Goal: Task Accomplishment & Management: Use online tool/utility

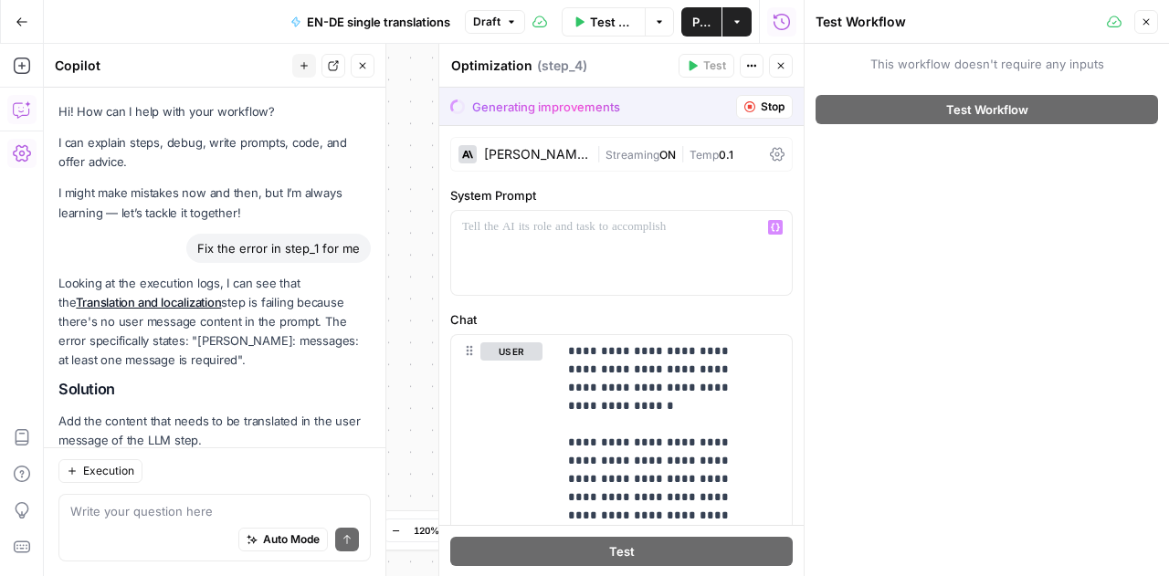
scroll to position [2408, 0]
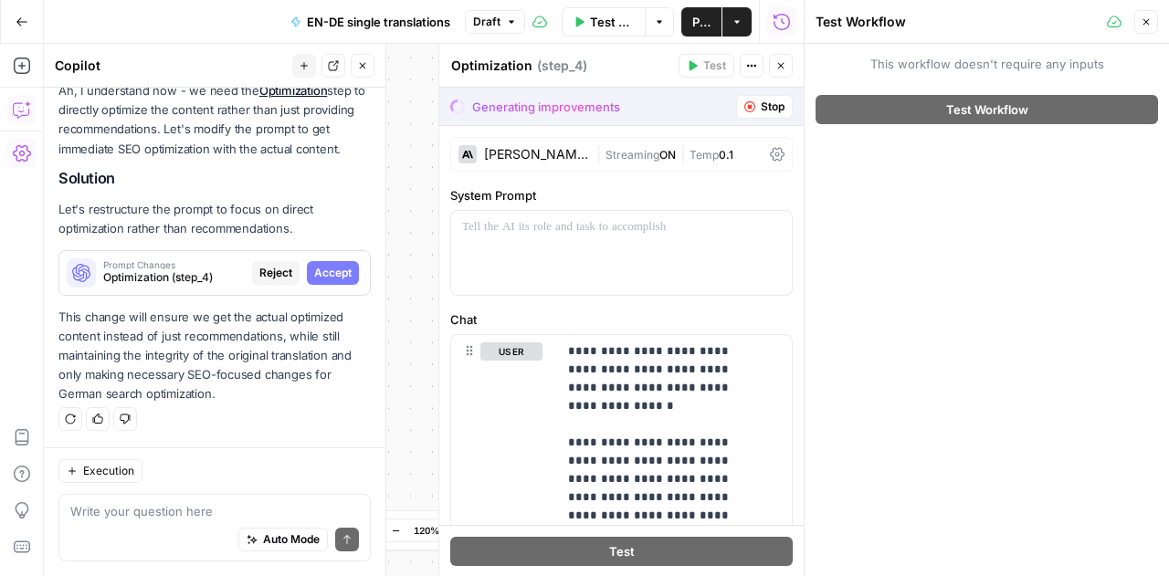
click at [768, 111] on span "Stop" at bounding box center [773, 107] width 24 height 16
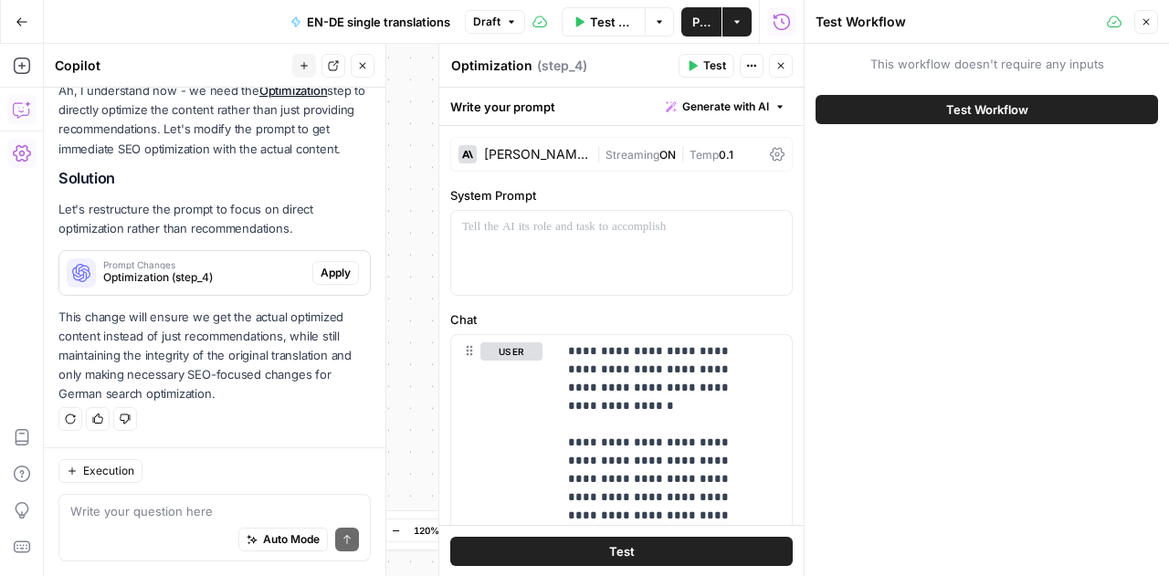
click at [1149, 28] on button "Close" at bounding box center [1146, 22] width 24 height 24
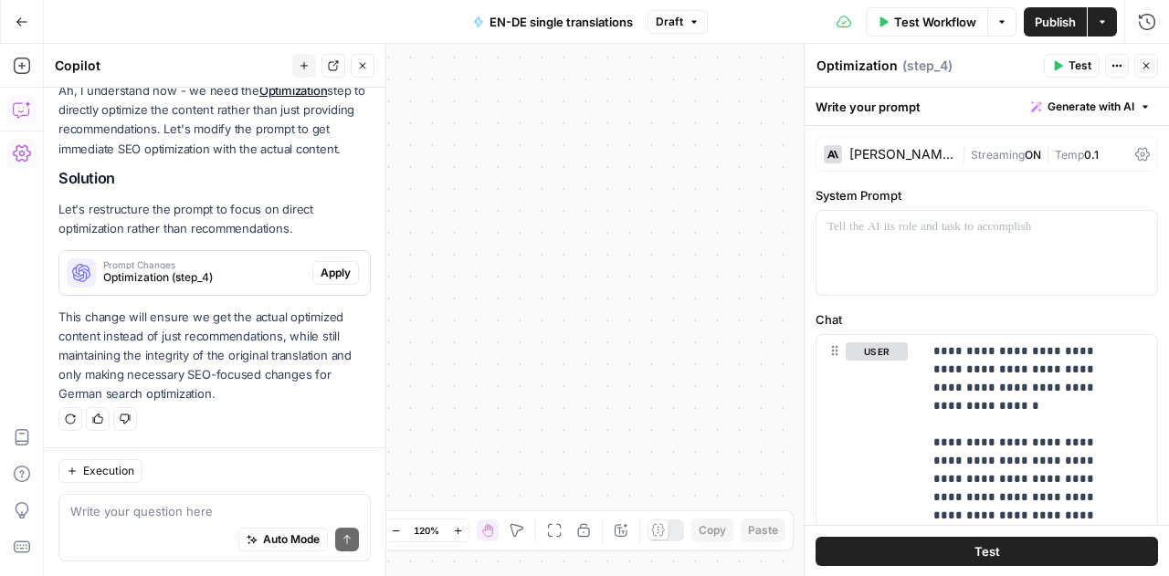
click at [20, 28] on button "Go Back" at bounding box center [21, 21] width 33 height 33
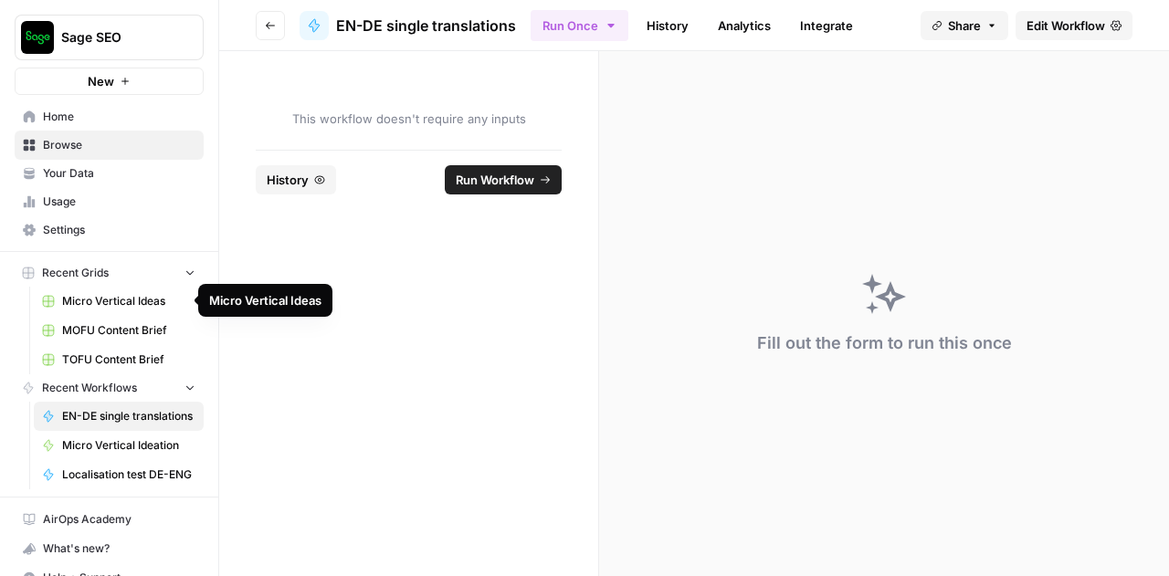
click at [88, 300] on span "Micro Vertical Ideas" at bounding box center [128, 301] width 133 height 16
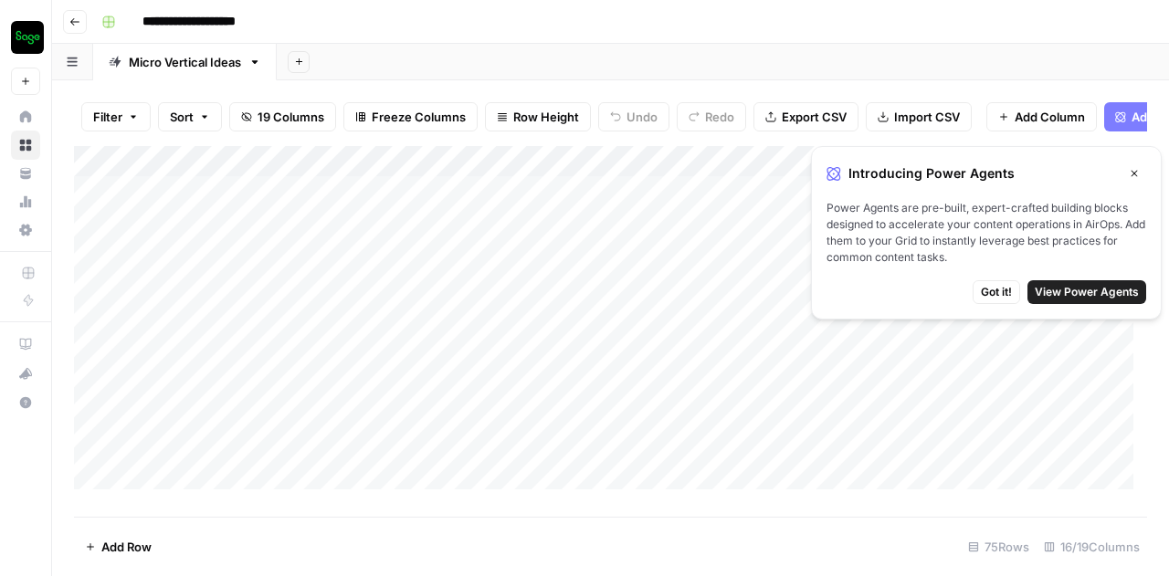
click at [1136, 170] on icon "button" at bounding box center [1134, 173] width 11 height 11
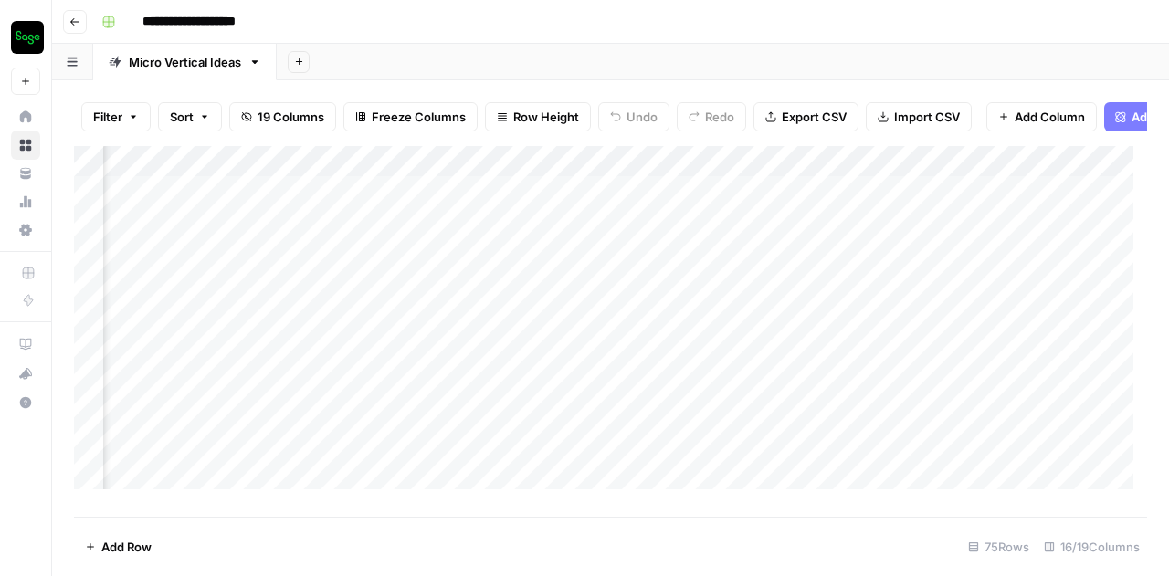
scroll to position [0, 2241]
click at [822, 204] on div "Add Column" at bounding box center [610, 324] width 1073 height 357
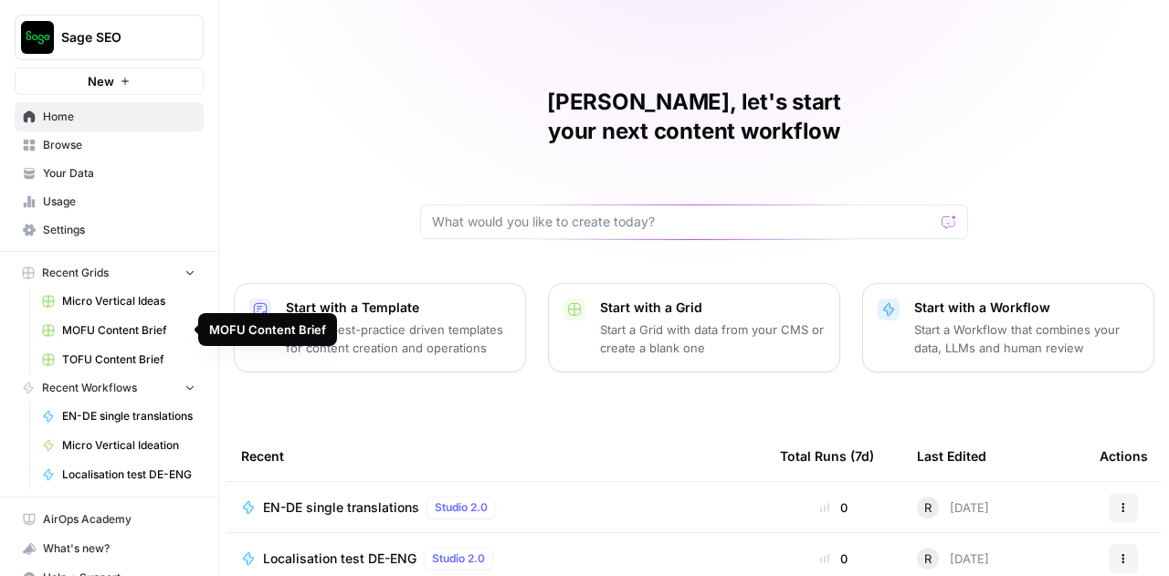
click at [99, 354] on span "TOFU Content Brief" at bounding box center [128, 360] width 133 height 16
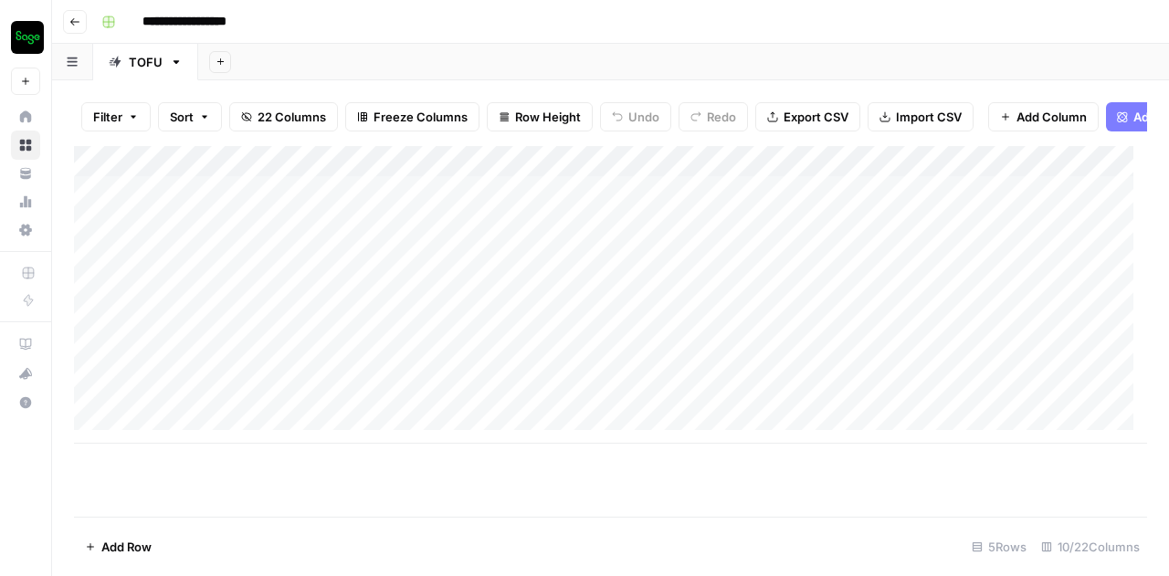
scroll to position [14, 0]
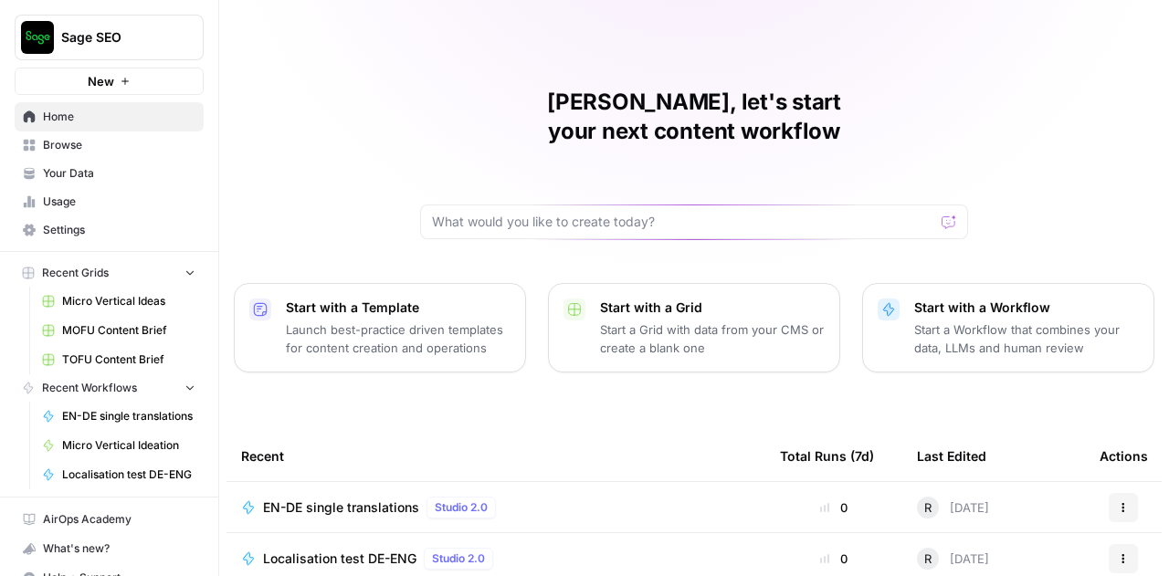
click at [60, 151] on span "Browse" at bounding box center [119, 145] width 153 height 16
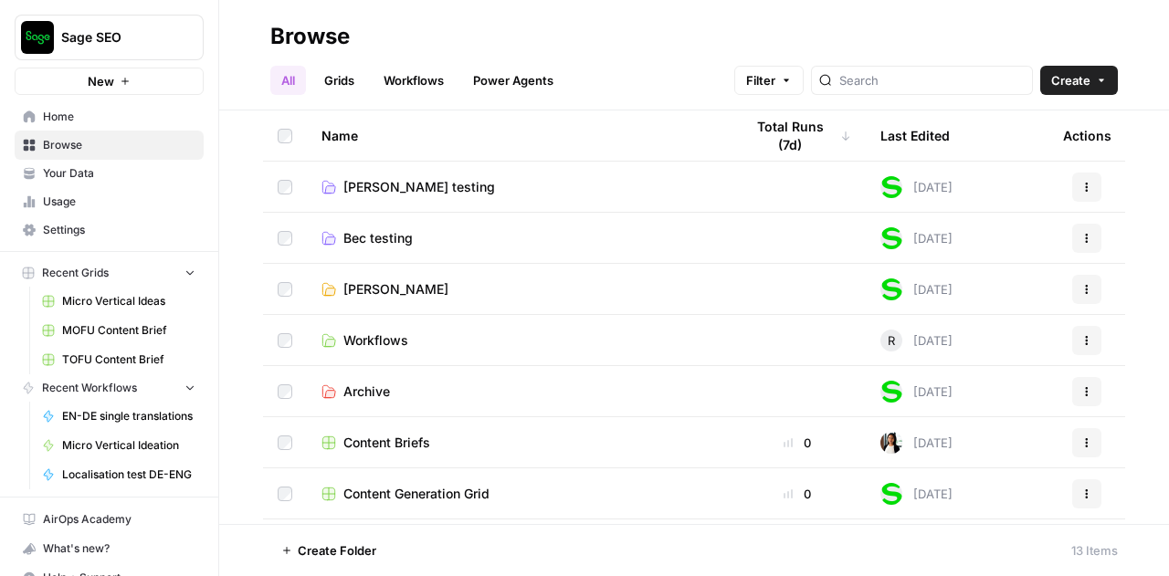
click at [376, 285] on span "[PERSON_NAME]" at bounding box center [395, 289] width 105 height 18
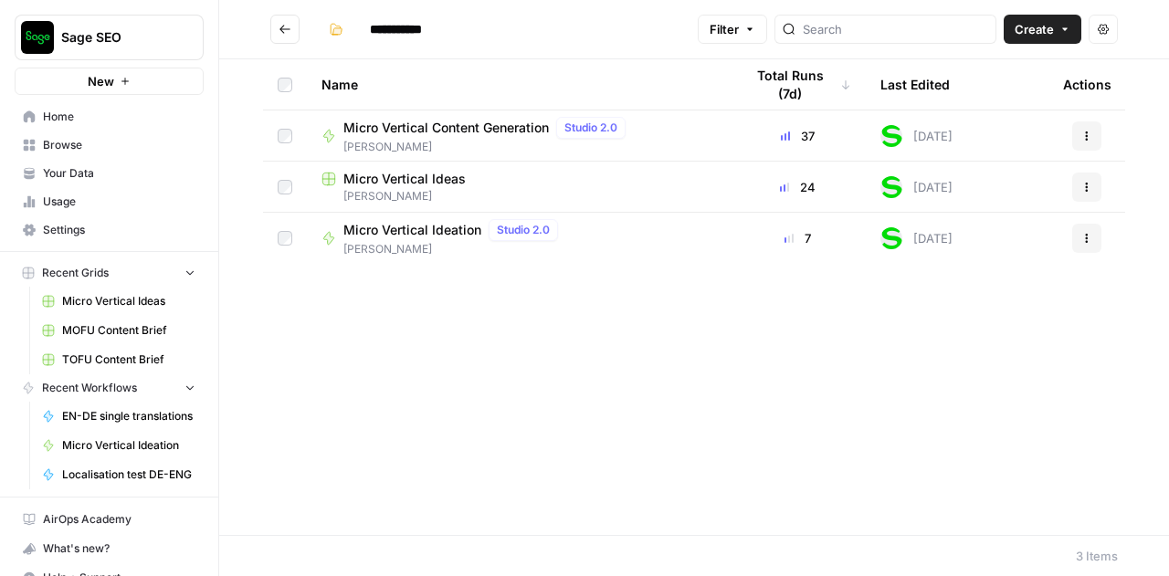
click at [456, 127] on span "Micro Vertical Content Generation" at bounding box center [446, 128] width 206 height 18
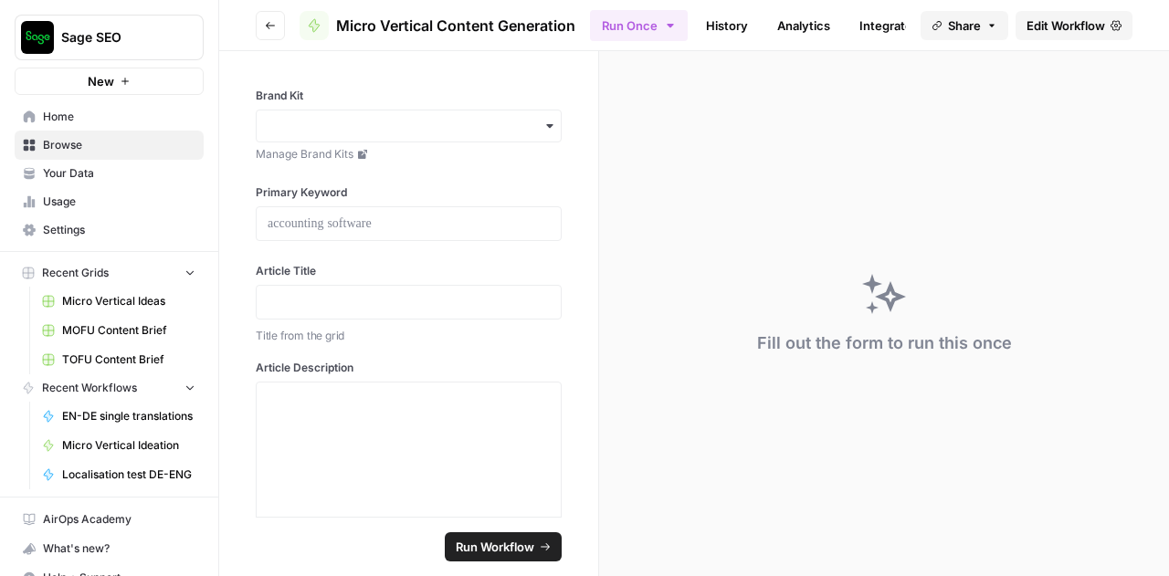
click at [1056, 23] on span "Edit Workflow" at bounding box center [1066, 25] width 79 height 18
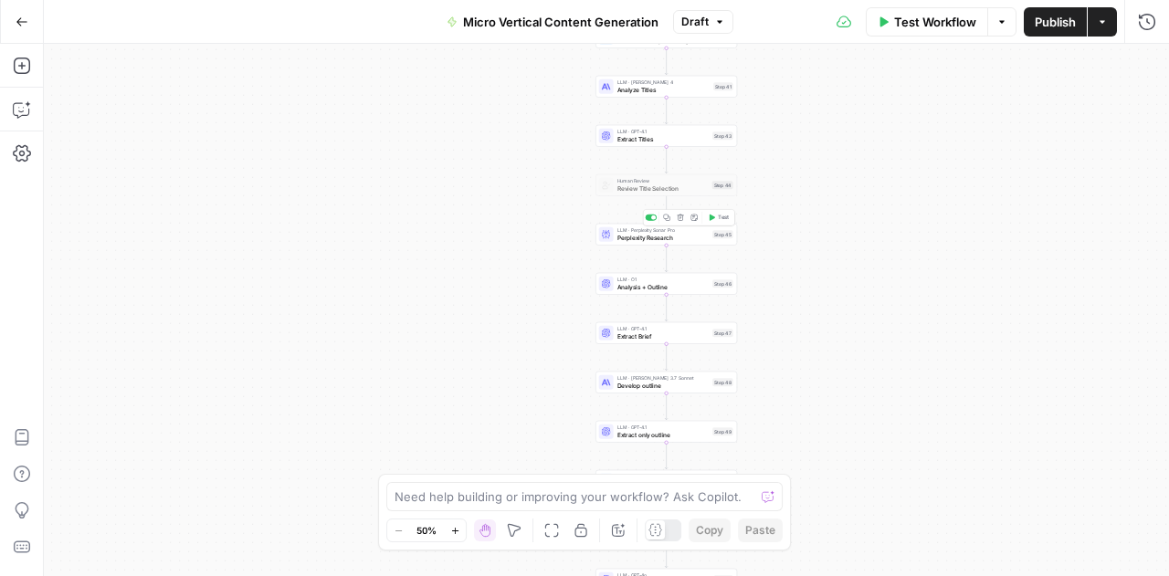
click at [643, 240] on span "Perplexity Research" at bounding box center [663, 237] width 92 height 9
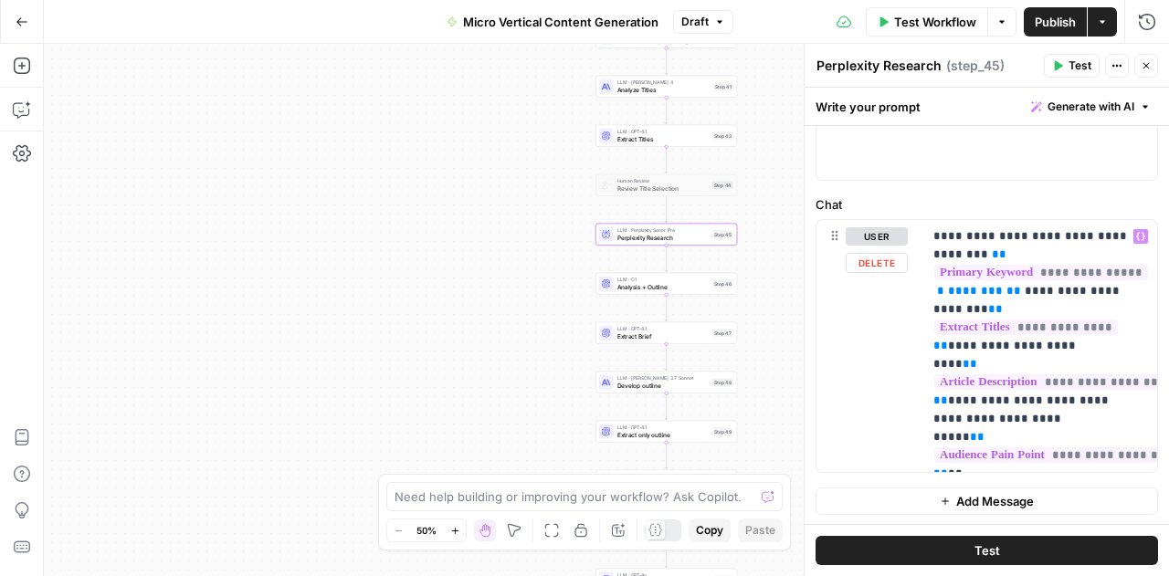
scroll to position [128, 0]
click at [632, 334] on span "Extract Brief" at bounding box center [663, 336] width 92 height 9
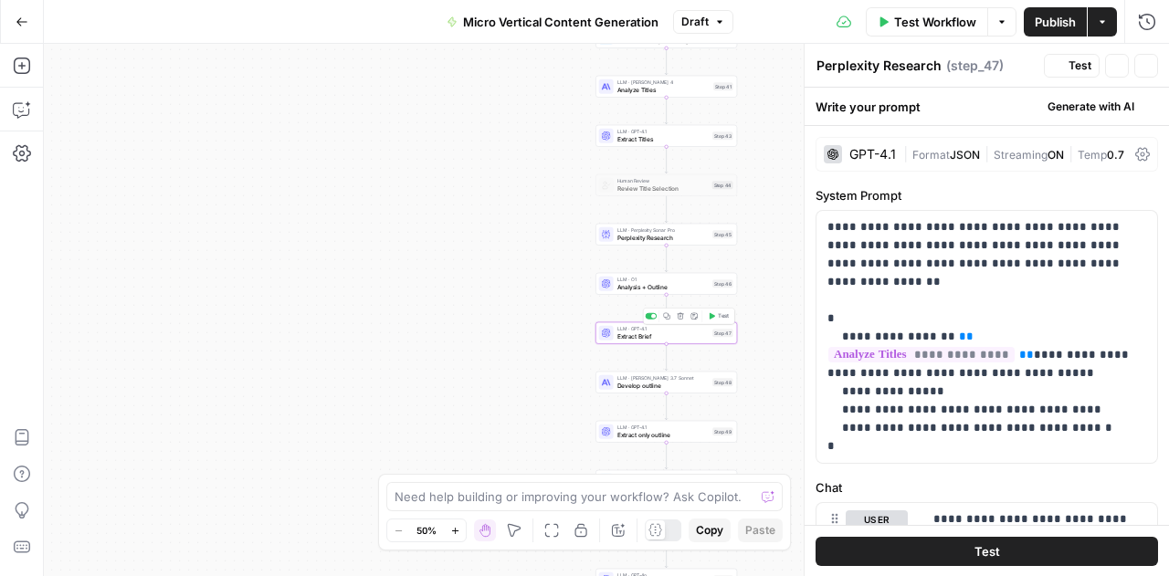
type textarea "Extract Brief"
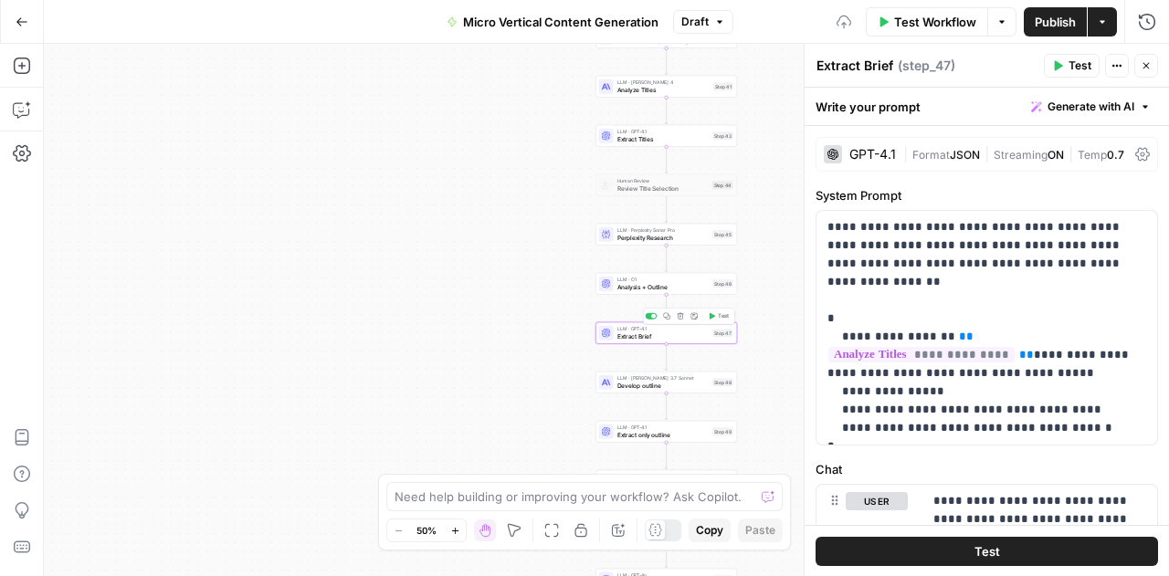
click at [632, 334] on span "Extract Brief" at bounding box center [663, 336] width 92 height 9
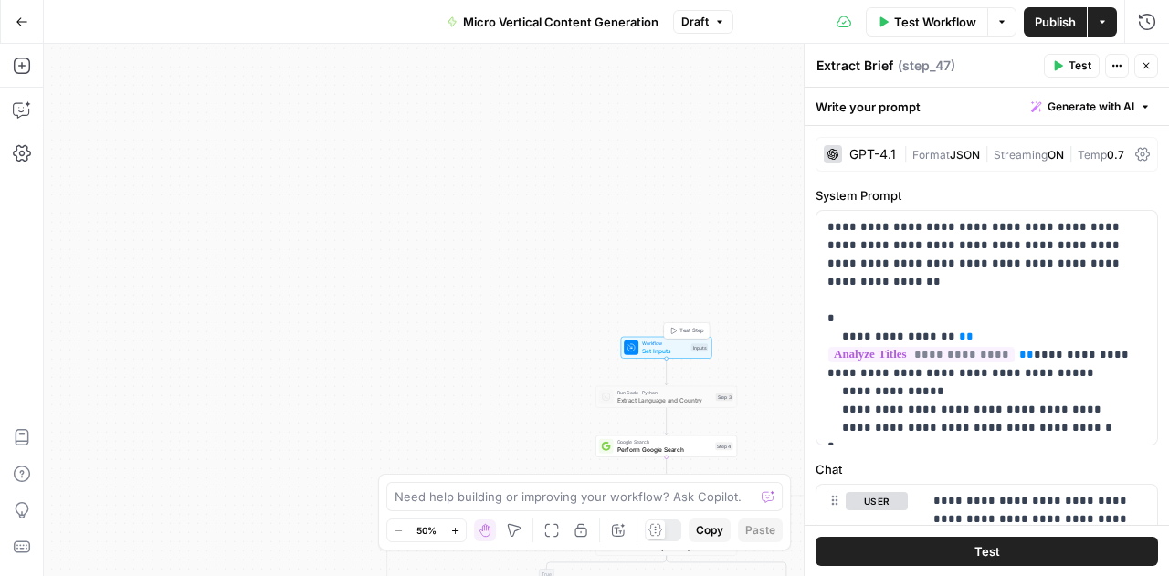
click at [659, 348] on span "Set Inputs" at bounding box center [665, 350] width 46 height 9
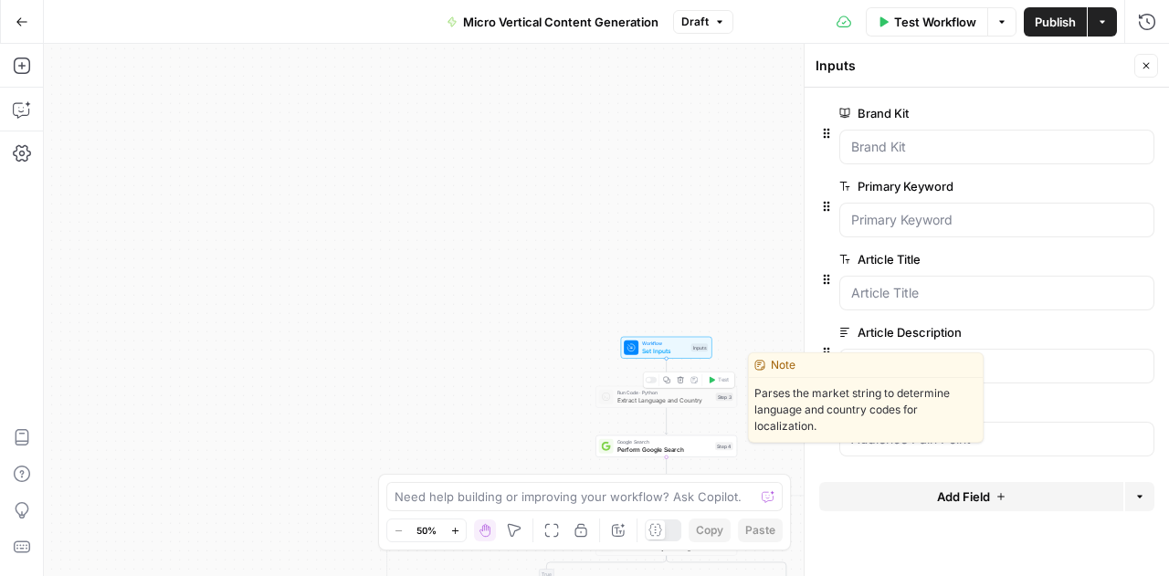
click at [664, 401] on span "Extract Language and Country" at bounding box center [664, 400] width 95 height 9
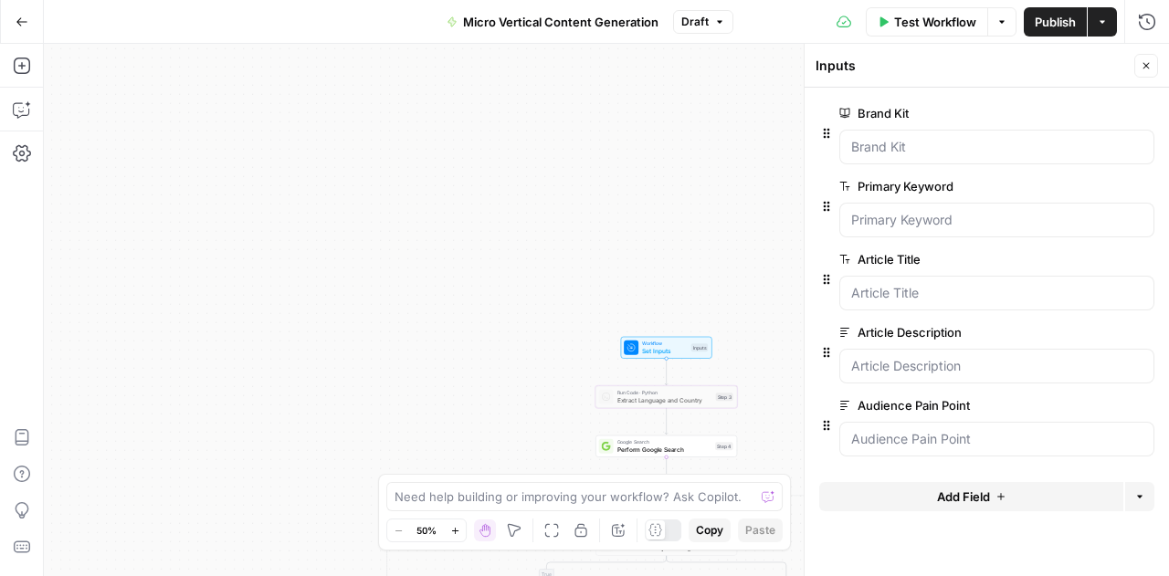
click at [490, 381] on div "true true true false false false Workflow Set Inputs Inputs Run Code · Python E…" at bounding box center [606, 310] width 1125 height 533
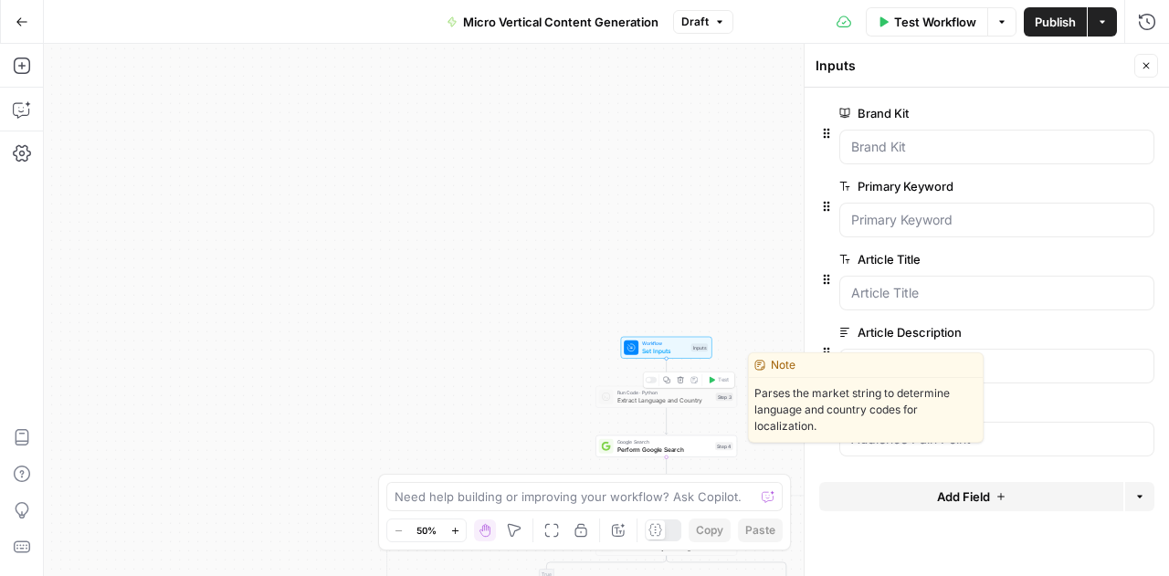
click at [621, 405] on span "Extract Language and Country" at bounding box center [664, 400] width 95 height 9
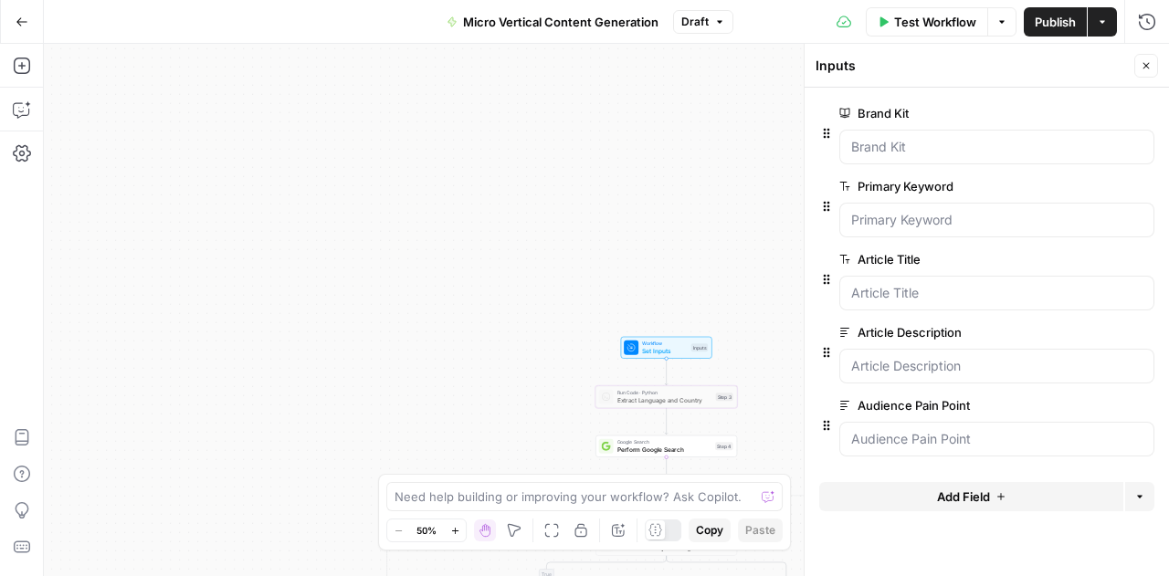
click at [1155, 64] on button "Close" at bounding box center [1146, 66] width 24 height 24
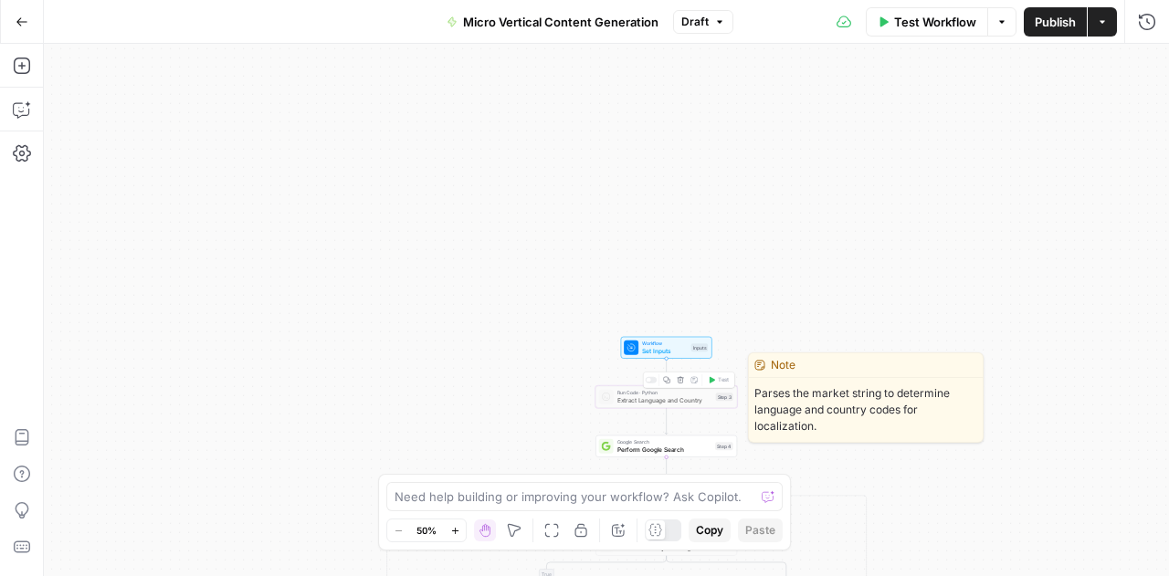
click at [632, 399] on span "Extract Language and Country" at bounding box center [664, 400] width 95 height 9
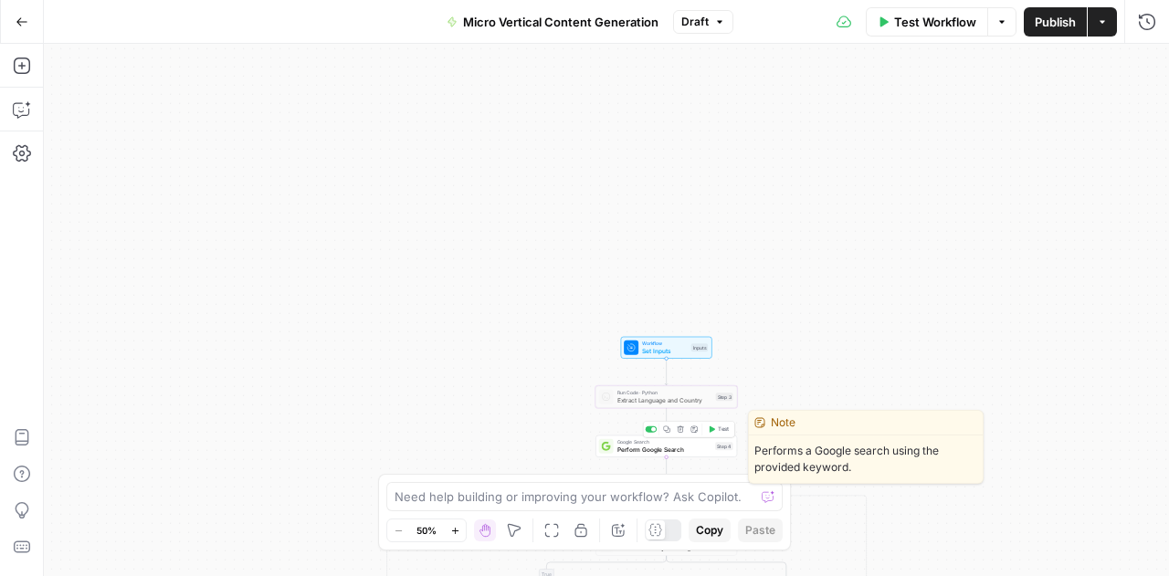
click at [646, 454] on span "Perform Google Search" at bounding box center [664, 449] width 95 height 9
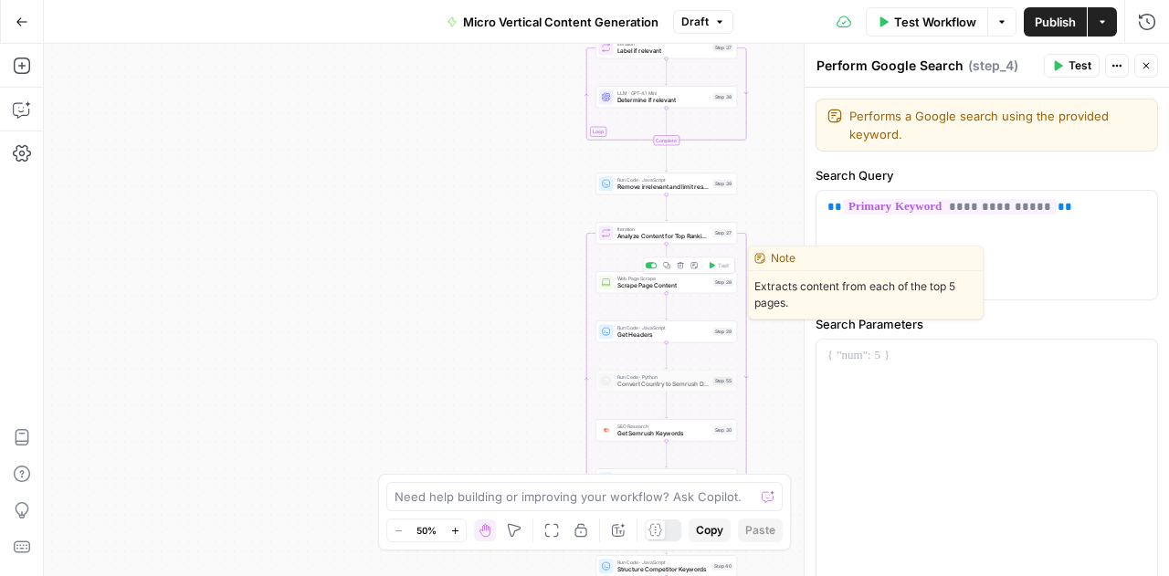
click at [649, 282] on span "Scrape Page Content" at bounding box center [663, 285] width 92 height 9
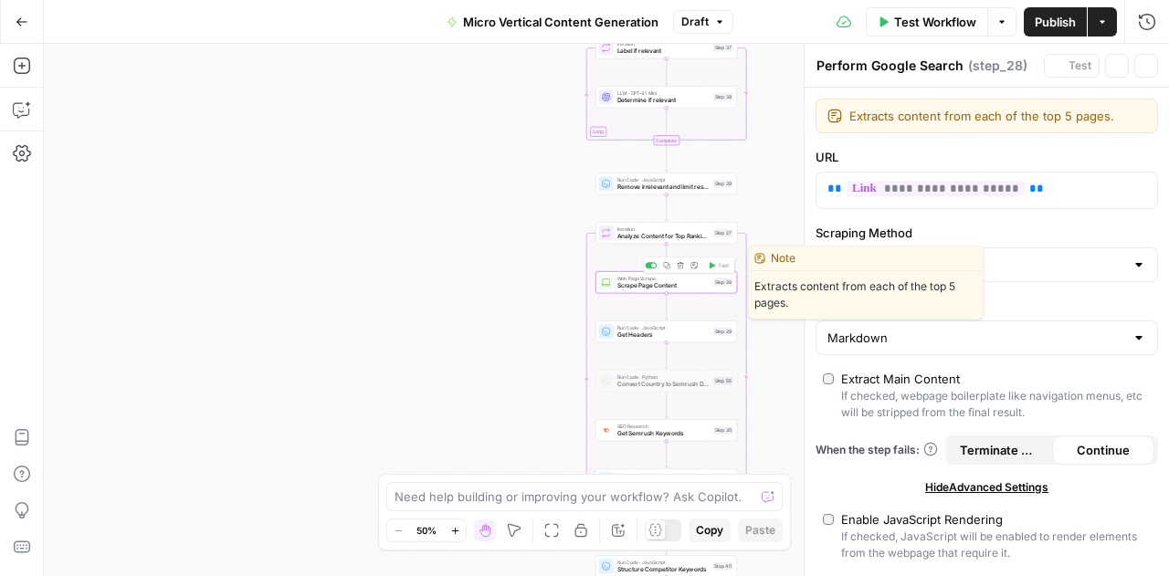
type textarea "Scrape Page Content"
click at [649, 282] on span "Scrape Page Content" at bounding box center [663, 285] width 92 height 9
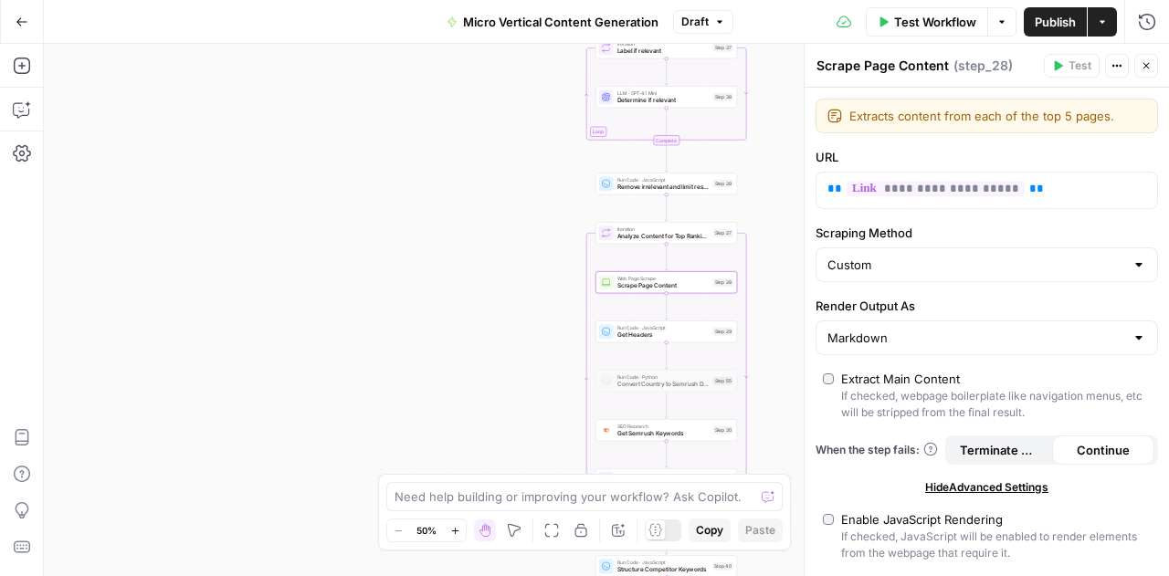
click at [1132, 270] on div at bounding box center [1139, 265] width 15 height 18
click at [1132, 263] on div at bounding box center [1139, 265] width 15 height 18
click at [1120, 253] on div at bounding box center [987, 265] width 343 height 35
click at [1132, 259] on div at bounding box center [1139, 265] width 15 height 18
type input "Custom"
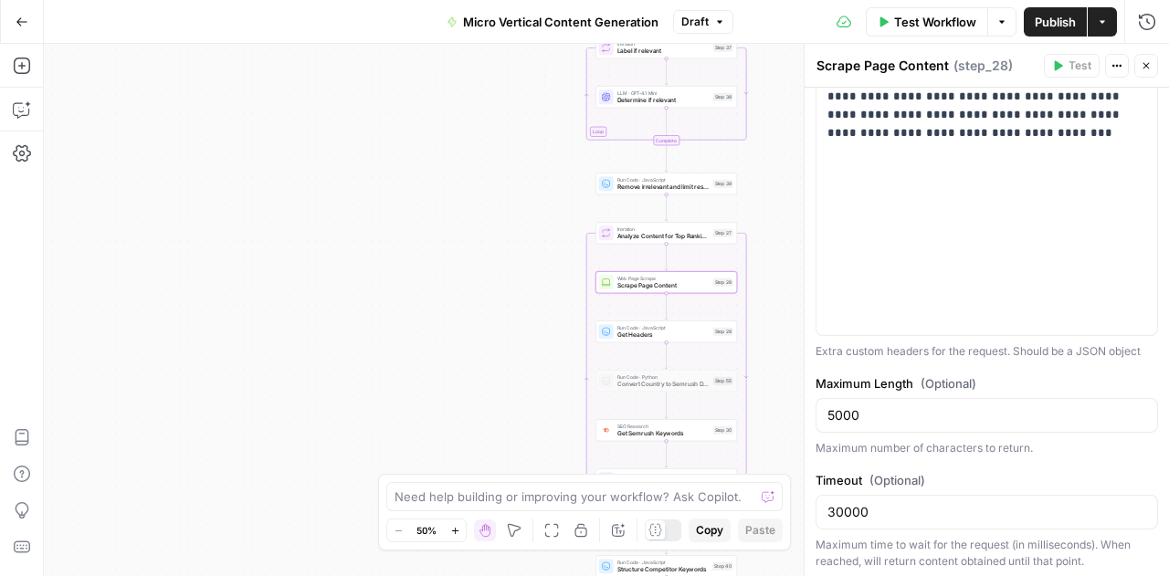
scroll to position [629, 0]
click at [506, 340] on div "true true true false false false Workflow Set Inputs Inputs Run Code · Python E…" at bounding box center [606, 310] width 1125 height 533
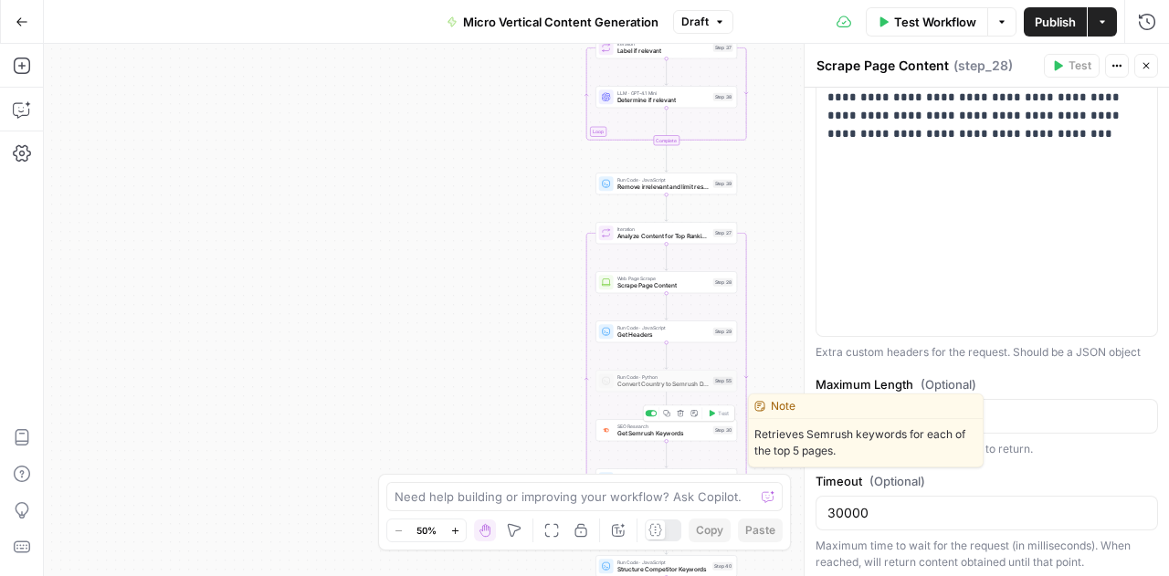
click at [658, 431] on span "Get Semrush Keywords" at bounding box center [663, 433] width 92 height 9
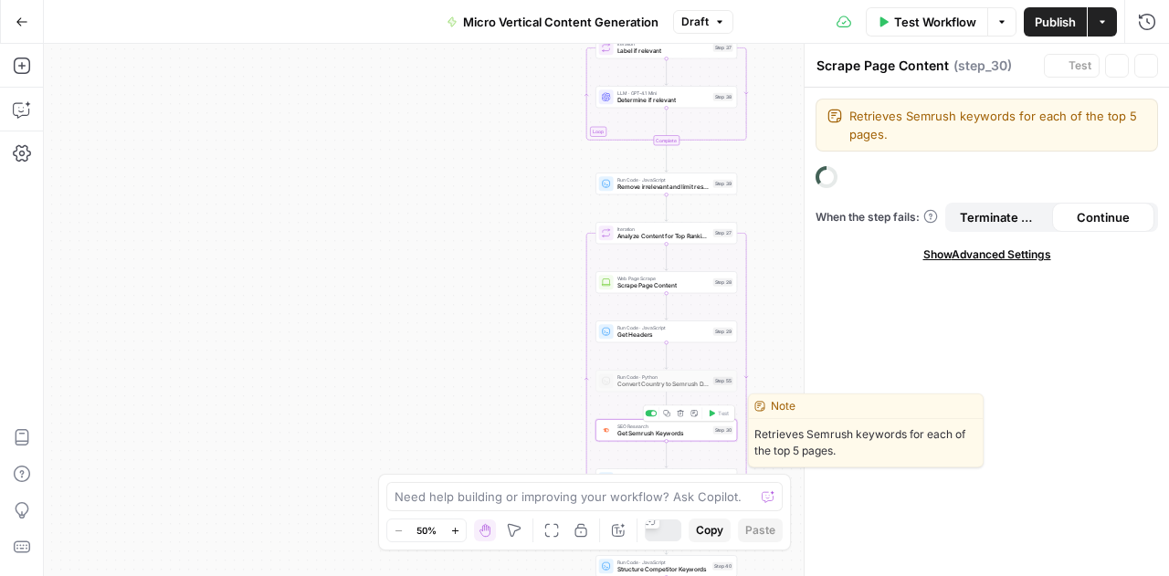
type textarea "Get Semrush Keywords"
click at [658, 431] on span "Get Semrush Keywords" at bounding box center [663, 433] width 92 height 9
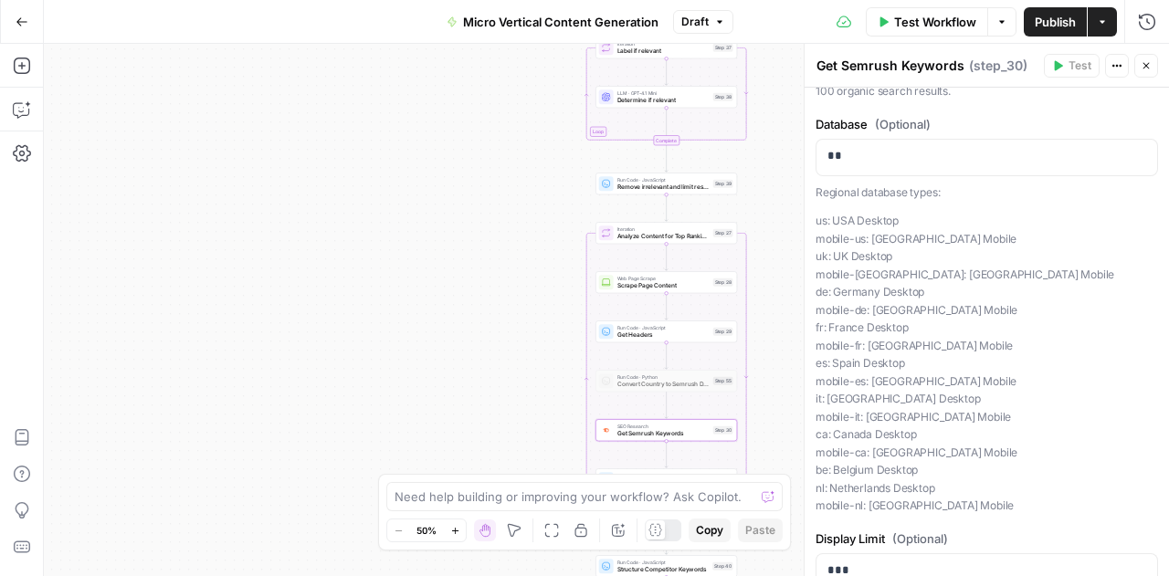
scroll to position [310, 0]
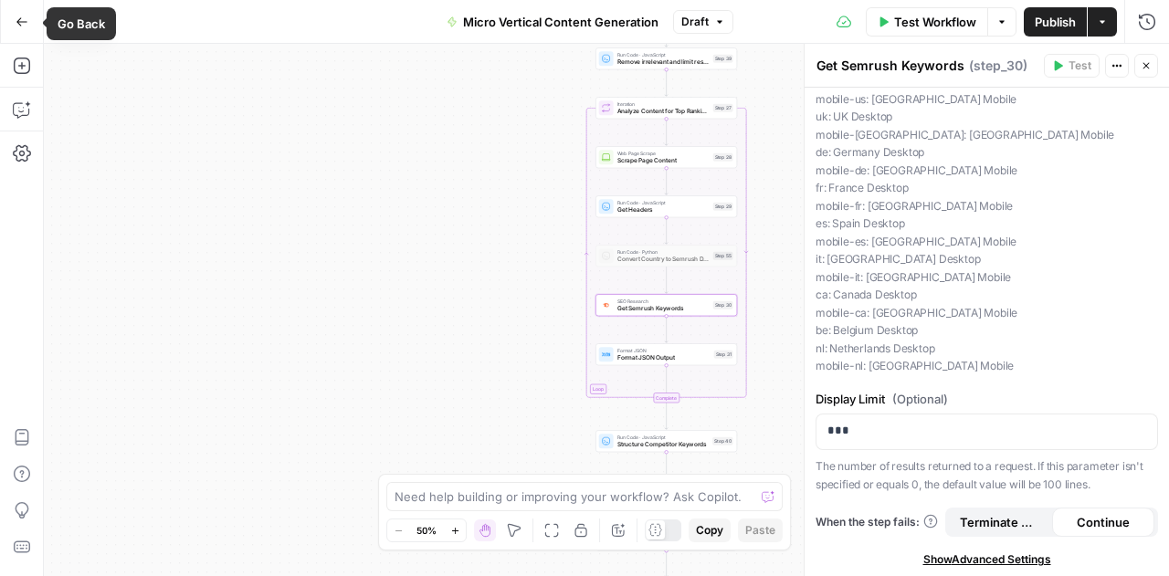
click at [25, 34] on button "Go Back" at bounding box center [21, 21] width 33 height 33
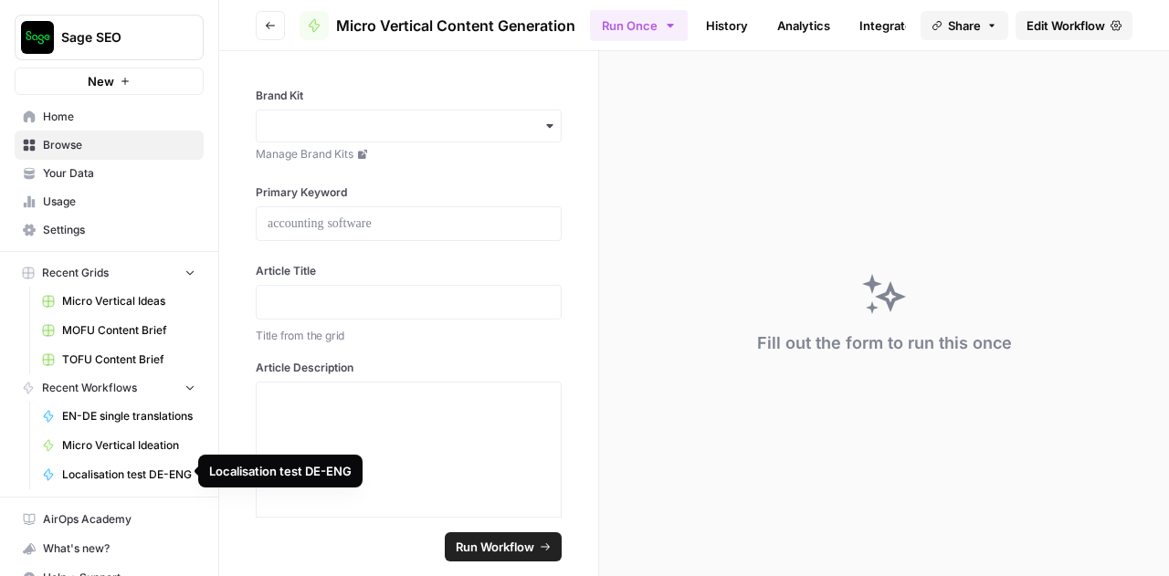
scroll to position [17, 0]
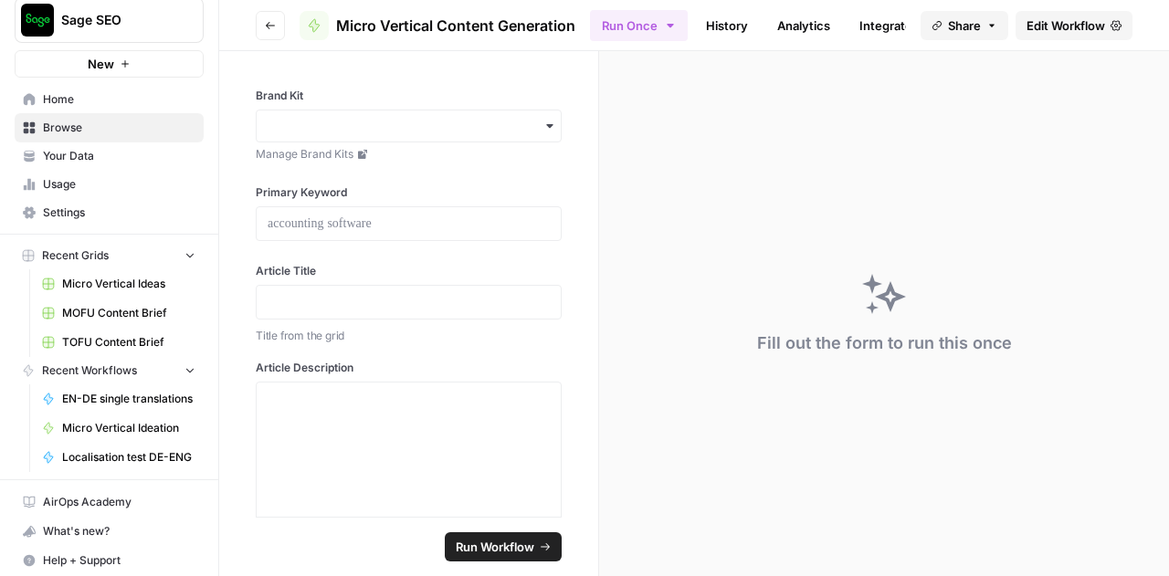
click at [85, 152] on span "Your Data" at bounding box center [119, 156] width 153 height 16
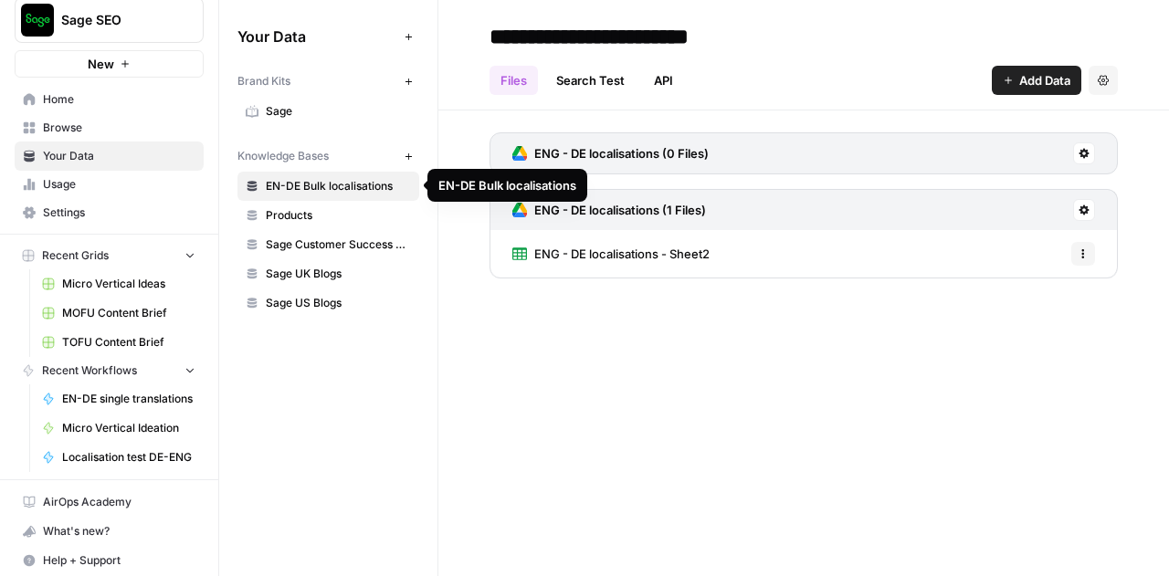
click at [358, 184] on span "EN-DE Bulk localisations" at bounding box center [338, 186] width 145 height 16
click at [81, 129] on span "Browse" at bounding box center [119, 128] width 153 height 16
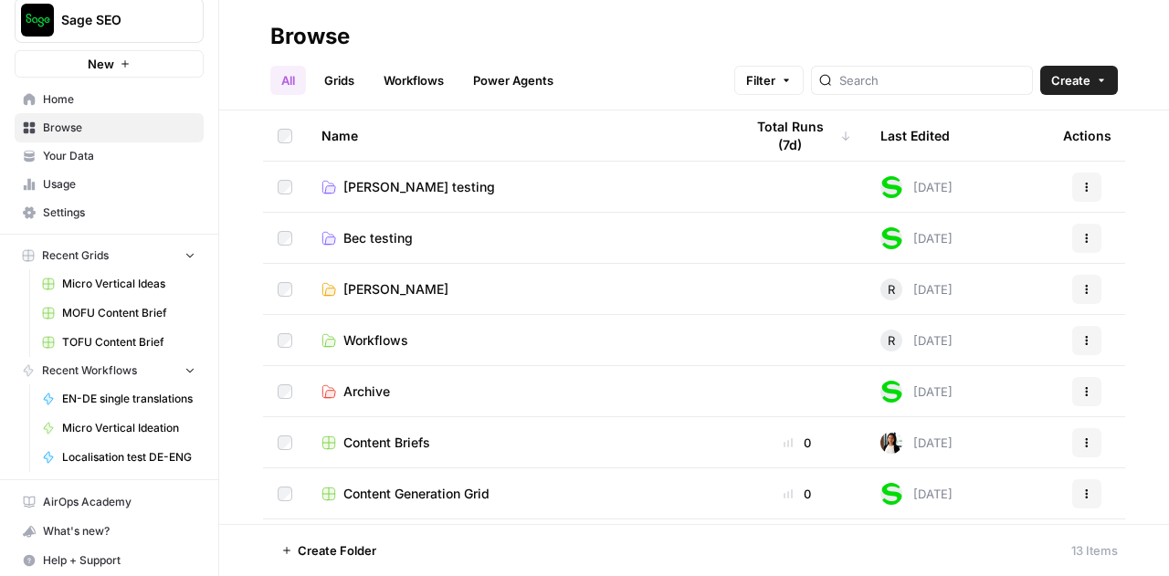
click at [413, 238] on link "Bec testing" at bounding box center [518, 238] width 393 height 18
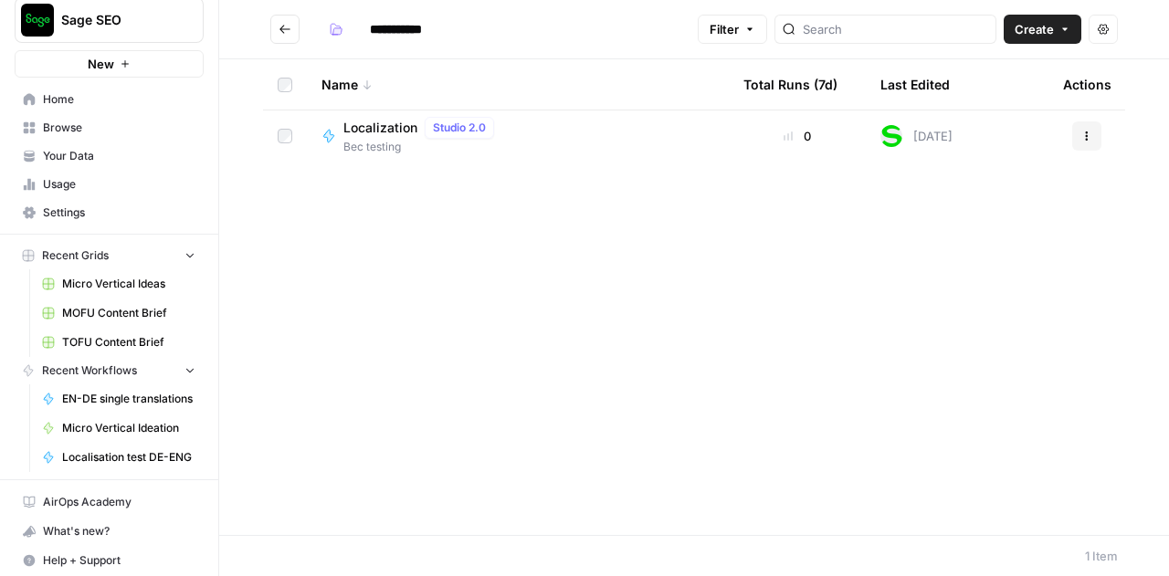
click at [66, 151] on span "Your Data" at bounding box center [119, 156] width 153 height 16
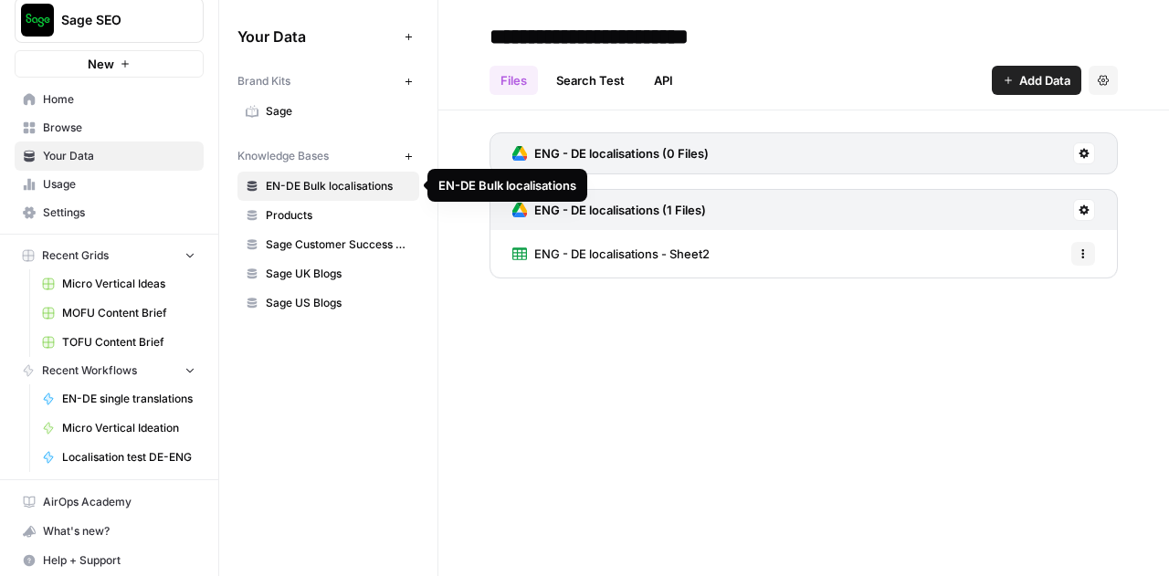
click at [372, 189] on span "EN-DE Bulk localisations" at bounding box center [338, 186] width 145 height 16
click at [601, 84] on link "Search Test" at bounding box center [590, 80] width 90 height 29
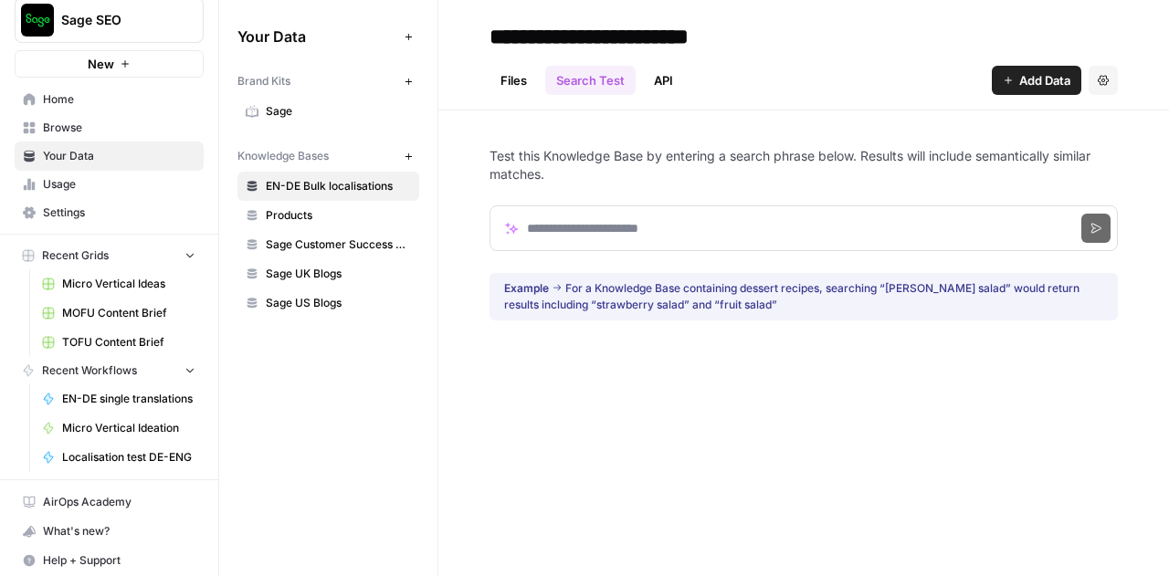
click at [349, 183] on span "EN-DE Bulk localisations" at bounding box center [338, 186] width 145 height 16
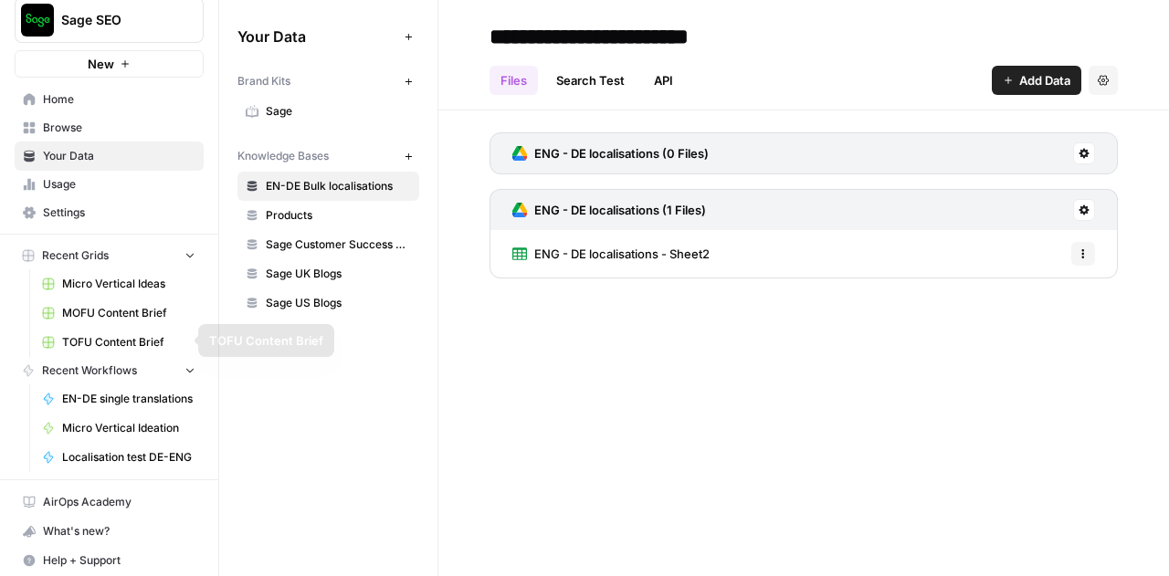
click at [102, 367] on span "Recent Workflows" at bounding box center [89, 371] width 95 height 16
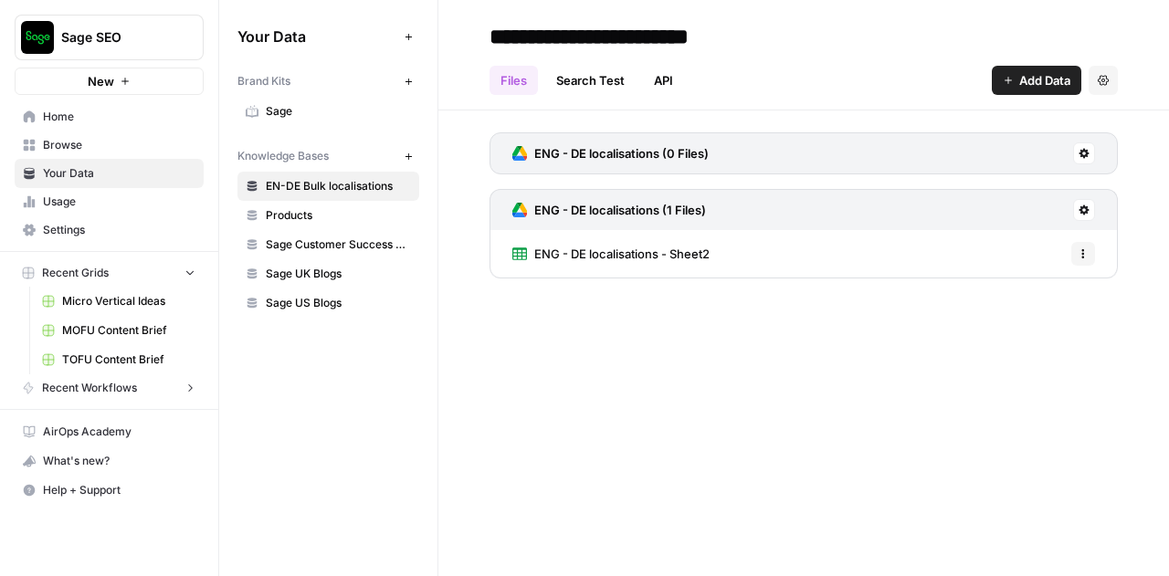
click at [143, 388] on button "Recent Workflows" at bounding box center [109, 387] width 189 height 27
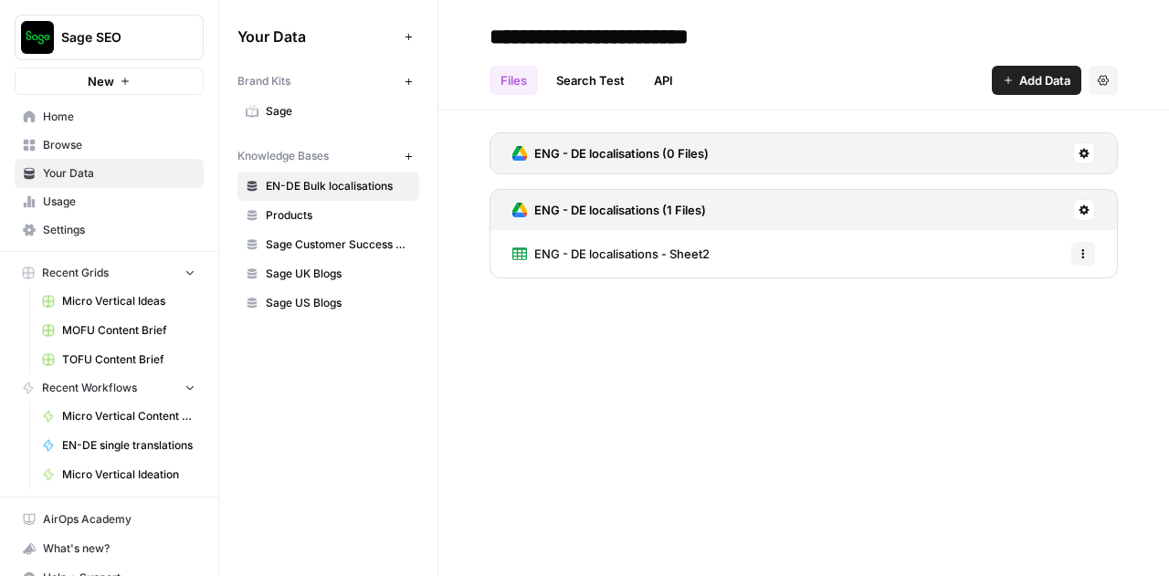
drag, startPoint x: 49, startPoint y: 100, endPoint x: 53, endPoint y: 112, distance: 12.4
click at [53, 112] on nav "Home Browse Your Data Usage Settings" at bounding box center [109, 173] width 218 height 156
click at [53, 112] on span "Home" at bounding box center [119, 117] width 153 height 16
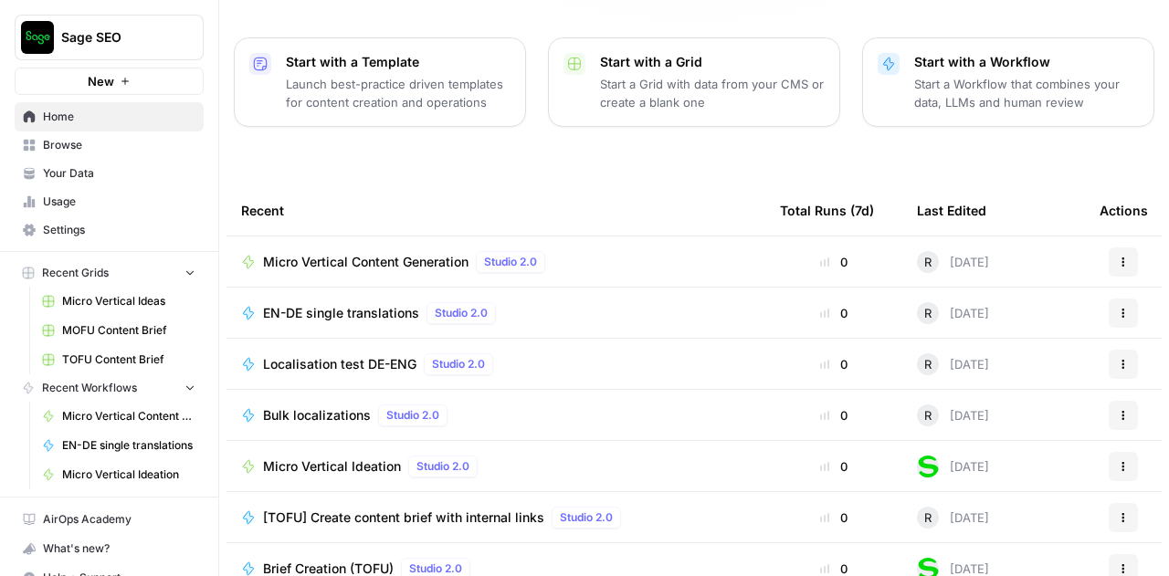
scroll to position [262, 0]
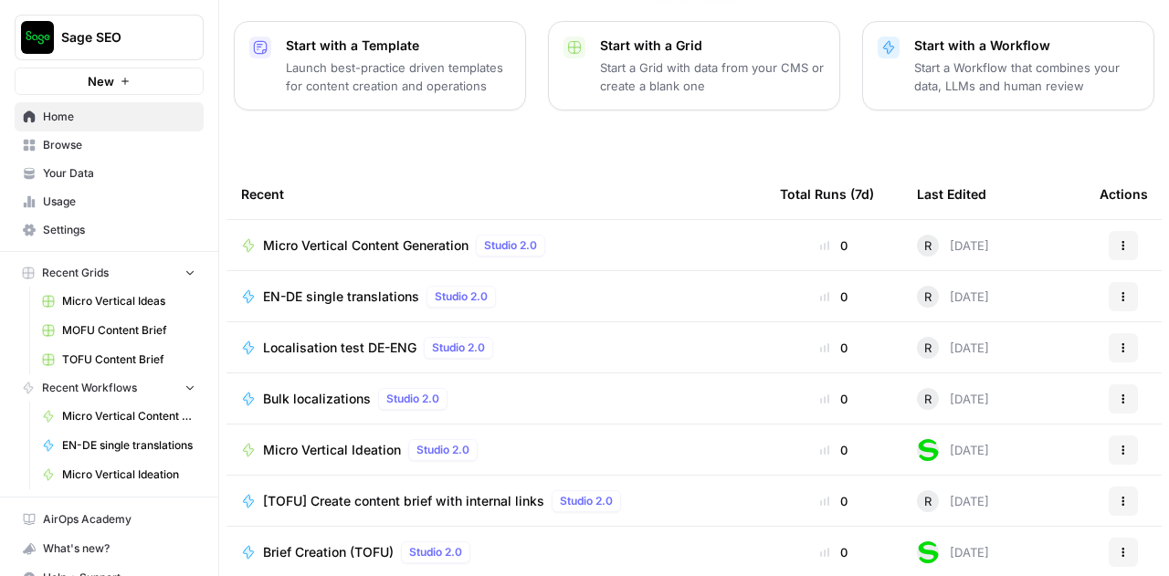
click at [1123, 231] on button "Actions" at bounding box center [1123, 245] width 29 height 29
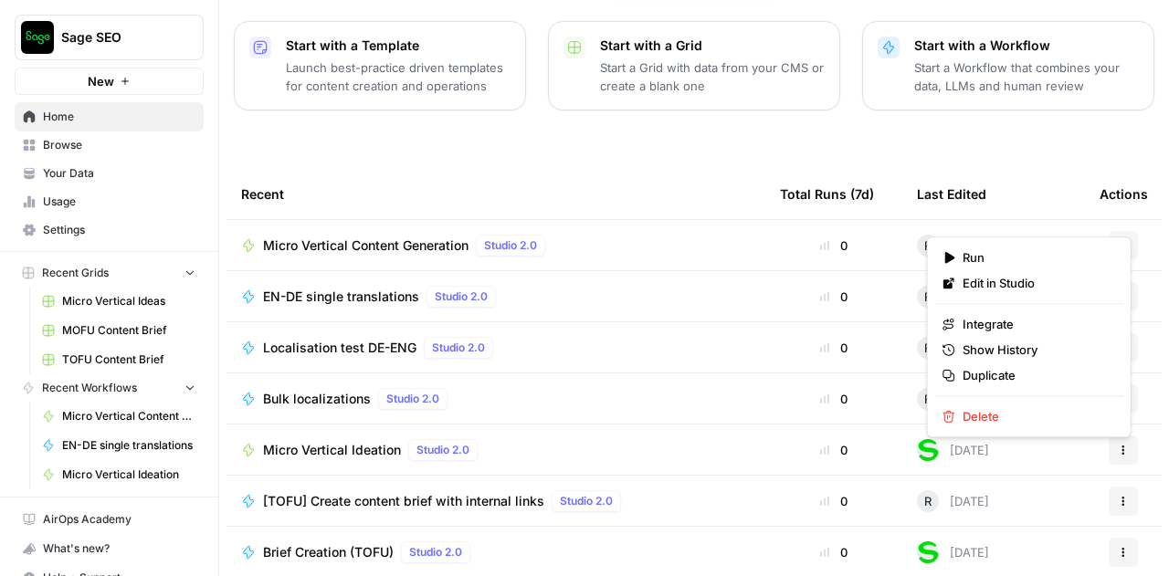
click at [751, 374] on td "Bulk localizations Studio 2.0" at bounding box center [496, 399] width 539 height 50
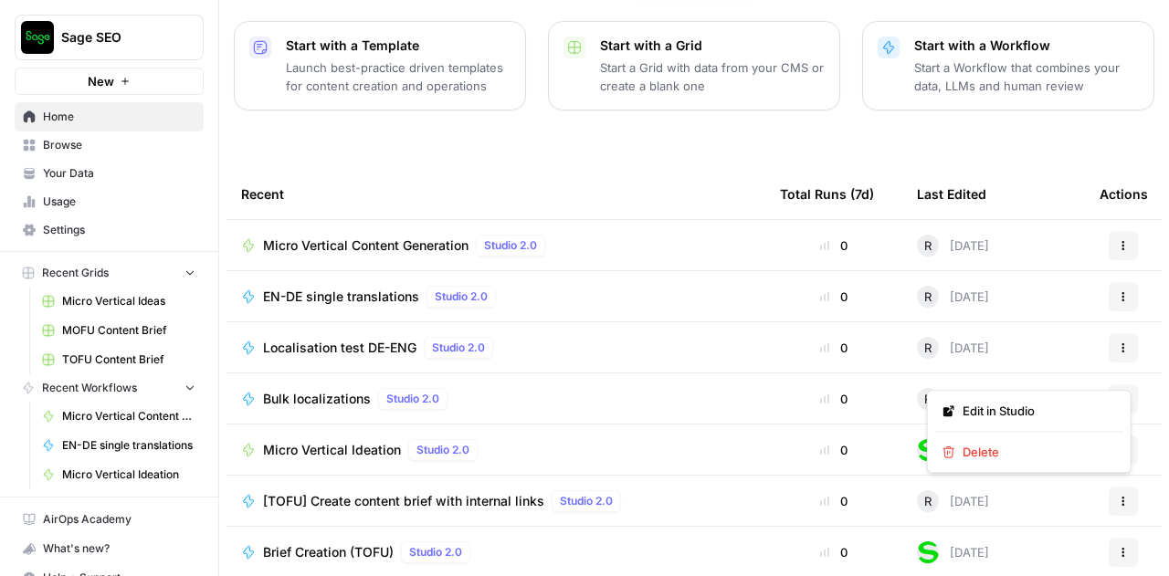
click at [1118, 394] on icon "button" at bounding box center [1123, 399] width 11 height 11
click at [1031, 406] on span "Edit in Studio" at bounding box center [1036, 411] width 146 height 18
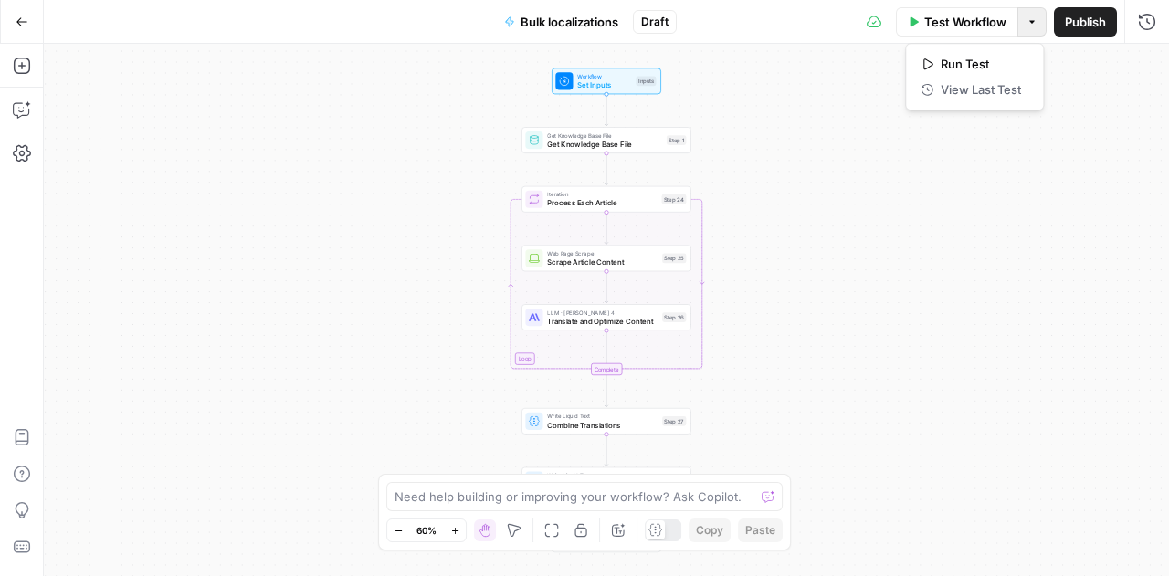
click at [1039, 29] on button "Options" at bounding box center [1032, 21] width 29 height 29
click at [556, 17] on span "Bulk localizations" at bounding box center [570, 22] width 98 height 18
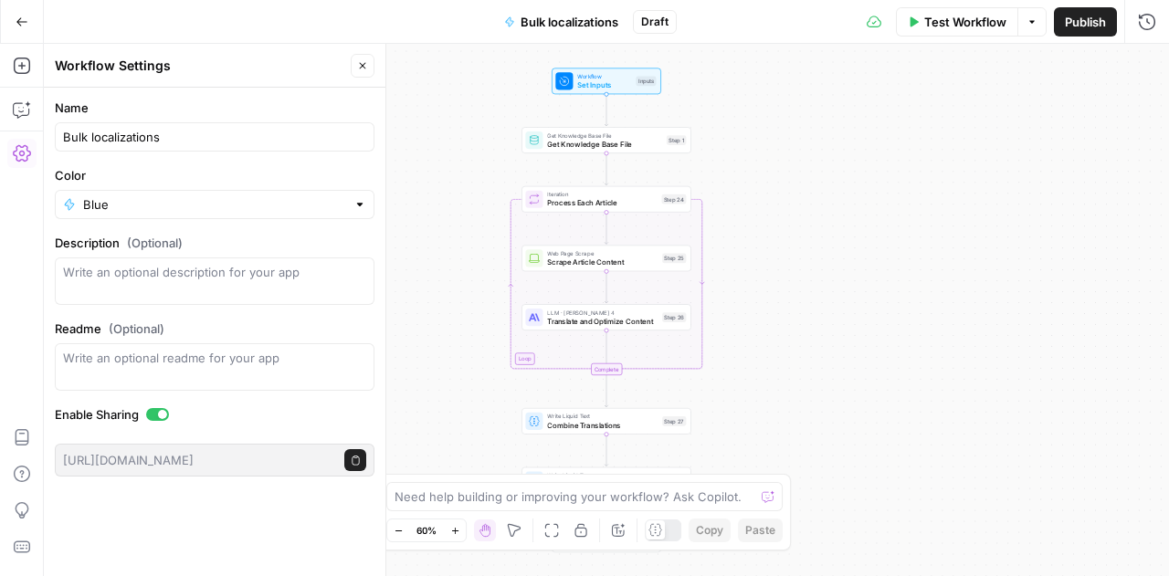
click at [361, 69] on icon "button" at bounding box center [362, 65] width 11 height 11
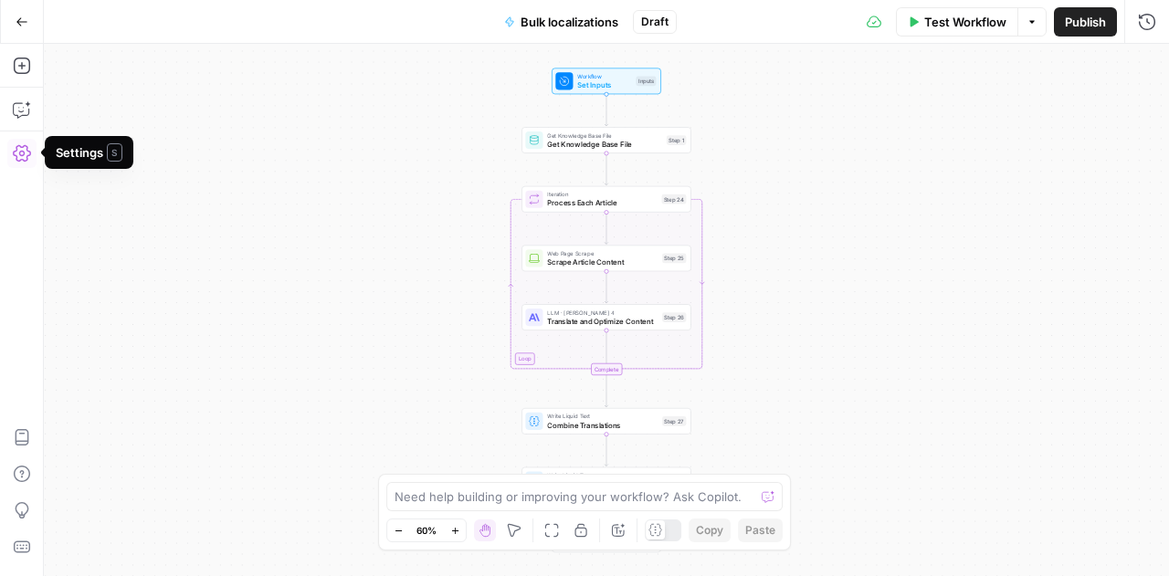
click at [21, 150] on icon "button" at bounding box center [22, 153] width 18 height 16
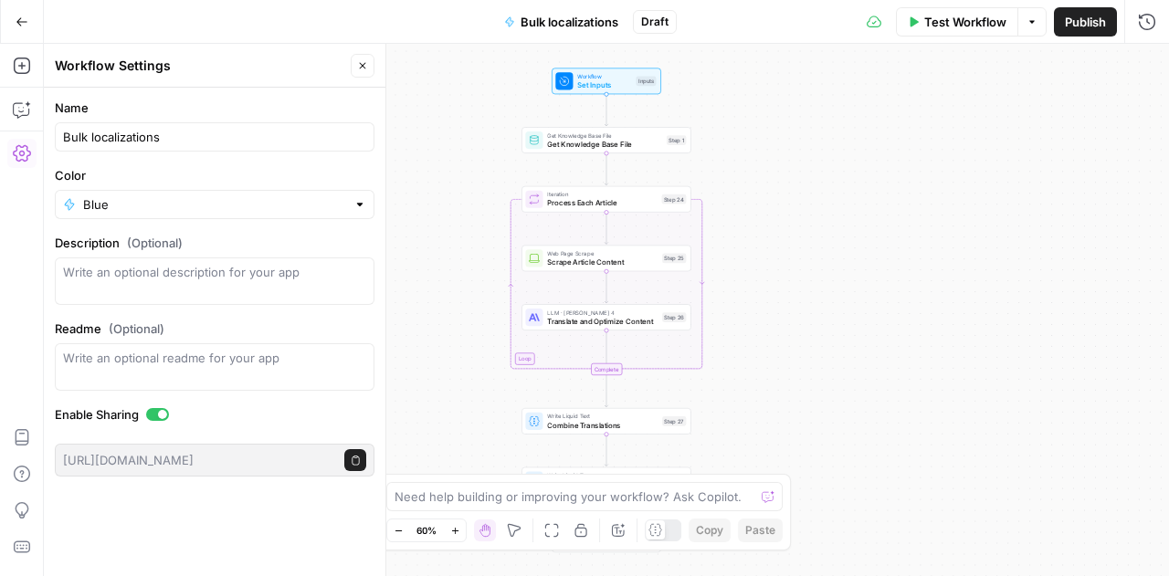
click at [369, 63] on button "Close" at bounding box center [363, 66] width 24 height 24
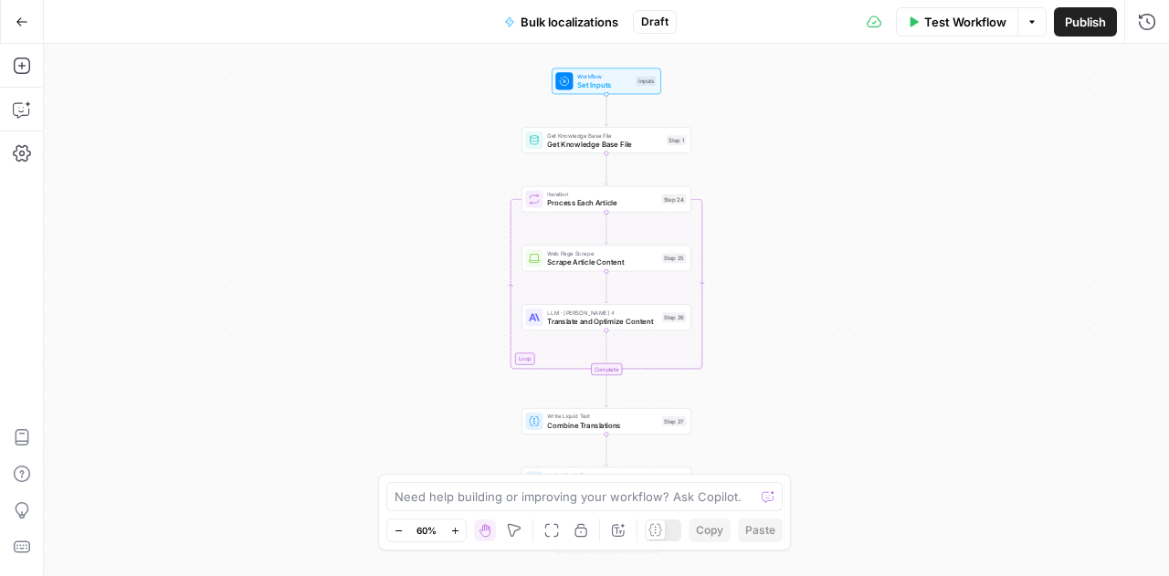
click at [1038, 19] on button "Options" at bounding box center [1032, 21] width 29 height 29
click at [599, 24] on span "Bulk localizations" at bounding box center [570, 22] width 98 height 18
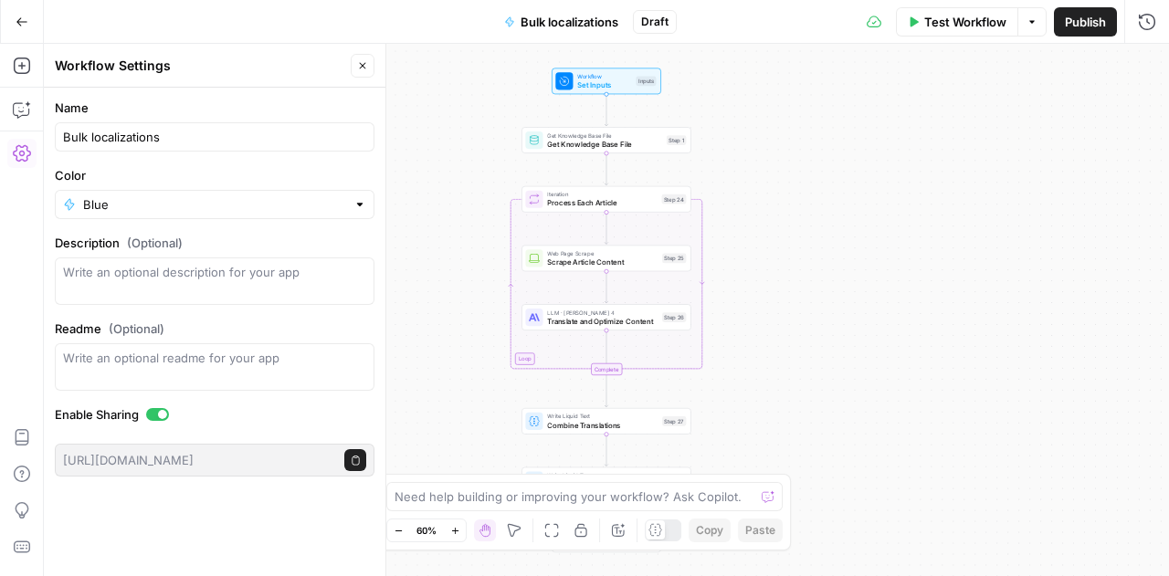
click at [364, 67] on icon "button" at bounding box center [362, 65] width 11 height 11
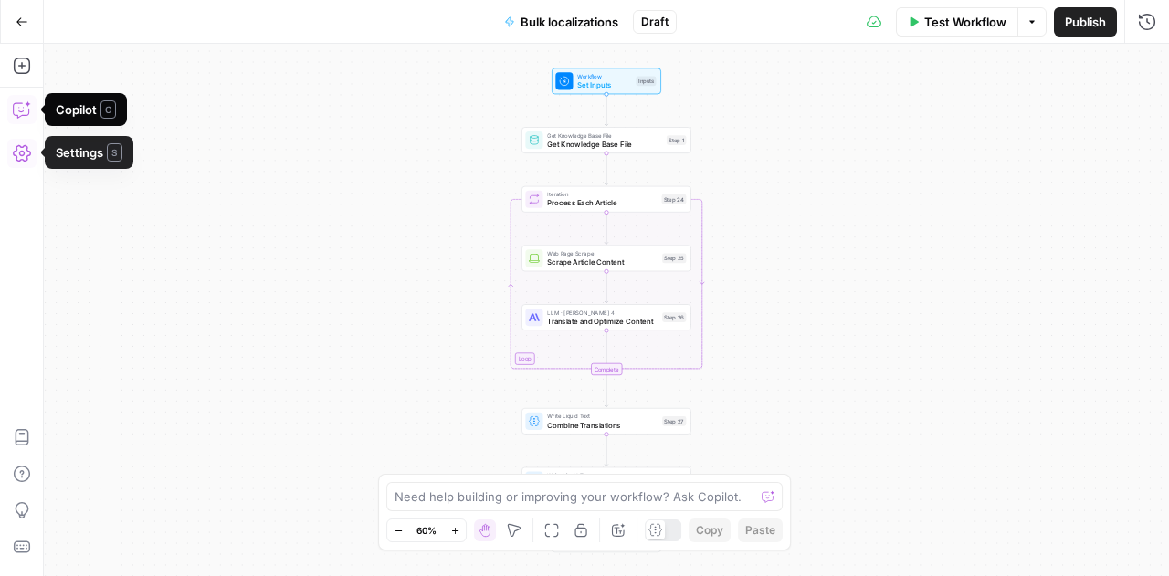
click at [27, 151] on icon "button" at bounding box center [22, 153] width 18 height 18
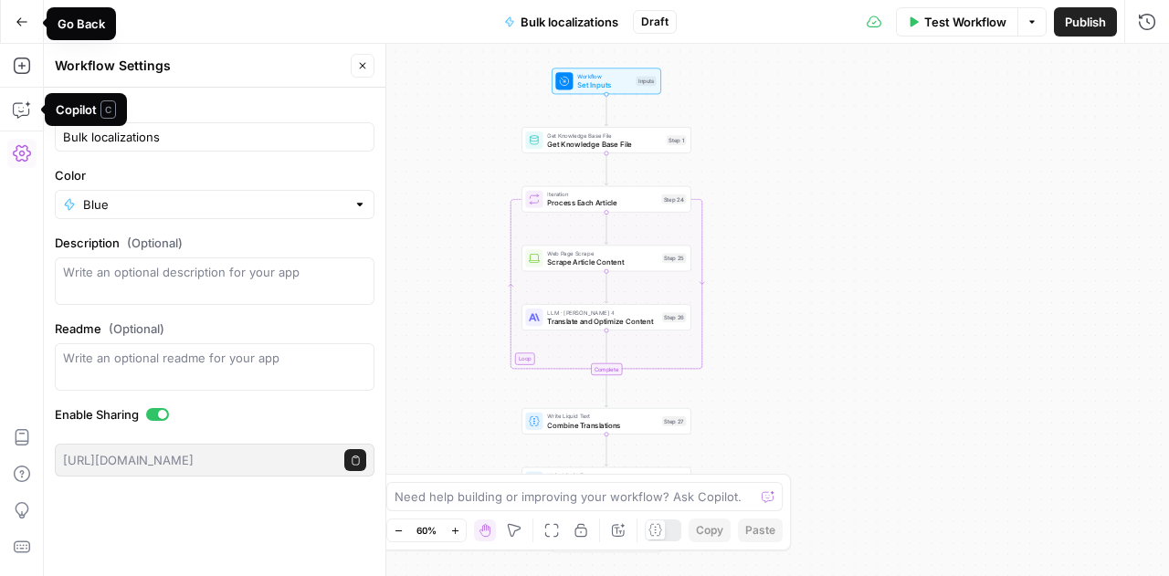
click at [24, 16] on icon "button" at bounding box center [22, 22] width 13 height 13
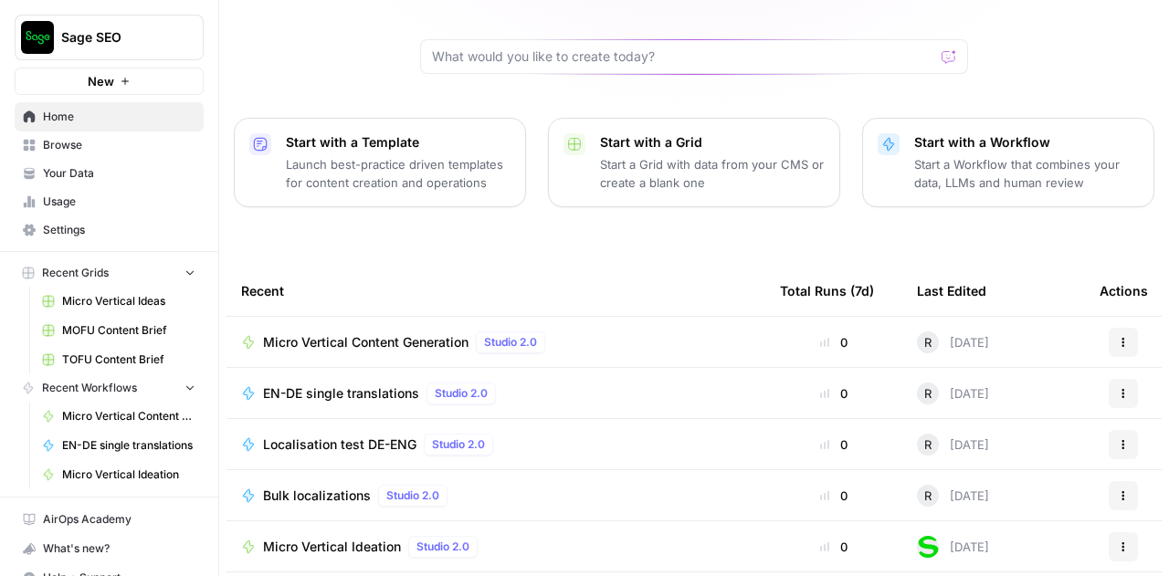
scroll to position [262, 0]
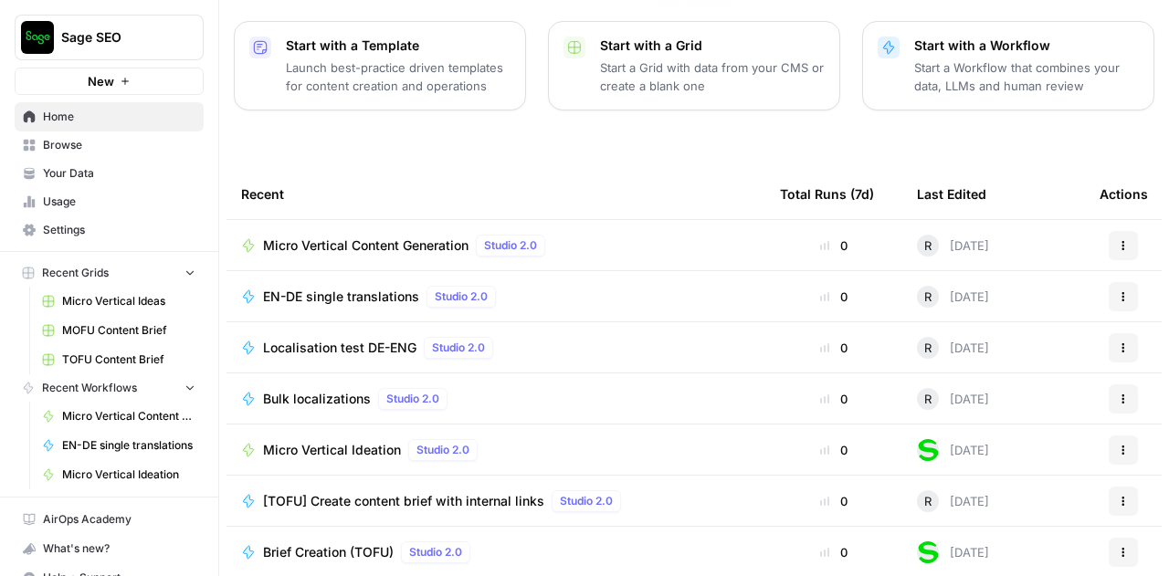
click at [1118, 394] on icon "button" at bounding box center [1123, 399] width 11 height 11
click at [67, 147] on span "Browse" at bounding box center [119, 145] width 153 height 16
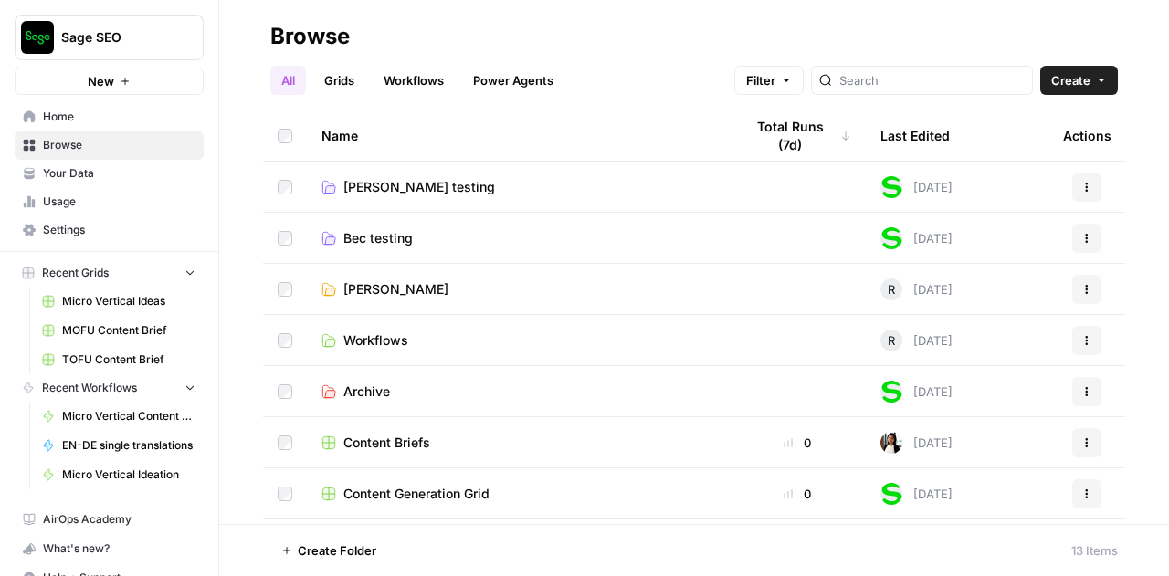
click at [369, 237] on span "Bec testing" at bounding box center [377, 238] width 69 height 18
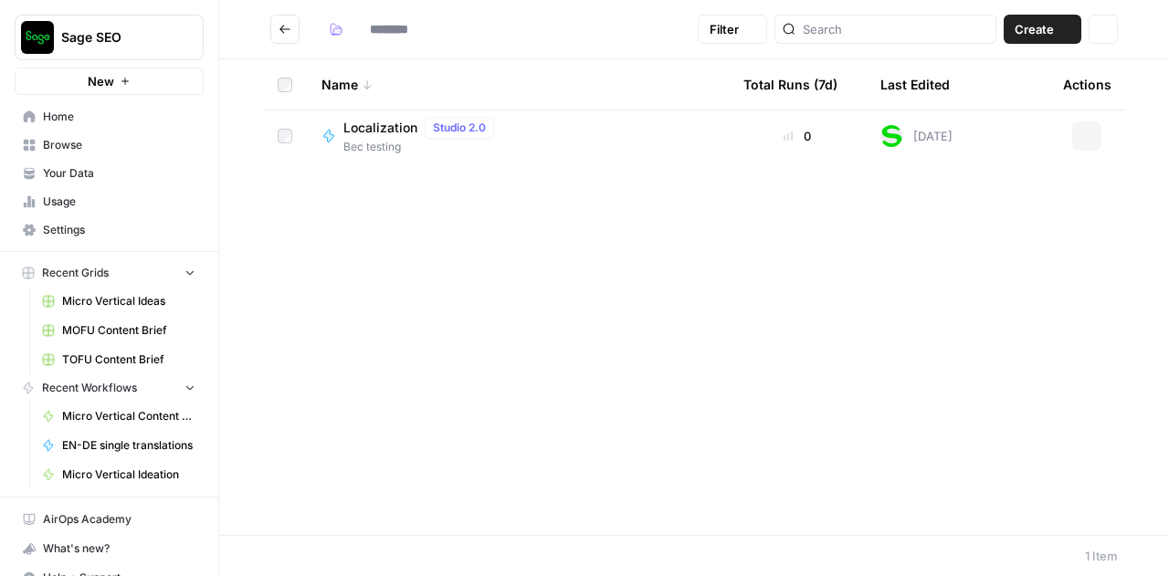
type input "**********"
click at [369, 237] on div "Name Total Runs (7d) Last Edited Actions Localization Studio 2.0 Bec testing 0 …" at bounding box center [694, 297] width 950 height 476
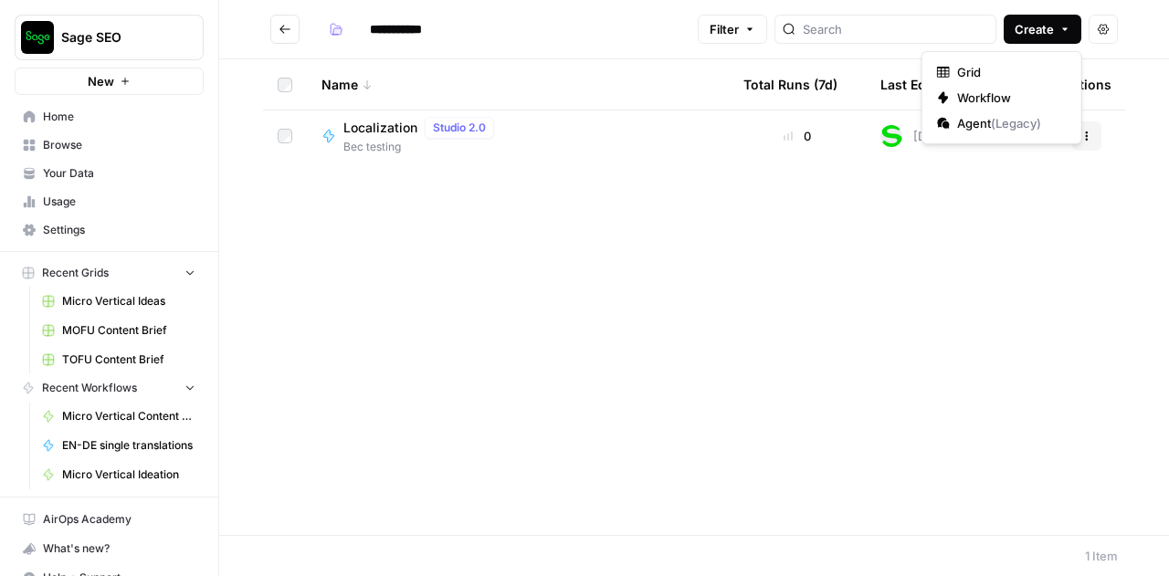
click at [1068, 28] on icon "button" at bounding box center [1065, 29] width 11 height 11
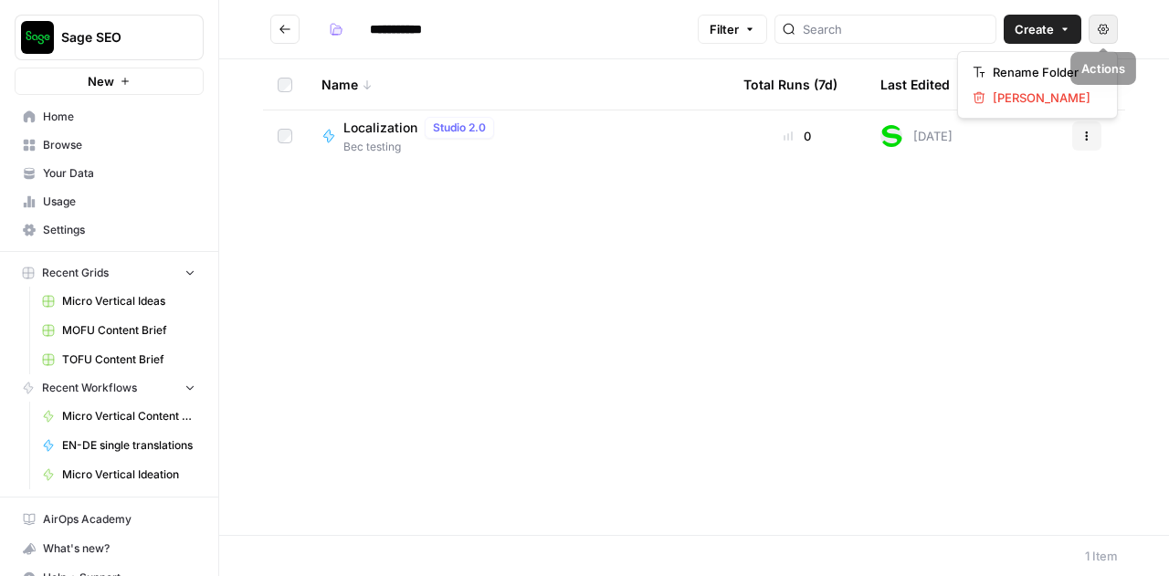
click at [1110, 30] on button "Actions" at bounding box center [1103, 29] width 29 height 29
click at [824, 251] on div "Name Total Runs (7d) Last Edited Actions Localization Studio 2.0 Bec testing 0 …" at bounding box center [694, 297] width 950 height 476
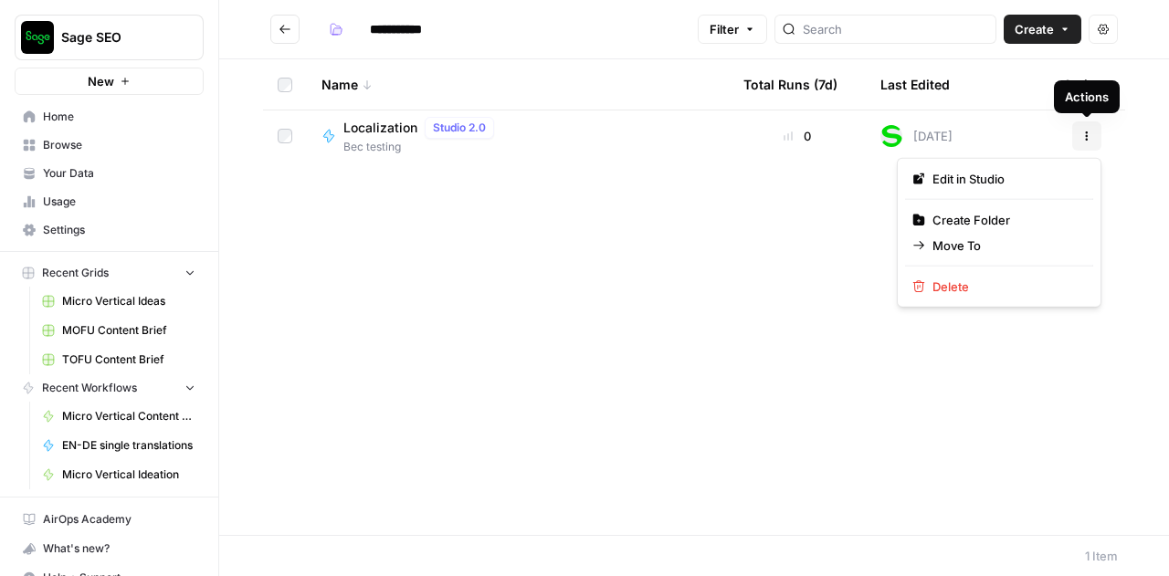
click at [1094, 147] on button "Actions" at bounding box center [1086, 135] width 29 height 29
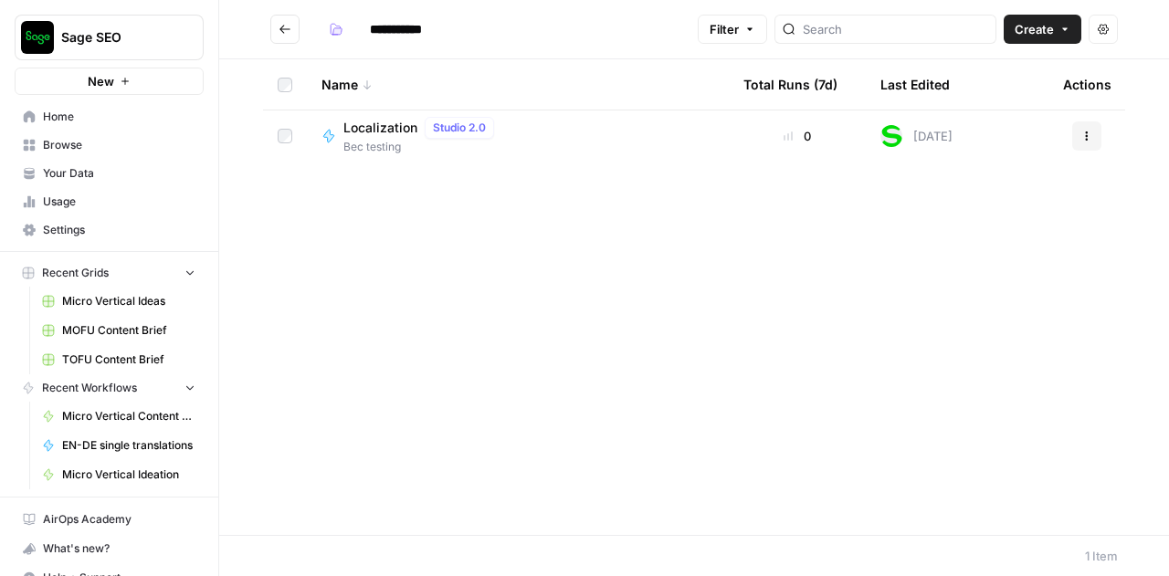
click at [545, 270] on div "Name Total Runs (7d) Last Edited Actions Localization Studio 2.0 Bec testing 0 …" at bounding box center [694, 297] width 950 height 476
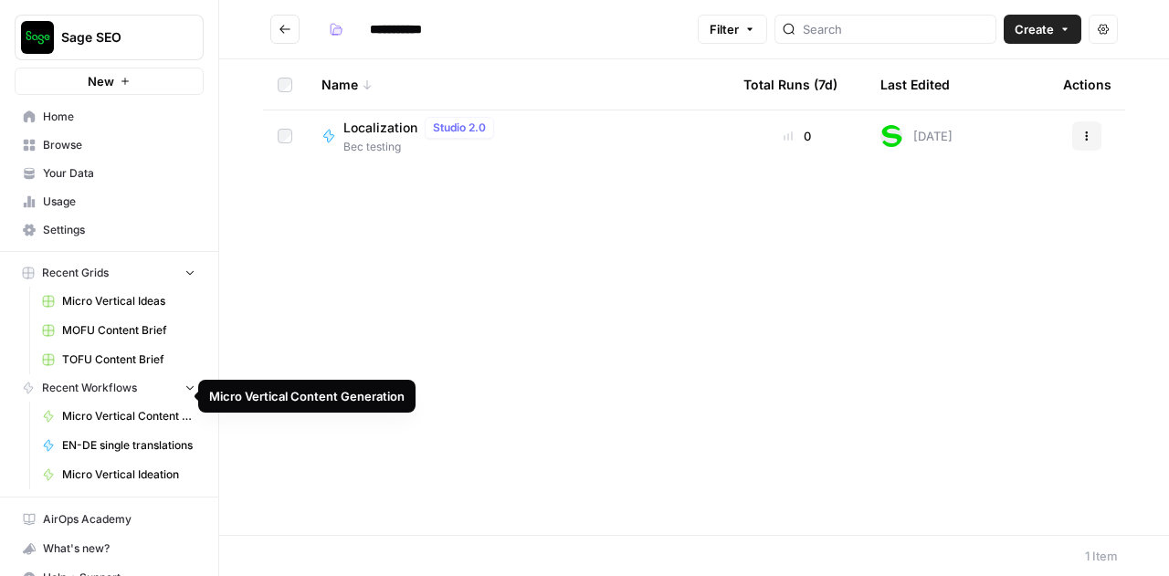
scroll to position [17, 0]
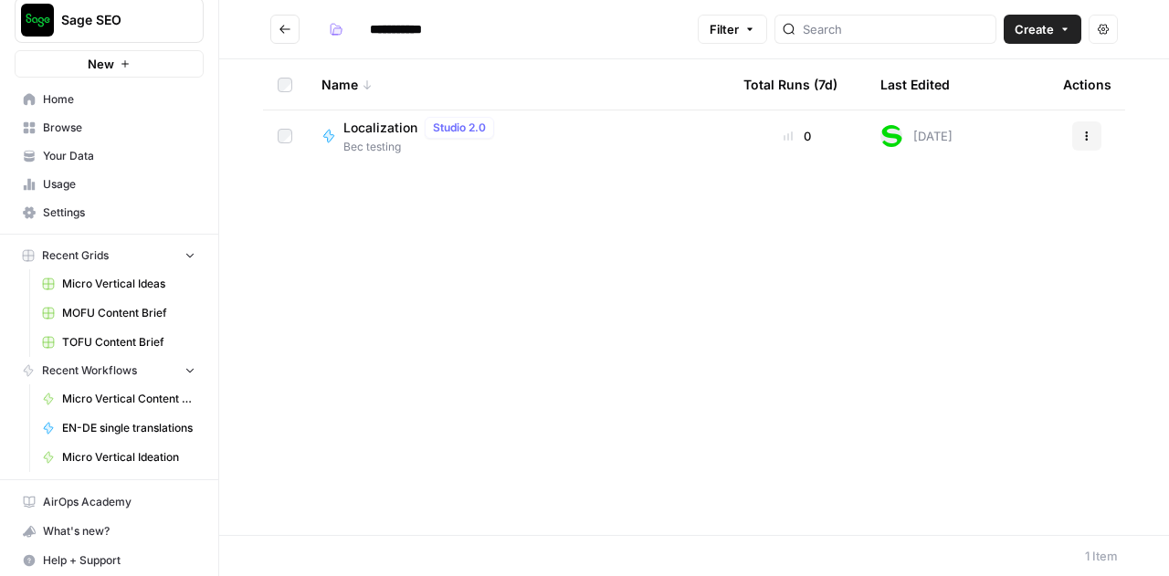
click at [61, 183] on span "Usage" at bounding box center [119, 184] width 153 height 16
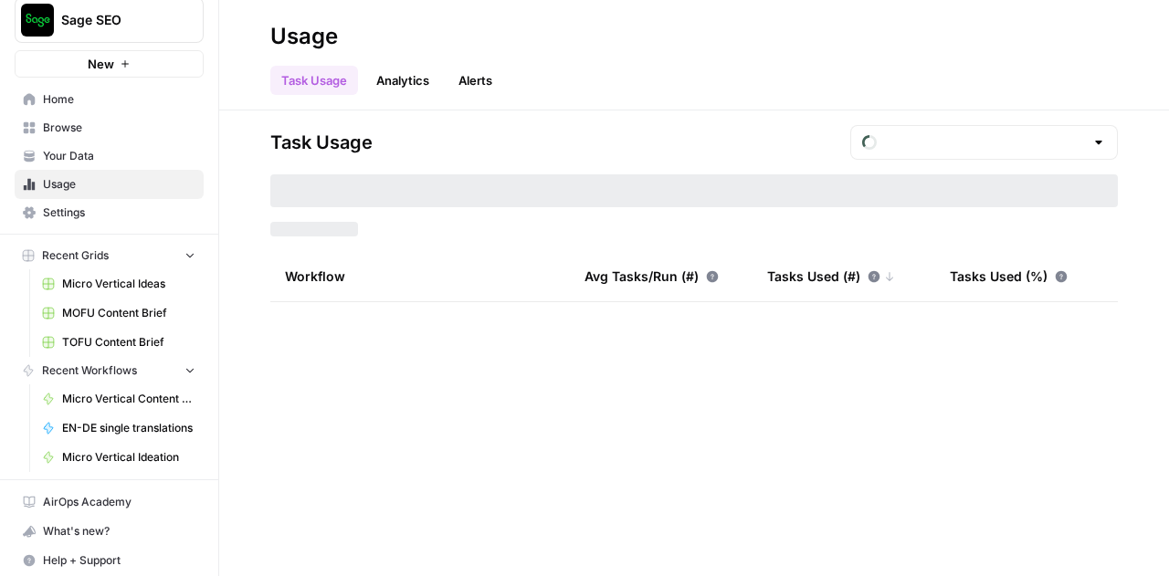
type input "August Tasks"
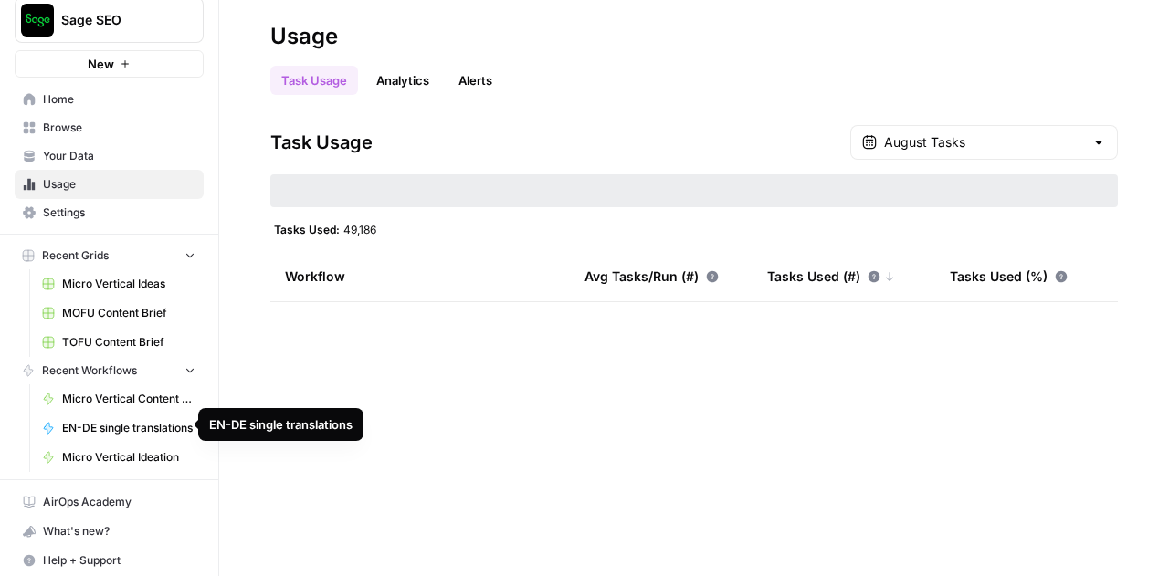
click at [90, 425] on span "EN-DE single translations" at bounding box center [128, 428] width 133 height 16
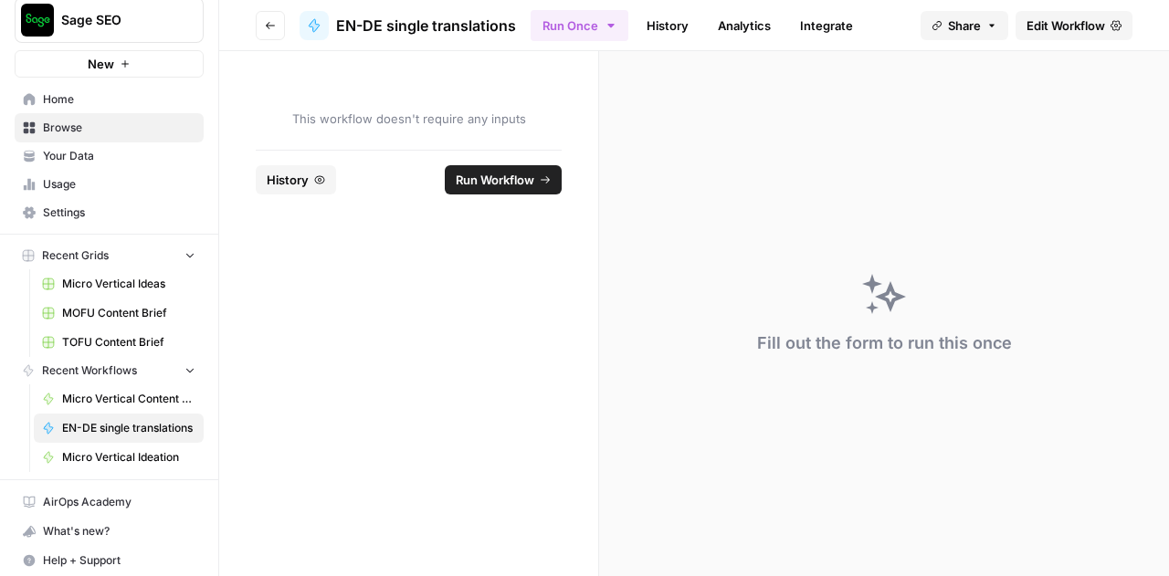
click at [990, 25] on icon "button" at bounding box center [991, 25] width 5 height 3
click at [1059, 26] on span "Edit Workflow" at bounding box center [1066, 25] width 79 height 18
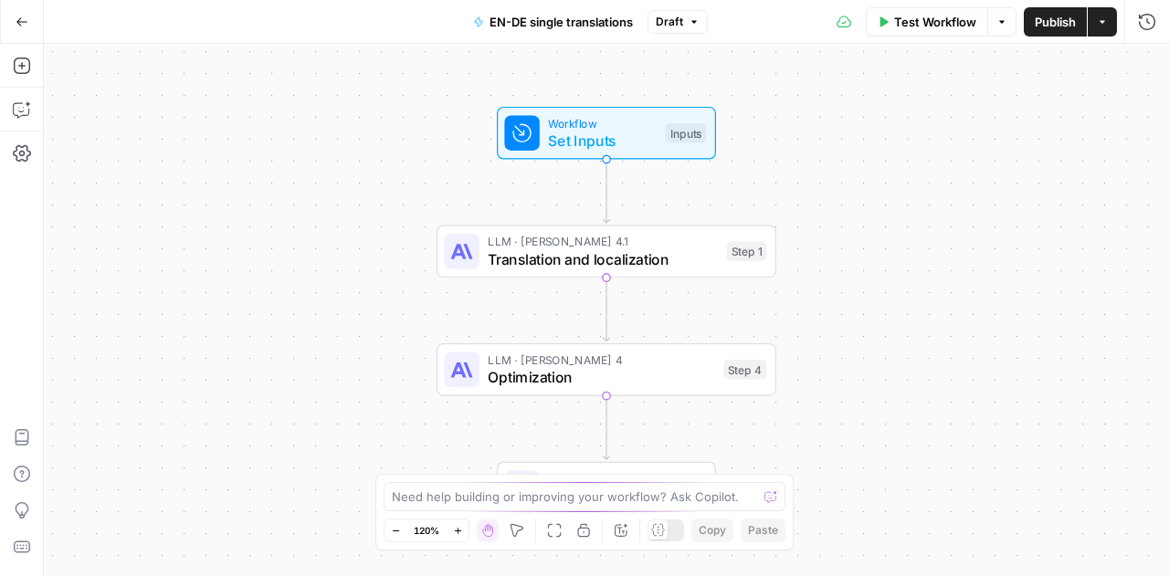
click at [1103, 24] on icon "button" at bounding box center [1102, 21] width 11 height 11
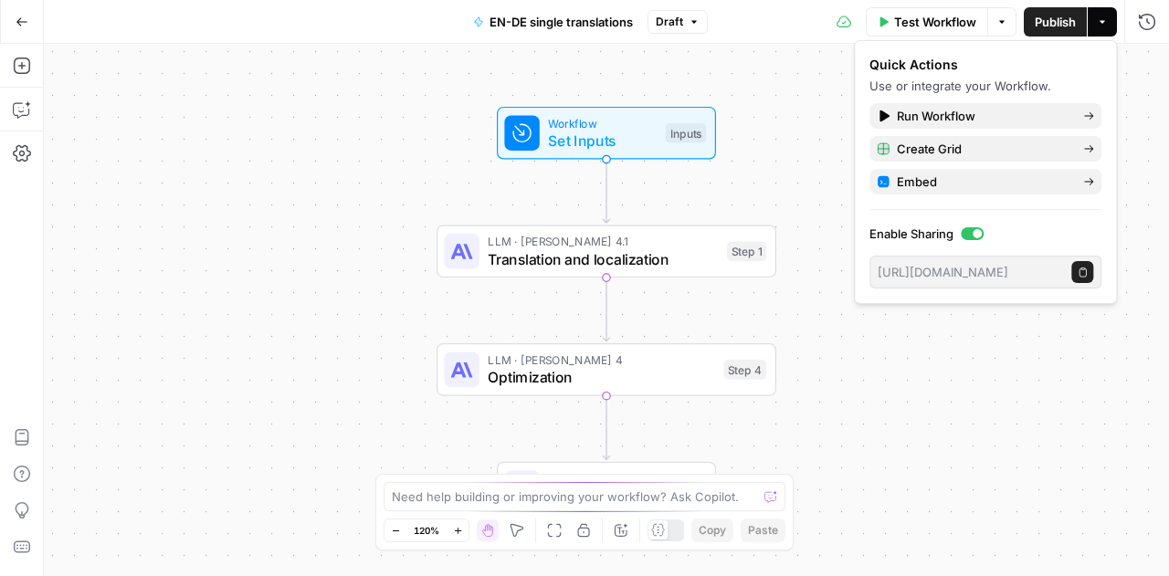
click at [1103, 24] on icon "button" at bounding box center [1102, 21] width 11 height 11
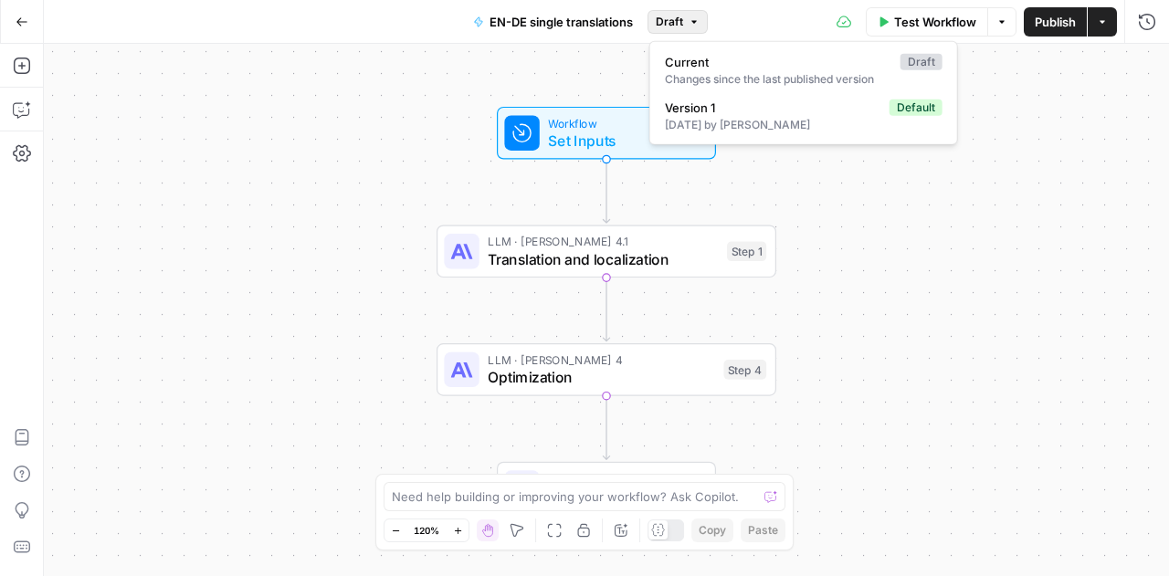
click at [695, 26] on icon "button" at bounding box center [694, 21] width 11 height 11
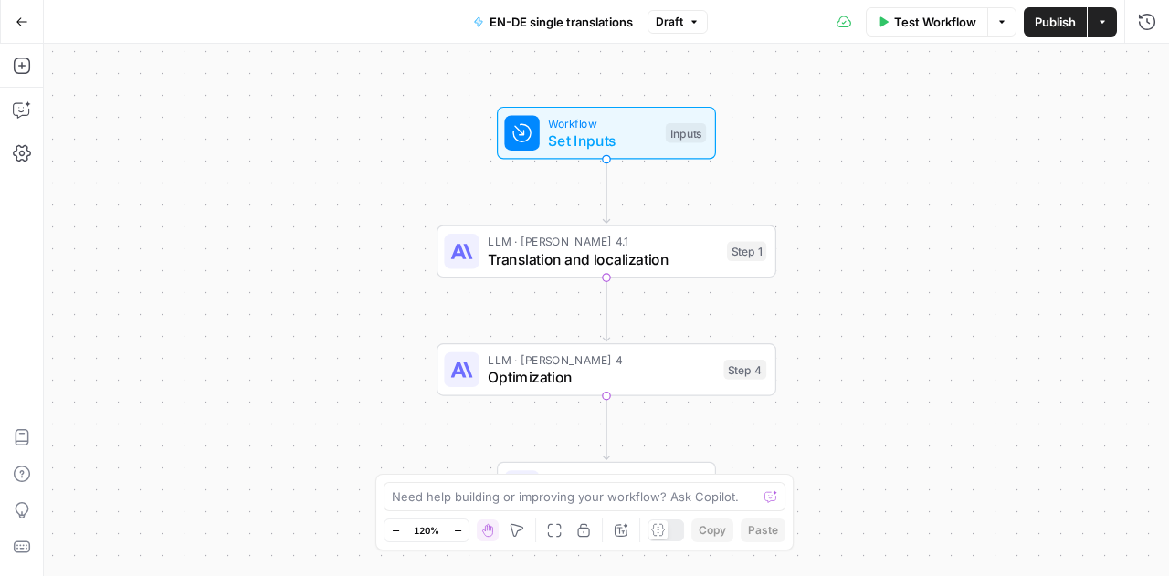
click at [546, 68] on div "Workflow Set Inputs Inputs LLM · Claude Opus 4.1 Translation and localization S…" at bounding box center [606, 310] width 1125 height 533
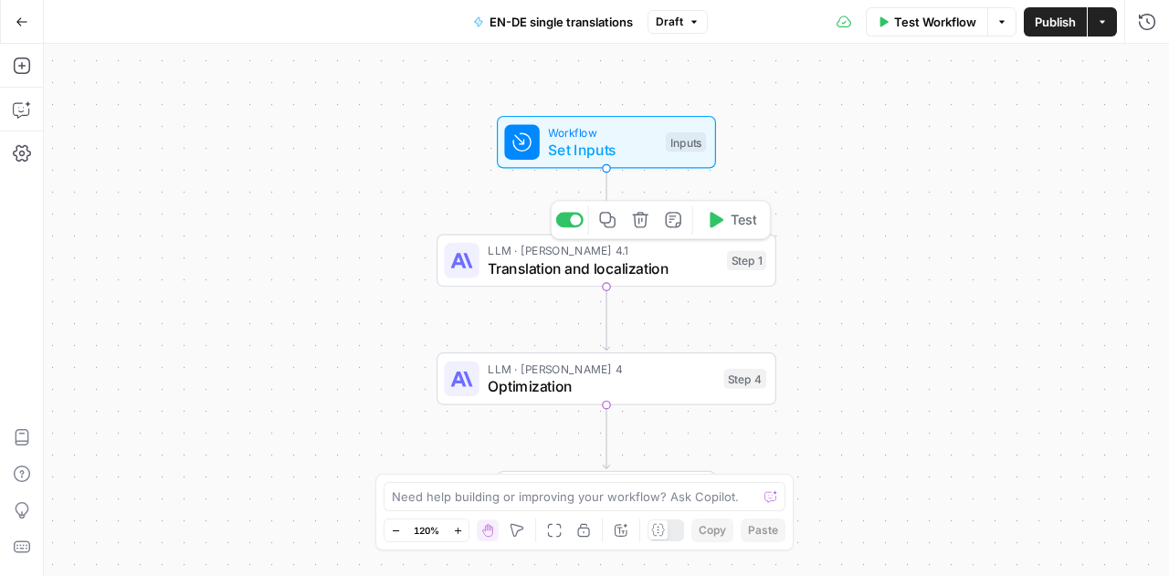
click at [649, 269] on span "Translation and localization" at bounding box center [603, 269] width 230 height 22
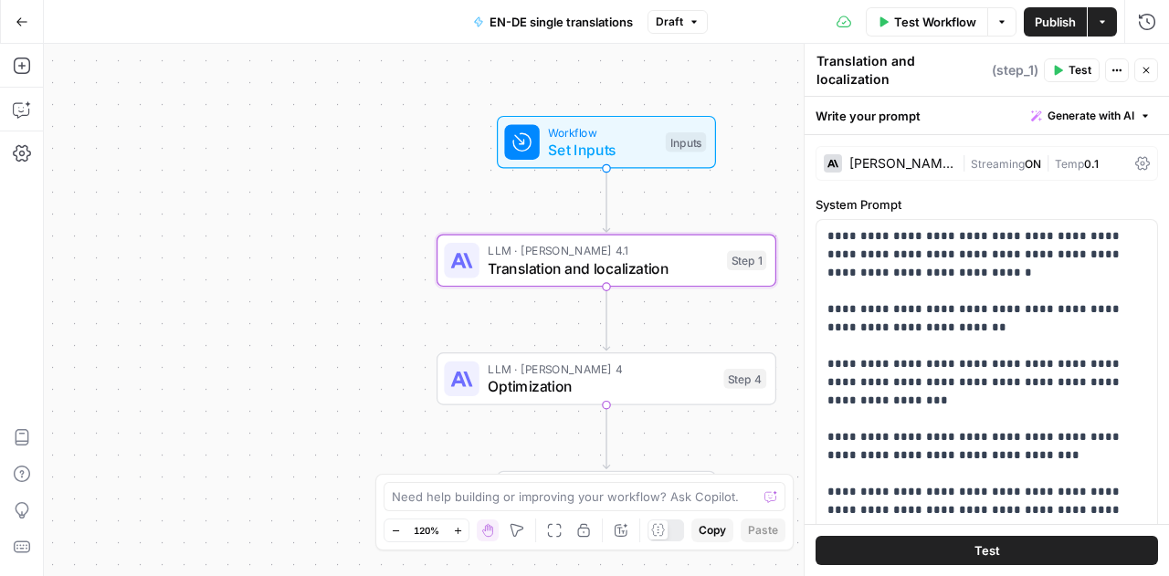
click at [882, 64] on textarea "Translation and localization" at bounding box center [902, 70] width 171 height 37
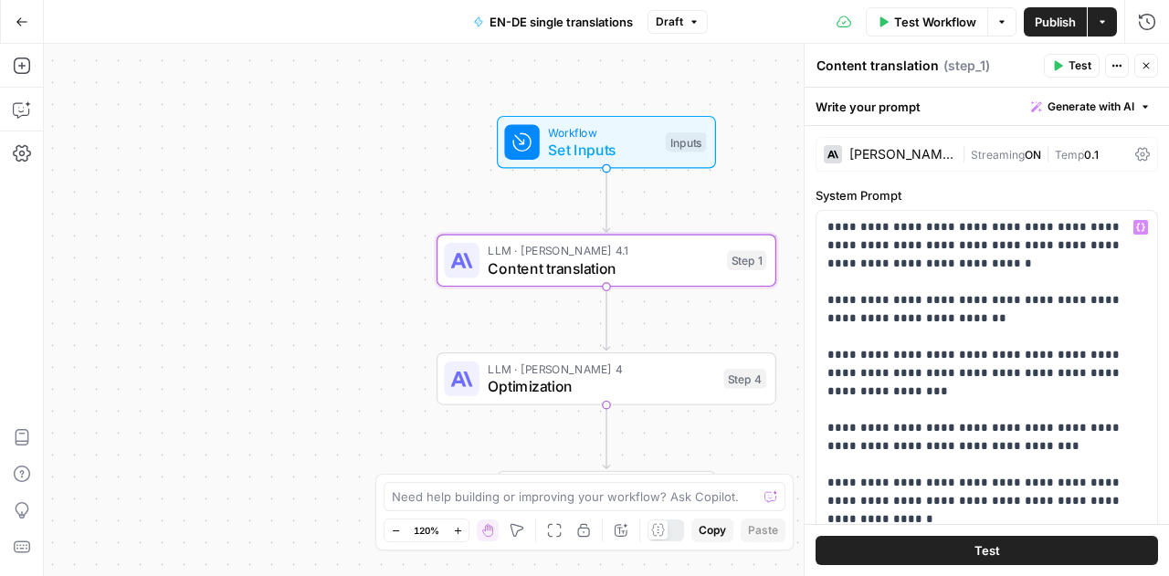
type textarea "Content translation"
click at [981, 267] on p "**********" at bounding box center [981, 410] width 306 height 384
click at [186, 294] on div "Workflow Set Inputs Inputs LLM · [PERSON_NAME] Opus 4.1 Content translation Ste…" at bounding box center [606, 310] width 1125 height 533
click at [1148, 63] on icon "button" at bounding box center [1147, 66] width 6 height 6
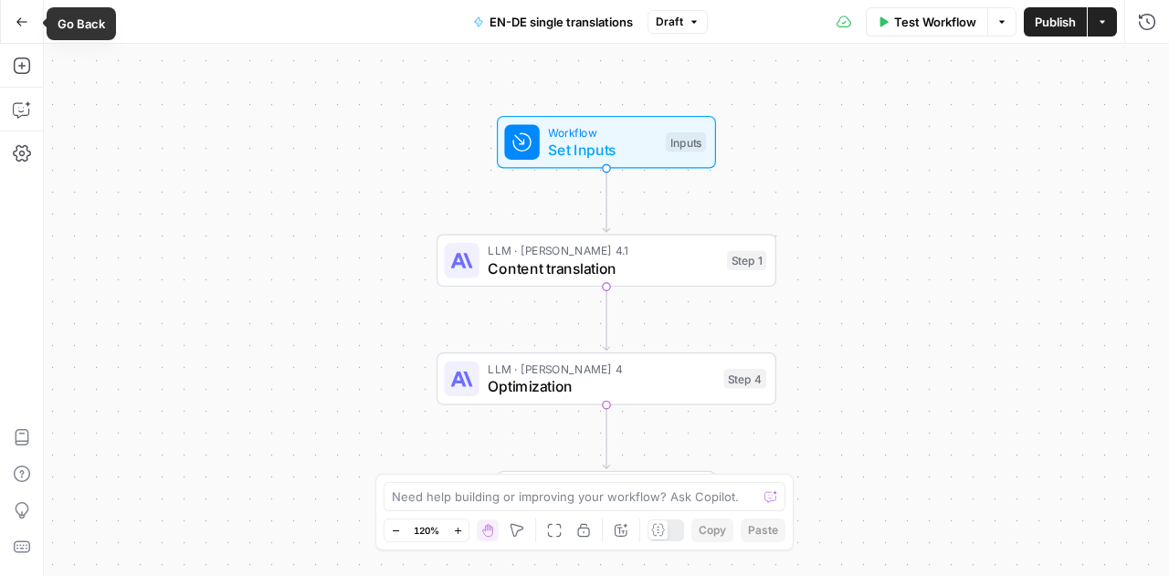
click at [16, 26] on icon "button" at bounding box center [22, 22] width 13 height 13
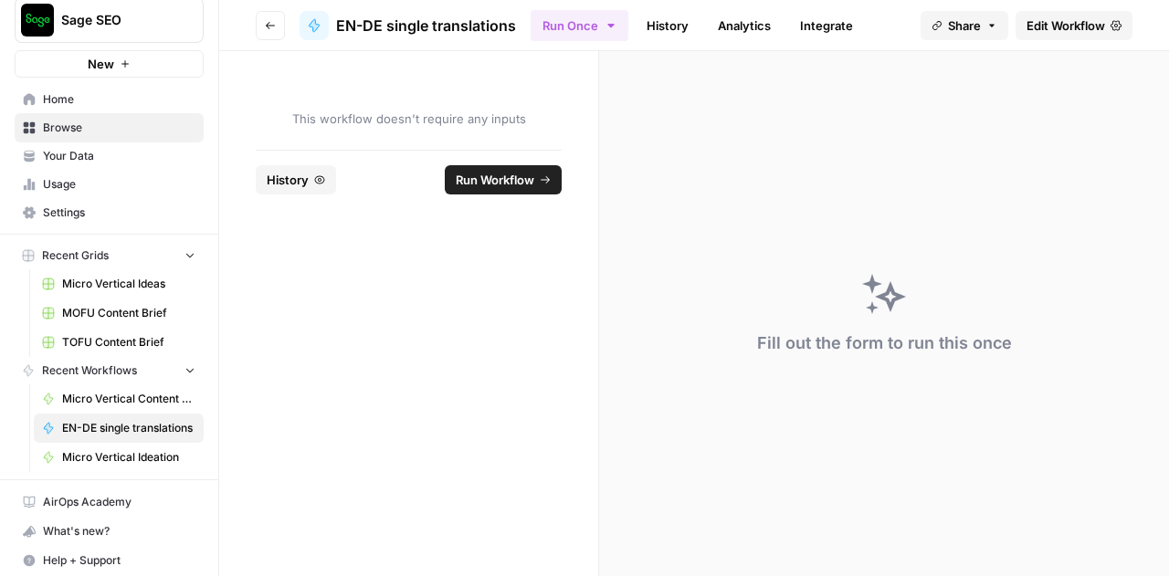
click at [58, 94] on span "Home" at bounding box center [119, 99] width 153 height 16
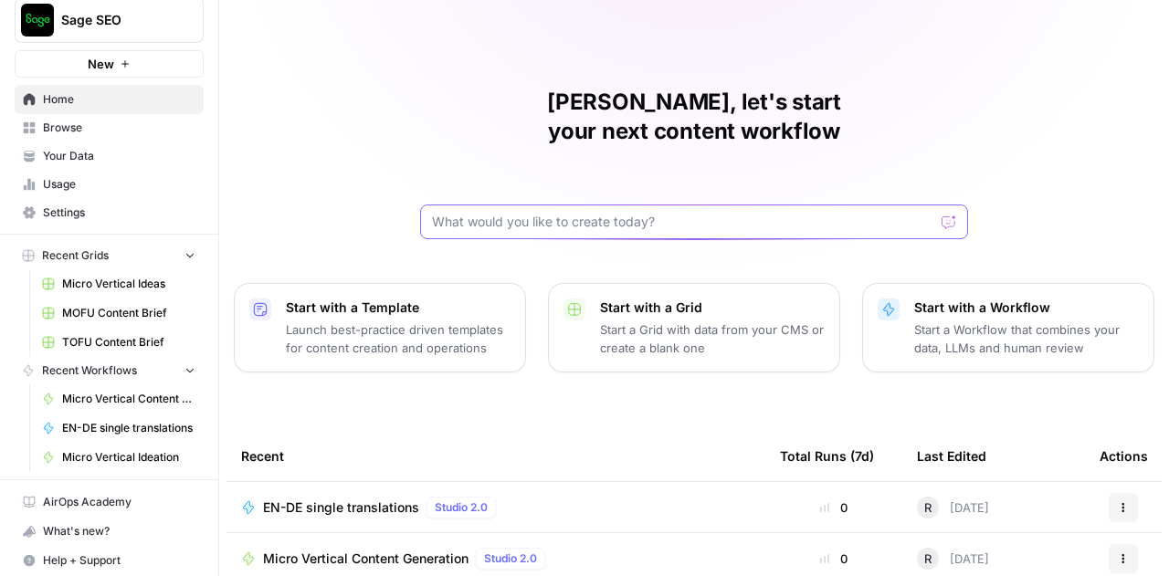
click at [553, 213] on input "text" at bounding box center [683, 222] width 502 height 18
type input "How do I move workflows I created into a folder"
click button "Send" at bounding box center [950, 222] width 24 height 24
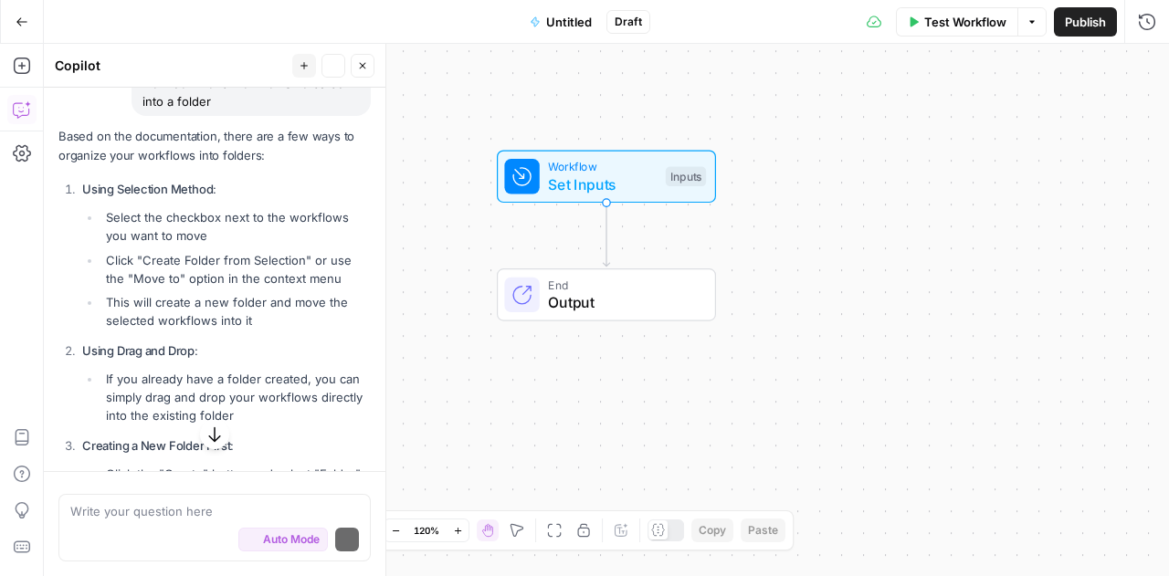
scroll to position [207, 0]
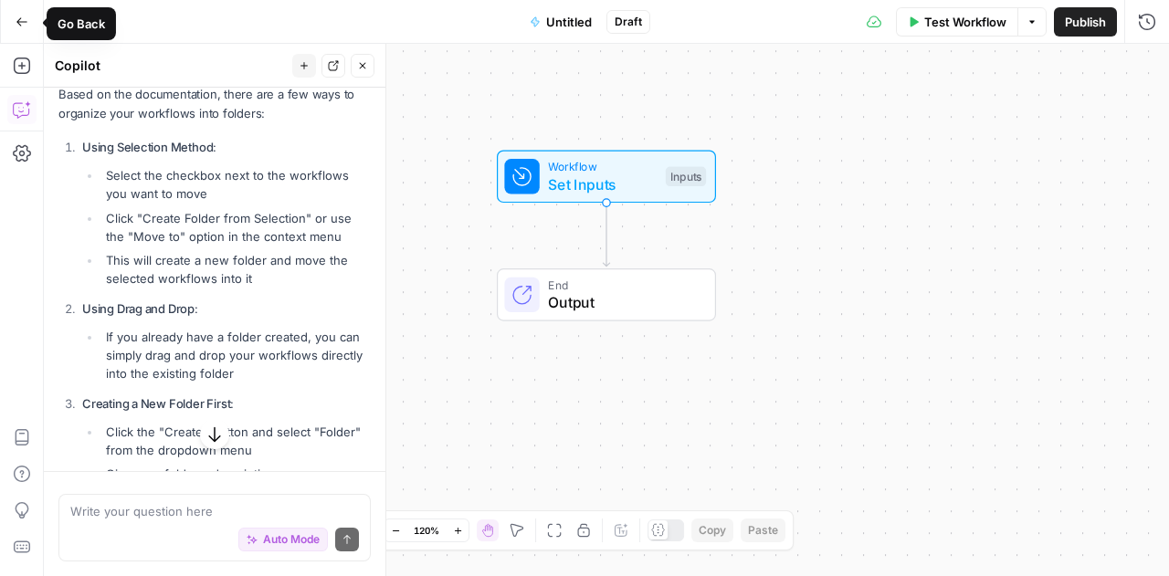
click at [21, 19] on icon "button" at bounding box center [22, 22] width 13 height 13
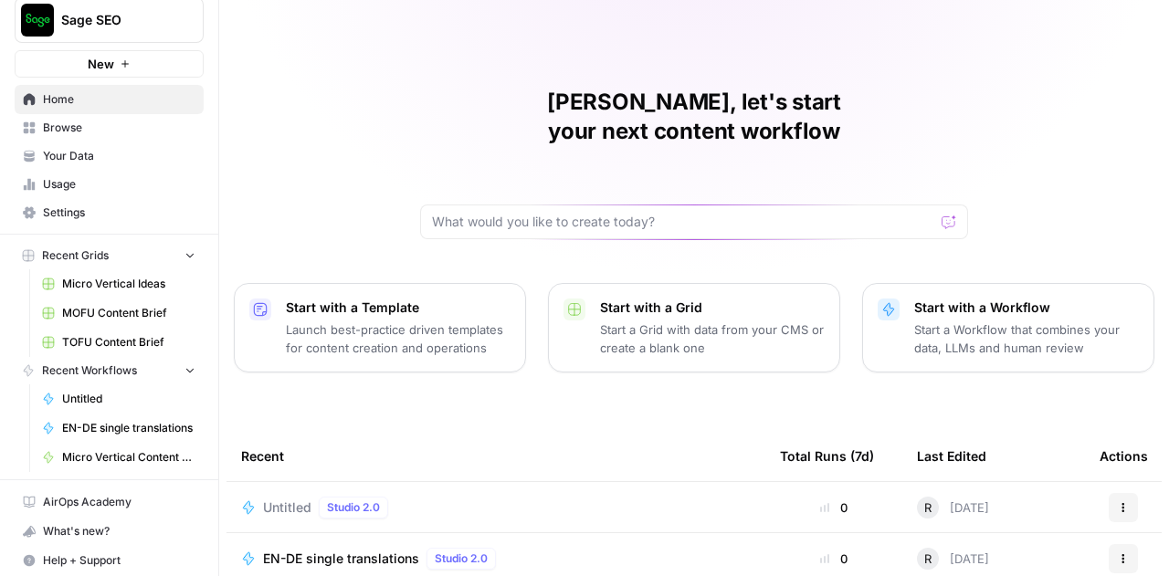
click at [73, 130] on span "Browse" at bounding box center [119, 128] width 153 height 16
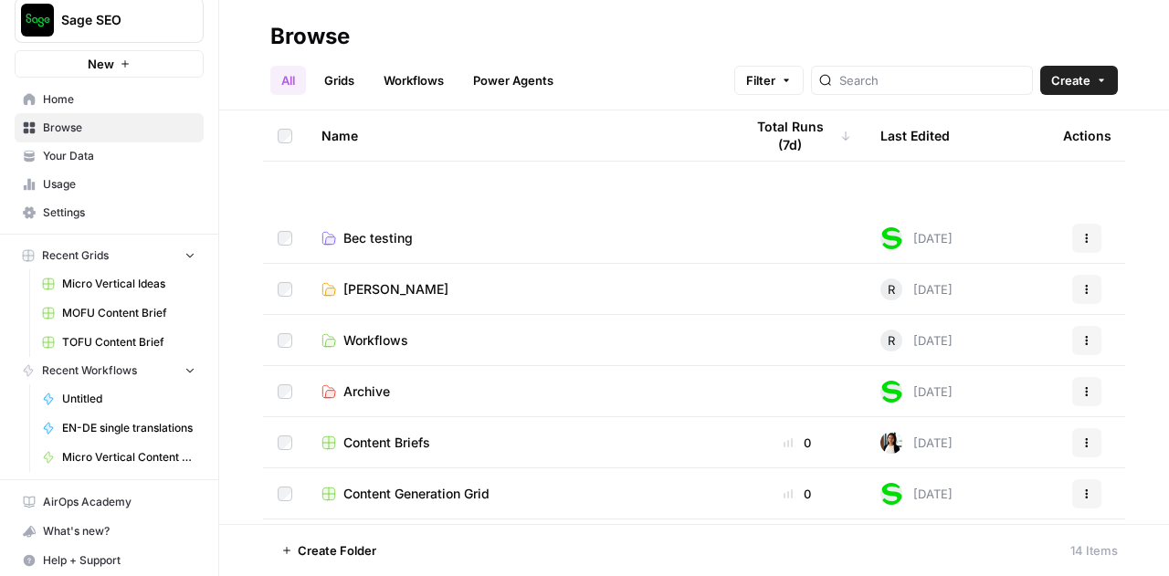
scroll to position [353, 0]
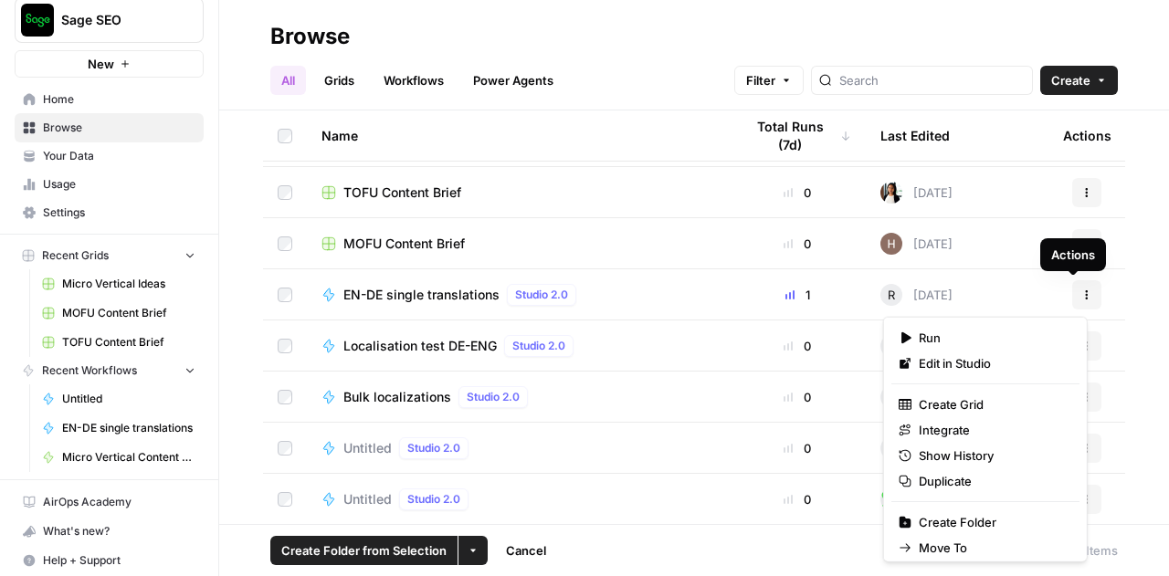
click at [1075, 301] on button "Actions" at bounding box center [1086, 294] width 29 height 29
click at [943, 545] on span "Move To" at bounding box center [992, 548] width 146 height 18
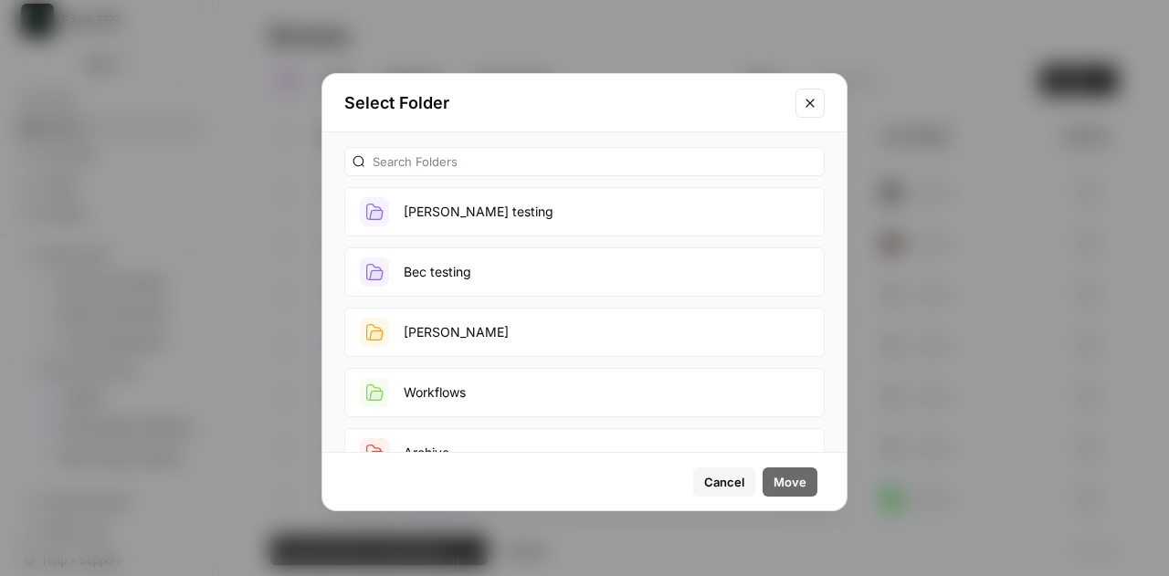
click at [448, 263] on button "Bec testing" at bounding box center [584, 272] width 480 height 49
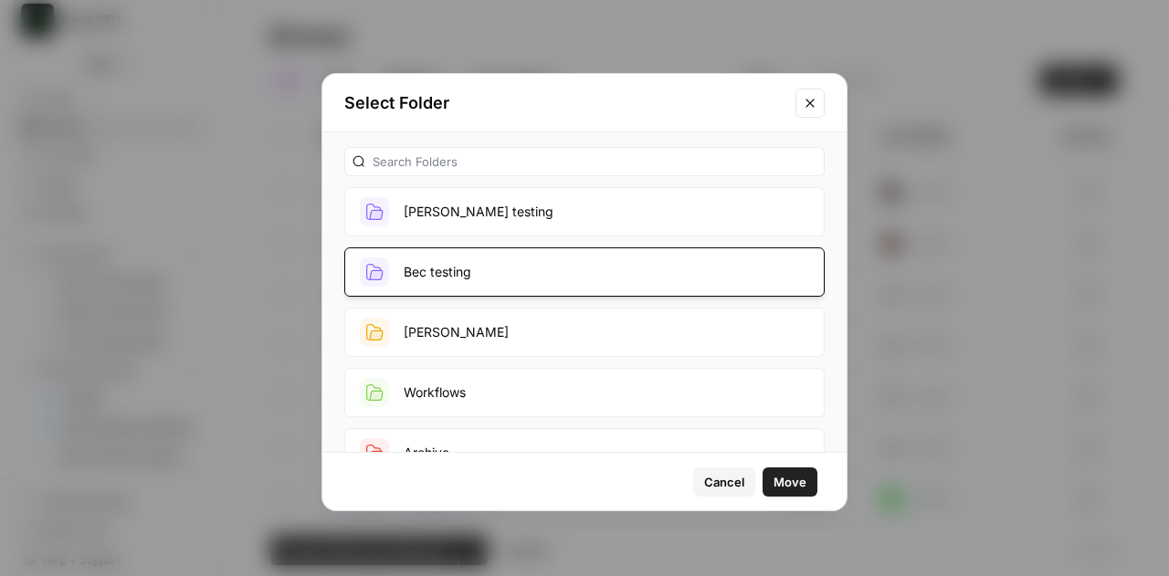
click at [797, 476] on span "Move" at bounding box center [790, 482] width 33 height 18
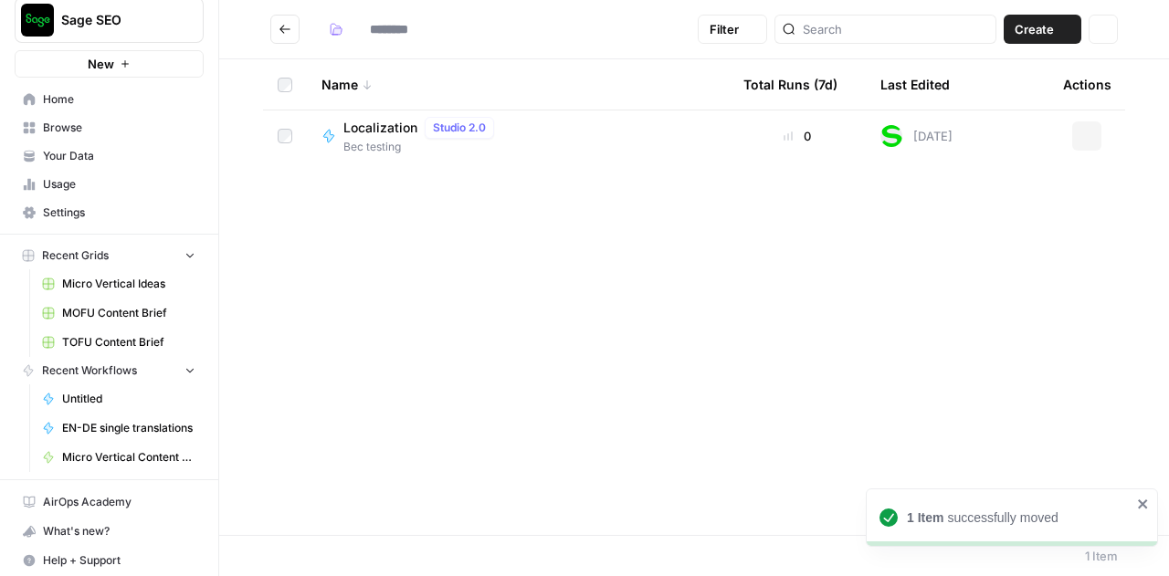
type input "**********"
click at [64, 127] on span "Browse" at bounding box center [119, 128] width 153 height 16
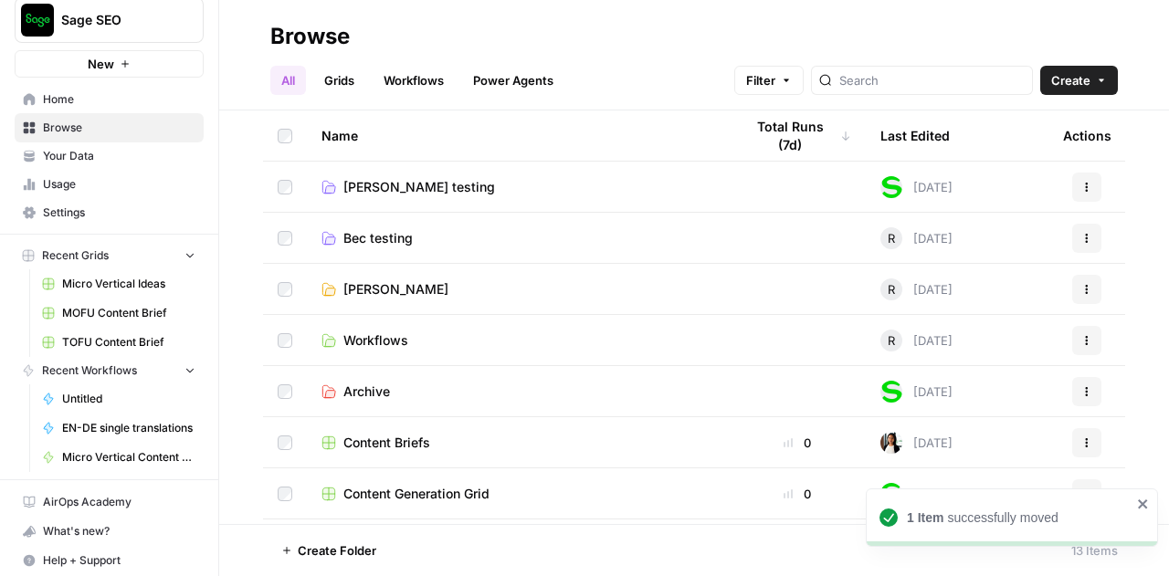
scroll to position [301, 0]
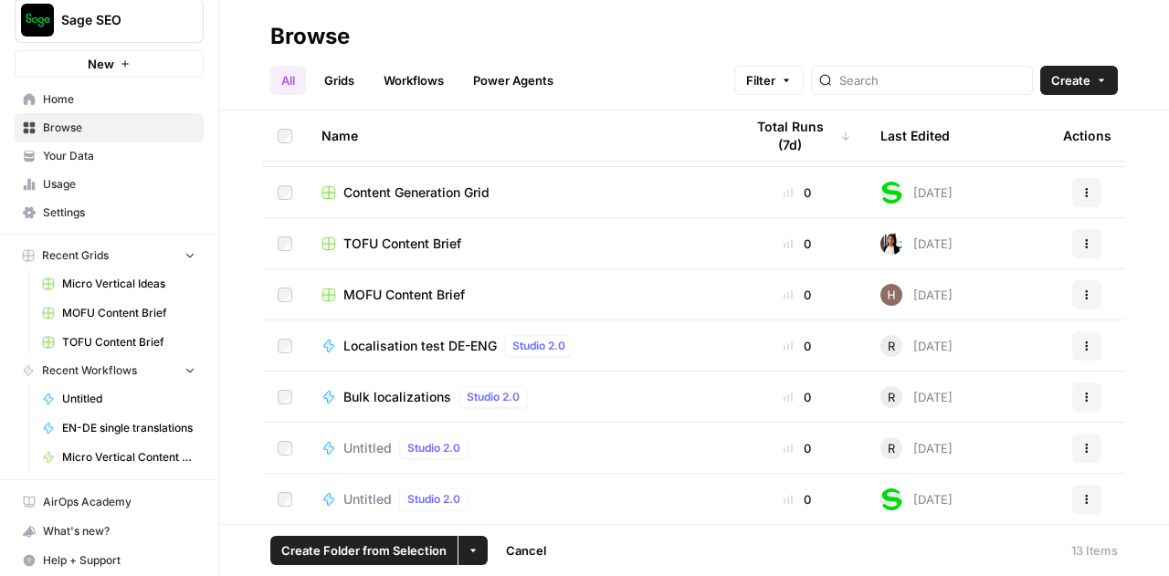
click at [1081, 395] on icon "button" at bounding box center [1086, 397] width 11 height 11
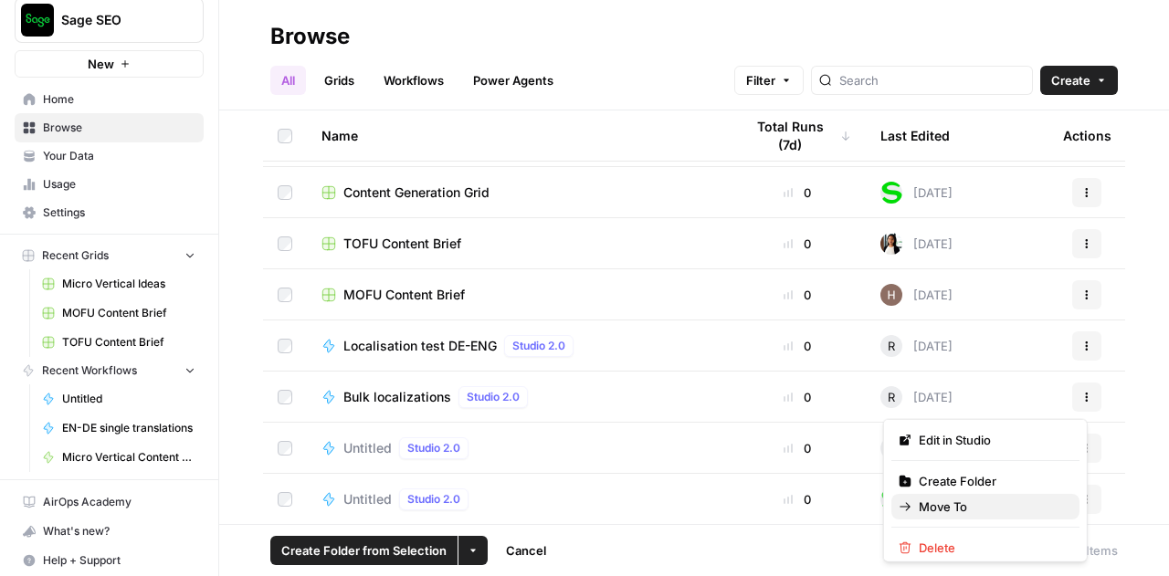
click at [947, 504] on span "Move To" at bounding box center [992, 507] width 146 height 18
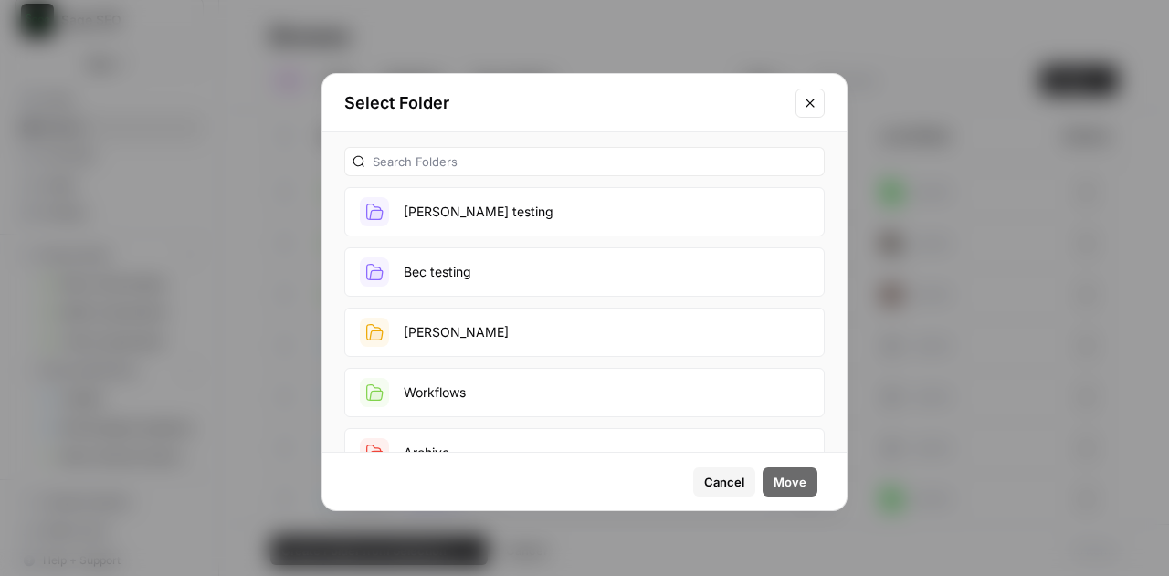
click at [469, 266] on button "Bec testing" at bounding box center [584, 272] width 480 height 49
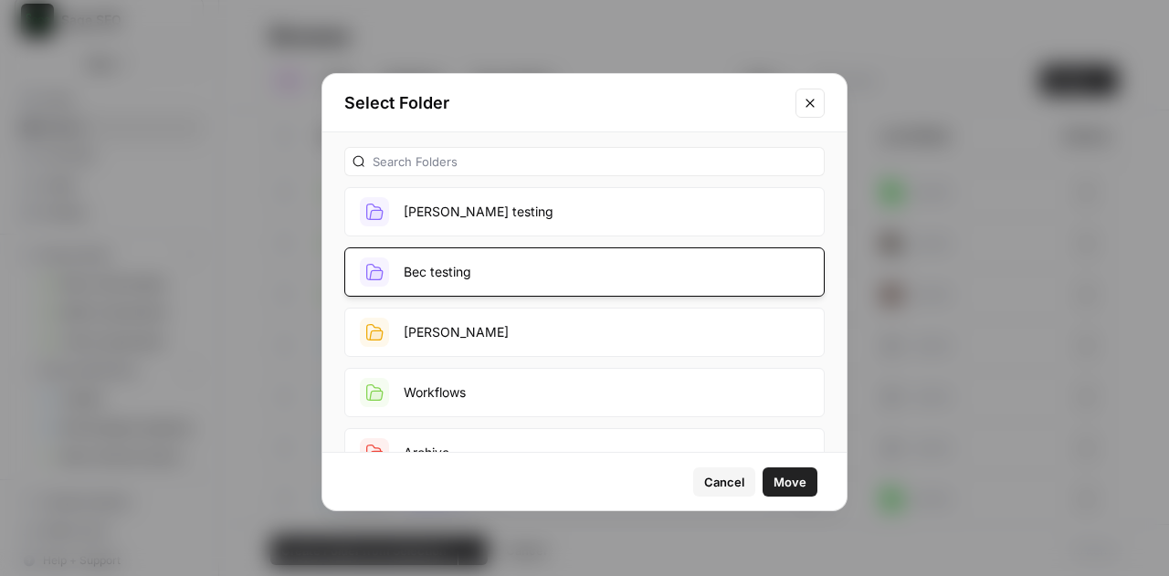
click at [780, 489] on span "Move" at bounding box center [790, 482] width 33 height 18
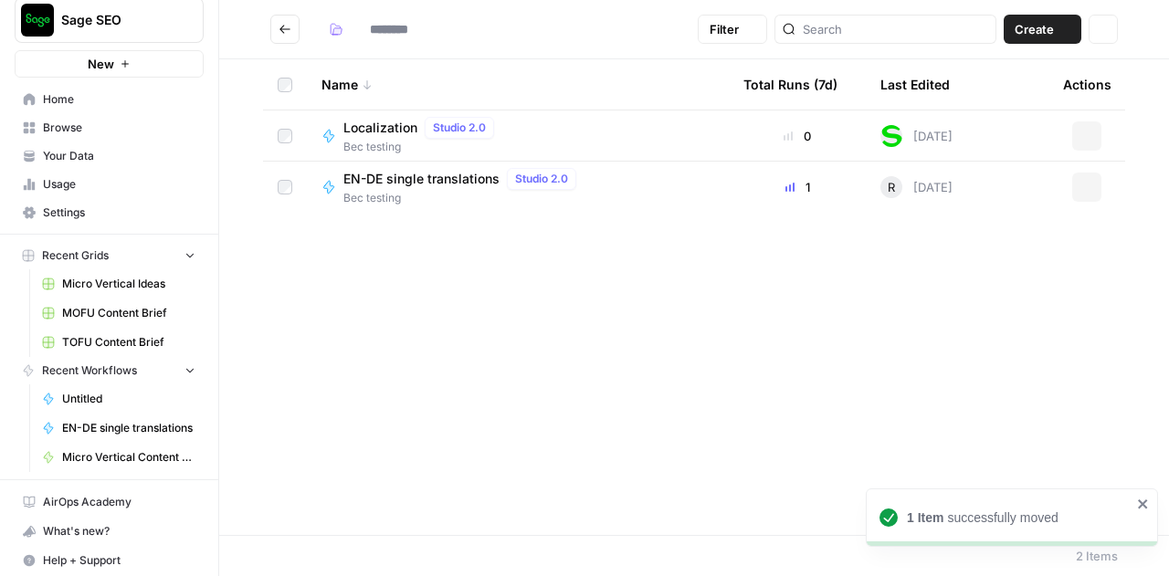
type input "**********"
click at [69, 104] on span "Home" at bounding box center [119, 99] width 153 height 16
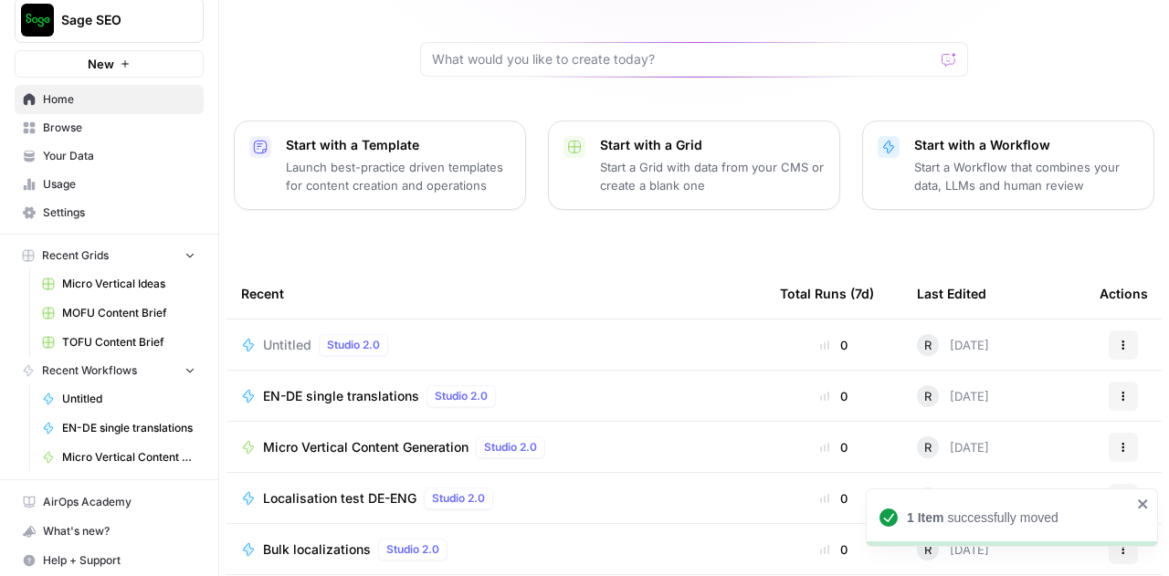
scroll to position [164, 0]
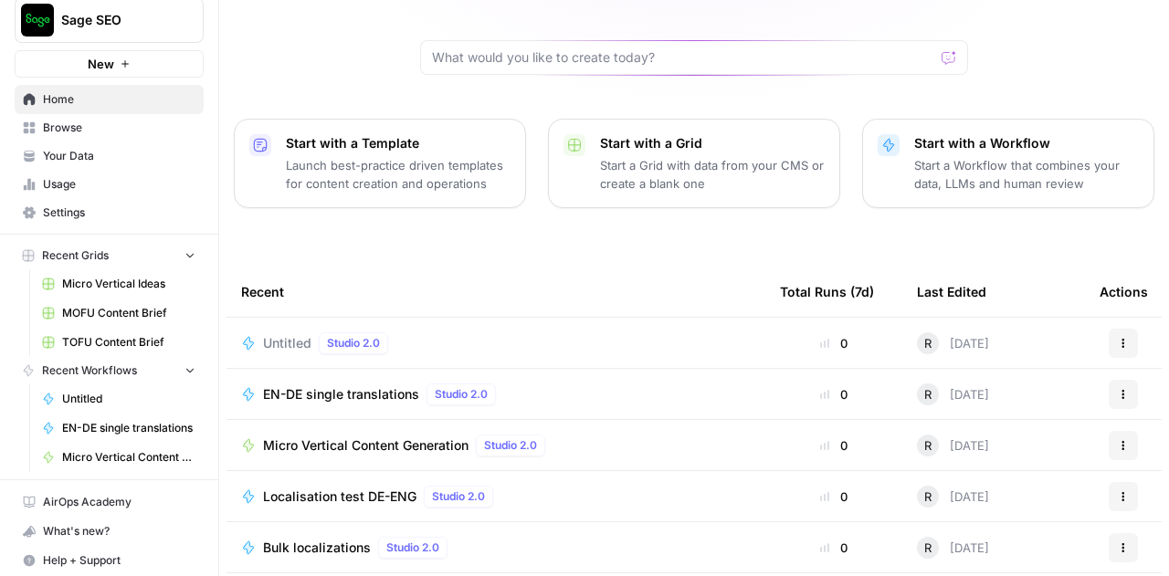
click at [58, 128] on span "Browse" at bounding box center [119, 128] width 153 height 16
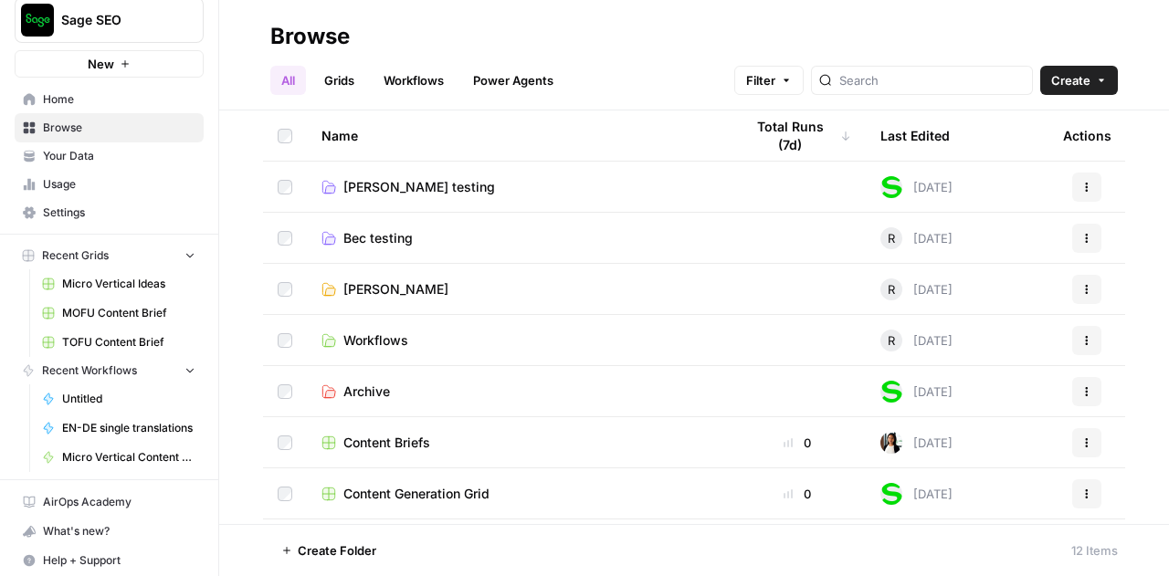
scroll to position [250, 0]
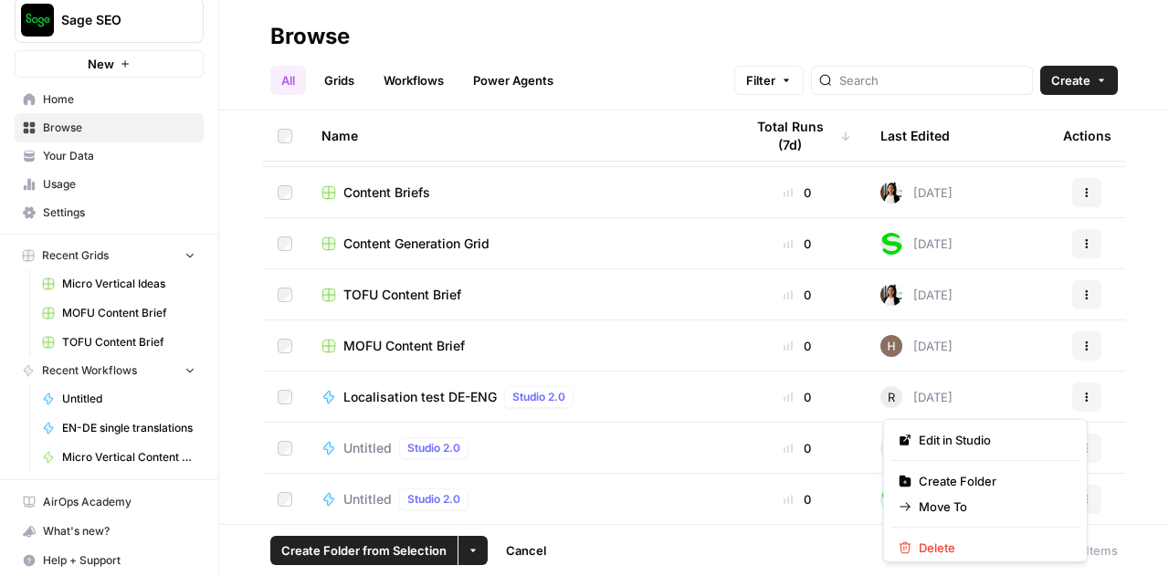
click at [1086, 394] on icon "button" at bounding box center [1087, 394] width 3 height 3
click at [944, 511] on span "Move To" at bounding box center [992, 507] width 146 height 18
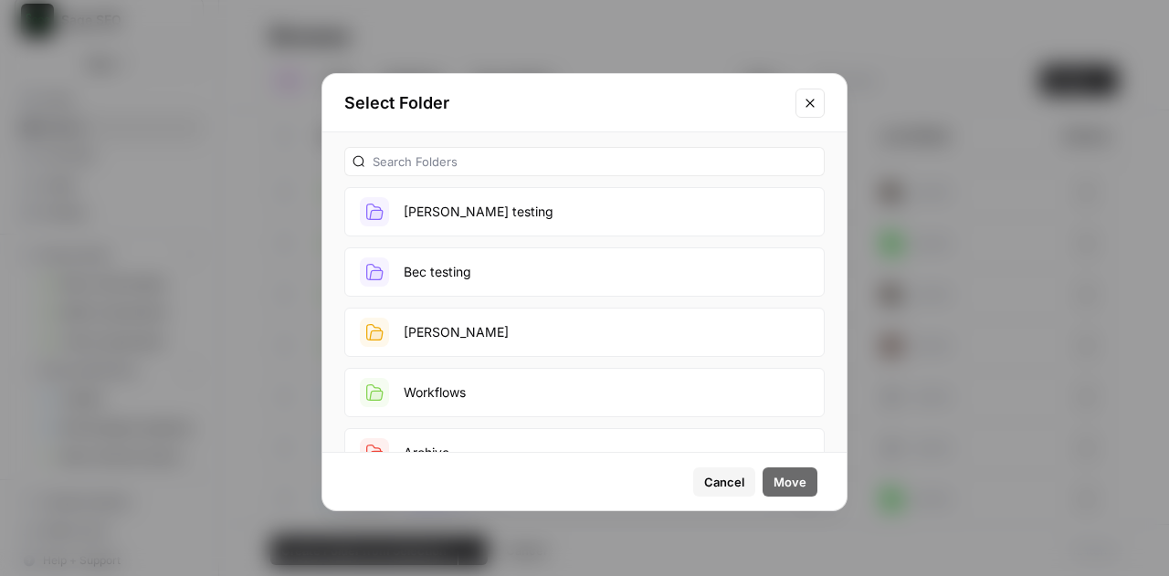
click at [499, 272] on button "Bec testing" at bounding box center [584, 272] width 480 height 49
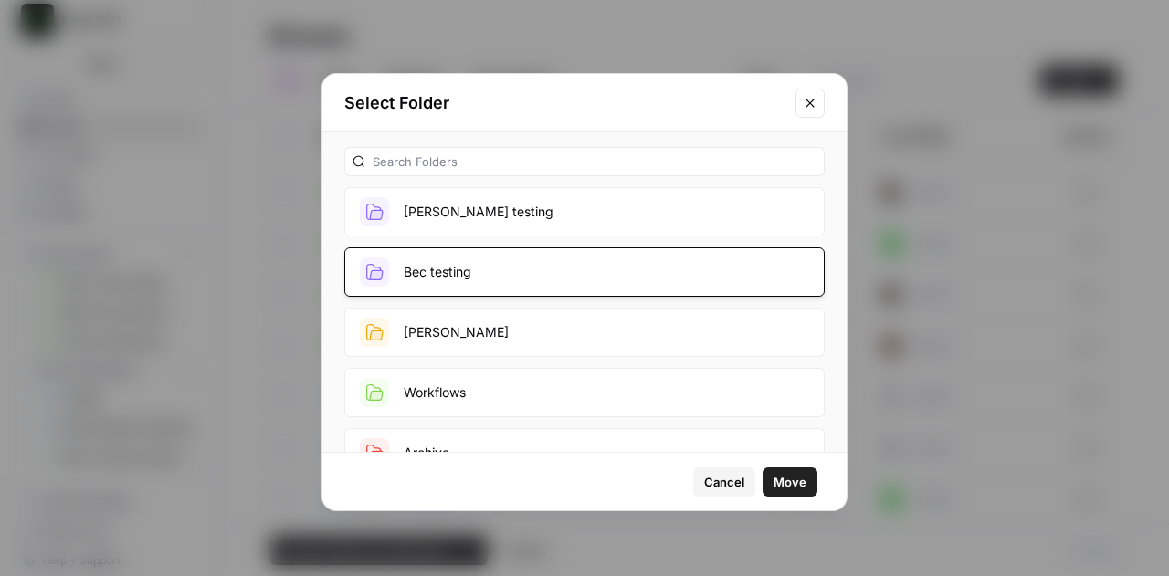
click at [789, 489] on span "Move" at bounding box center [790, 482] width 33 height 18
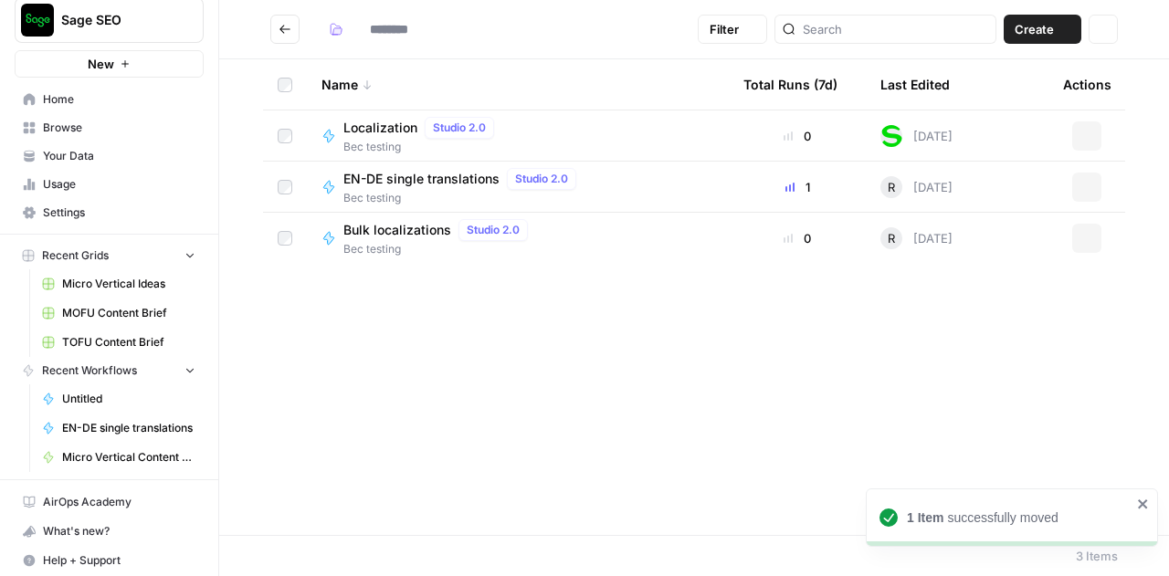
type input "**********"
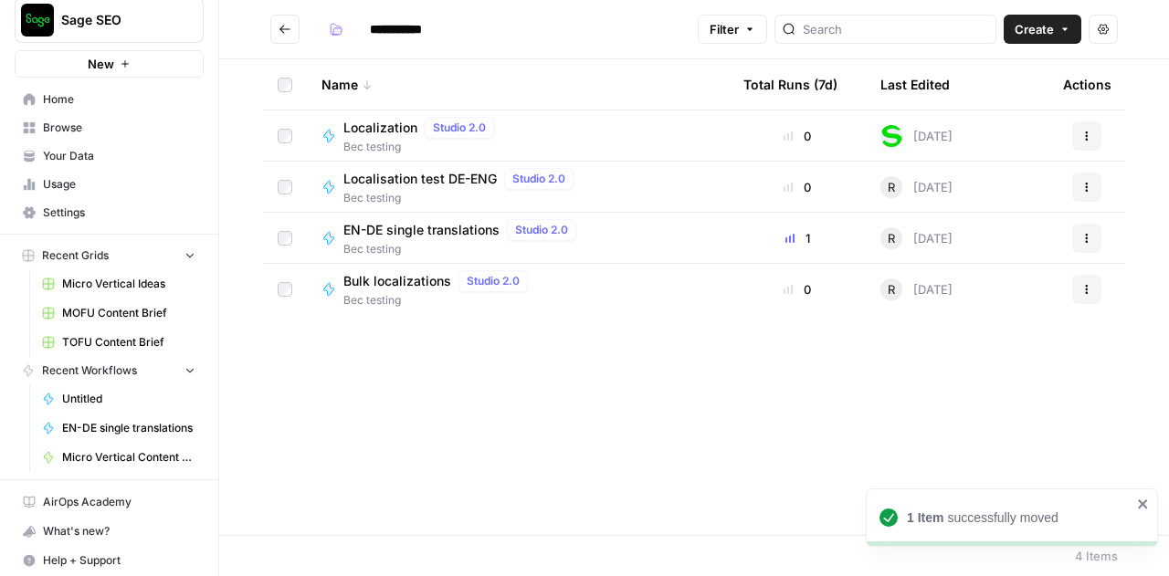
drag, startPoint x: 381, startPoint y: 185, endPoint x: 716, endPoint y: 406, distance: 402.0
click at [716, 406] on div "Name Total Runs (7d) Last Edited Actions Localization Studio 2.0 Bec testing 0 …" at bounding box center [694, 297] width 950 height 476
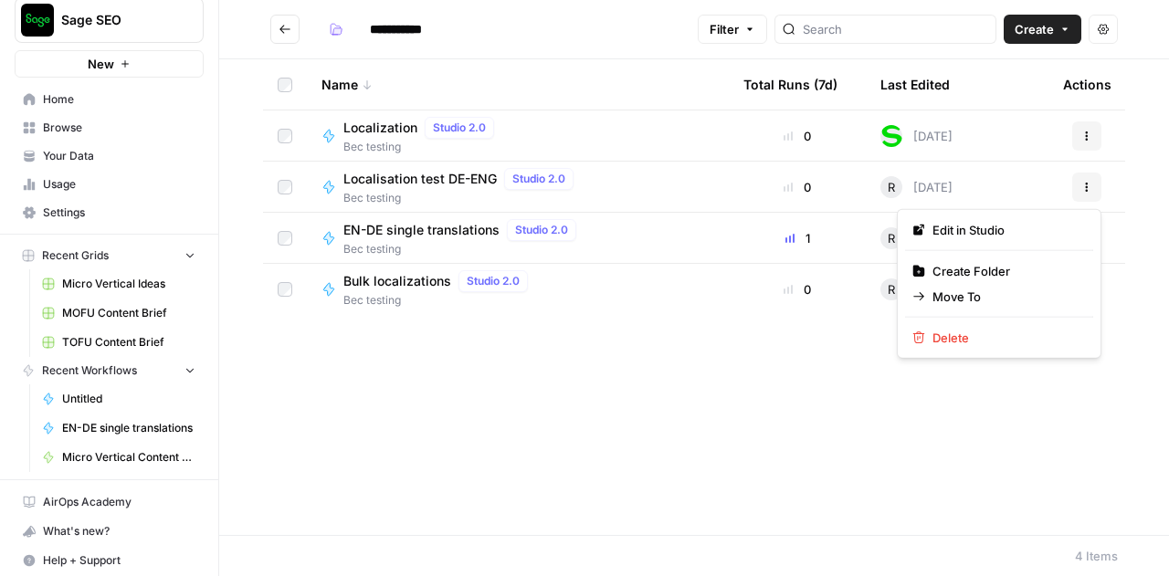
click at [1096, 186] on button "Actions" at bounding box center [1086, 187] width 29 height 29
click at [990, 231] on span "Edit in Studio" at bounding box center [1006, 230] width 146 height 18
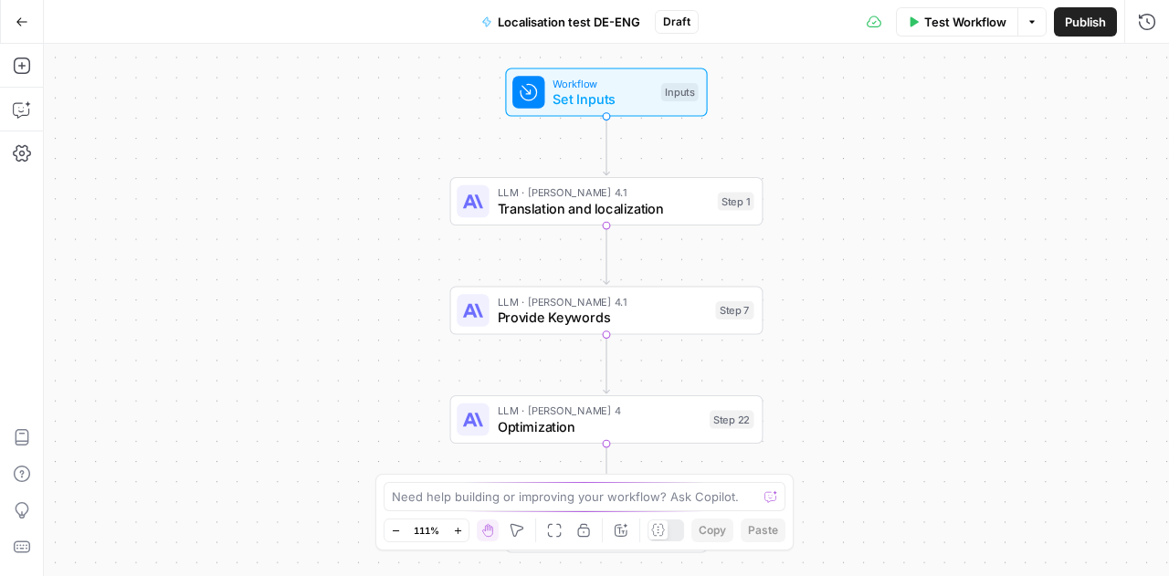
click at [604, 29] on span "Localisation test DE-ENG" at bounding box center [569, 22] width 142 height 18
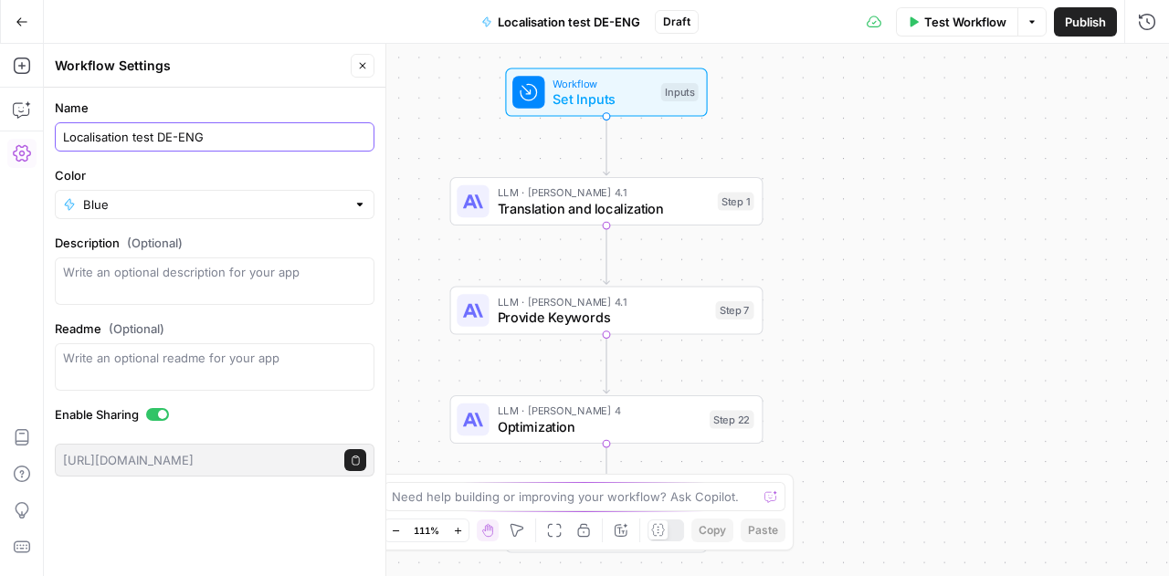
drag, startPoint x: 156, startPoint y: 138, endPoint x: 52, endPoint y: 133, distance: 104.2
click at [52, 133] on form "Name Localisation test DE-ENG Color Blue Description (Optional) Readme (Optiona…" at bounding box center [215, 288] width 342 height 400
click at [171, 135] on input "TEST_ DE-ENG" at bounding box center [214, 137] width 303 height 18
click at [246, 101] on label "Name" at bounding box center [215, 108] width 320 height 18
click at [246, 128] on input "TEST_ DE-ENG_Localisation" at bounding box center [214, 137] width 303 height 18
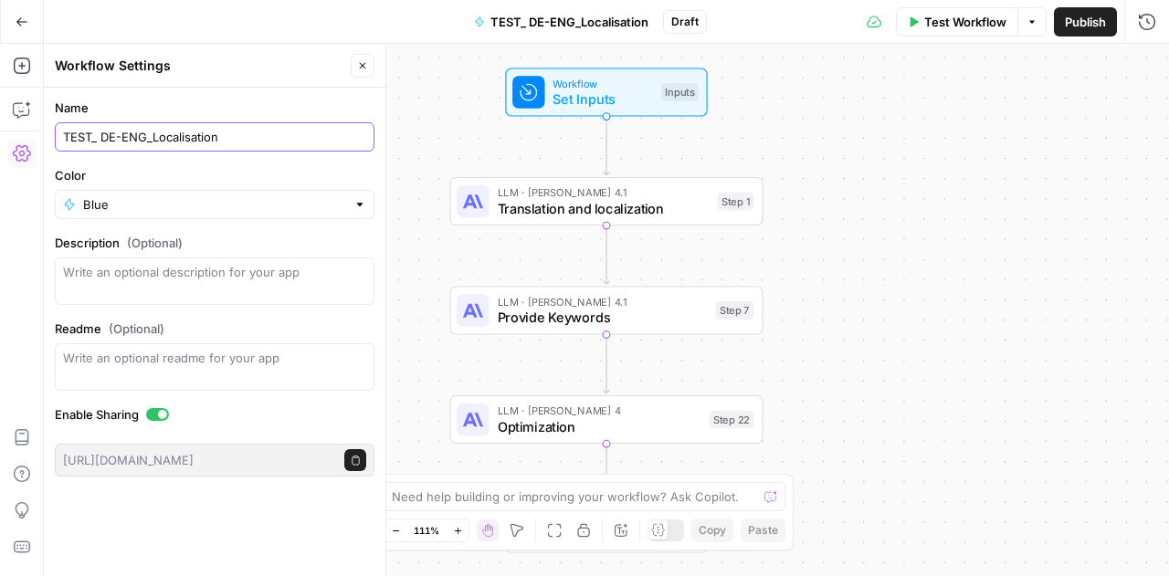
drag, startPoint x: 175, startPoint y: 136, endPoint x: 216, endPoint y: 138, distance: 40.2
click at [216, 138] on input "TEST_ DE-ENG_Localisation" at bounding box center [214, 137] width 303 height 18
type input "TEST_ DE-ENG_LOCALISATION"
click at [223, 103] on label "Name" at bounding box center [215, 108] width 320 height 18
click at [223, 128] on input "TEST_ DE-ENG_LOCALISATION" at bounding box center [214, 137] width 303 height 18
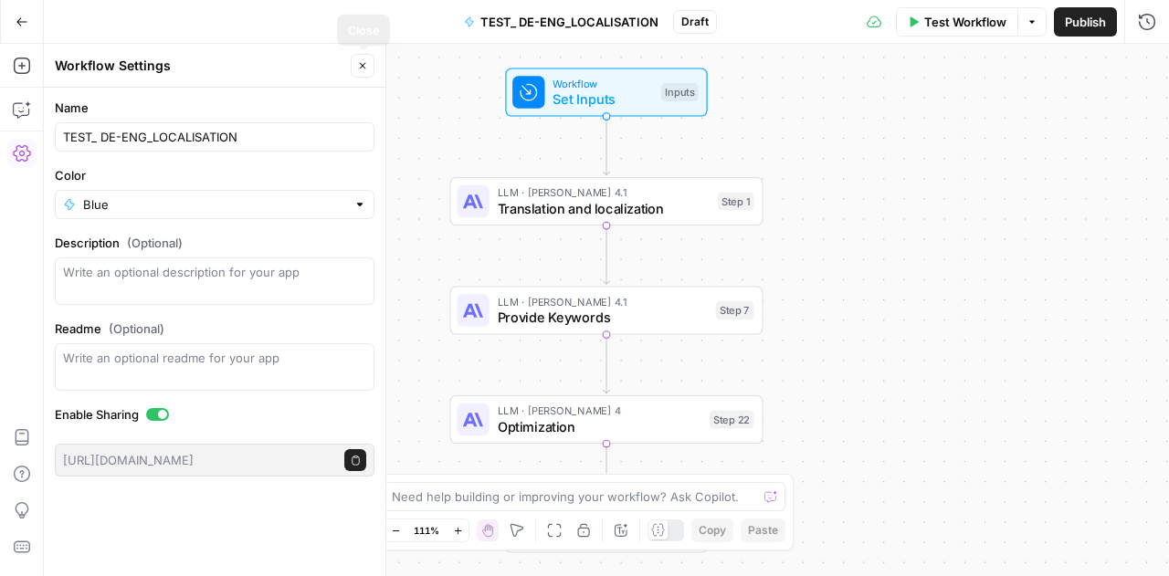
click at [370, 70] on button "Close" at bounding box center [363, 66] width 24 height 24
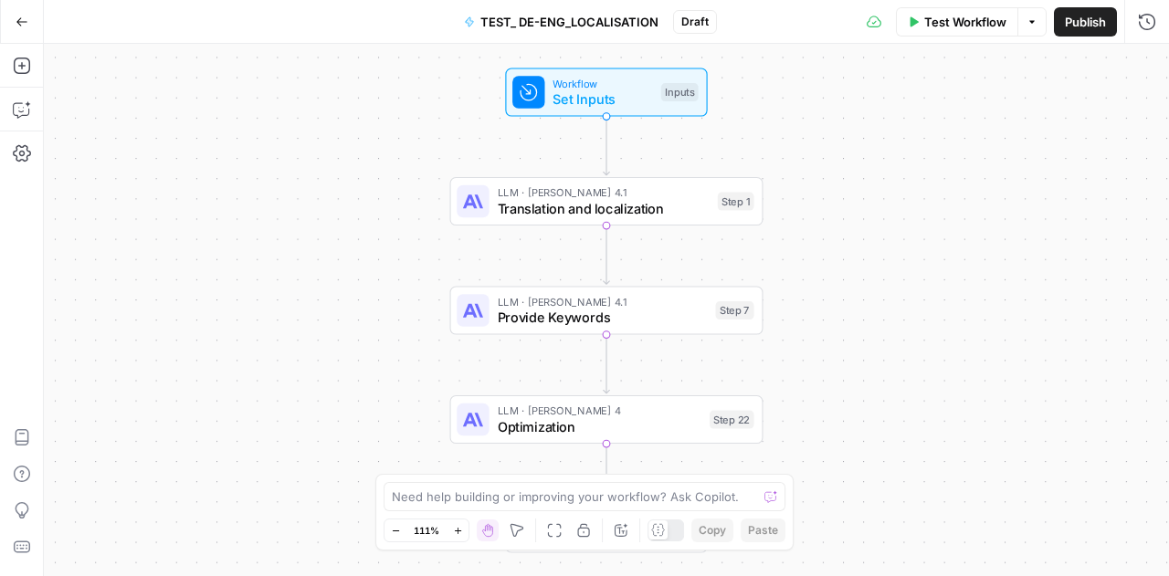
click at [24, 25] on icon "button" at bounding box center [22, 22] width 13 height 13
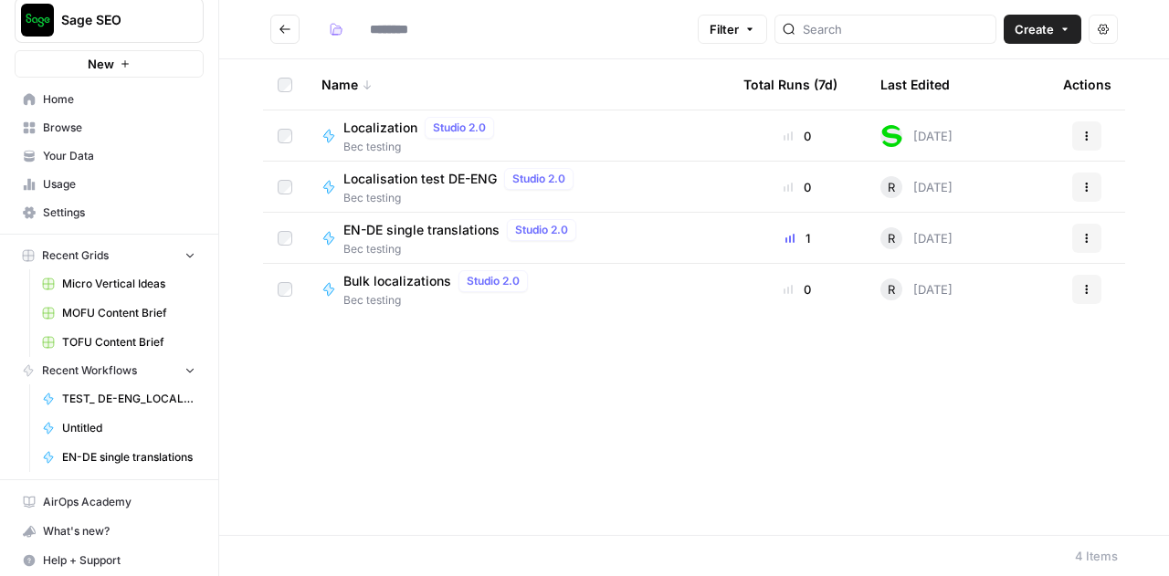
type input "**********"
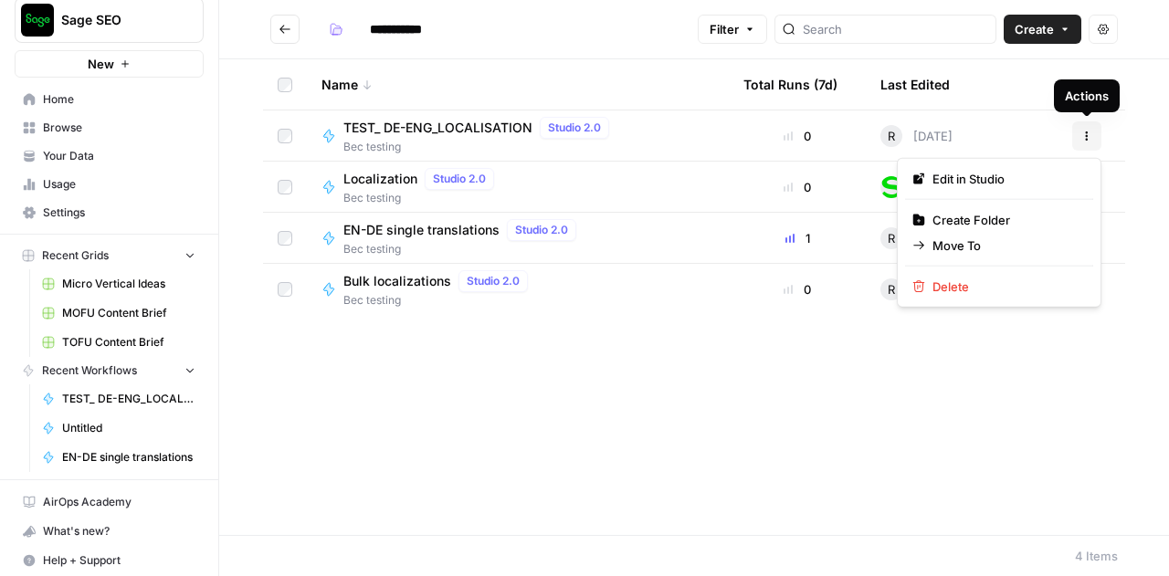
click at [1093, 132] on button "Actions" at bounding box center [1086, 135] width 29 height 29
click at [997, 176] on span "Edit in Studio" at bounding box center [1006, 179] width 146 height 18
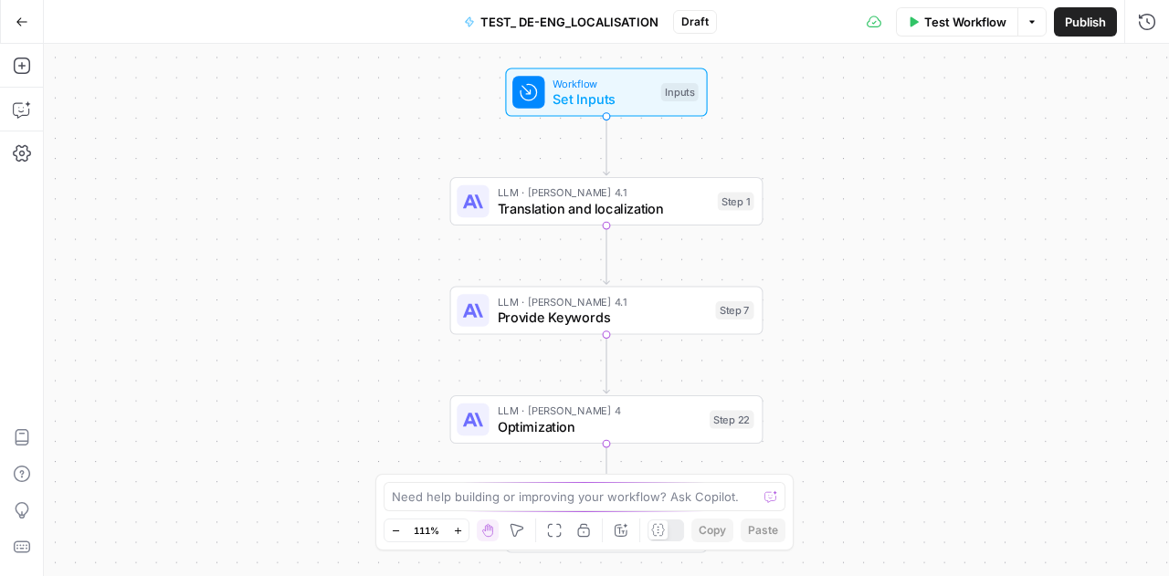
click at [604, 19] on span "TEST_ DE-ENG_LOCALISATION" at bounding box center [569, 22] width 178 height 18
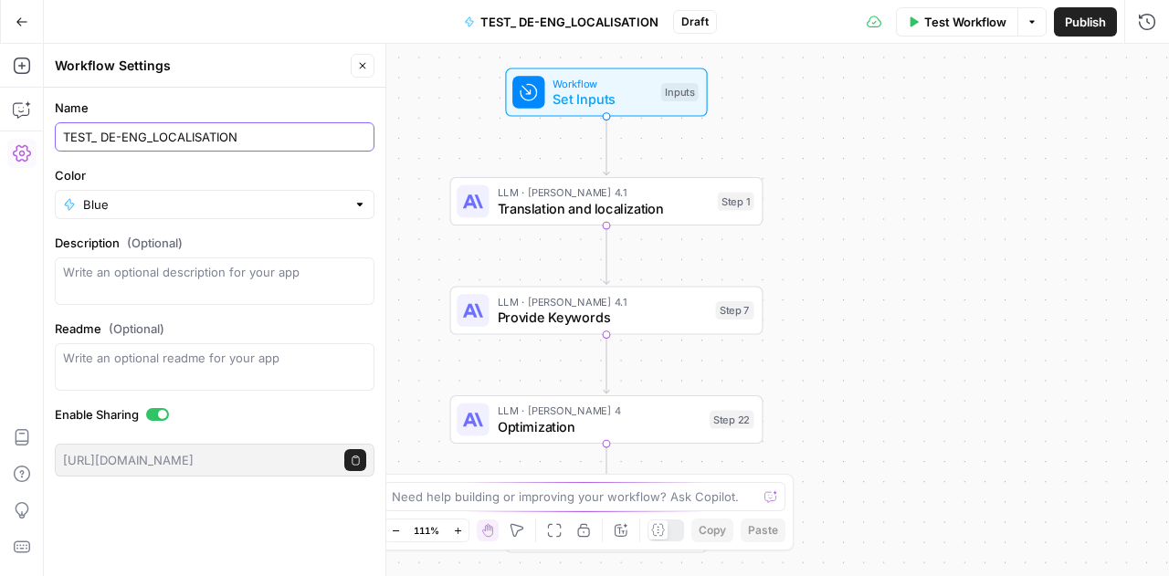
click at [248, 133] on input "TEST_ DE-ENG_LOCALISATION" at bounding box center [214, 137] width 303 height 18
type input "TEST_ DE-ENG_LOCALISATION_SINGLE"
click at [1103, 132] on div "Workflow Set Inputs Inputs LLM · Claude Opus 4.1 Translation and localization S…" at bounding box center [606, 310] width 1125 height 533
click at [362, 70] on icon "button" at bounding box center [362, 65] width 11 height 11
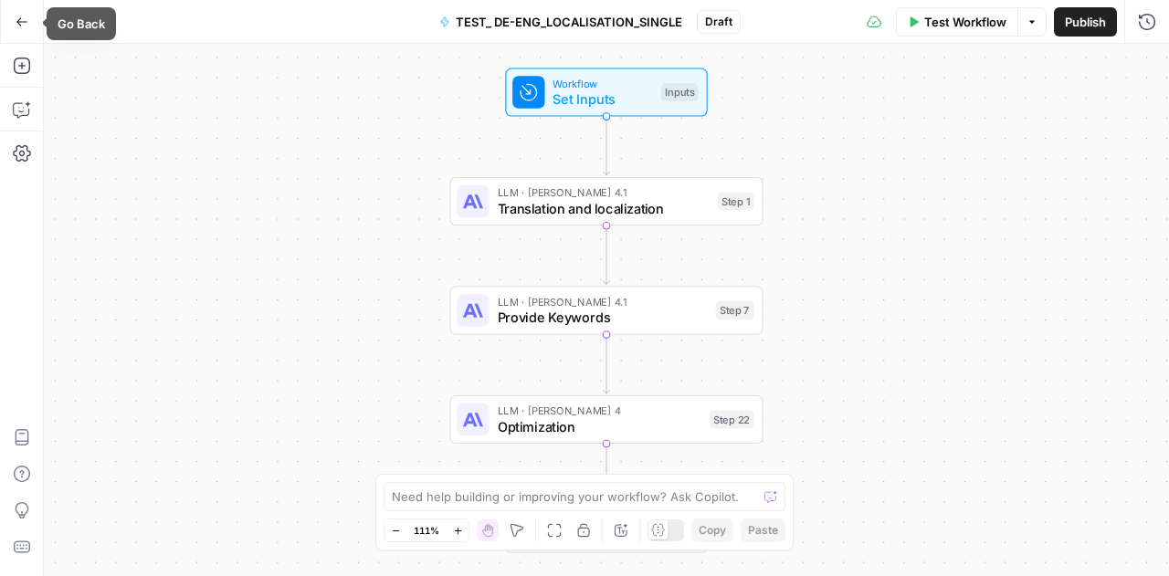
click at [16, 28] on button "Go Back" at bounding box center [21, 21] width 33 height 33
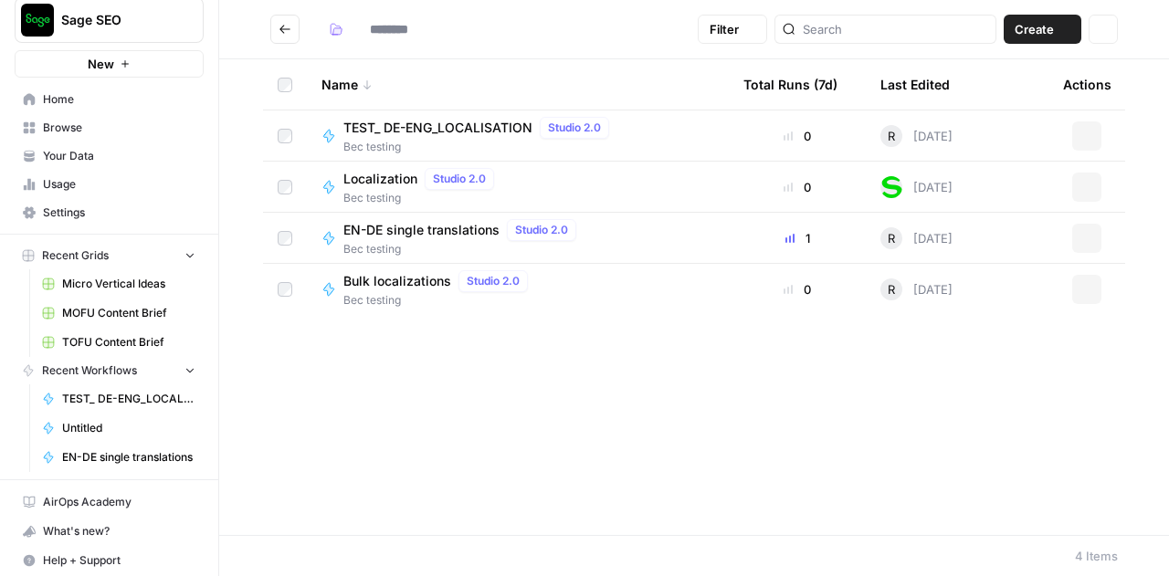
type input "**********"
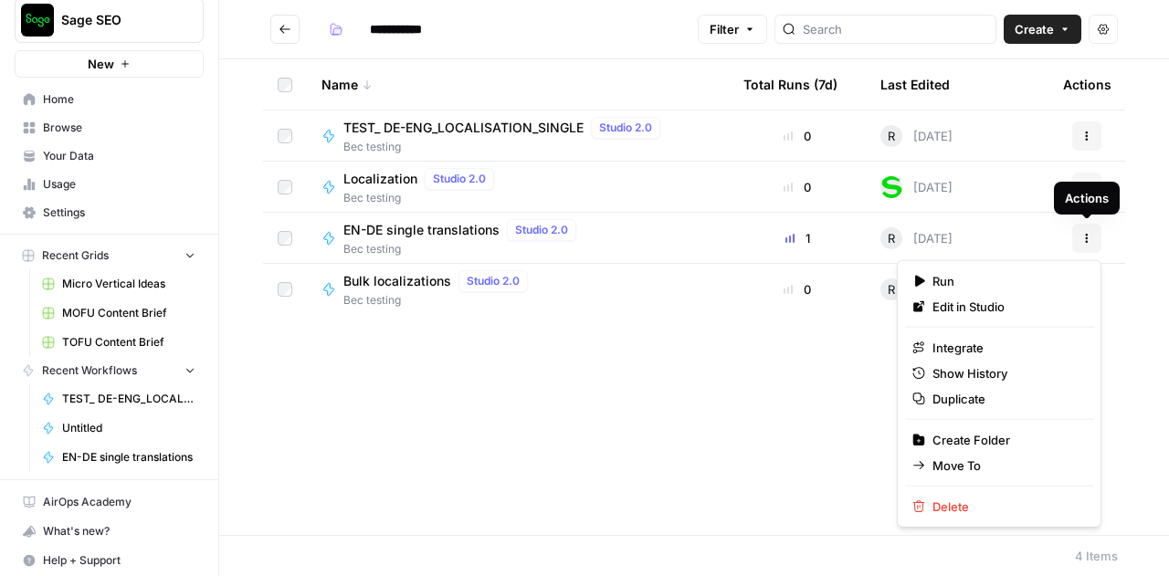
click at [1088, 235] on icon "button" at bounding box center [1086, 238] width 11 height 11
click at [992, 301] on span "Edit in Studio" at bounding box center [1006, 307] width 146 height 18
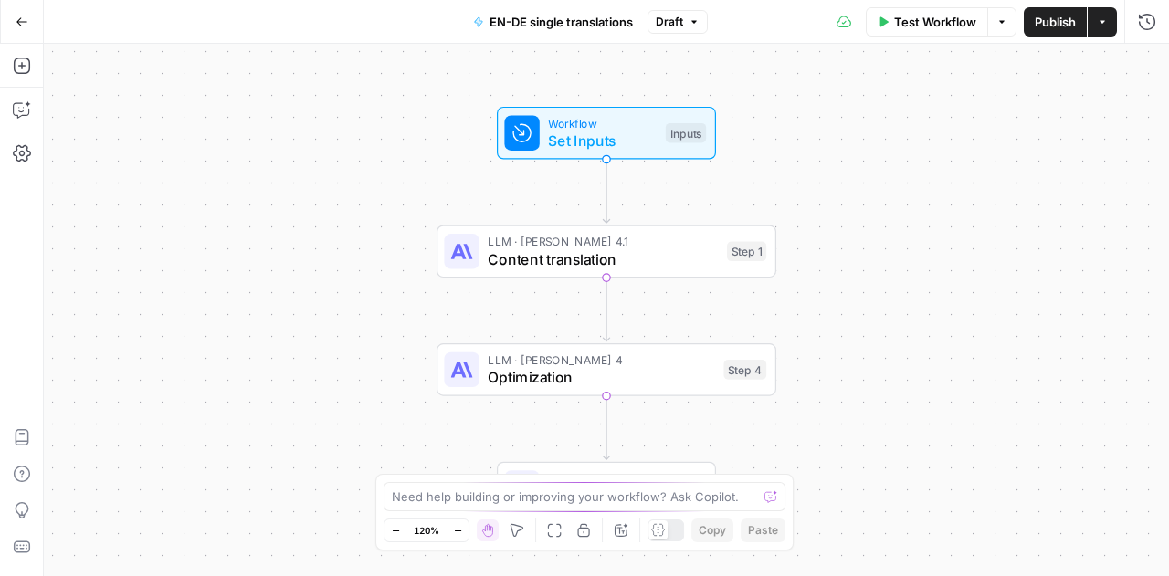
click at [549, 17] on span "EN-DE single translations" at bounding box center [561, 22] width 143 height 18
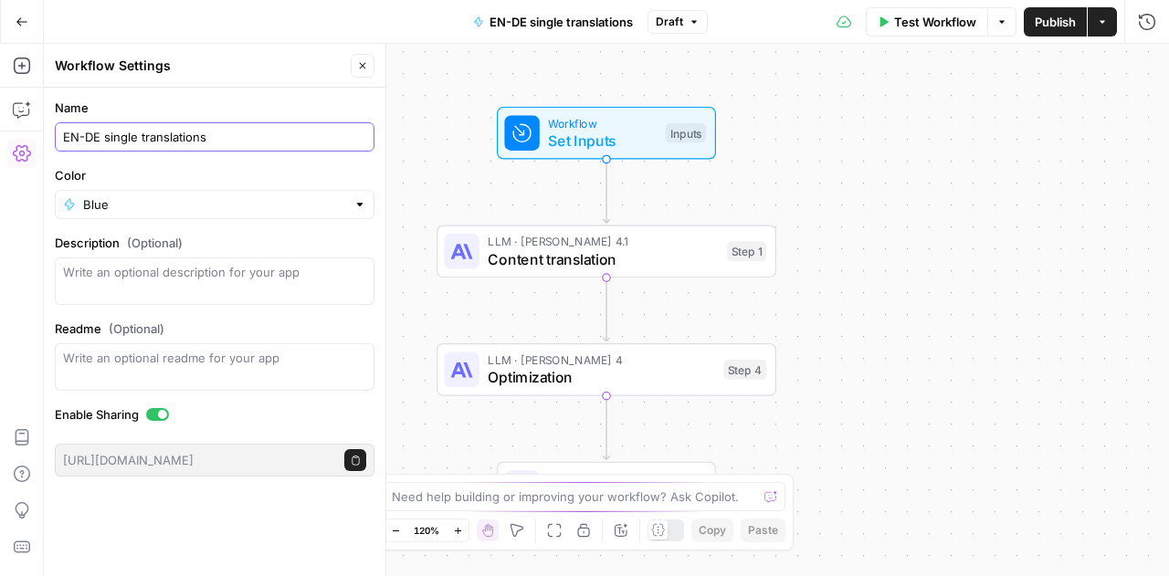
click at [65, 141] on input "EN-DE single translations" at bounding box center [214, 137] width 303 height 18
drag, startPoint x: 133, startPoint y: 141, endPoint x: 268, endPoint y: 145, distance: 134.3
click at [268, 145] on input "TEST_EN-DE single translations" at bounding box center [214, 137] width 303 height 18
type input "TEST_EN-DE_LOCALISATION_SINGLE"
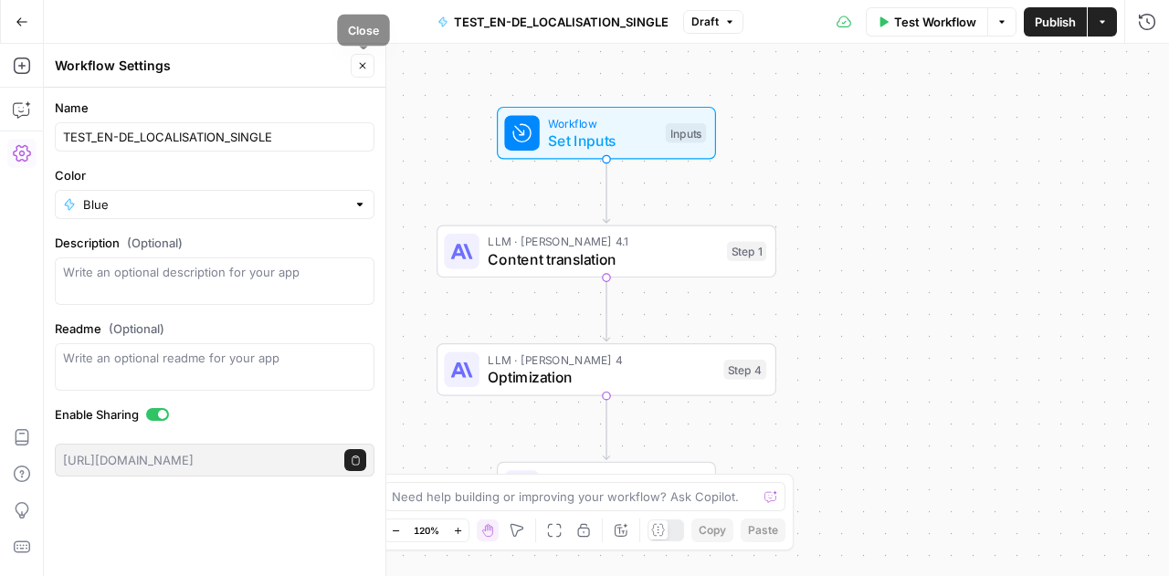
click at [364, 64] on icon "button" at bounding box center [363, 66] width 6 height 6
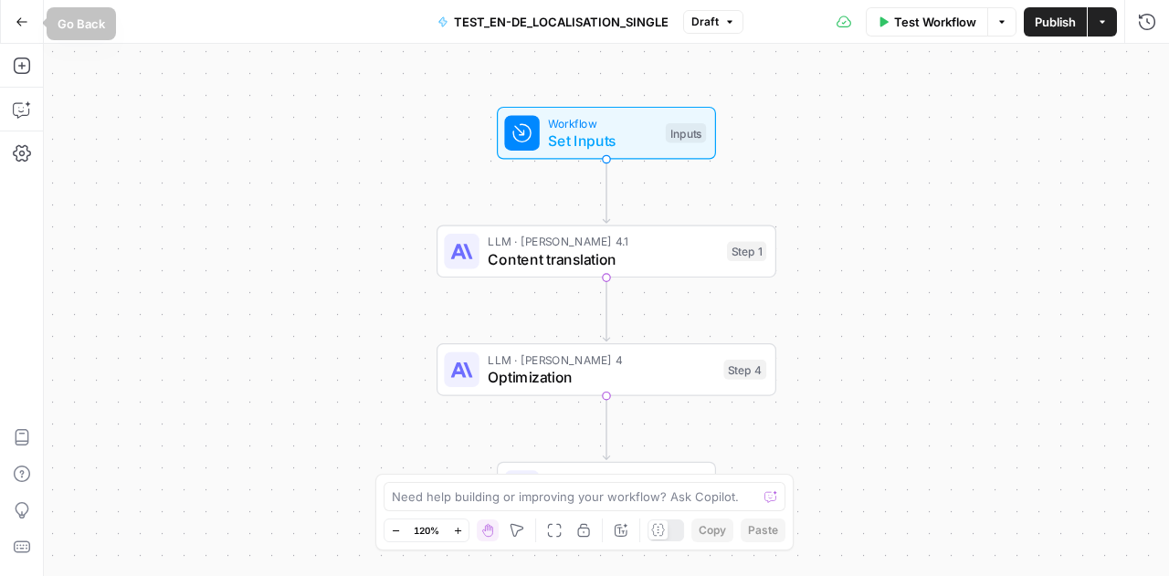
click at [16, 22] on icon "button" at bounding box center [22, 22] width 13 height 13
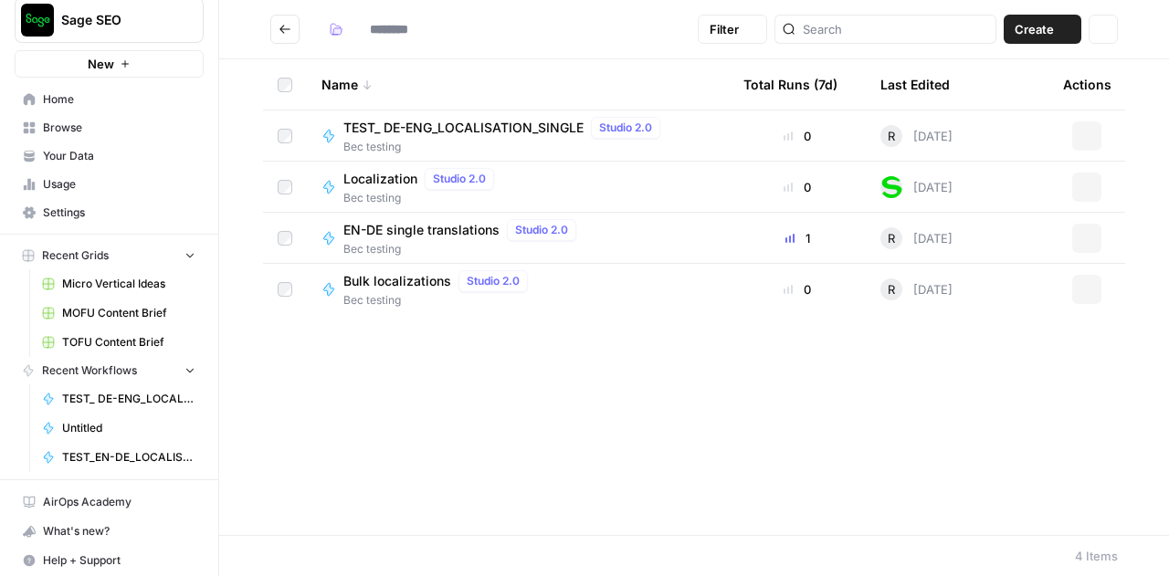
type input "**********"
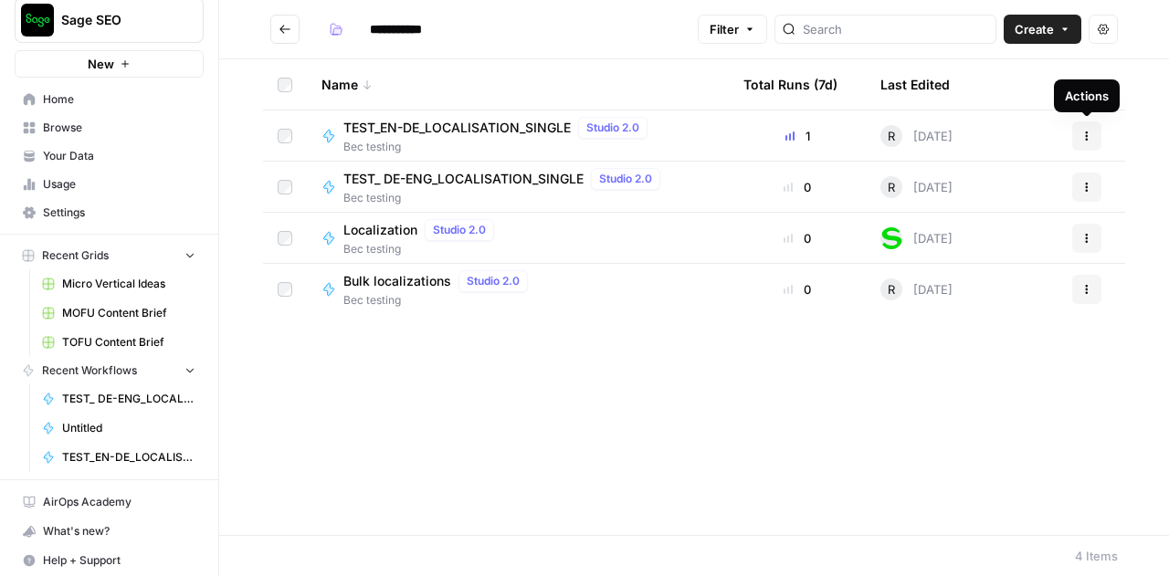
click at [1089, 131] on icon "button" at bounding box center [1086, 136] width 11 height 11
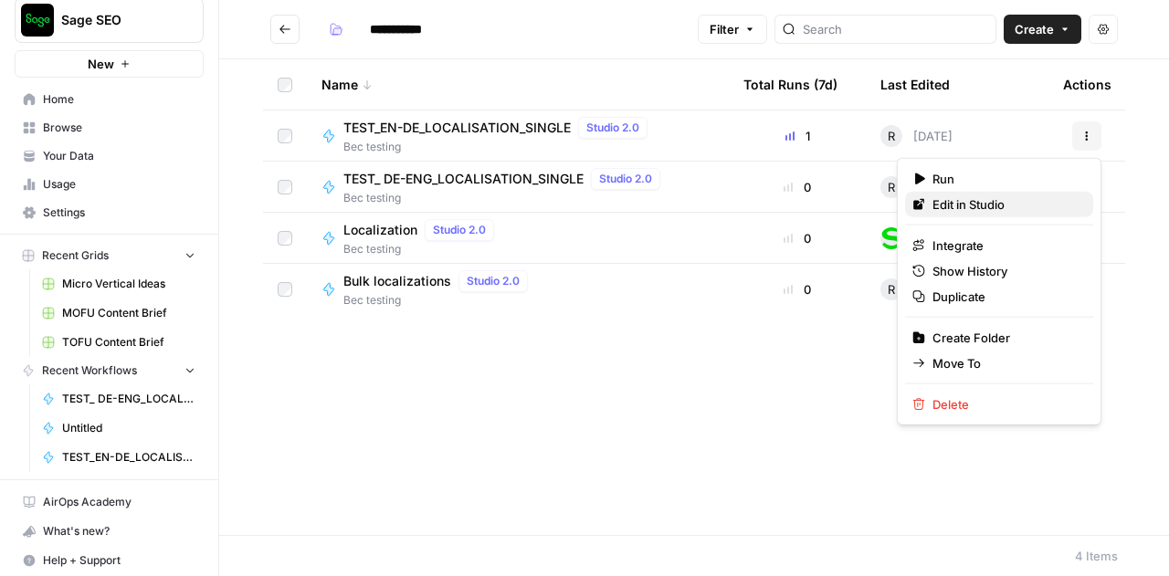
click at [974, 206] on span "Edit in Studio" at bounding box center [1006, 204] width 146 height 18
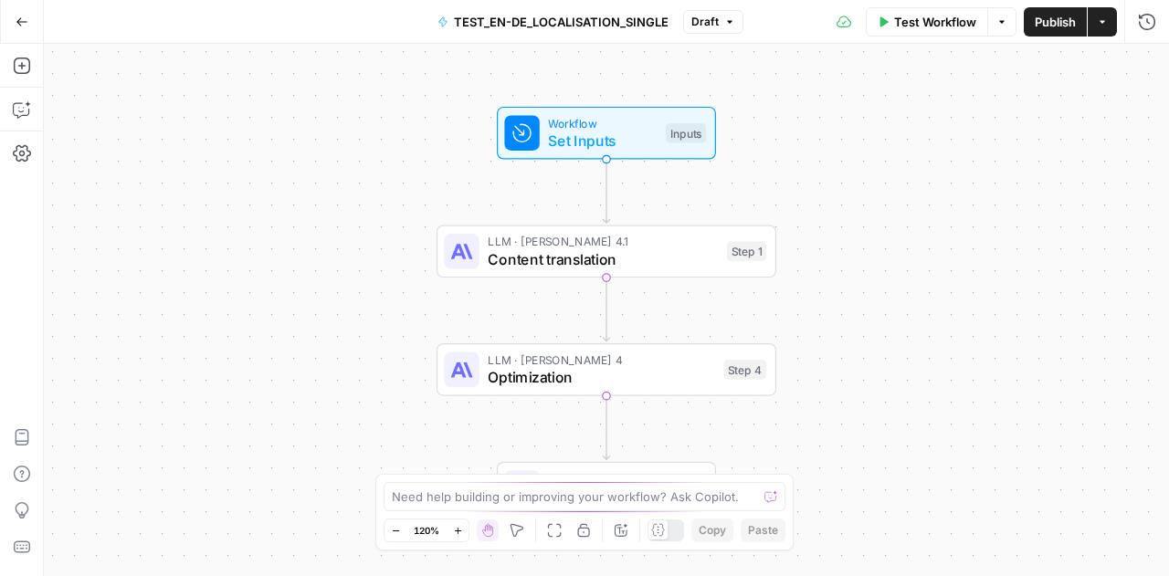
click at [512, 13] on span "TEST_EN-DE_LOCALISATION_SINGLE" at bounding box center [561, 22] width 215 height 18
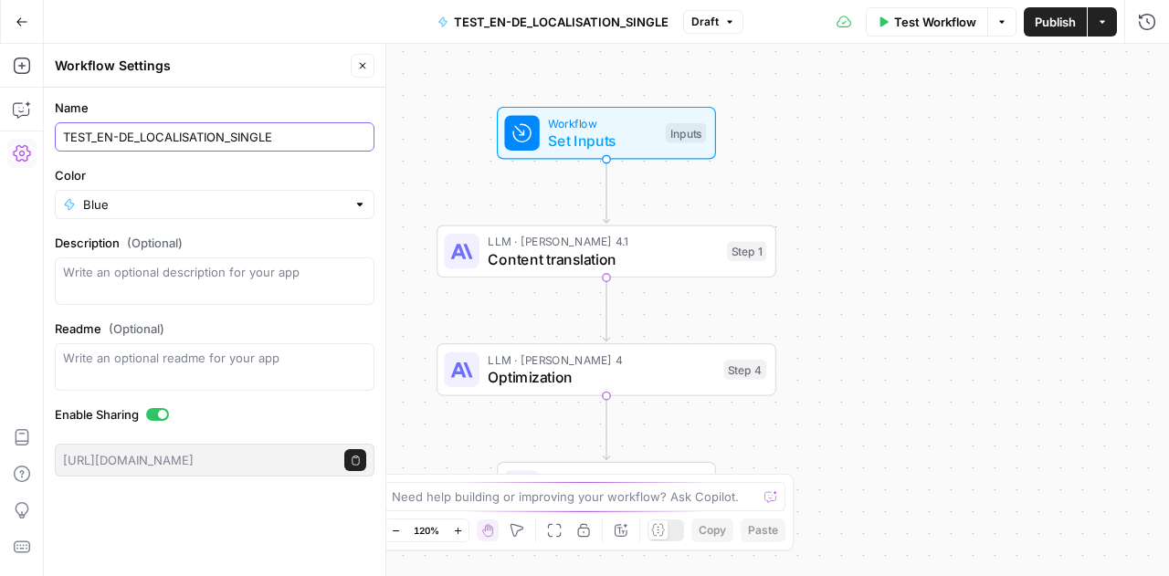
click at [113, 136] on input "TEST_EN-DE_LOCALISATION_SINGLE" at bounding box center [214, 137] width 303 height 18
type input "TEST_ENG-DE_LOCALISATION_SINGLE"
click at [247, 116] on label "Name" at bounding box center [215, 108] width 320 height 18
click at [247, 128] on input "TEST_ENG-DE_LOCALISATION_SINGLE" at bounding box center [214, 137] width 303 height 18
click at [235, 104] on label "Name" at bounding box center [215, 108] width 320 height 18
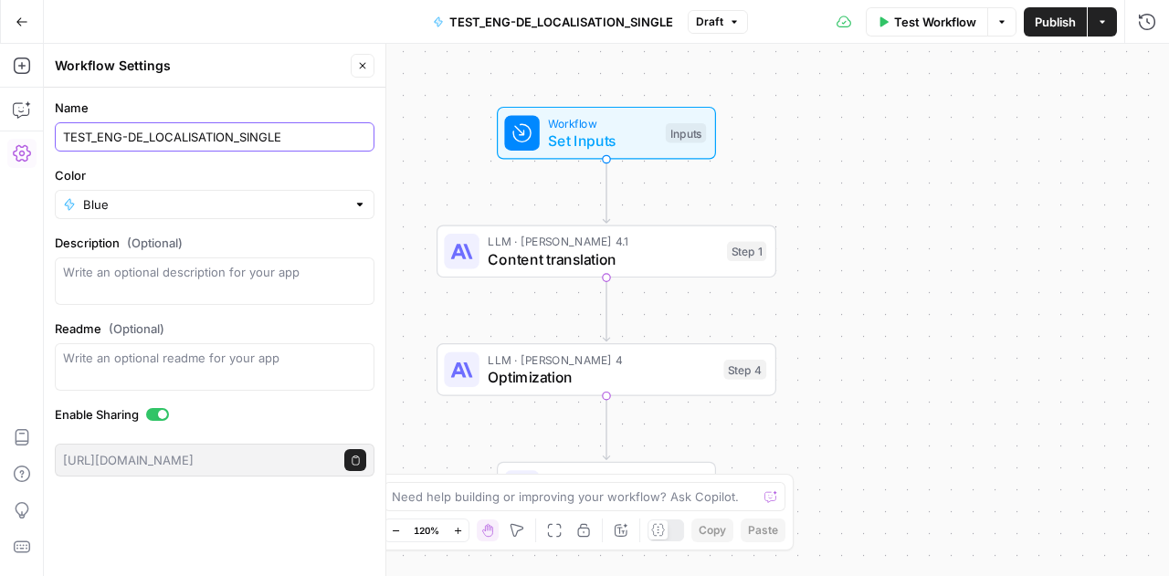
click at [235, 128] on input "TEST_ENG-DE_LOCALISATION_SINGLE" at bounding box center [214, 137] width 303 height 18
click at [360, 61] on icon "button" at bounding box center [362, 65] width 11 height 11
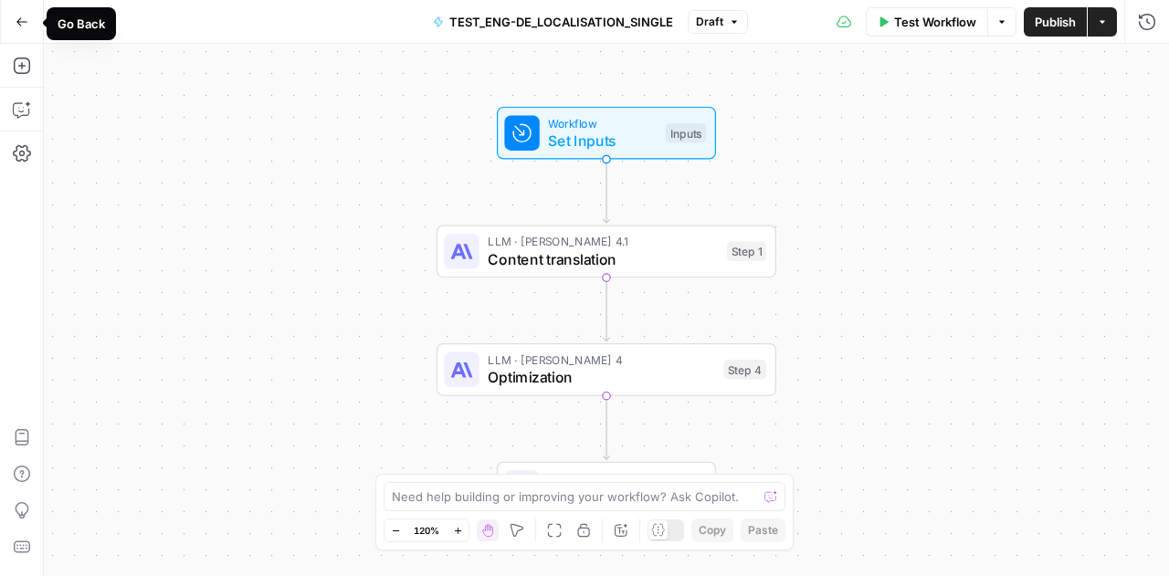
click at [27, 19] on icon "button" at bounding box center [22, 22] width 13 height 13
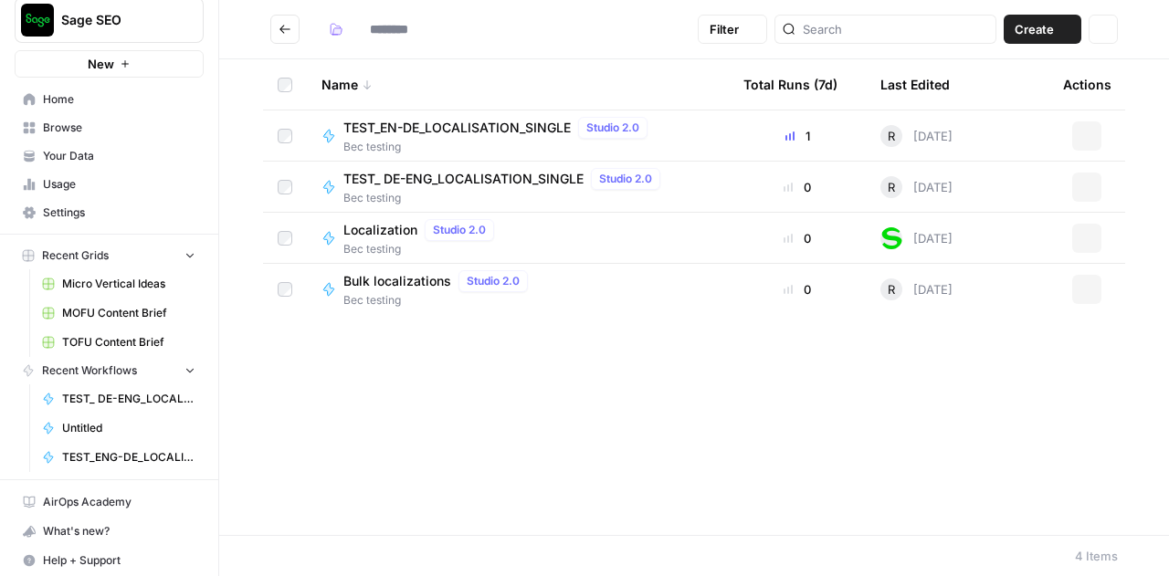
type input "**********"
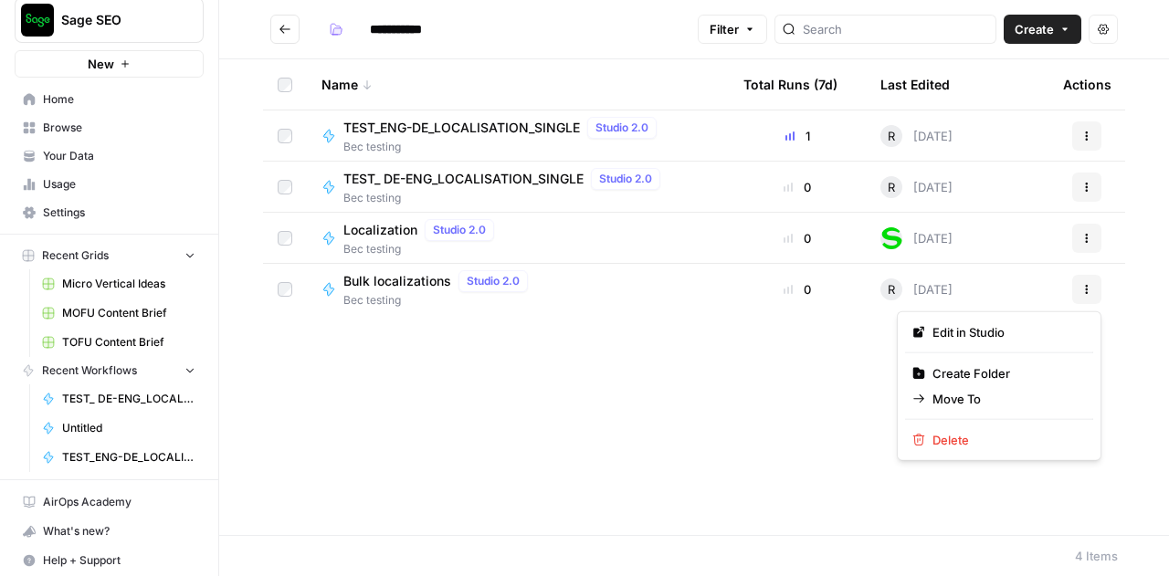
click at [1090, 286] on icon "button" at bounding box center [1086, 289] width 11 height 11
click at [997, 339] on span "Edit in Studio" at bounding box center [1006, 332] width 146 height 18
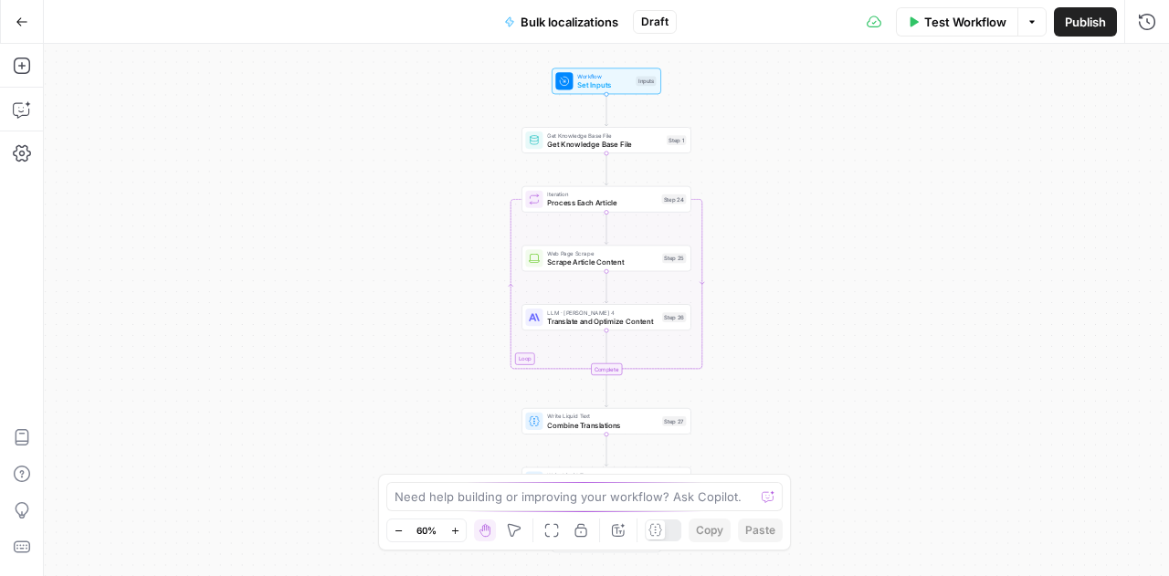
click at [559, 21] on span "Bulk localizations" at bounding box center [570, 22] width 98 height 18
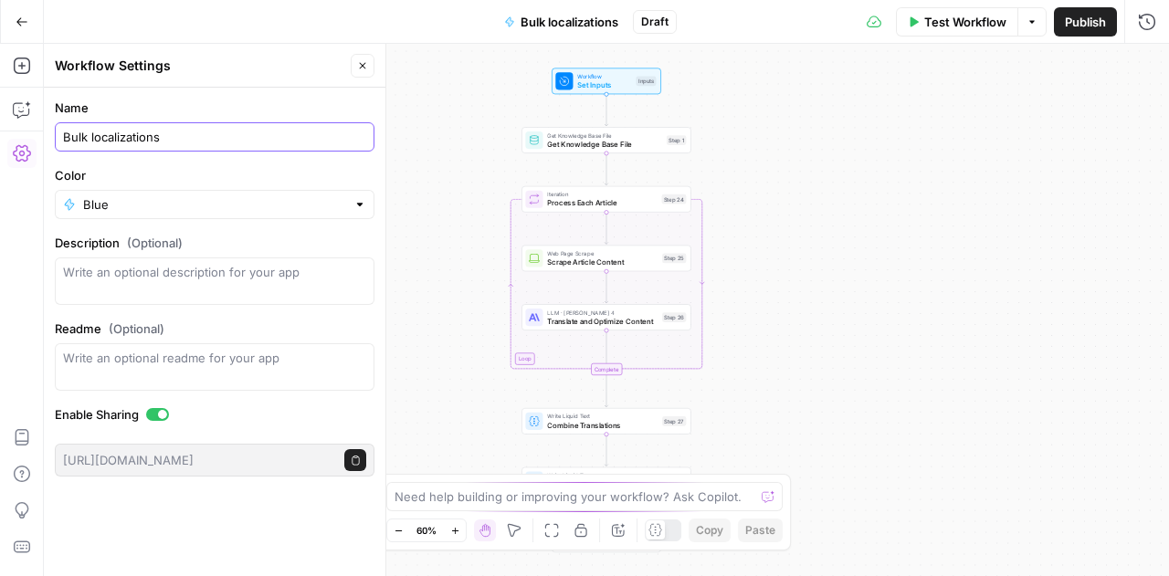
click at [64, 132] on input "Bulk localizations" at bounding box center [214, 137] width 303 height 18
type input "TEST_ENG-DE_LOCALISATIONS_BULK"
click at [26, 20] on icon "button" at bounding box center [22, 22] width 13 height 13
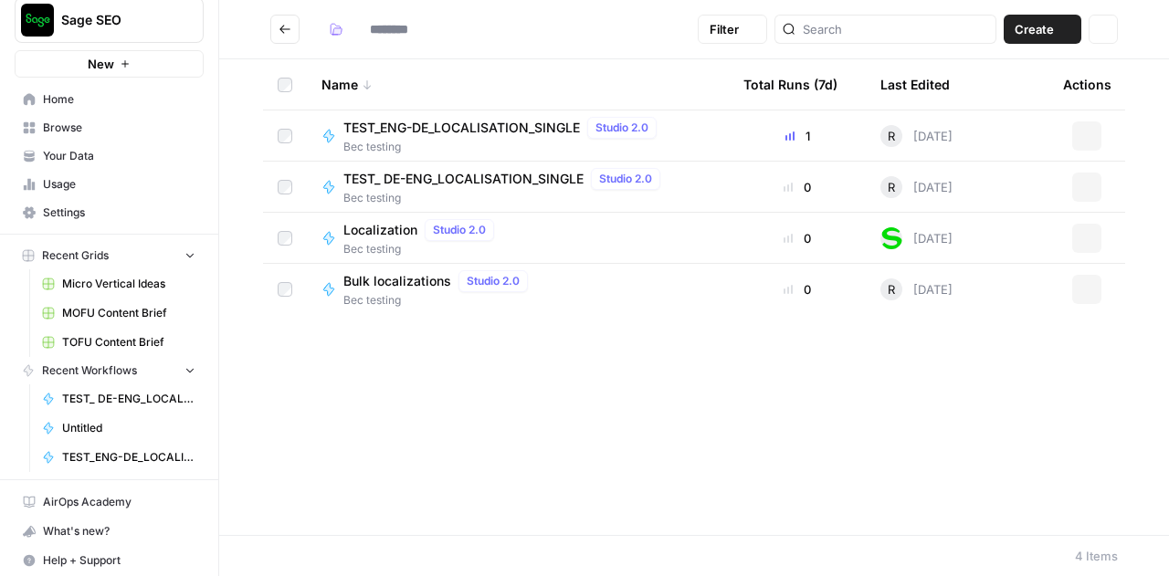
type input "**********"
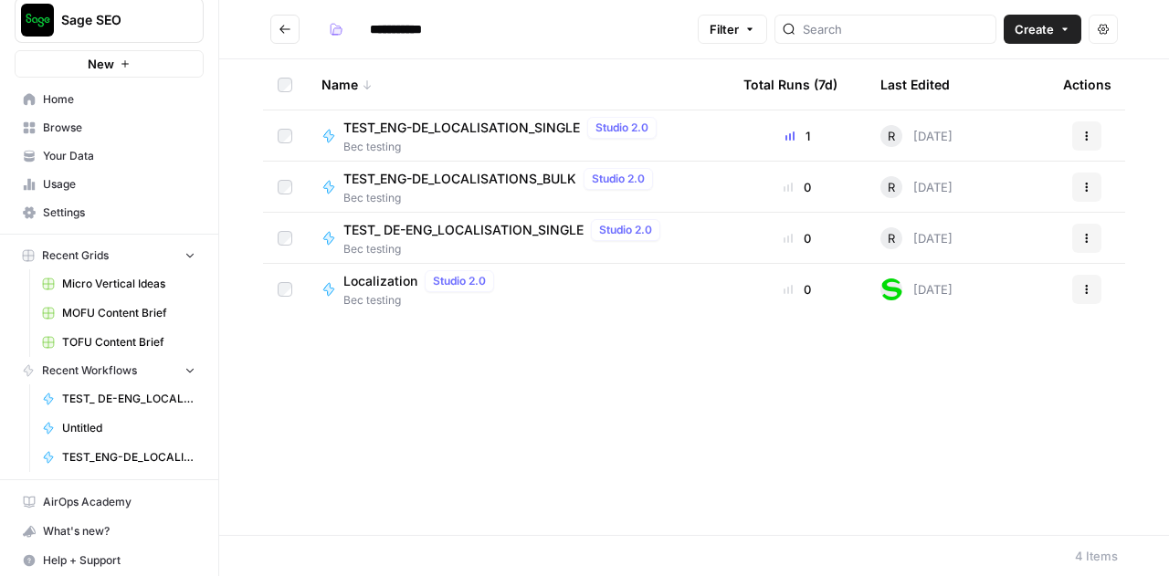
click at [385, 301] on span "Bec testing" at bounding box center [422, 300] width 158 height 16
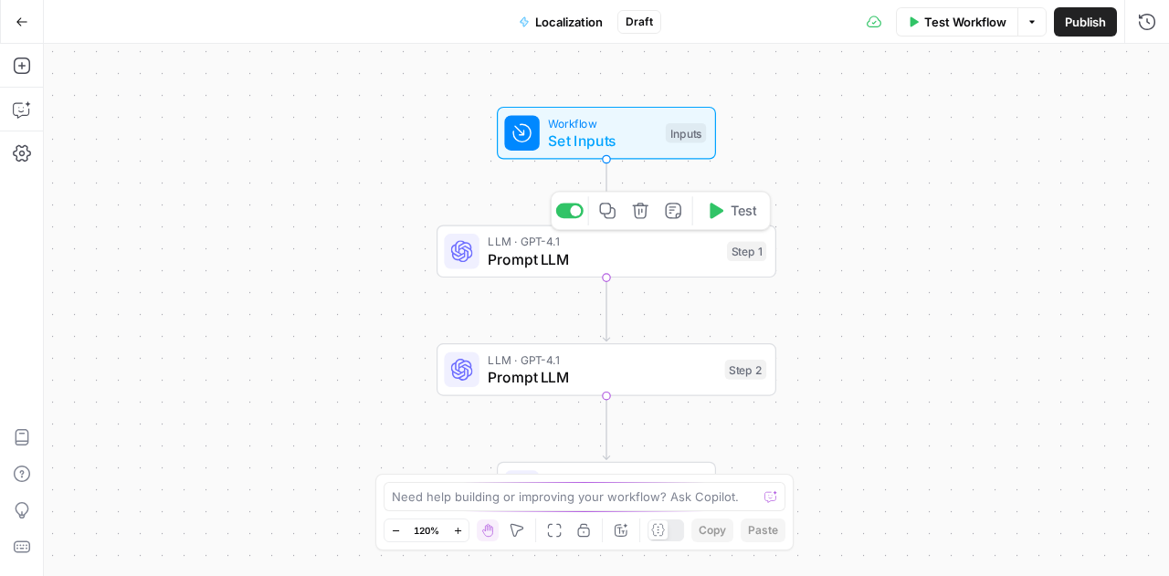
click at [601, 268] on span "Prompt LLM" at bounding box center [603, 259] width 230 height 22
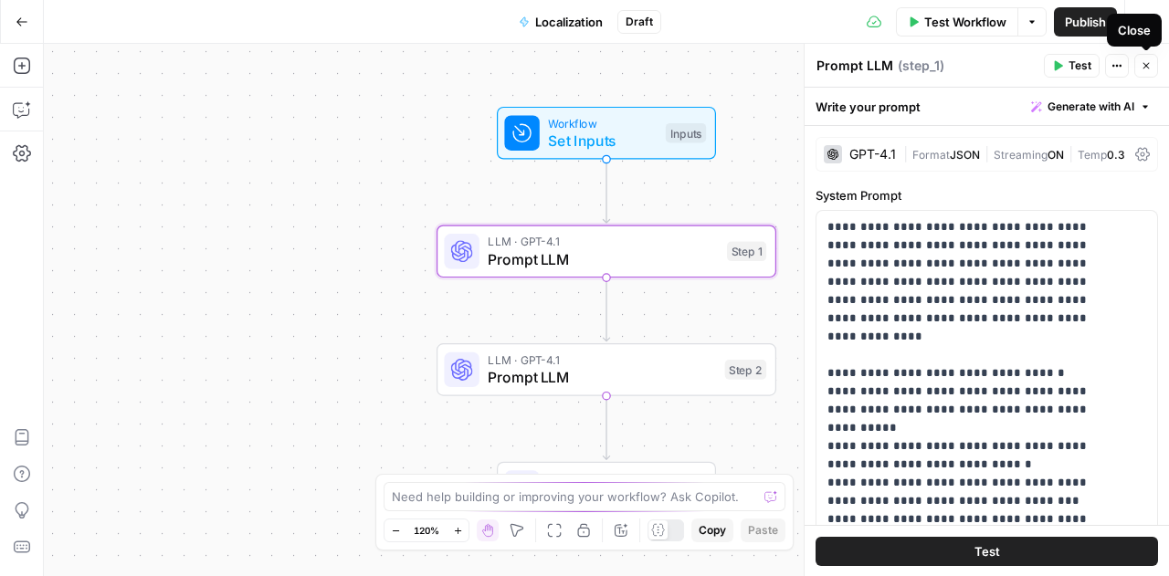
click at [1145, 69] on icon "button" at bounding box center [1146, 65] width 11 height 11
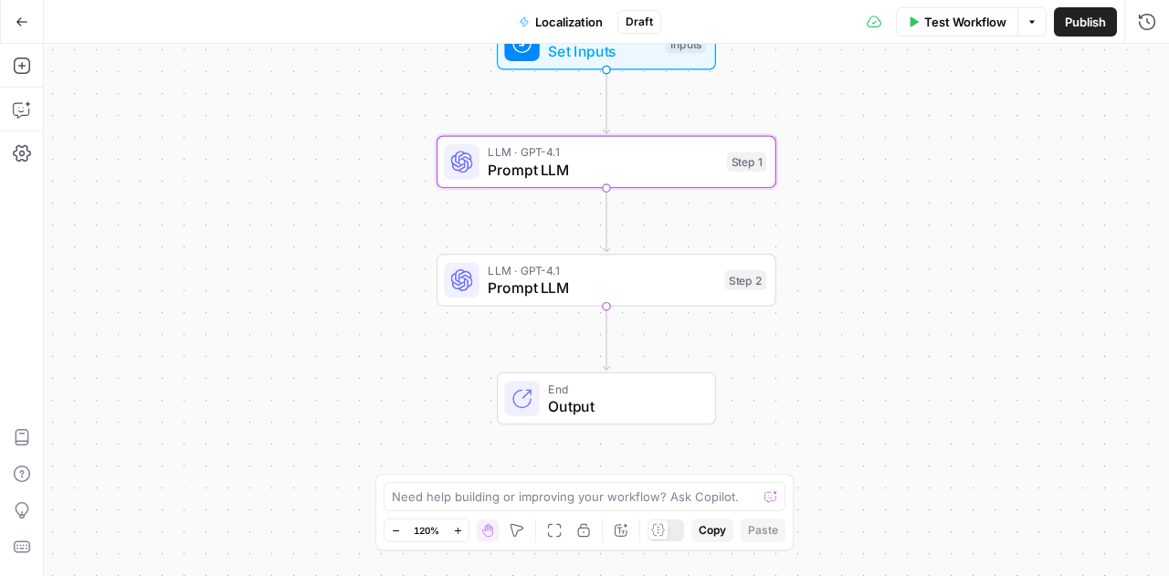
click at [27, 29] on button "Go Back" at bounding box center [21, 21] width 33 height 33
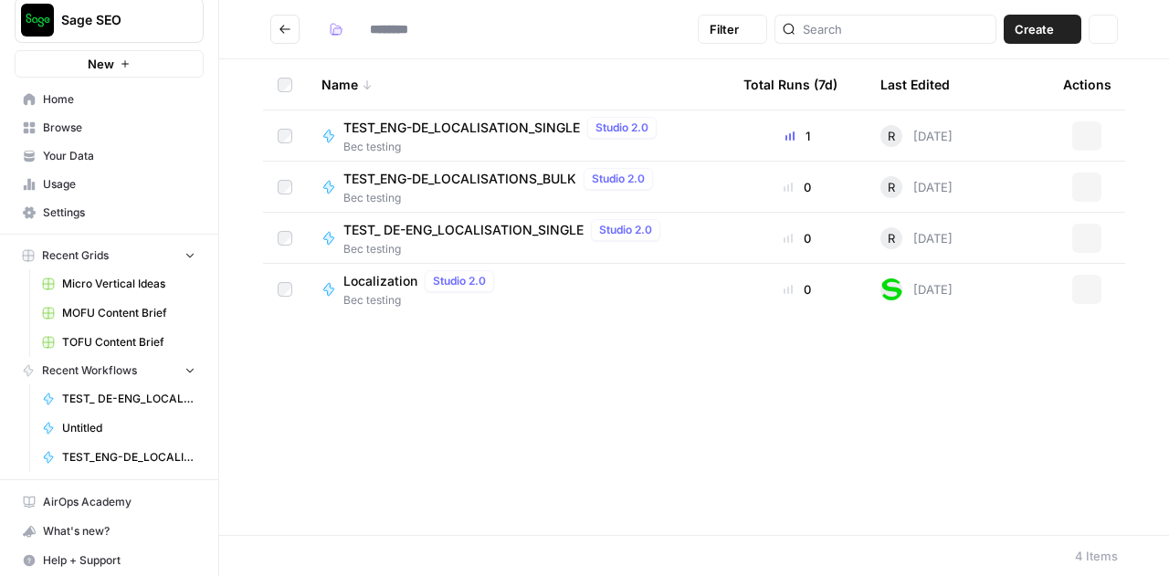
type input "**********"
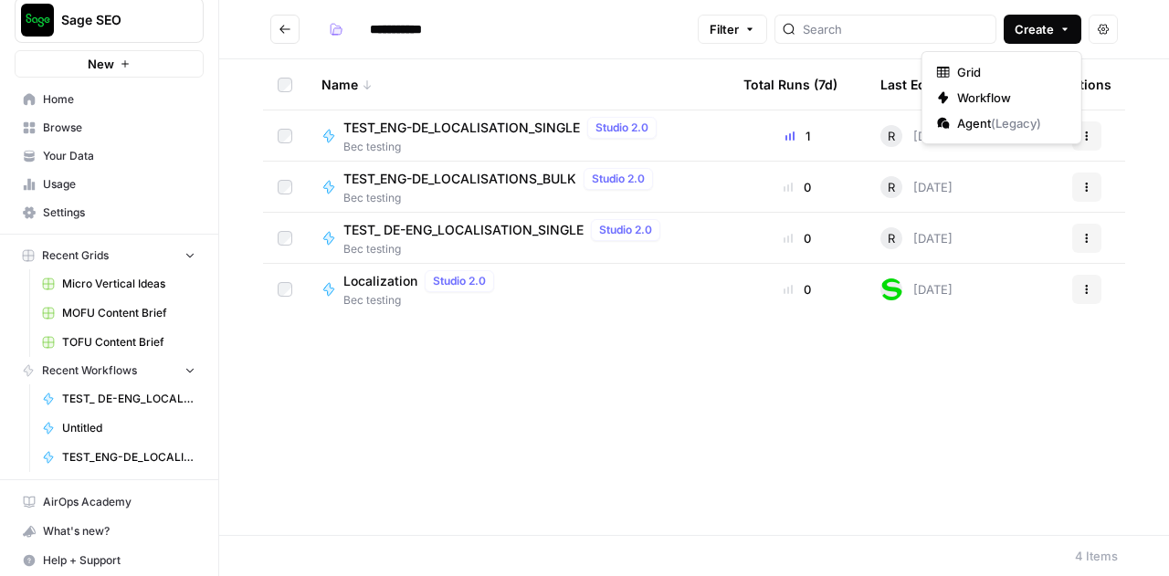
click at [1067, 32] on icon "button" at bounding box center [1065, 29] width 11 height 11
click at [1026, 76] on span "Grid" at bounding box center [1008, 72] width 102 height 18
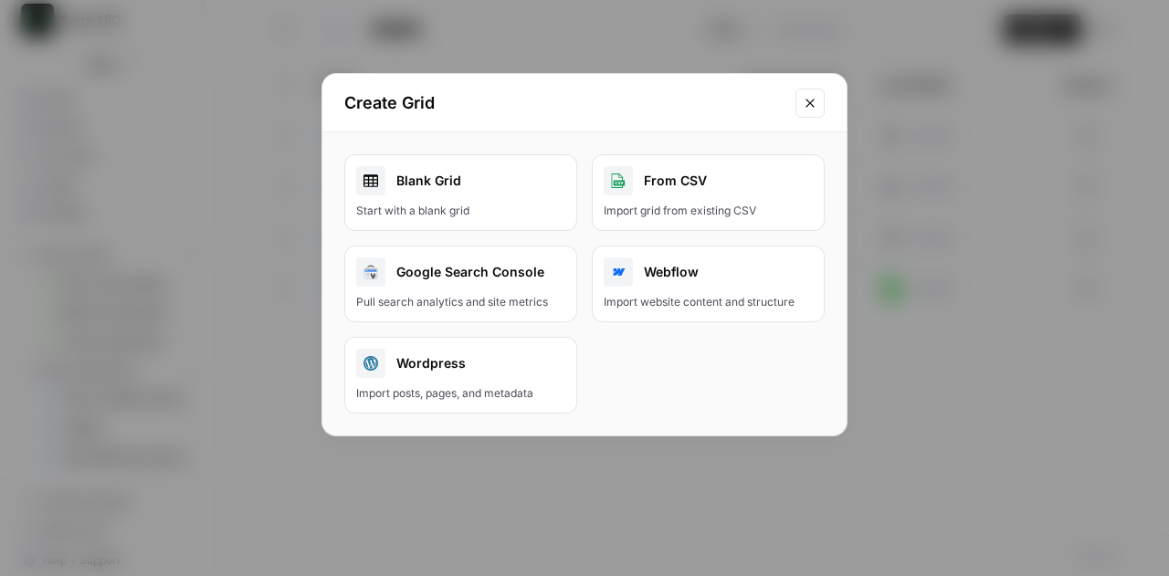
click at [462, 199] on link "Blank Grid Start with a blank grid" at bounding box center [460, 192] width 233 height 77
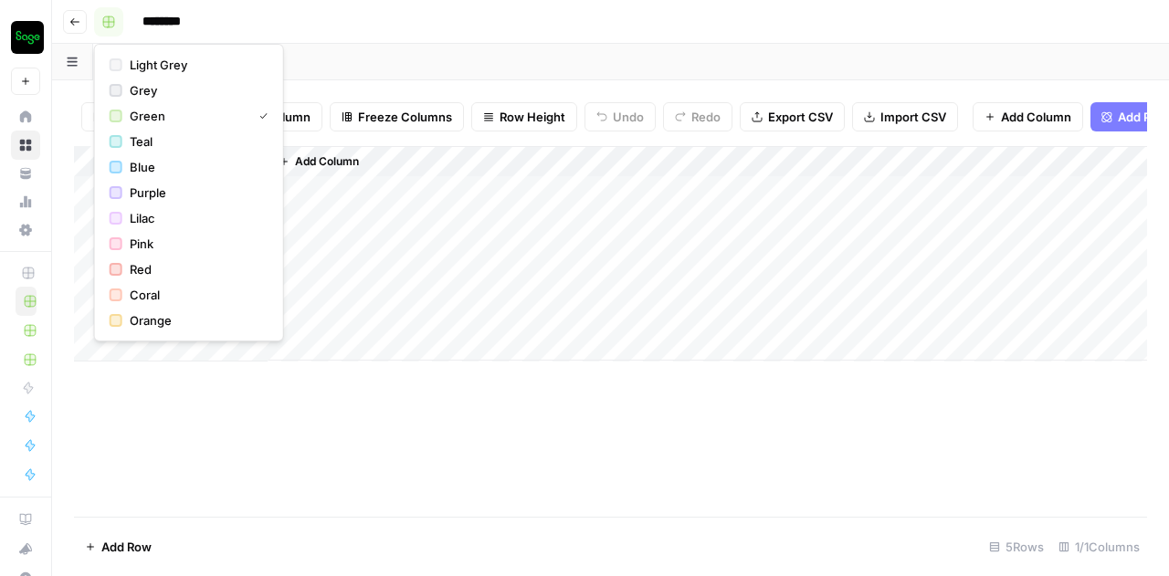
click at [113, 21] on icon "button" at bounding box center [108, 21] width 11 height 11
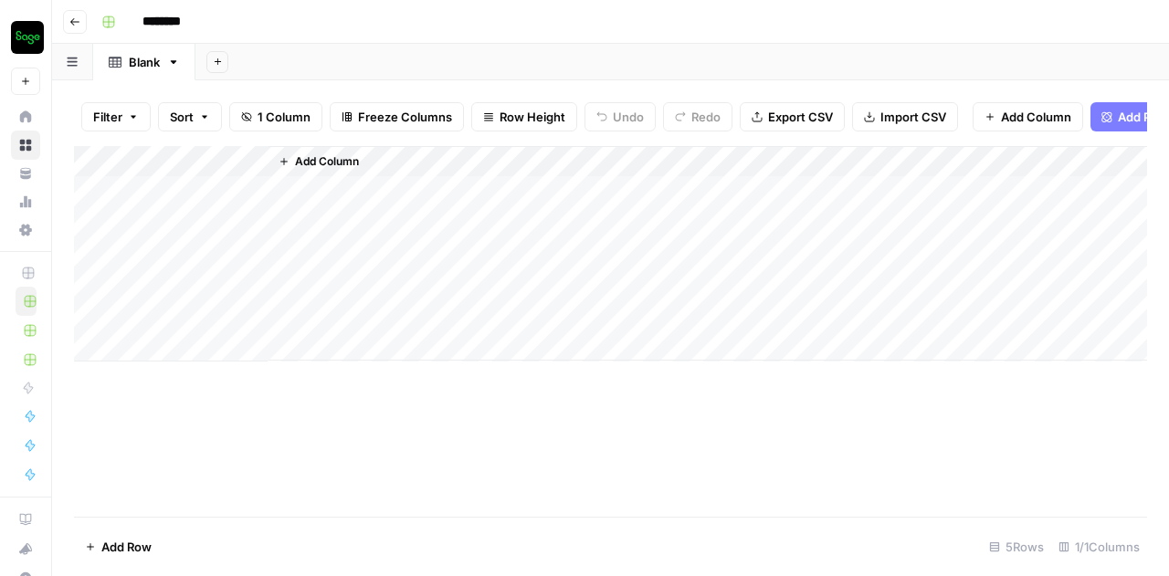
click at [77, 16] on button "Go back" at bounding box center [75, 22] width 24 height 24
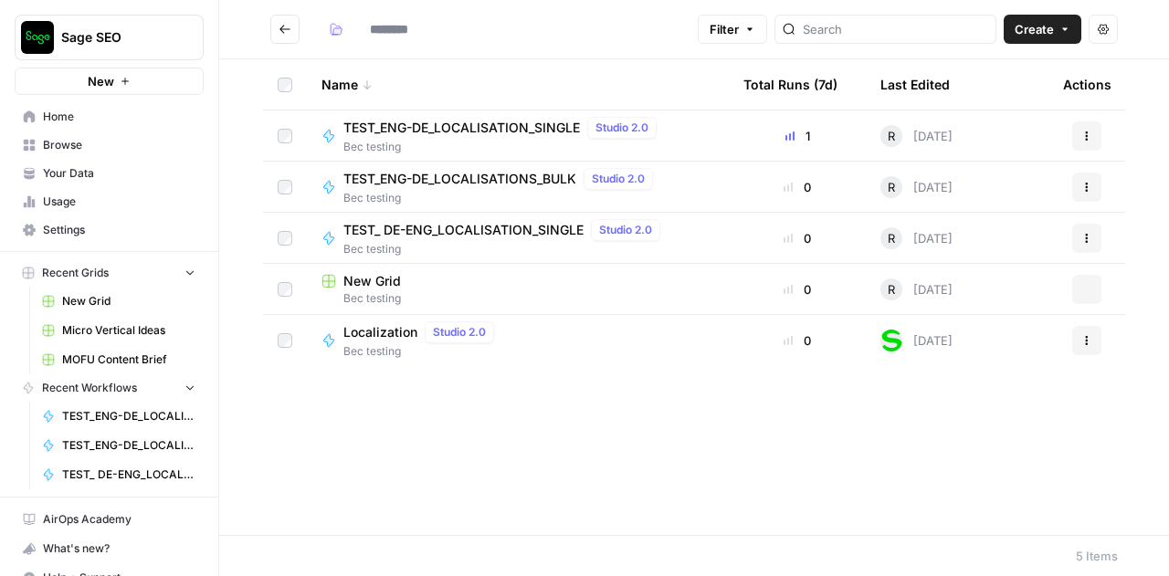
type input "**********"
click at [1079, 289] on button "Actions" at bounding box center [1086, 289] width 29 height 29
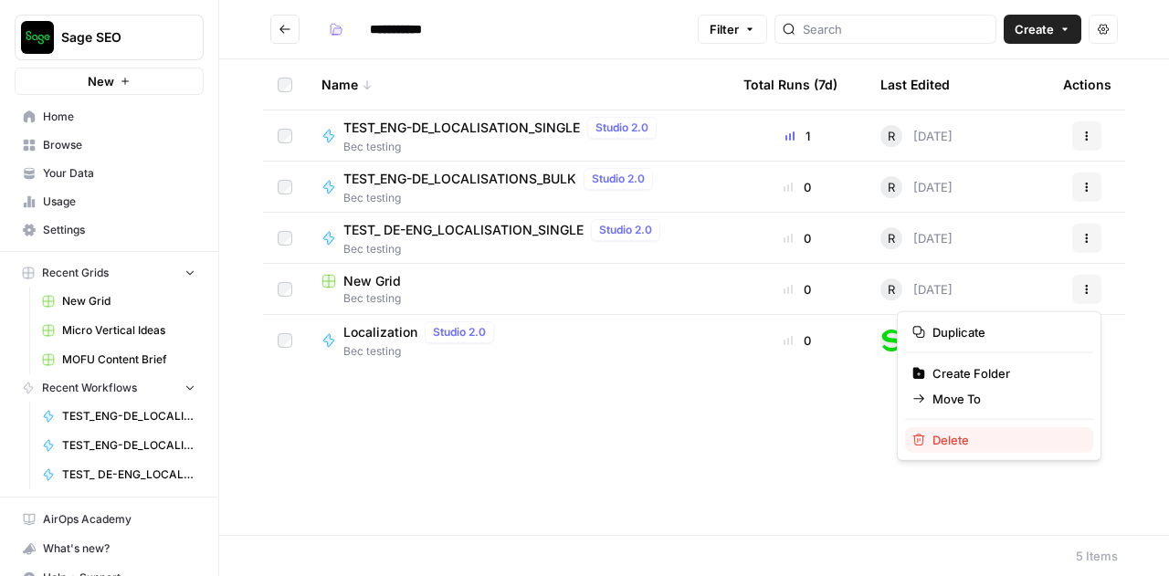
click at [947, 436] on span "Delete" at bounding box center [1006, 440] width 146 height 18
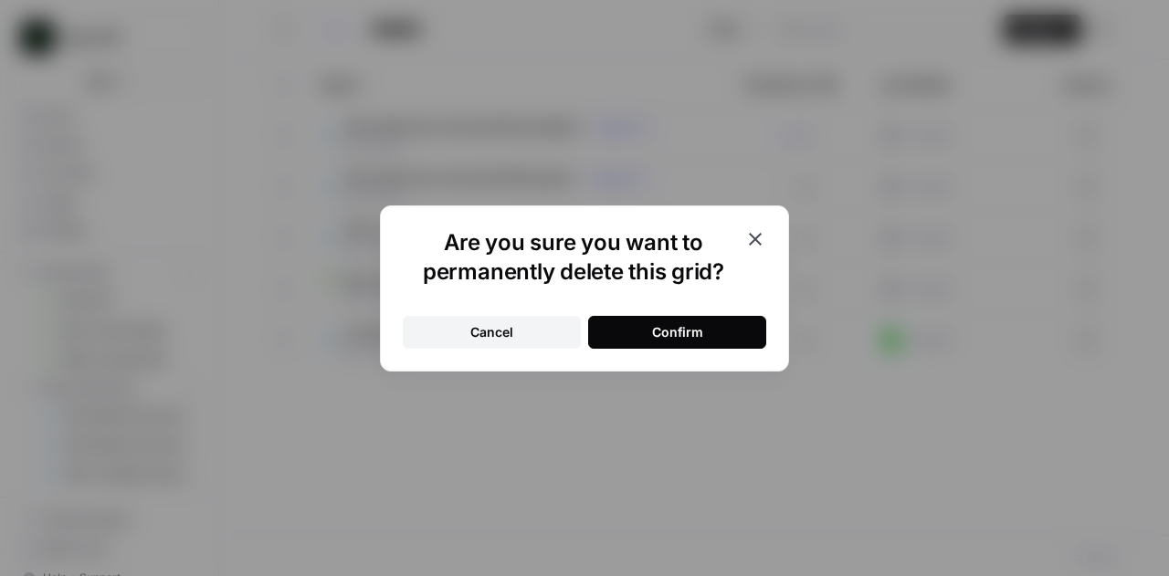
click at [659, 322] on button "Confirm" at bounding box center [677, 332] width 178 height 33
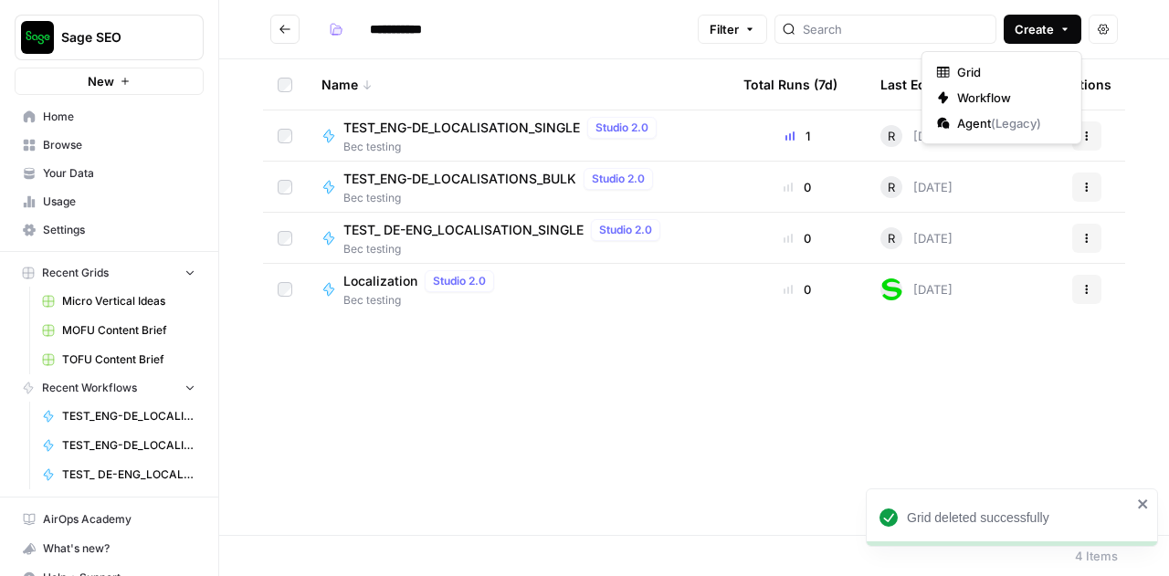
click at [1030, 35] on span "Create" at bounding box center [1034, 29] width 39 height 18
click at [980, 95] on span "Workflow" at bounding box center [1008, 98] width 102 height 18
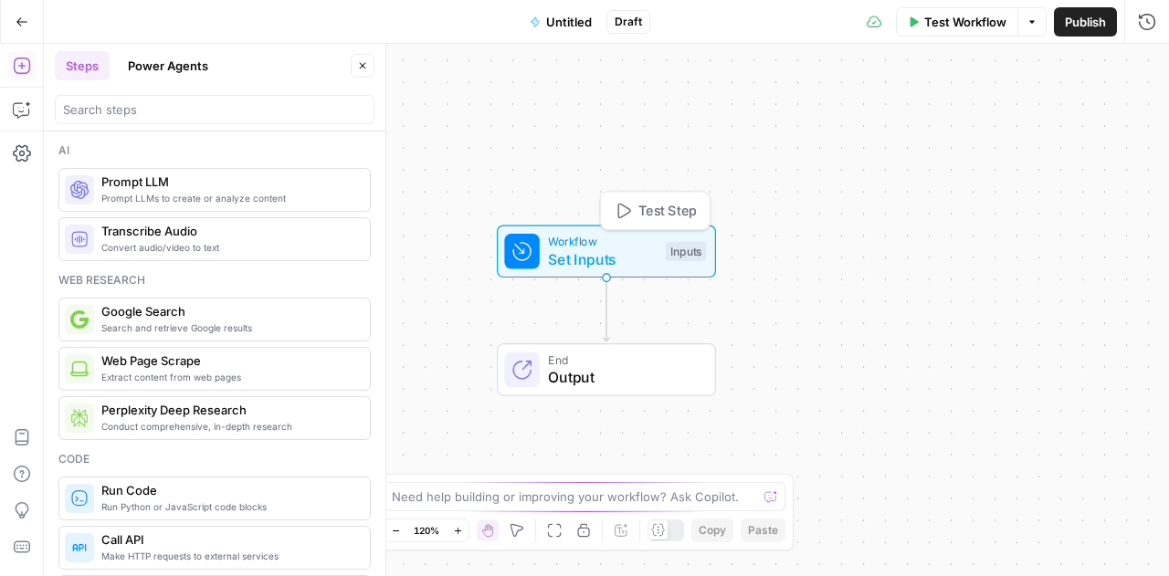
click at [563, 233] on span "Workflow" at bounding box center [602, 241] width 109 height 17
click at [991, 122] on button "Add Field" at bounding box center [971, 124] width 304 height 29
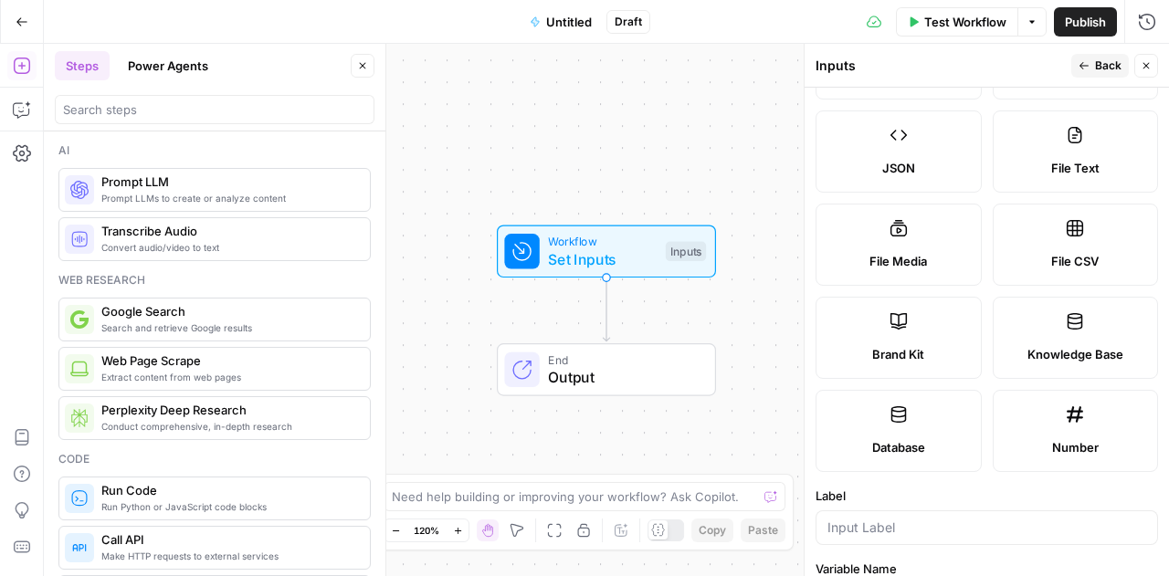
scroll to position [207, 0]
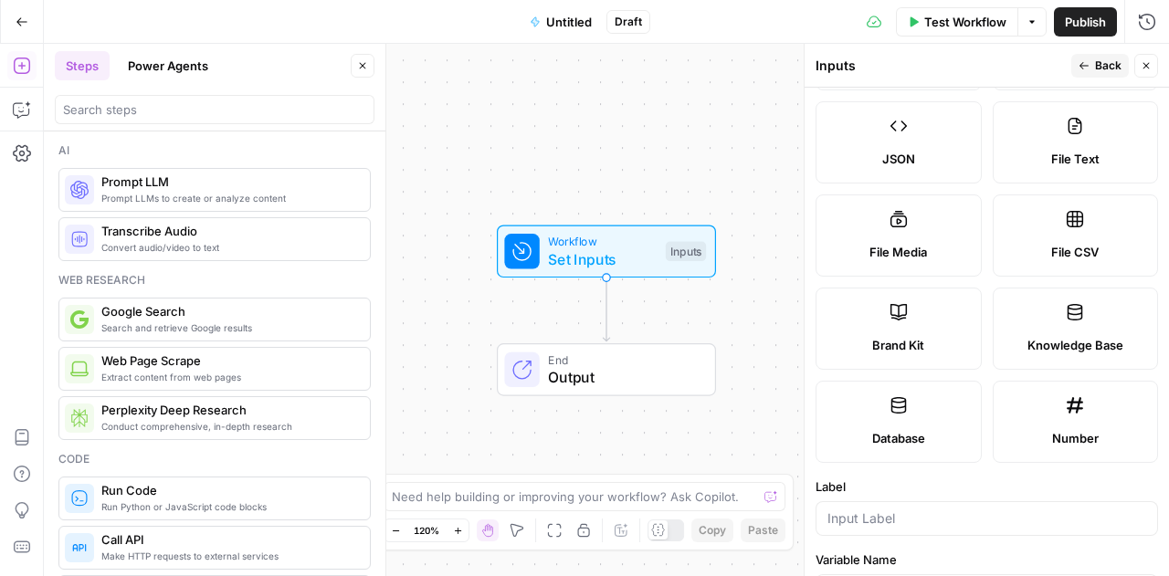
click at [942, 319] on label "Brand Kit" at bounding box center [899, 329] width 166 height 82
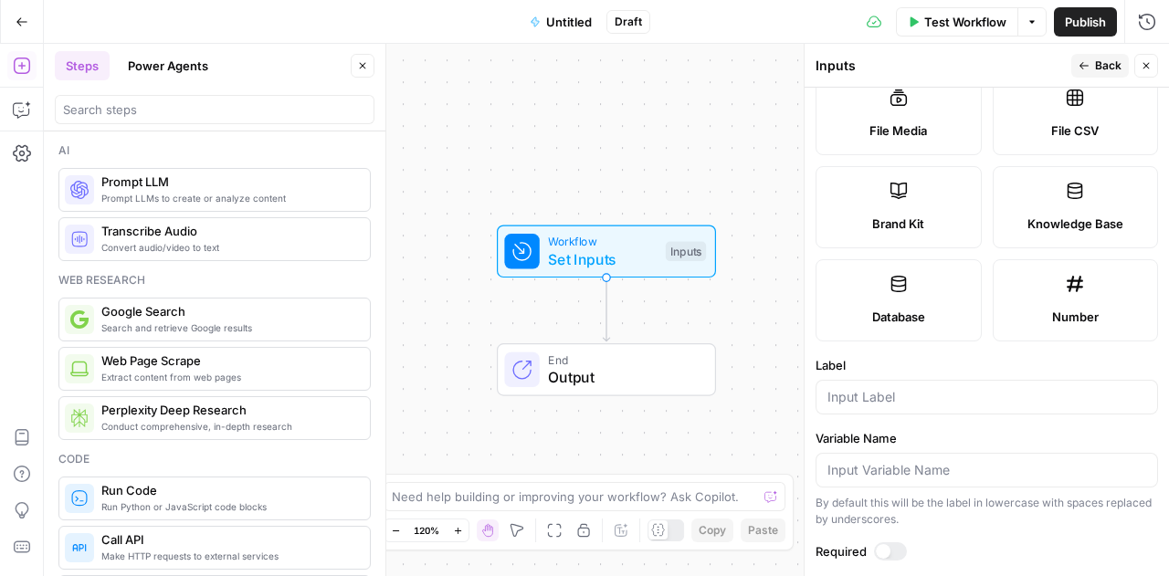
scroll to position [330, 0]
click at [862, 399] on input "Label" at bounding box center [987, 396] width 319 height 18
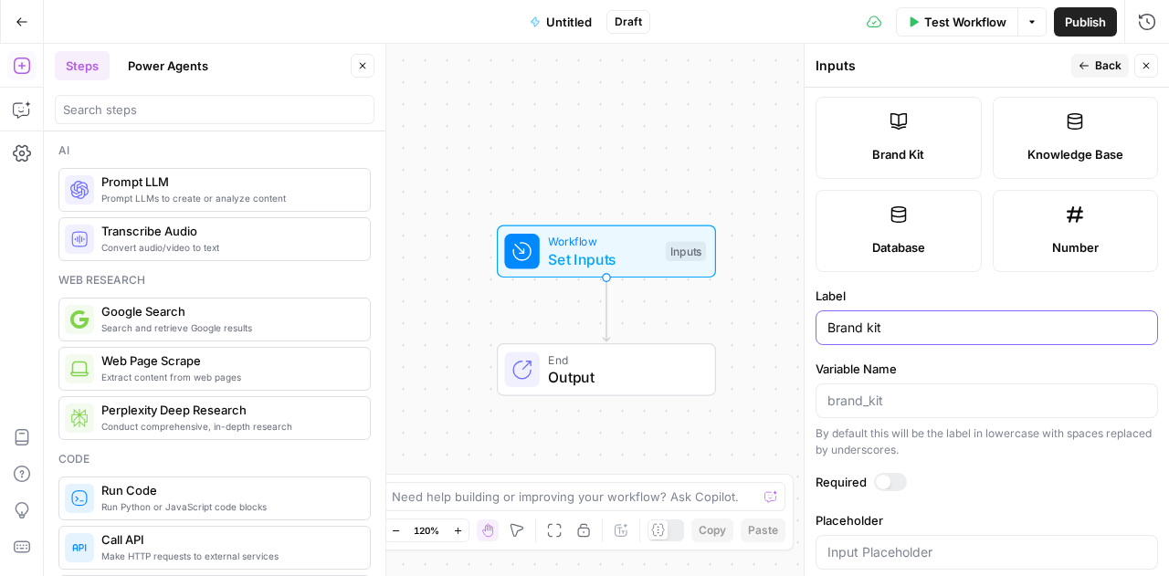
scroll to position [421, 0]
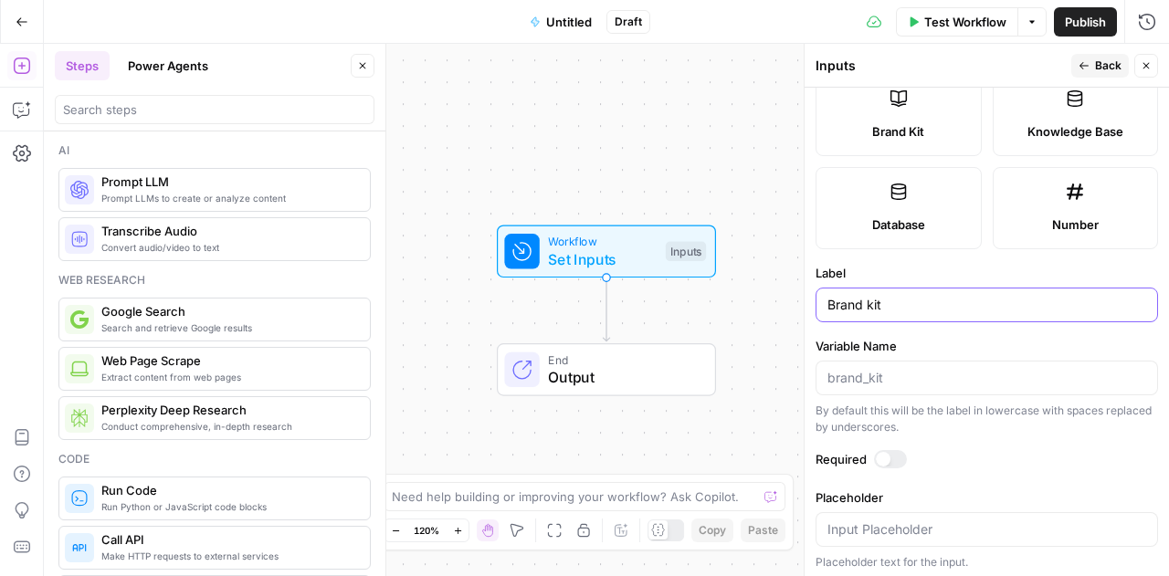
type input "Brand kit"
click at [895, 453] on div at bounding box center [890, 459] width 33 height 18
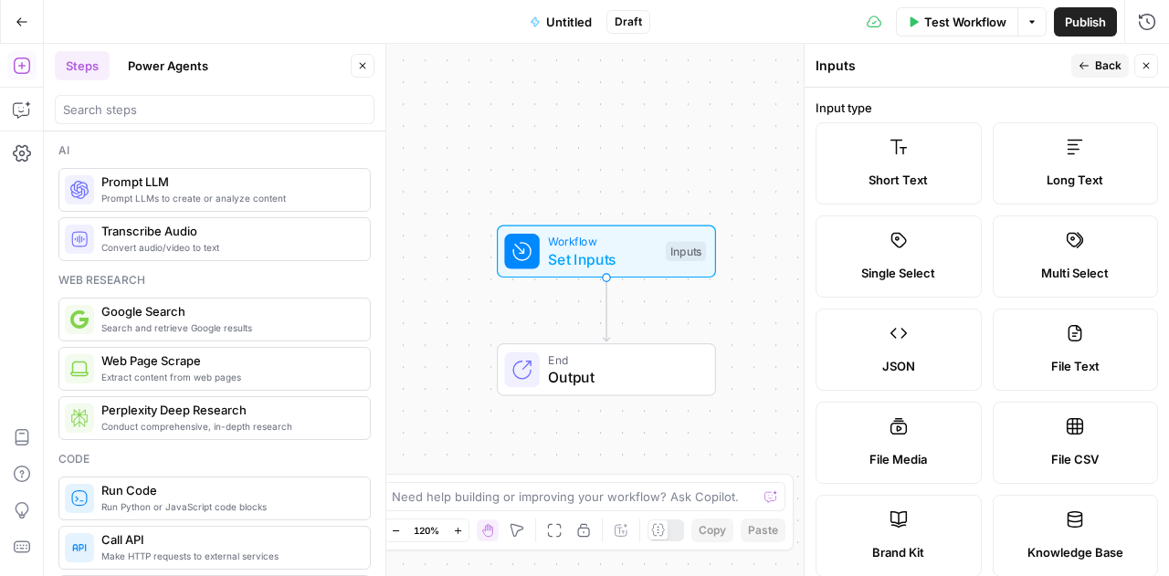
click at [1096, 65] on span "Back" at bounding box center [1108, 66] width 26 height 16
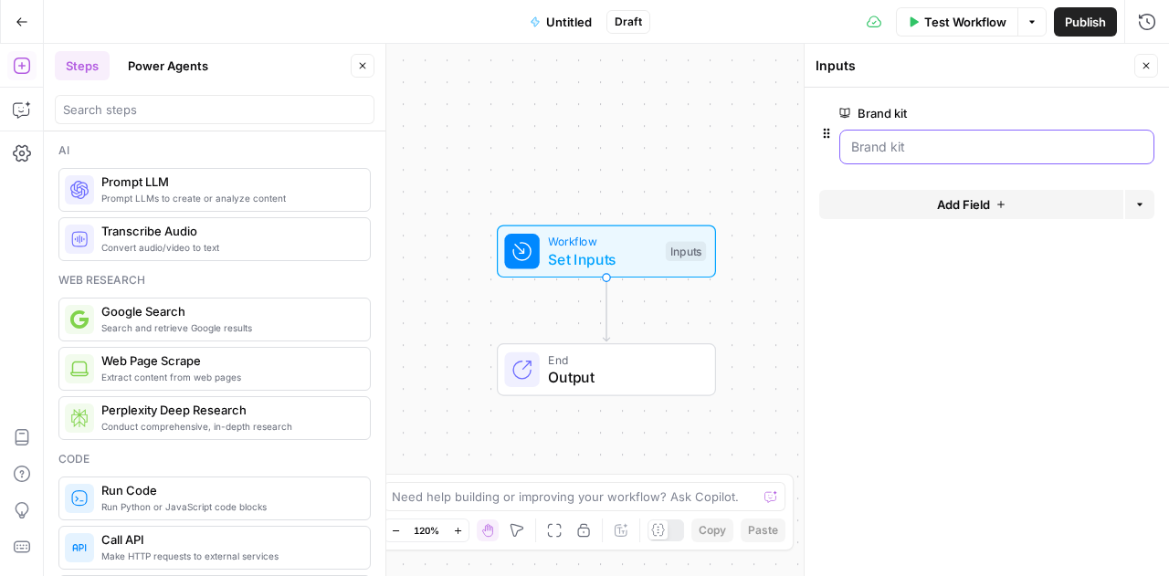
click at [1131, 149] on kit "Brand kit" at bounding box center [996, 147] width 291 height 18
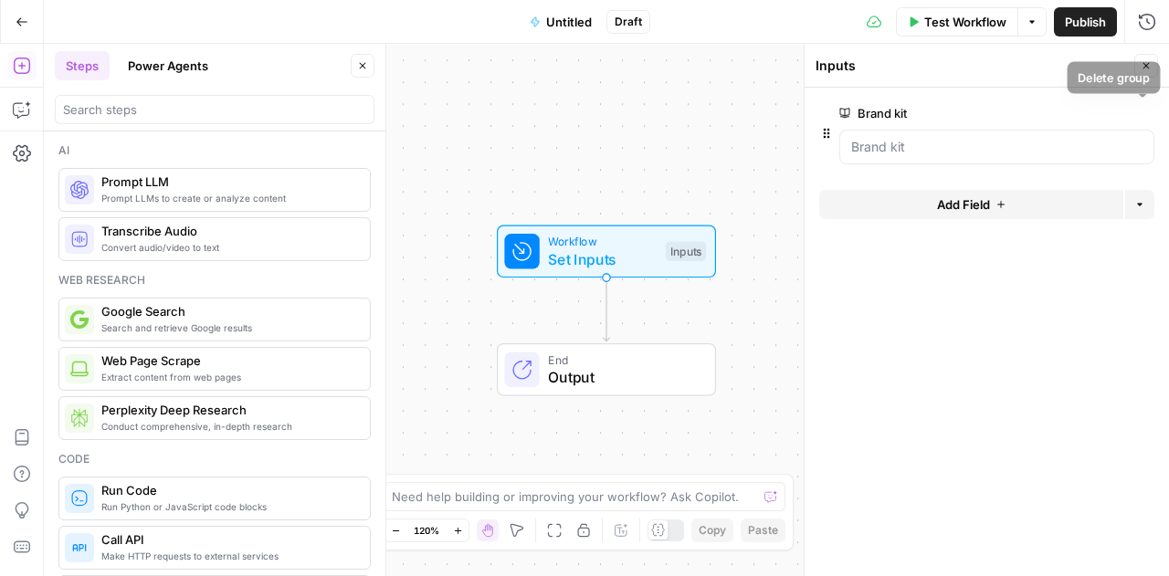
click at [1141, 114] on icon "button" at bounding box center [1144, 114] width 10 height 10
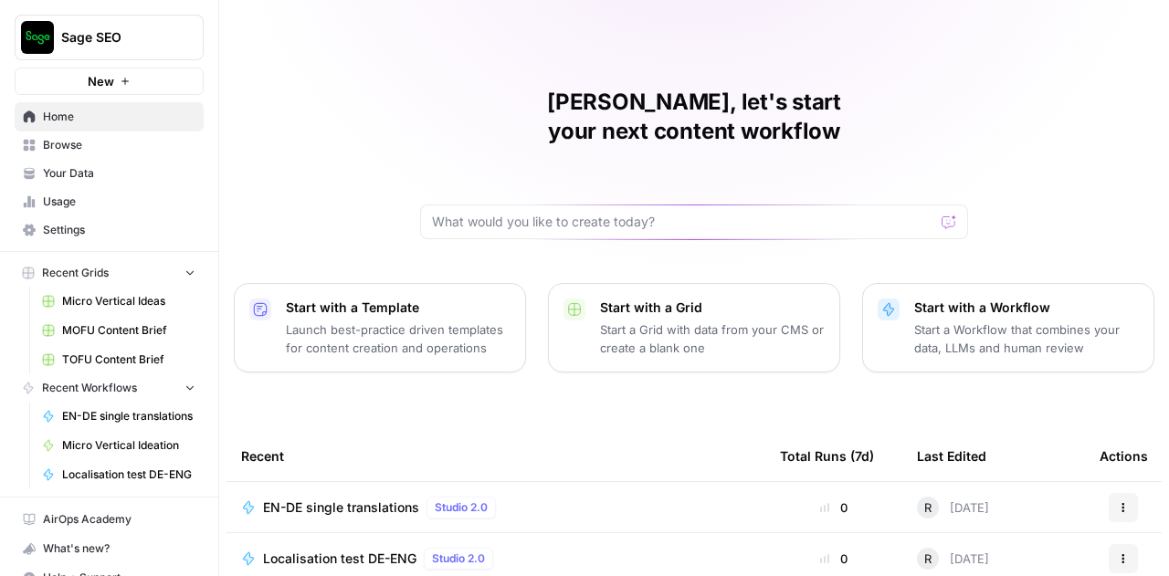
scroll to position [222, 0]
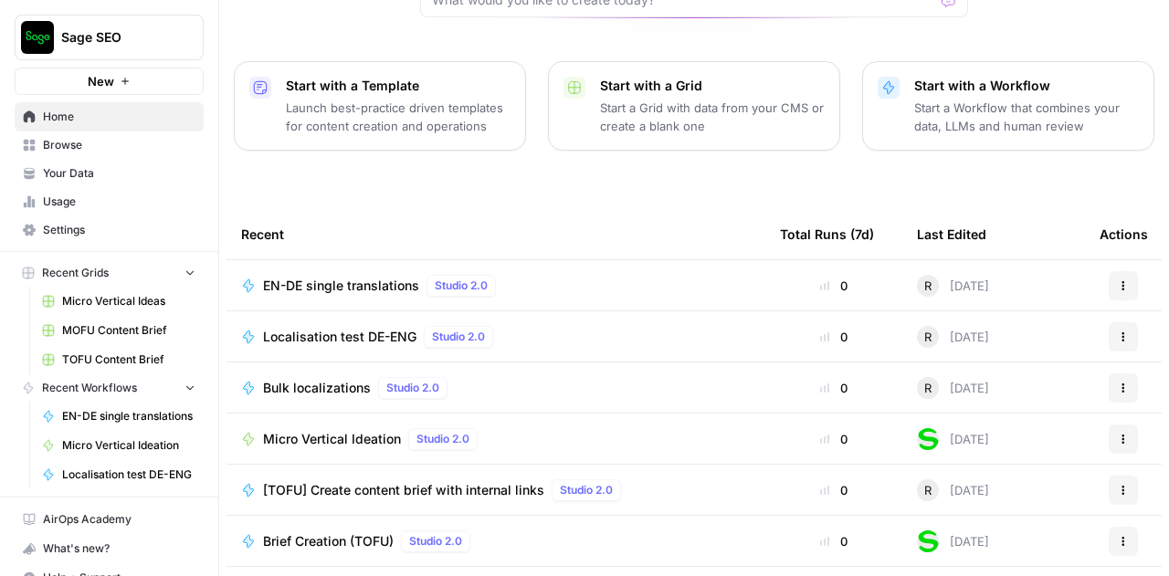
click at [357, 277] on span "EN-DE single translations" at bounding box center [341, 286] width 156 height 18
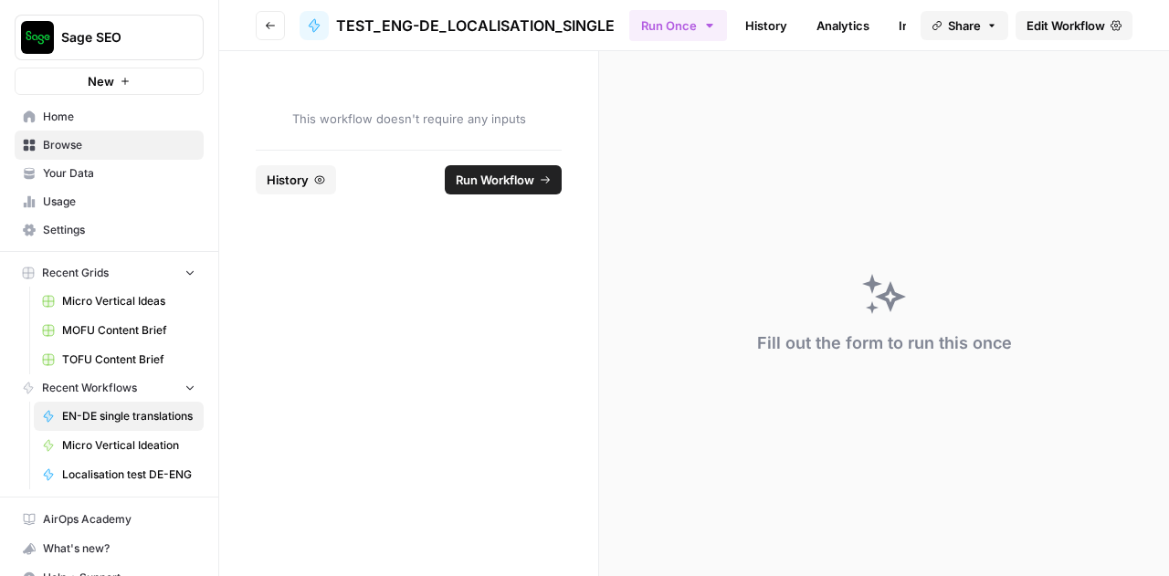
click at [1080, 13] on link "Edit Workflow" at bounding box center [1074, 25] width 117 height 29
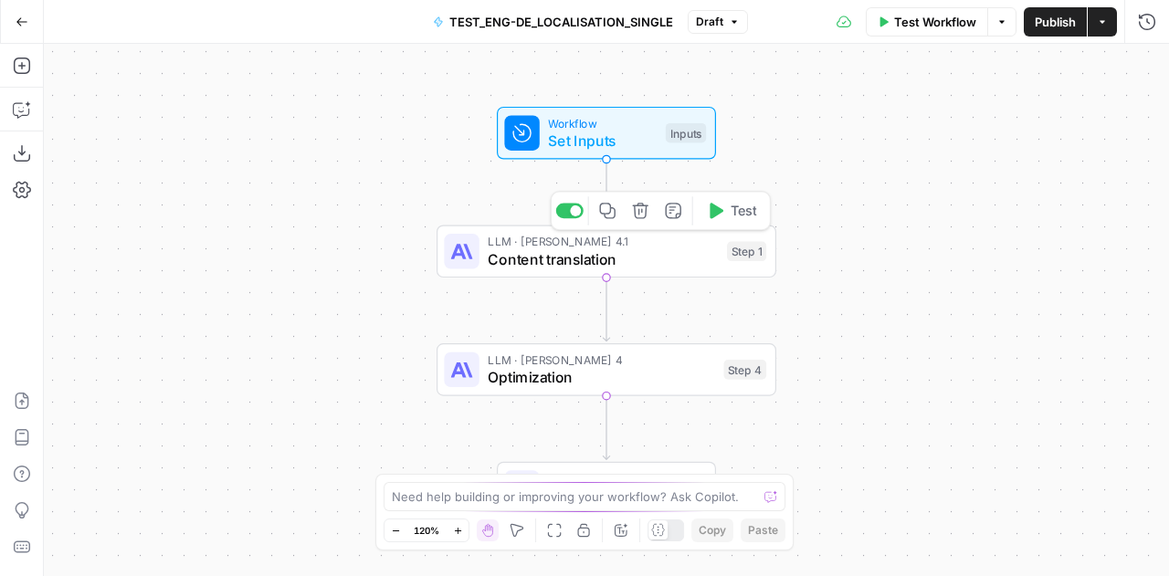
click at [646, 256] on span "Content translation" at bounding box center [603, 259] width 230 height 22
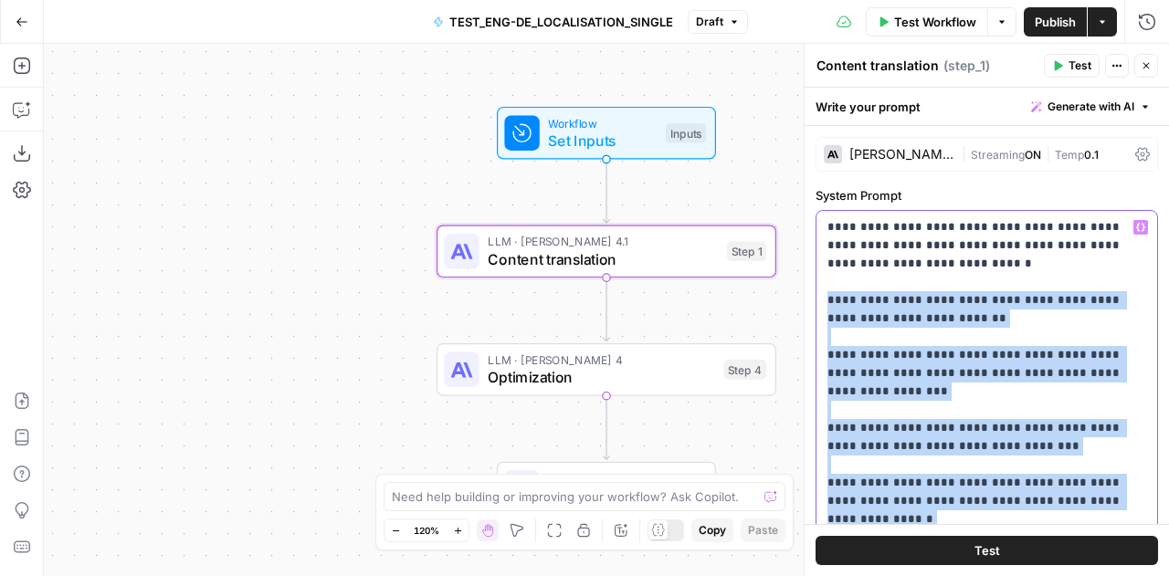
drag, startPoint x: 1021, startPoint y: 432, endPoint x: 826, endPoint y: 304, distance: 233.6
click at [826, 304] on div "**********" at bounding box center [987, 410] width 341 height 398
copy p "**********"
click at [98, 146] on div "Workflow Set Inputs Inputs LLM · [PERSON_NAME] Opus 4.1 Content translation Ste…" at bounding box center [606, 310] width 1125 height 533
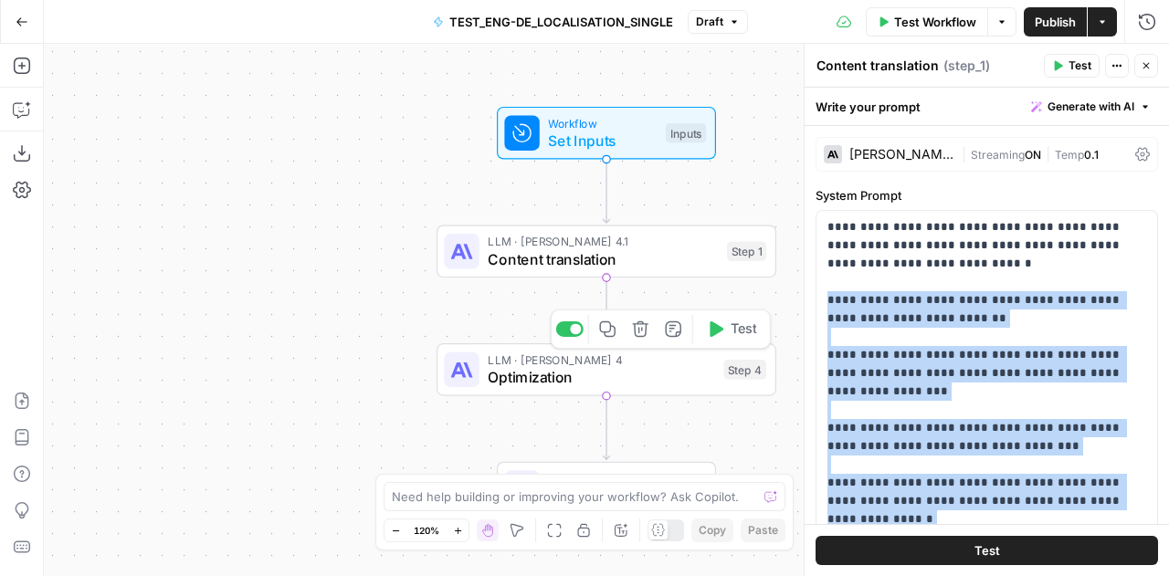
click at [574, 379] on span "Optimization" at bounding box center [601, 377] width 227 height 22
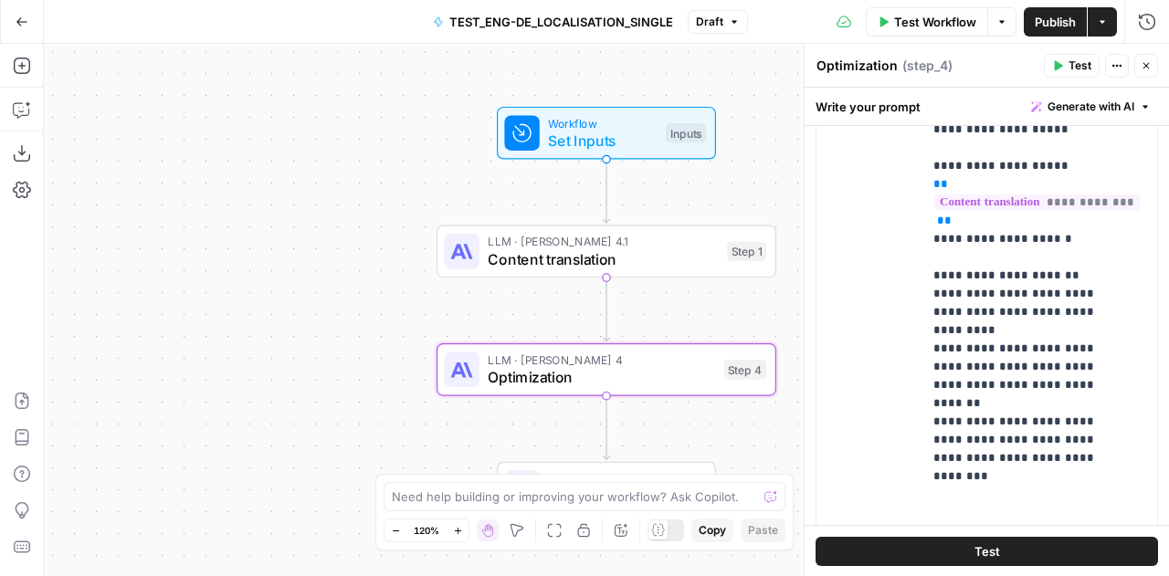
scroll to position [370, 0]
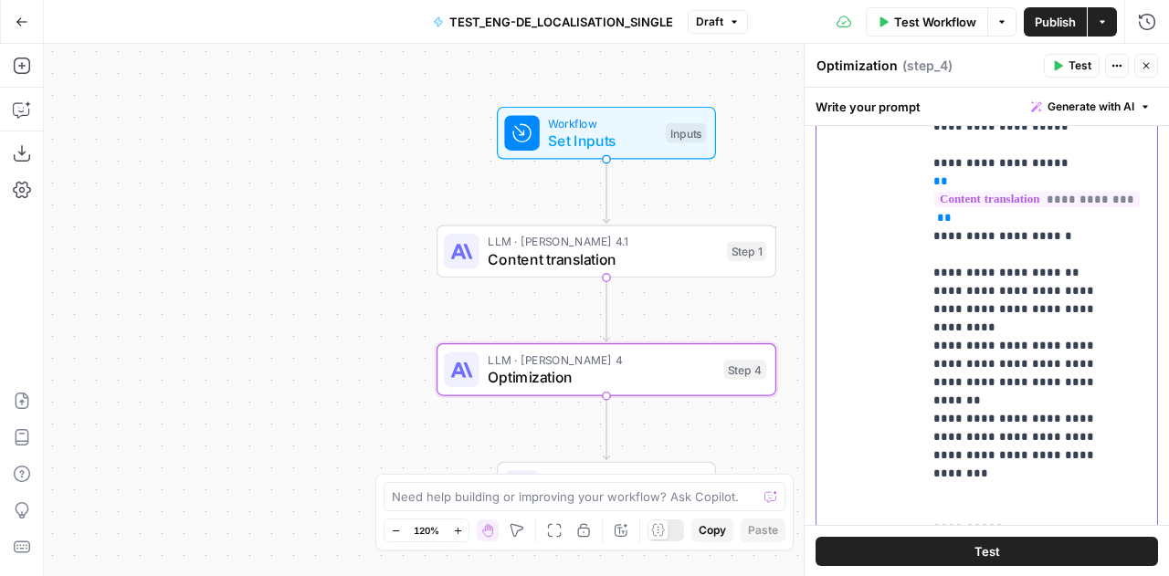
drag, startPoint x: 932, startPoint y: 256, endPoint x: 1113, endPoint y: 412, distance: 239.0
click at [1113, 412] on div "**********" at bounding box center [1034, 337] width 222 height 744
copy p "**********"
click at [22, 21] on icon "button" at bounding box center [21, 21] width 11 height 8
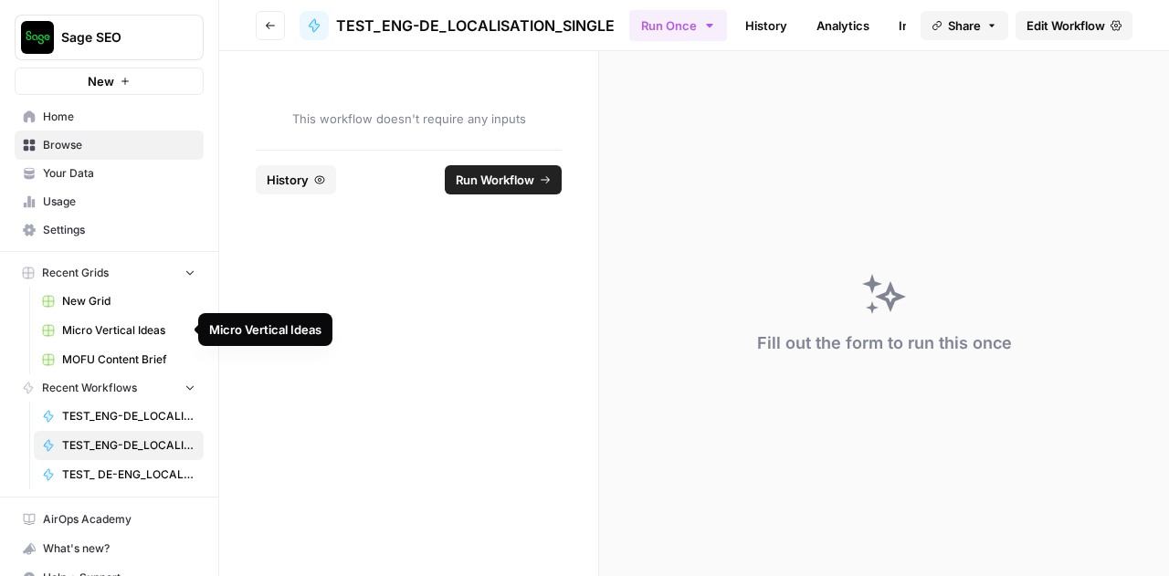
click at [97, 333] on span "Micro Vertical Ideas" at bounding box center [128, 330] width 133 height 16
click at [62, 147] on span "Browse" at bounding box center [119, 145] width 153 height 16
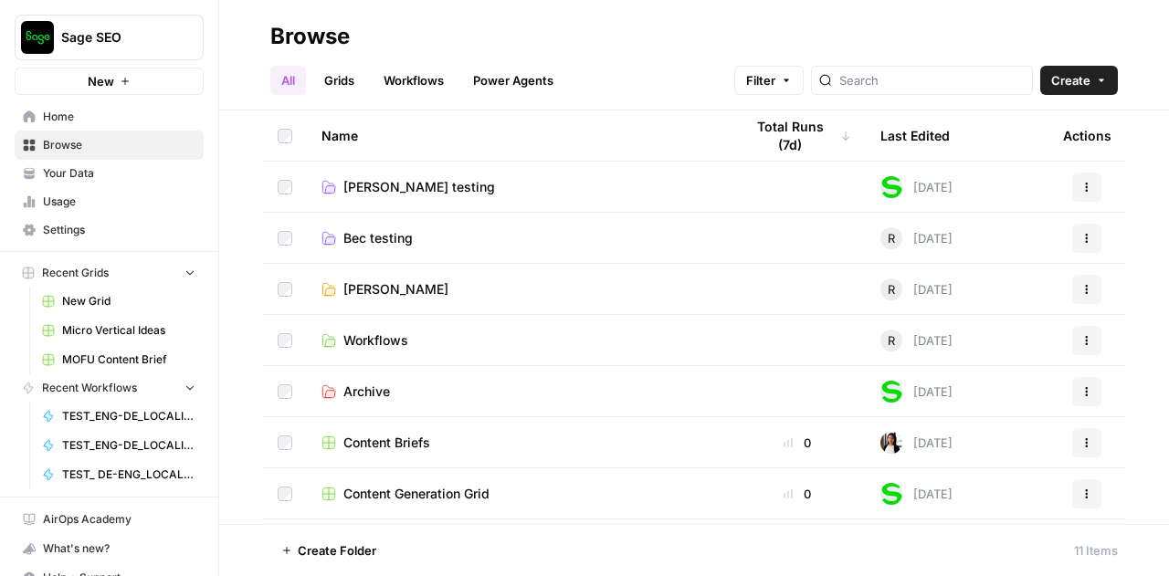
click at [376, 293] on span "[PERSON_NAME]" at bounding box center [395, 289] width 105 height 18
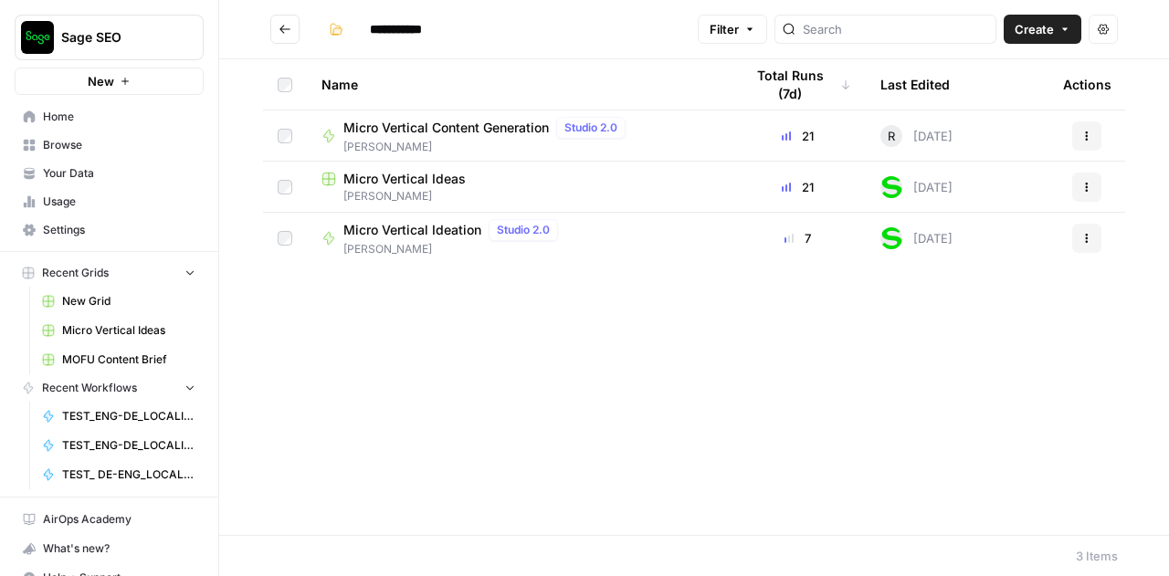
click at [484, 123] on span "Micro Vertical Content Generation" at bounding box center [446, 128] width 206 height 18
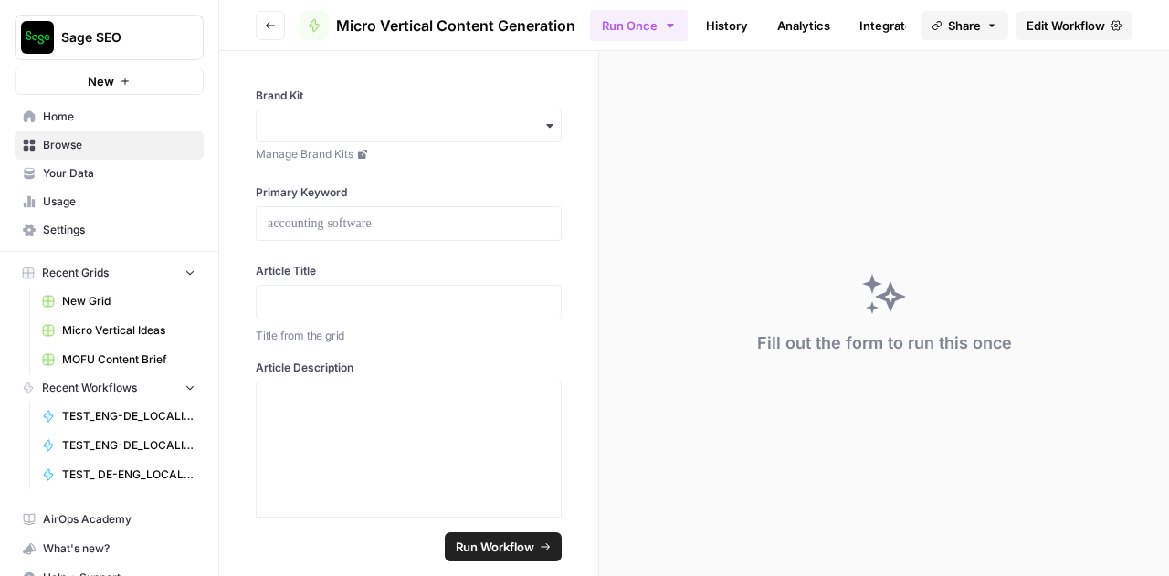
click at [1050, 23] on span "Edit Workflow" at bounding box center [1066, 25] width 79 height 18
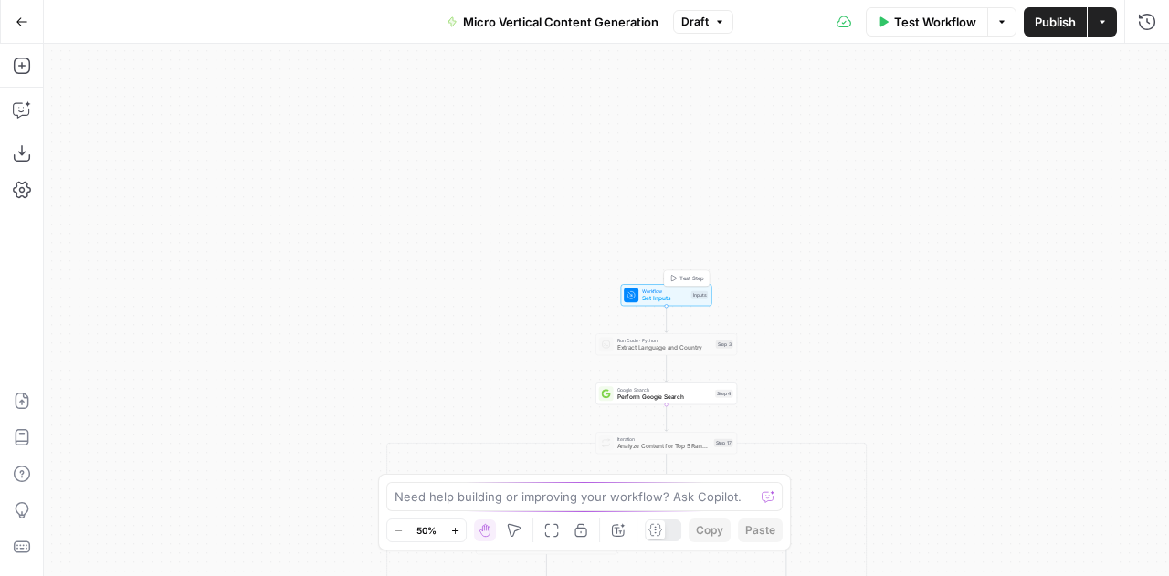
click at [658, 298] on span "Set Inputs" at bounding box center [665, 298] width 46 height 9
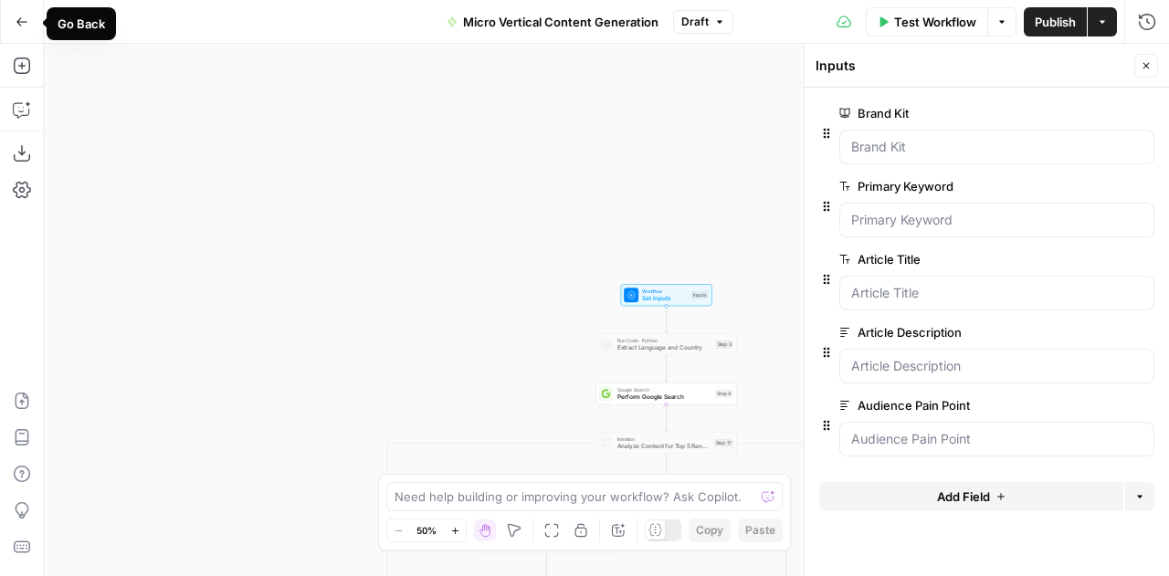
click at [25, 13] on button "Go Back" at bounding box center [21, 21] width 33 height 33
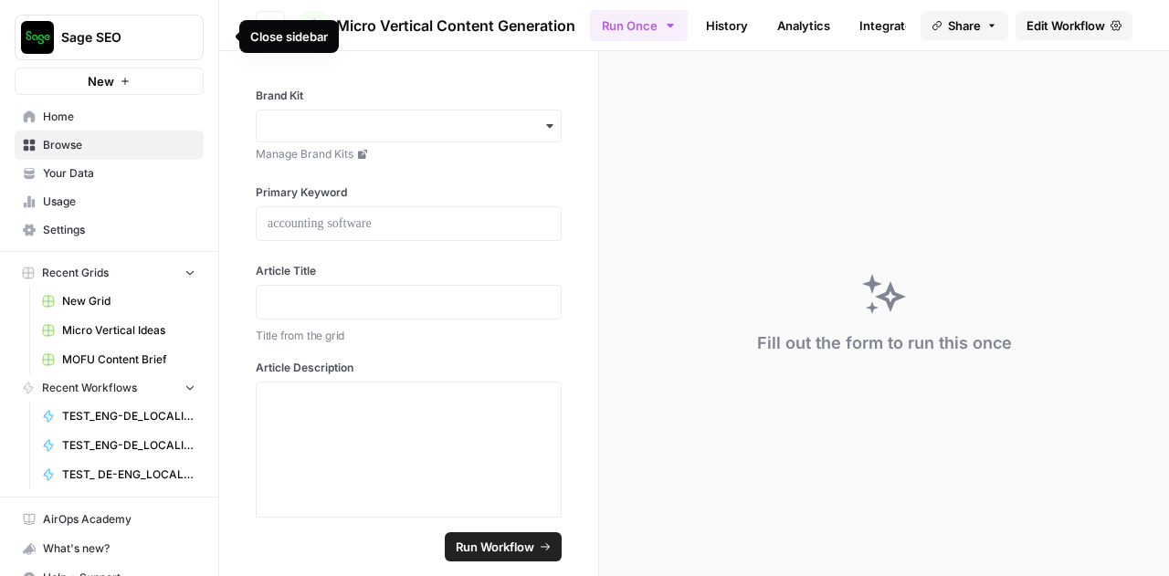
click at [223, 30] on icon "button" at bounding box center [222, 36] width 13 height 13
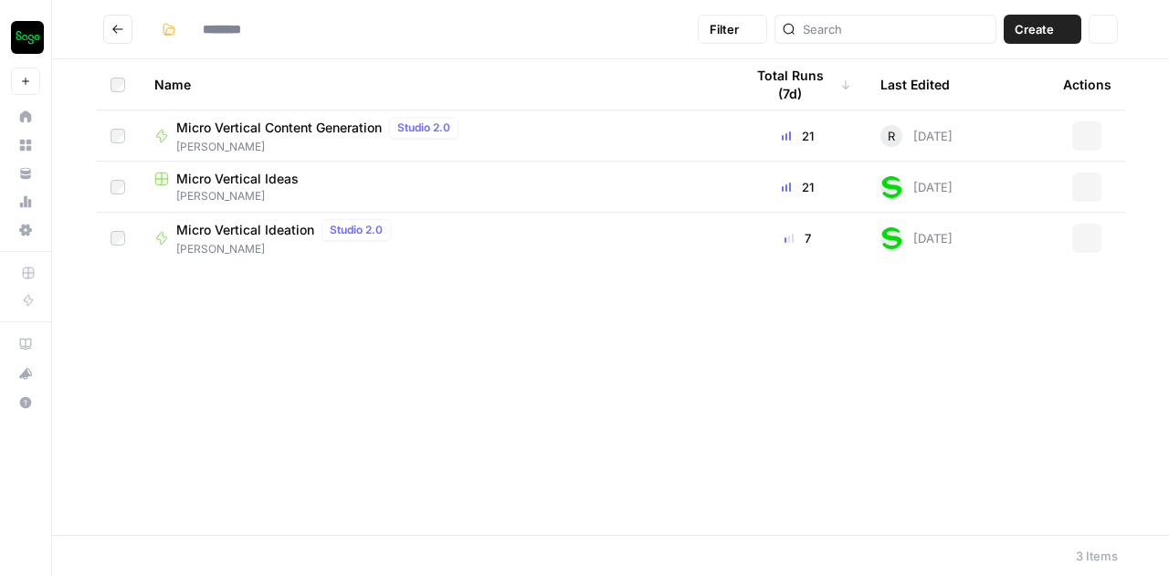
type input "**********"
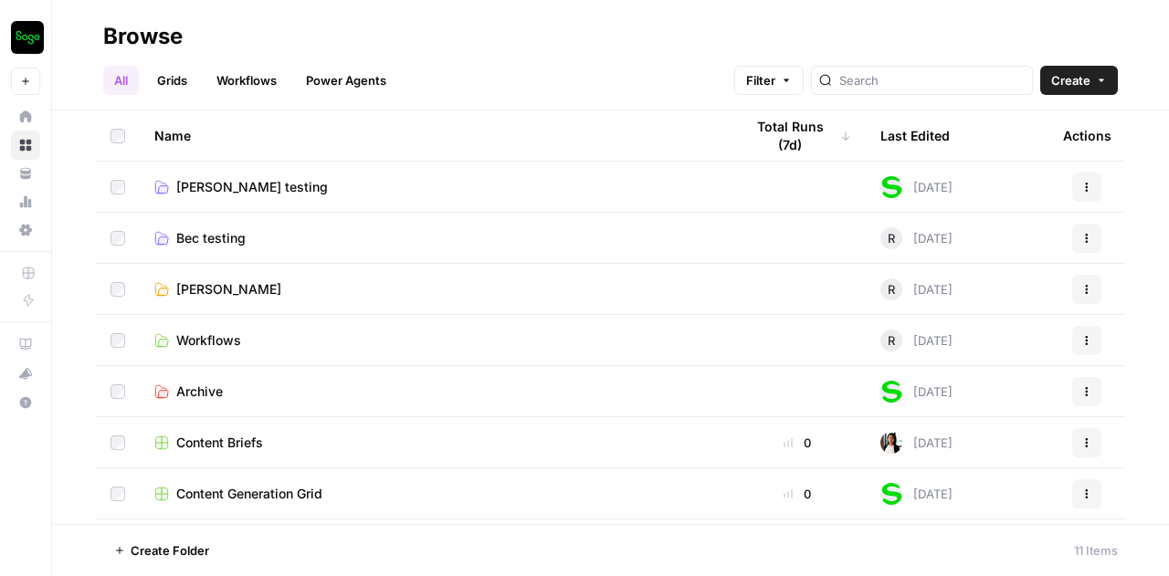
click at [213, 290] on span "[PERSON_NAME]" at bounding box center [228, 289] width 105 height 18
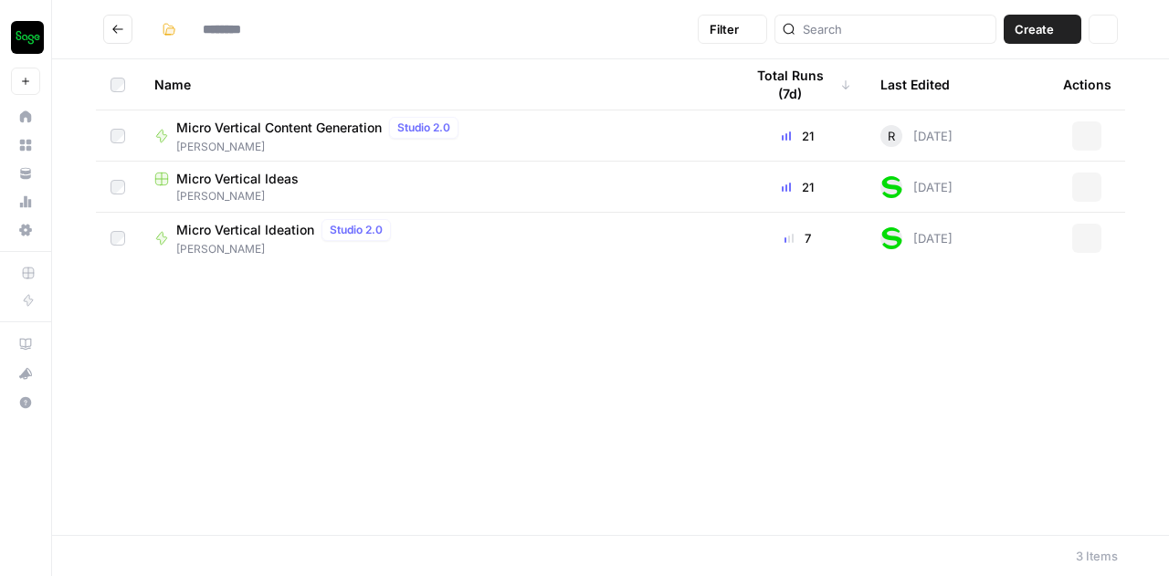
type input "**********"
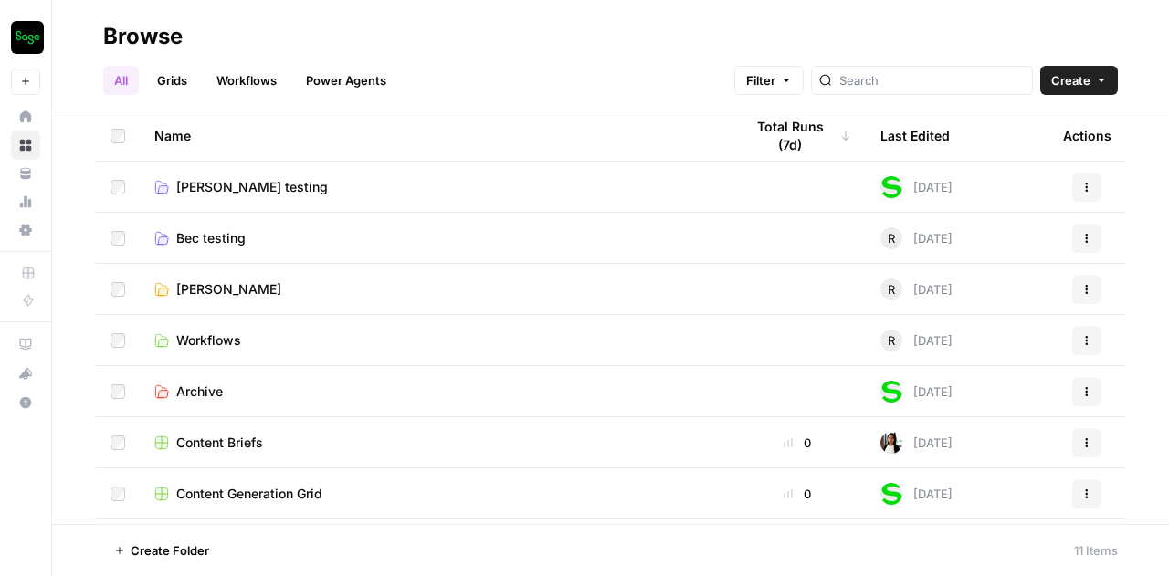
click at [215, 339] on span "Workflows" at bounding box center [208, 341] width 65 height 18
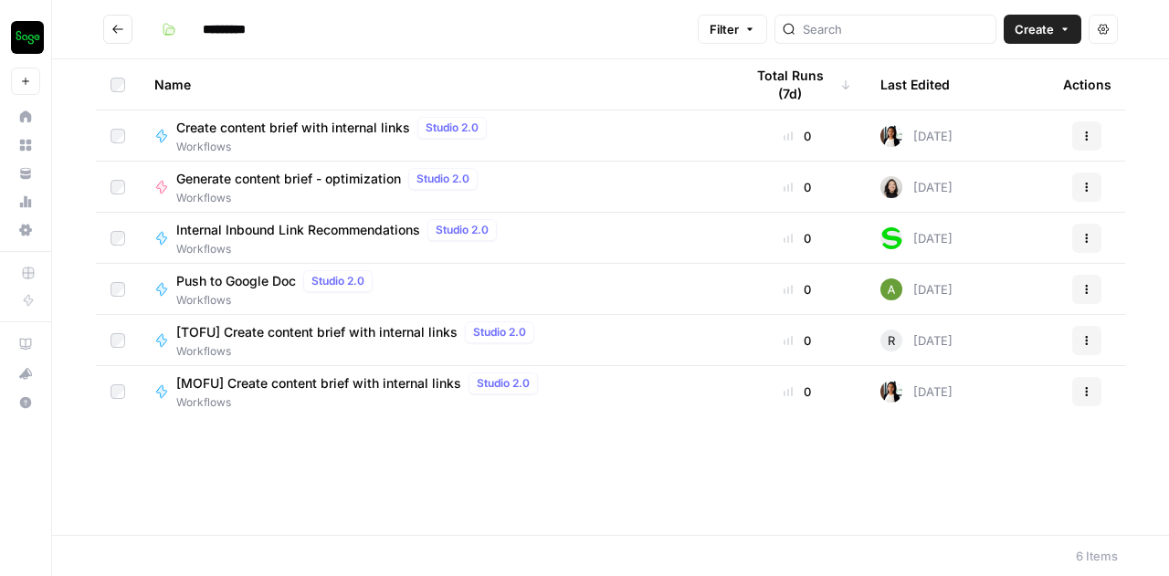
click at [239, 280] on span "Push to Google Doc" at bounding box center [236, 281] width 120 height 18
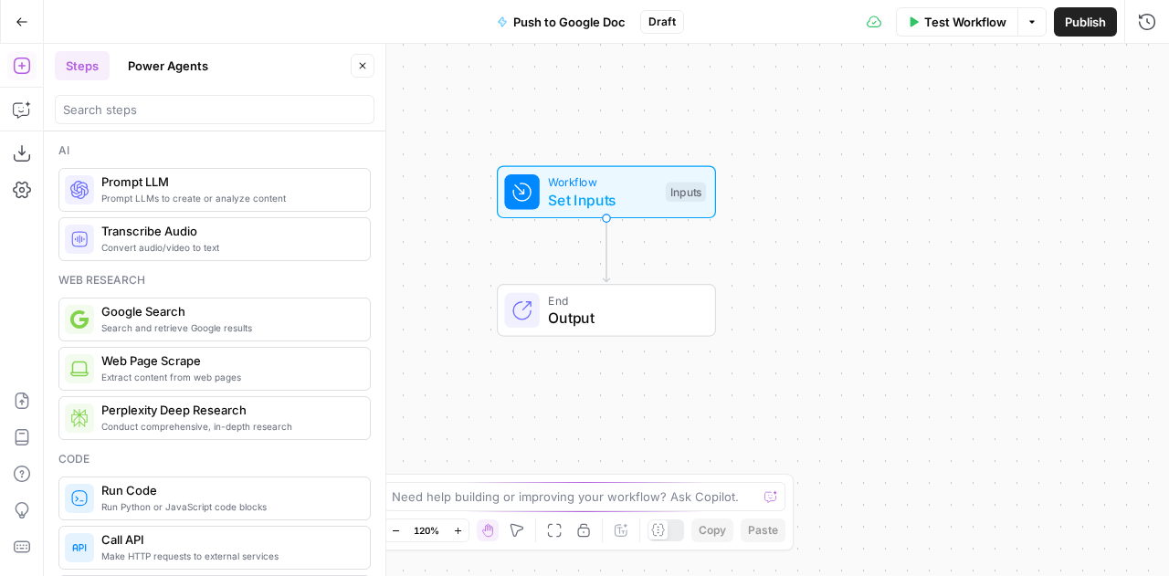
click at [579, 319] on span "Output" at bounding box center [622, 318] width 149 height 22
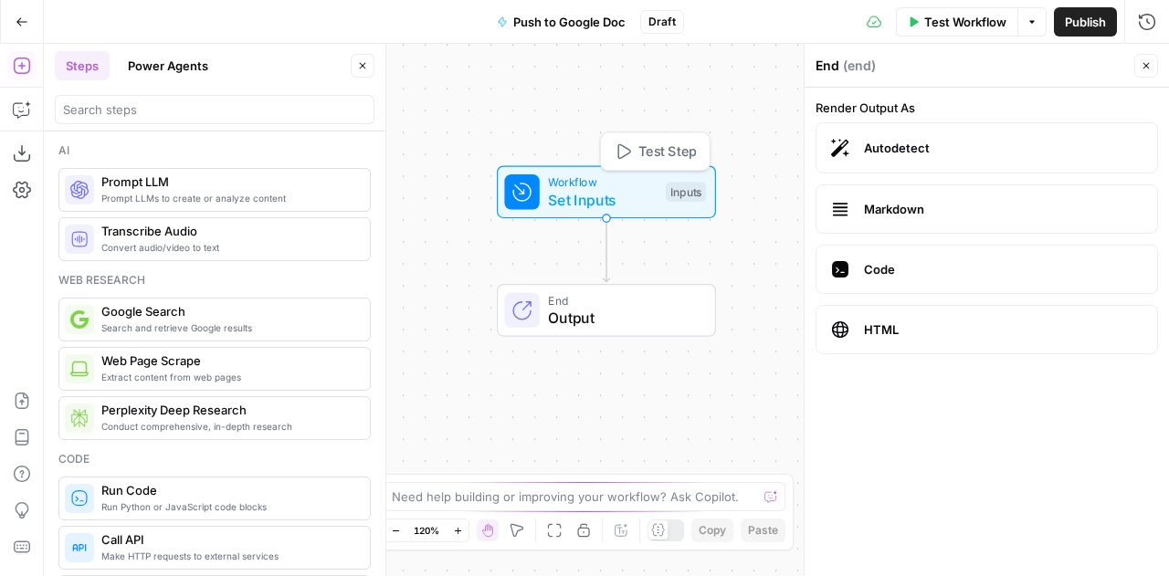
click at [592, 185] on span "Workflow" at bounding box center [602, 182] width 109 height 17
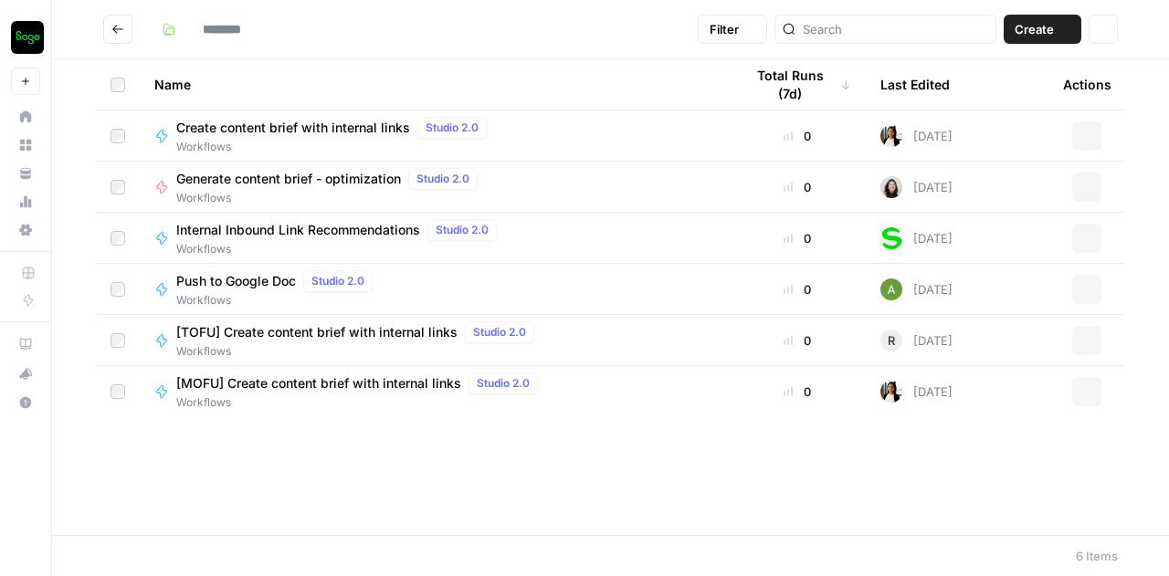
type input "*********"
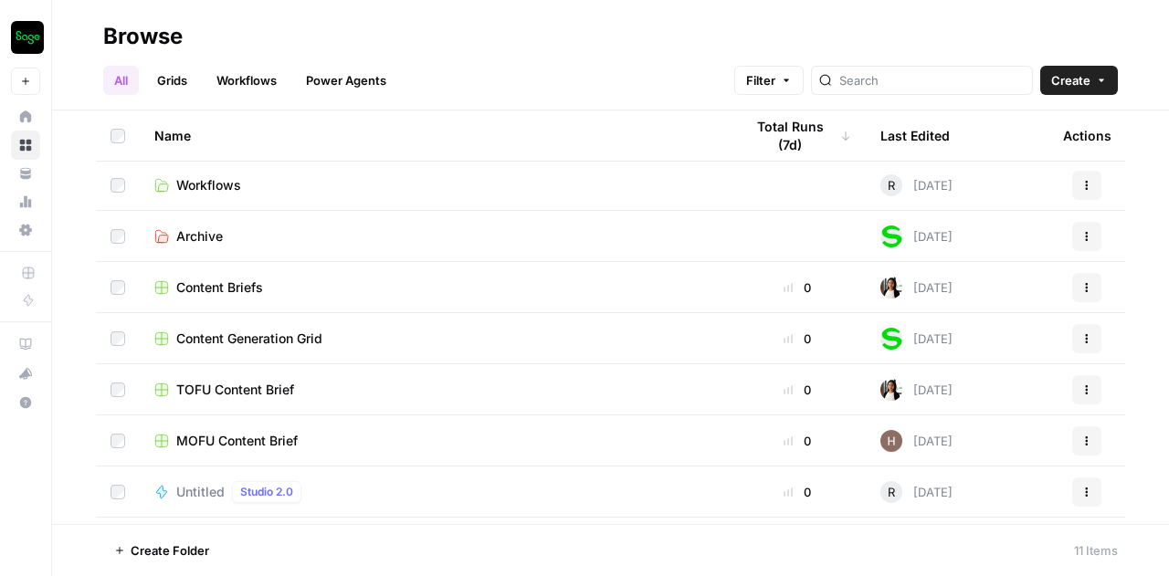
scroll to position [160, 0]
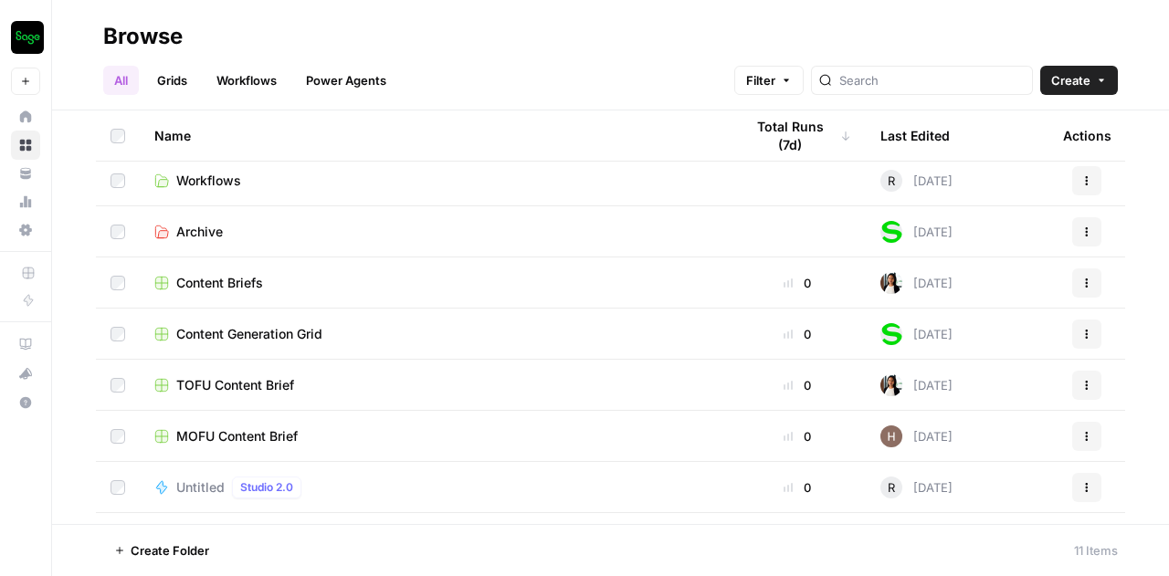
click at [275, 333] on span "Content Generation Grid" at bounding box center [249, 334] width 146 height 18
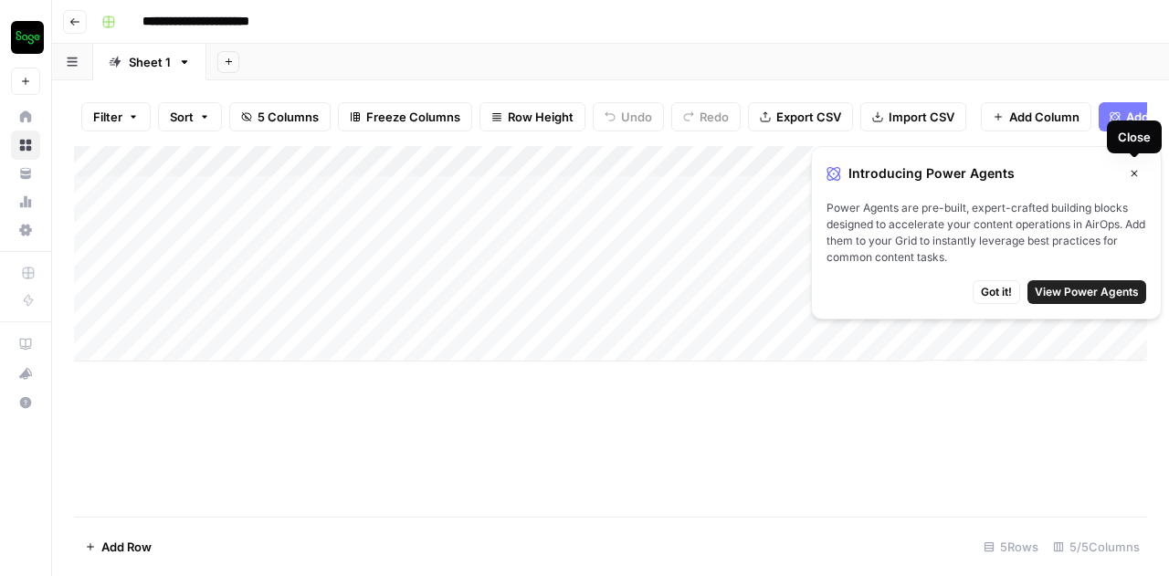
click at [1135, 171] on icon "button" at bounding box center [1134, 173] width 11 height 11
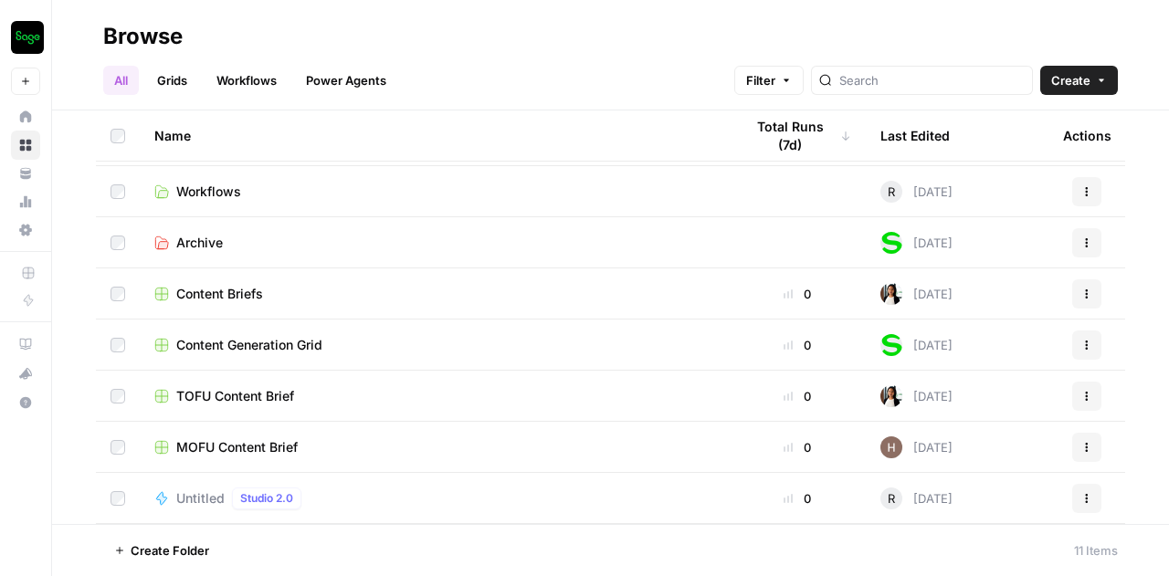
scroll to position [150, 0]
click at [258, 397] on span "TOFU Content Brief" at bounding box center [235, 395] width 118 height 18
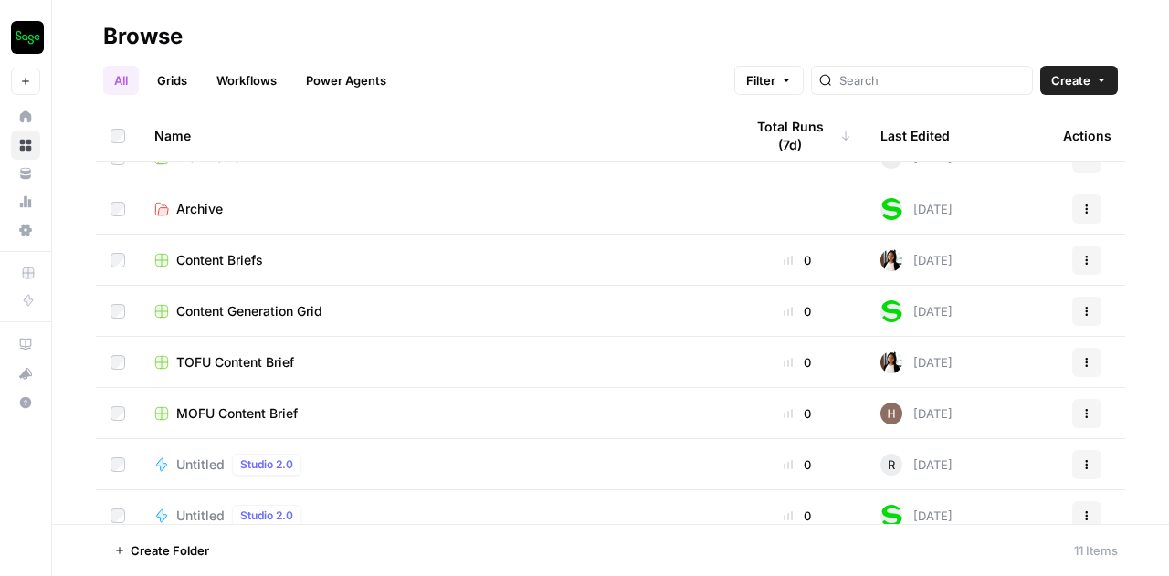
scroll to position [199, 0]
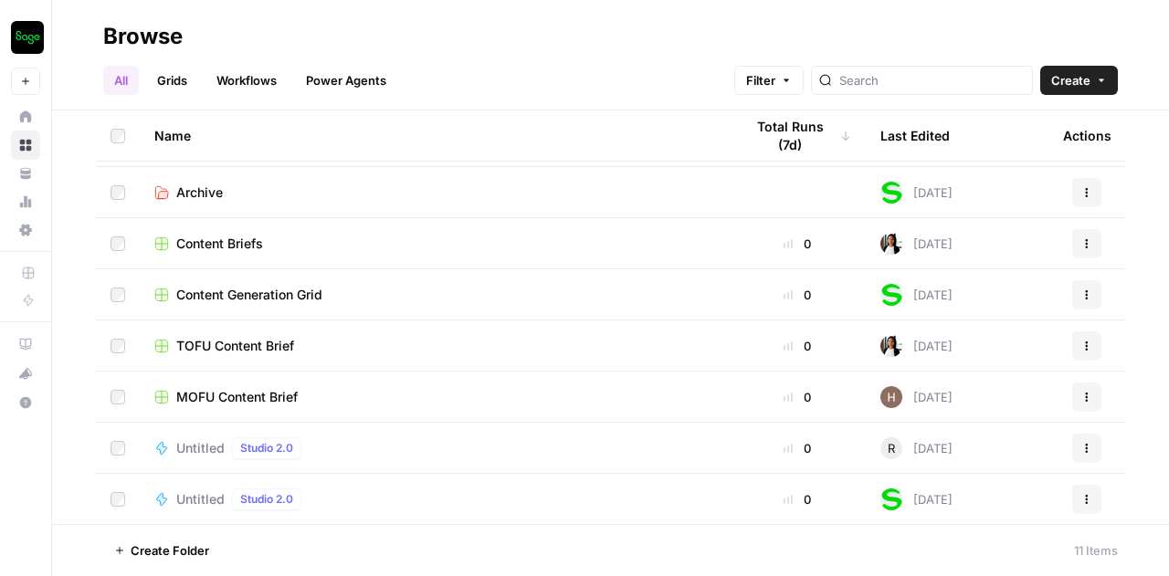
click at [217, 344] on span "TOFU Content Brief" at bounding box center [235, 346] width 118 height 18
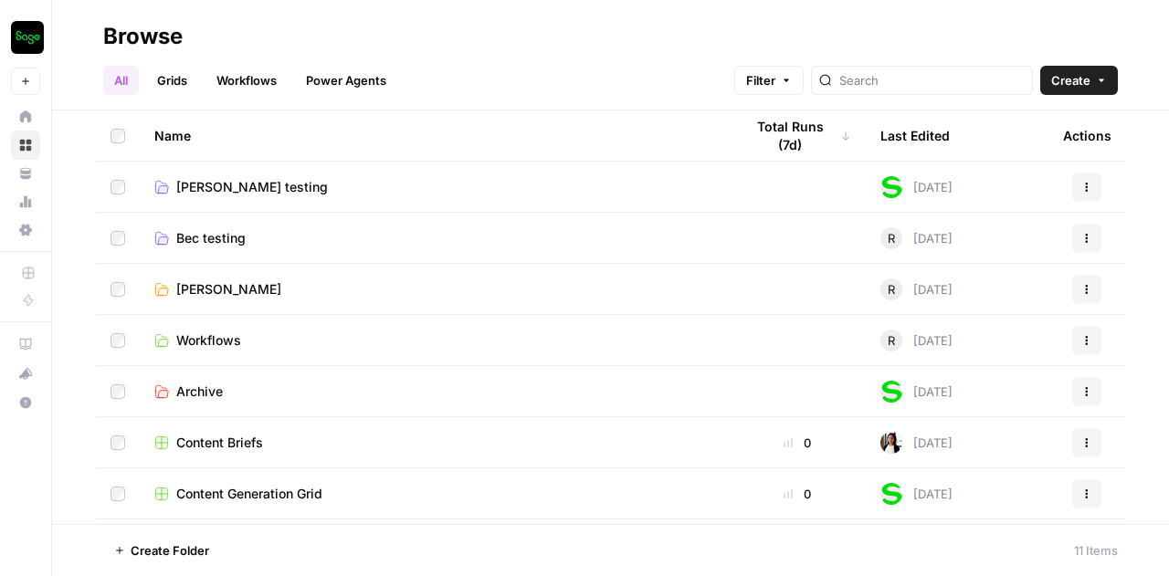
click at [218, 187] on span "[PERSON_NAME] testing" at bounding box center [252, 187] width 152 height 18
click at [201, 290] on span "[PERSON_NAME]" at bounding box center [228, 289] width 105 height 18
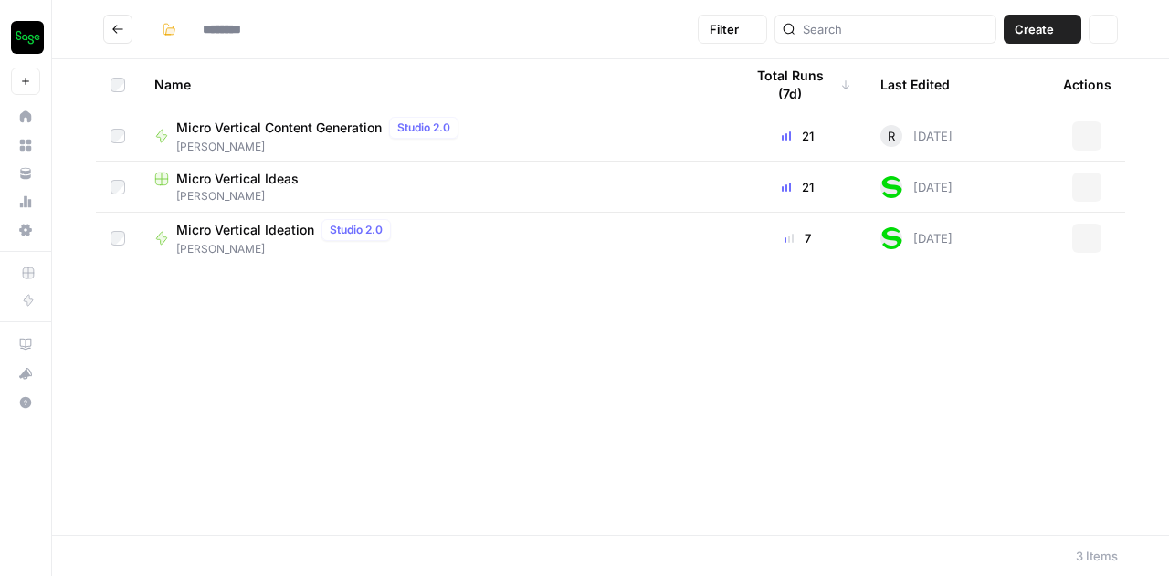
type input "**********"
click at [276, 184] on span "Micro Vertical Ideas" at bounding box center [237, 179] width 122 height 18
type input "**********"
click at [251, 226] on span "Micro Vertical Ideation" at bounding box center [245, 230] width 138 height 18
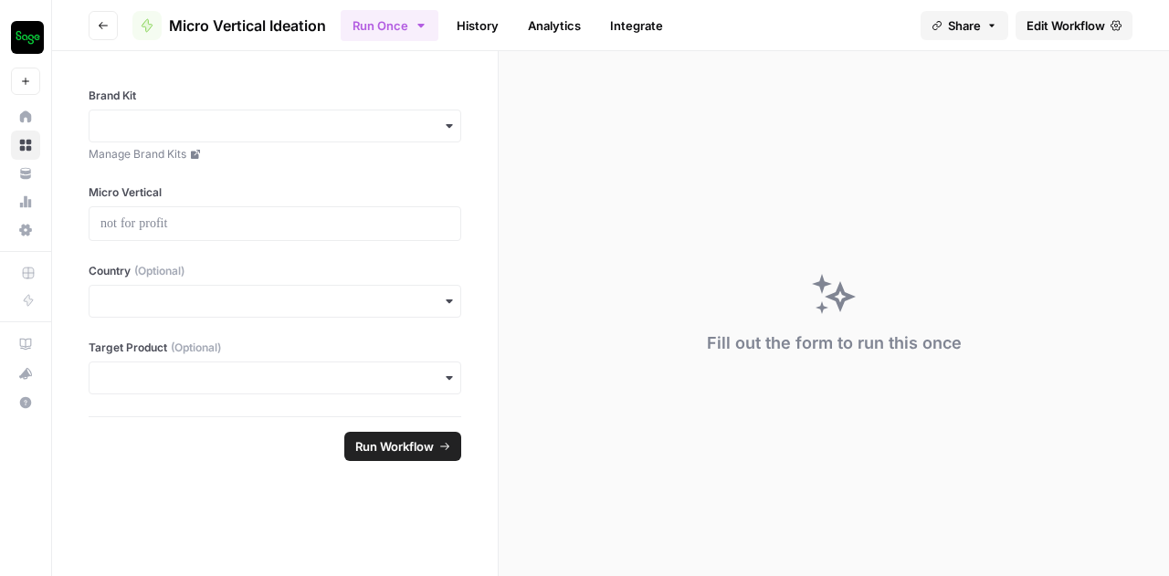
click at [1069, 25] on span "Edit Workflow" at bounding box center [1066, 25] width 79 height 18
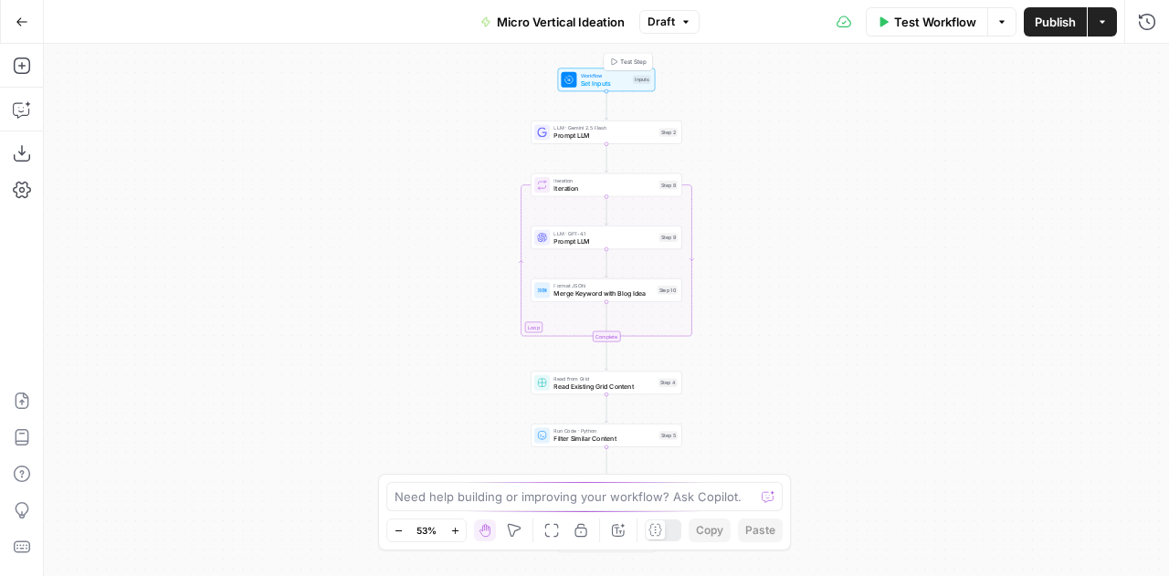
click at [583, 72] on span "Workflow" at bounding box center [605, 75] width 48 height 8
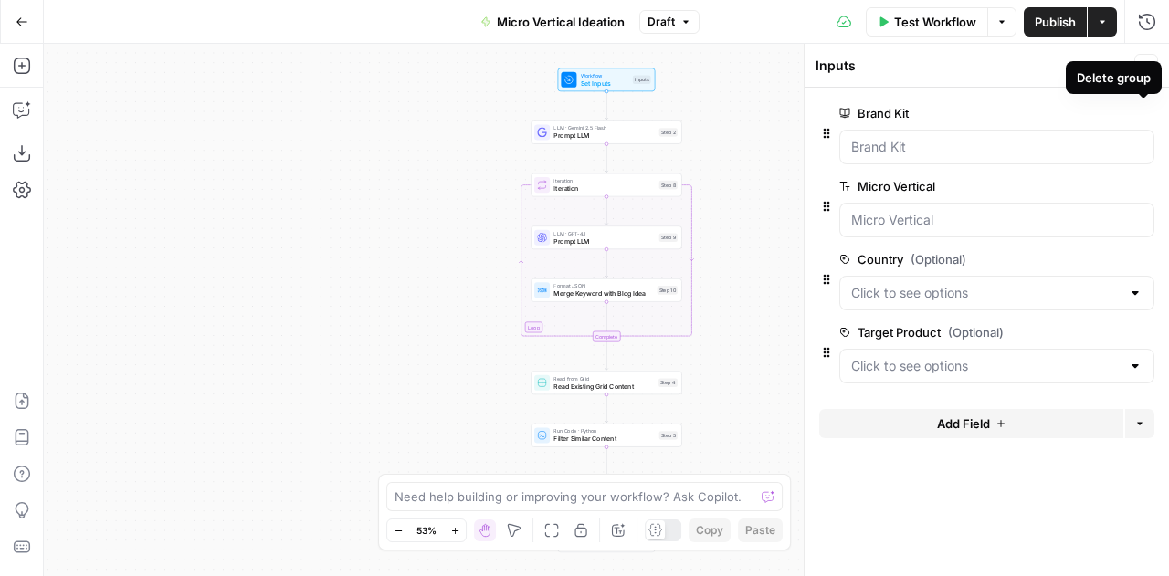
click at [1154, 62] on div "Delete group" at bounding box center [1114, 77] width 96 height 33
click at [581, 136] on span "Prompt LLM" at bounding box center [604, 136] width 101 height 10
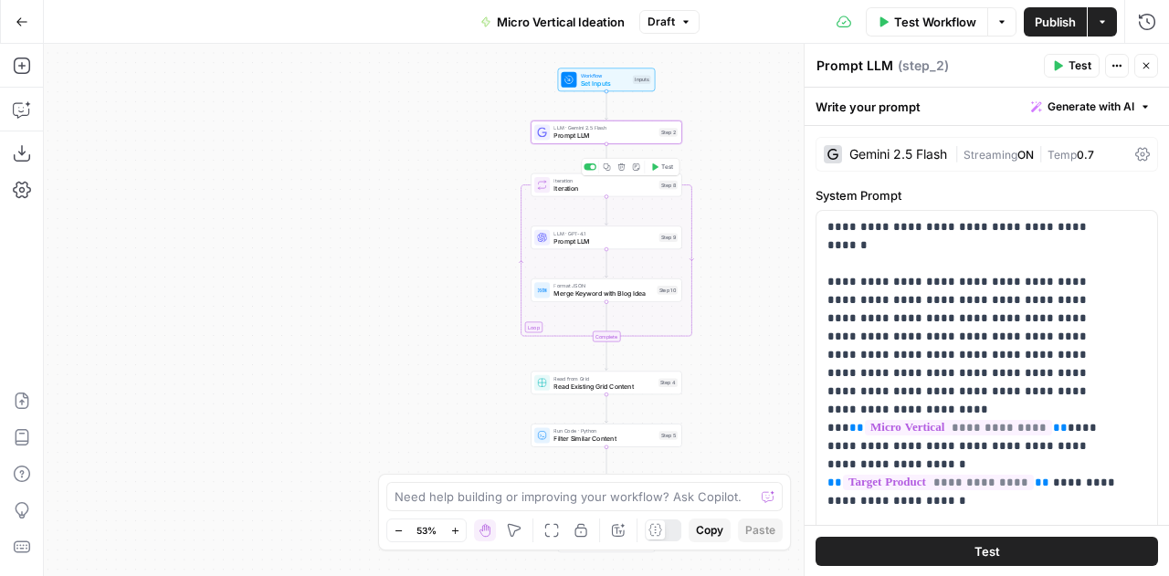
click at [610, 191] on span "Iteration" at bounding box center [604, 189] width 101 height 10
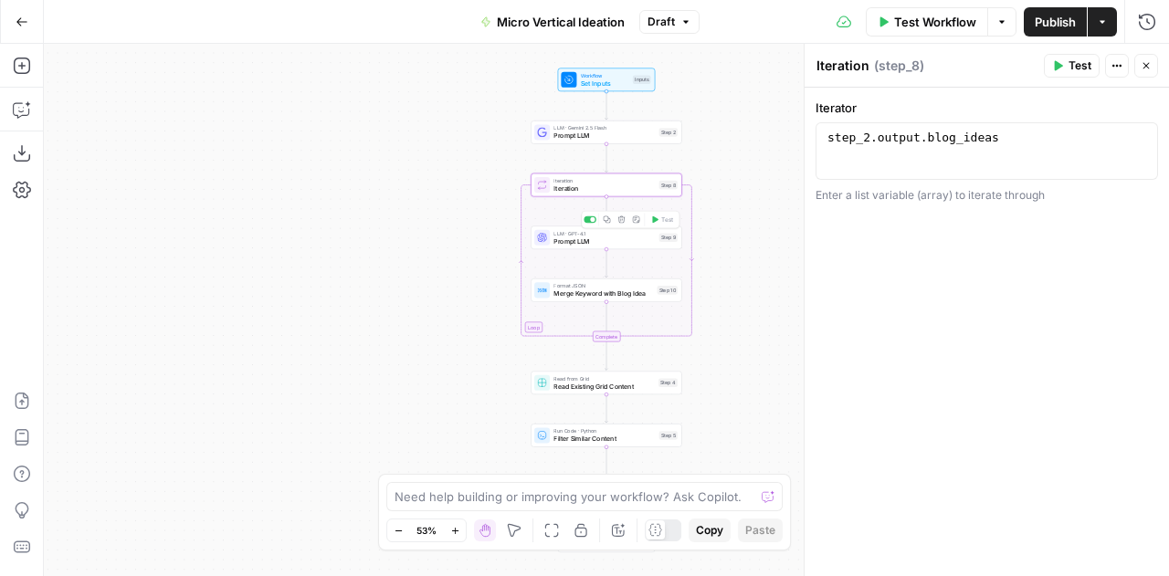
click at [593, 237] on span "Prompt LLM" at bounding box center [604, 242] width 101 height 10
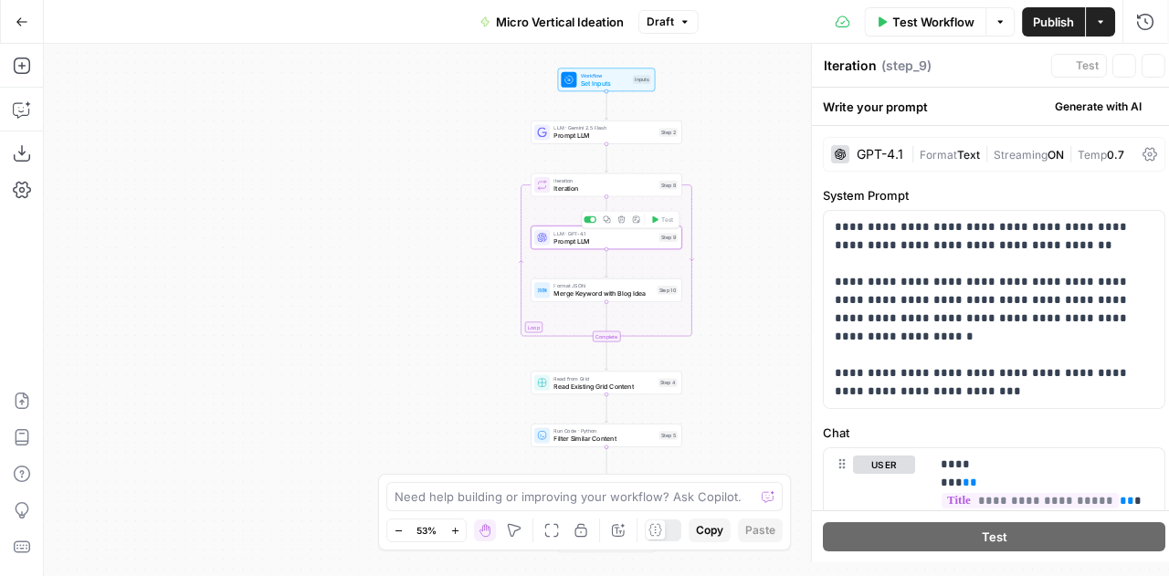
type textarea "Prompt LLM"
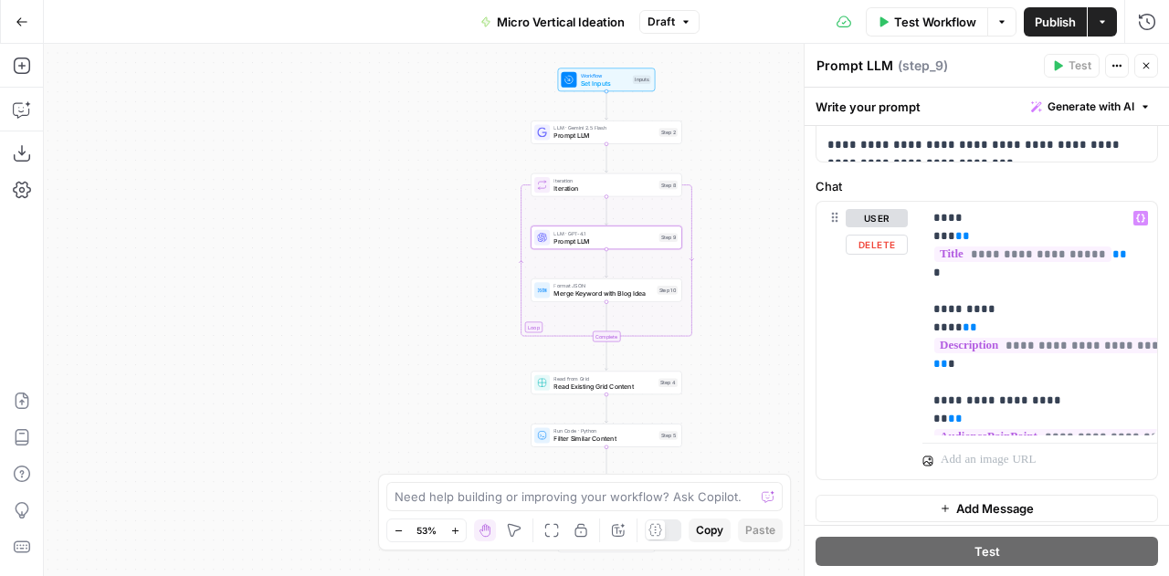
scroll to position [248, 0]
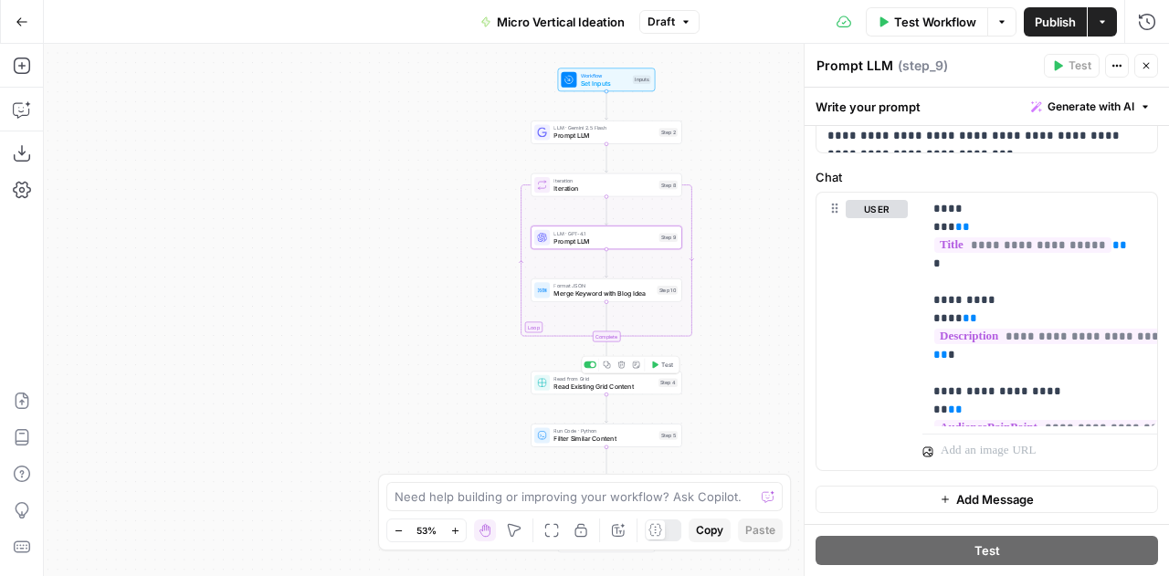
click at [586, 384] on span "Read Existing Grid Content" at bounding box center [604, 387] width 100 height 10
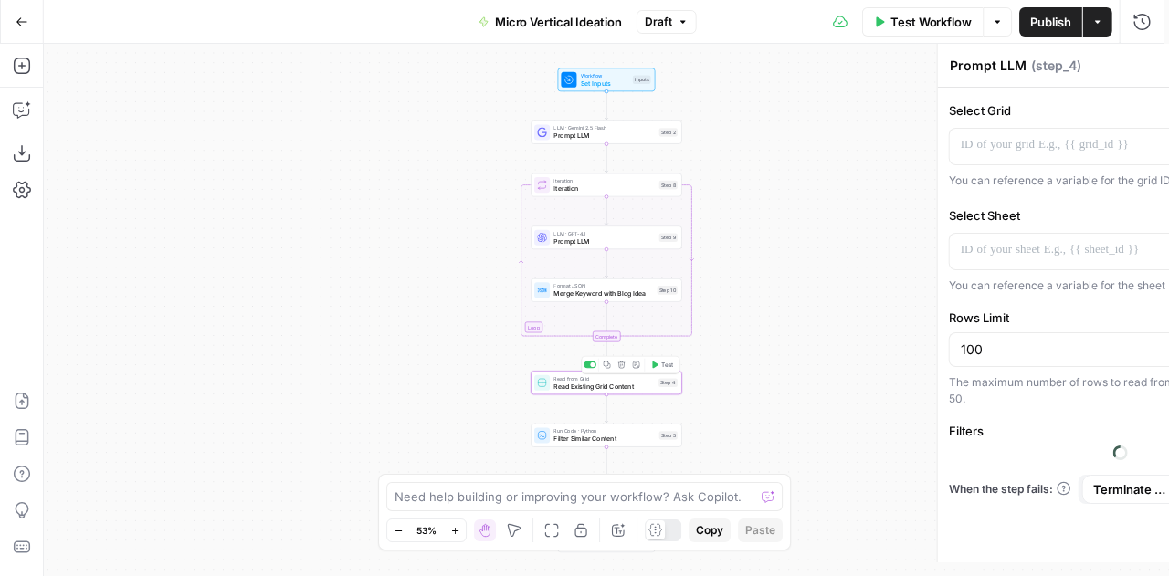
type textarea "Read Existing Grid Content"
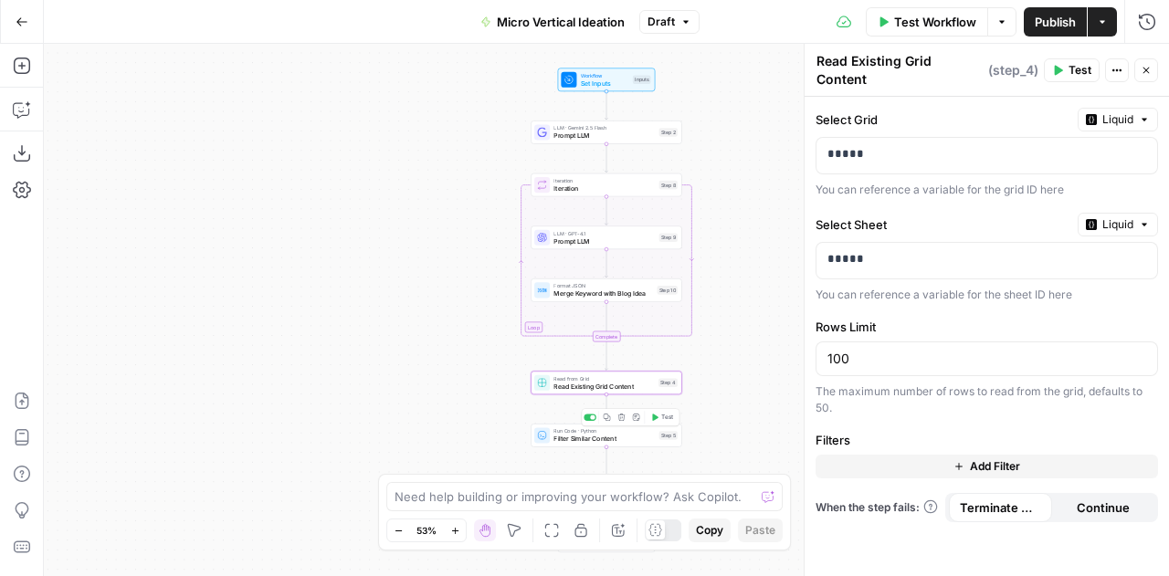
click at [586, 443] on span "Filter Similar Content" at bounding box center [604, 439] width 101 height 10
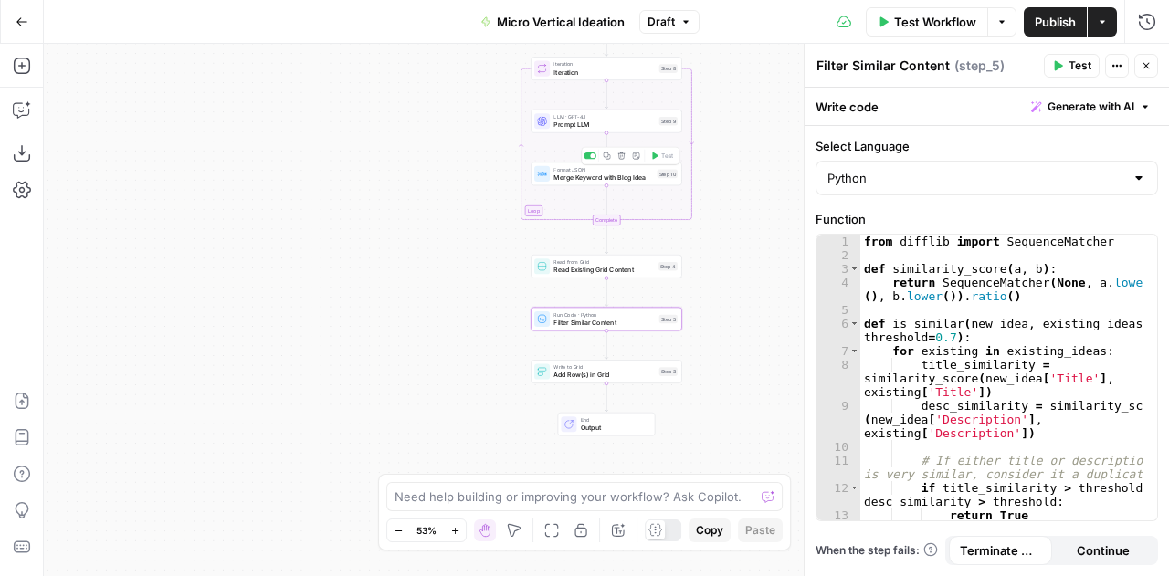
click at [607, 174] on span "Merge Keyword with Blog Idea" at bounding box center [604, 178] width 100 height 10
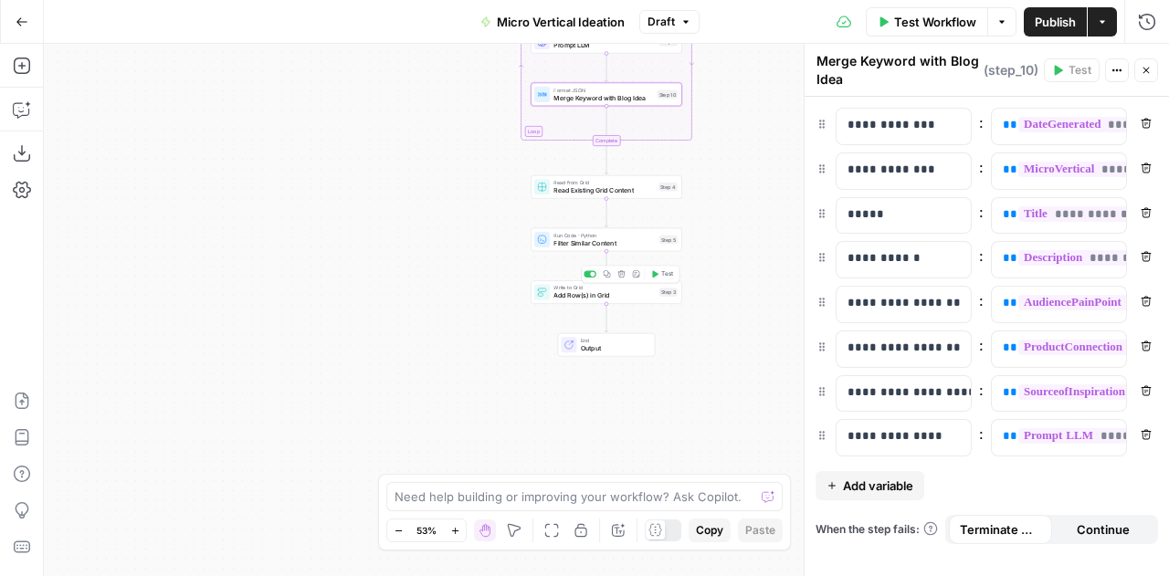
click at [611, 301] on div "Write to Grid Add Row(s) in Grid Step 3 Copy step Delete step Add Note Test" at bounding box center [606, 292] width 151 height 24
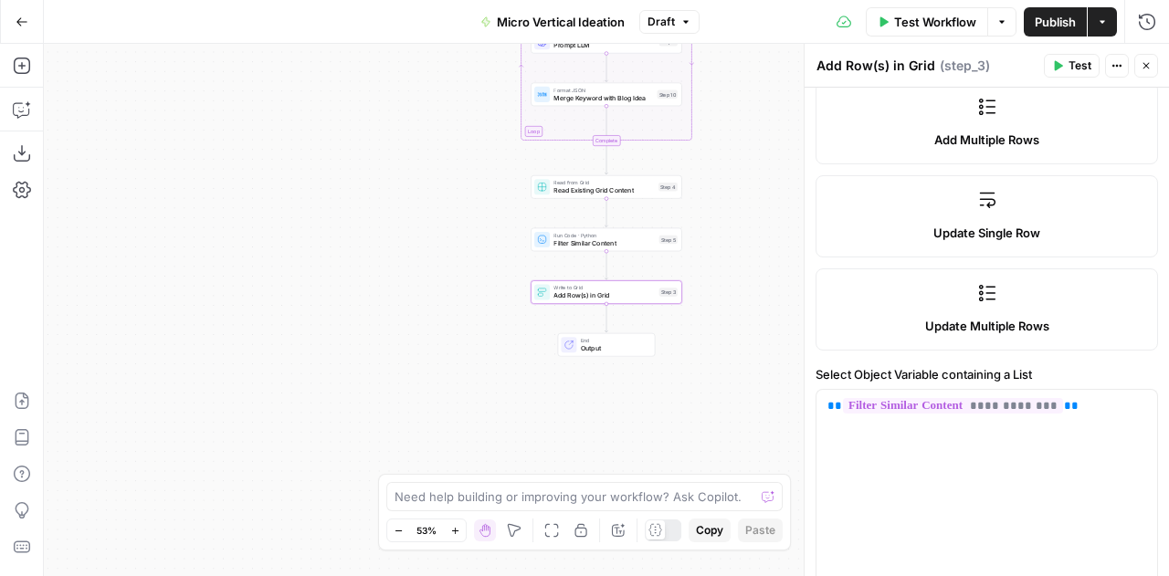
scroll to position [364, 0]
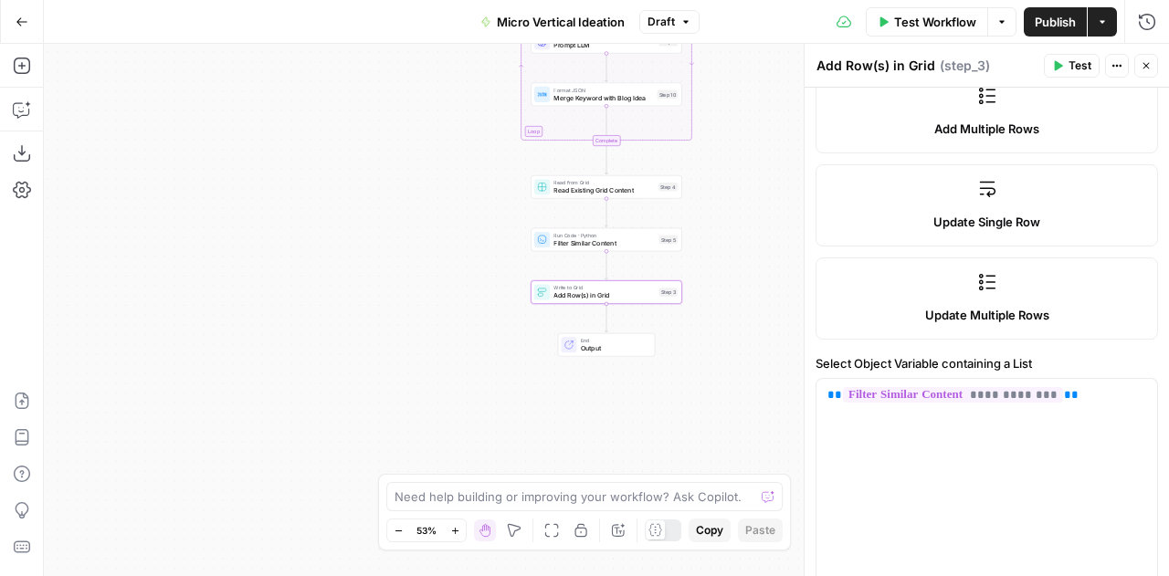
click at [14, 23] on button "Go Back" at bounding box center [21, 21] width 33 height 33
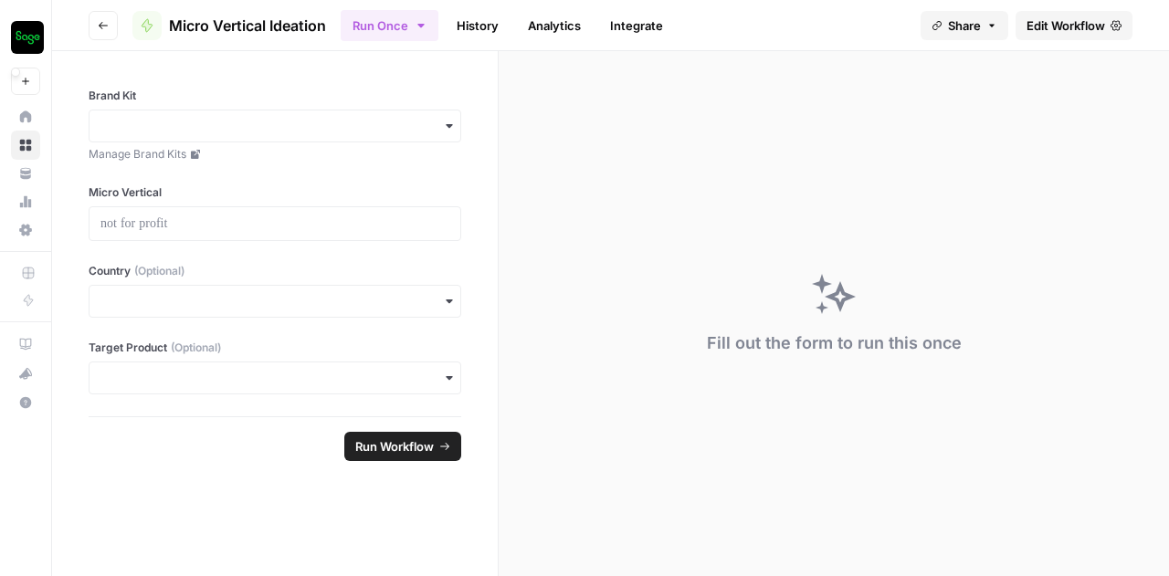
click at [14, 23] on img "Workspace: Sage SEO" at bounding box center [27, 37] width 33 height 33
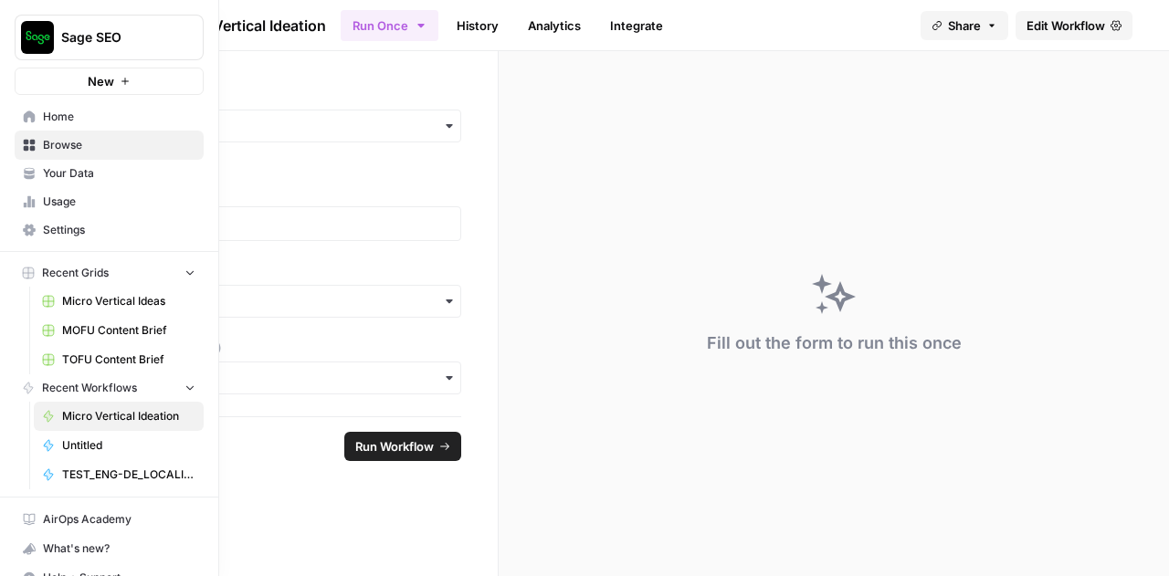
click at [49, 120] on span "Home" at bounding box center [119, 117] width 153 height 16
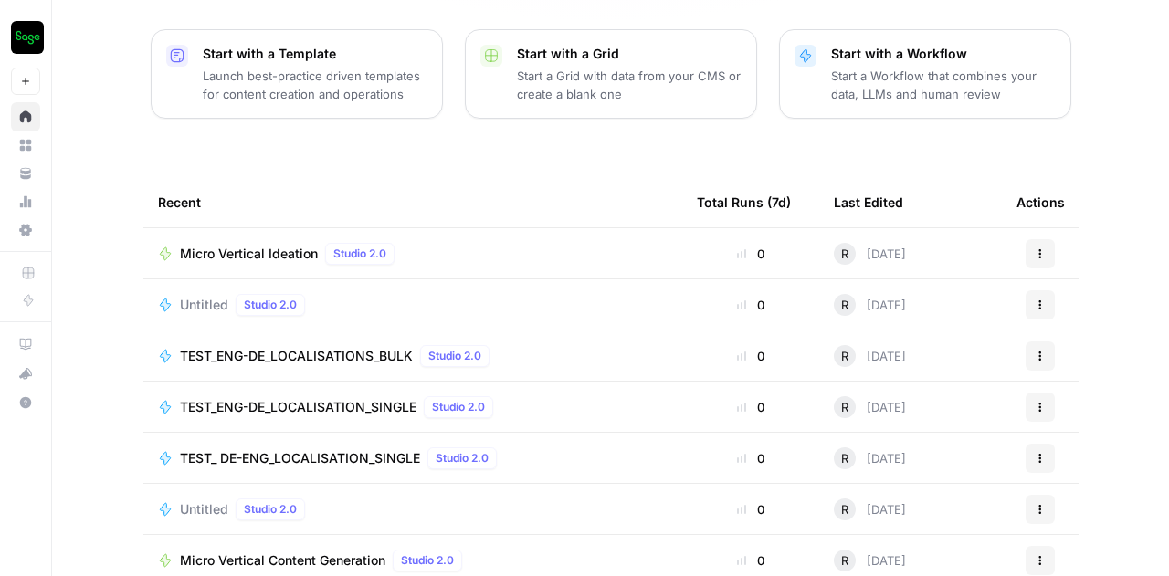
scroll to position [262, 0]
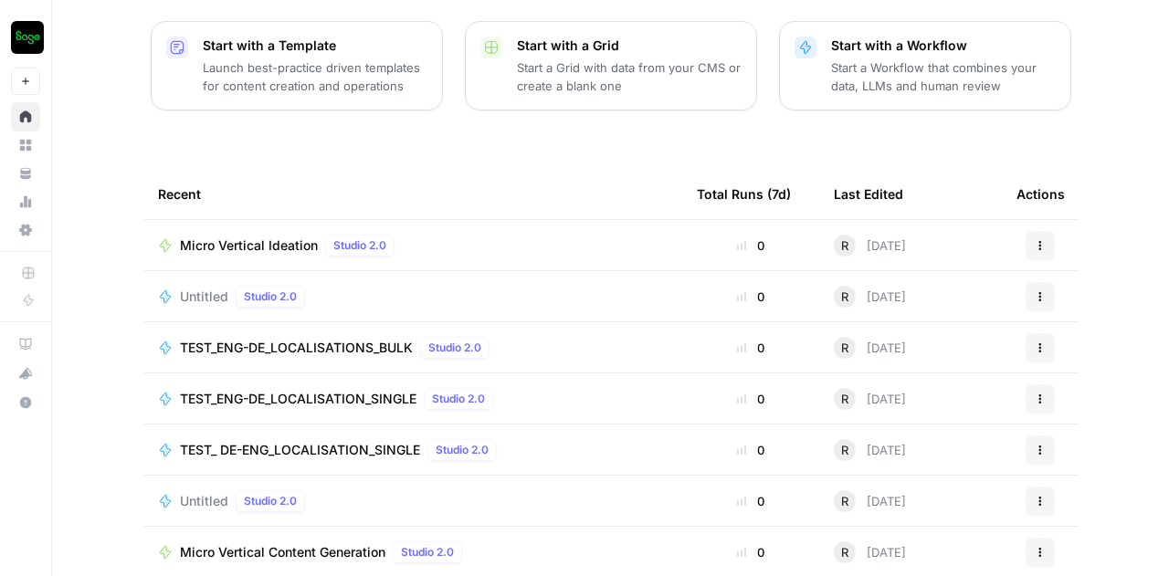
click at [205, 288] on span "Untitled" at bounding box center [204, 297] width 48 height 18
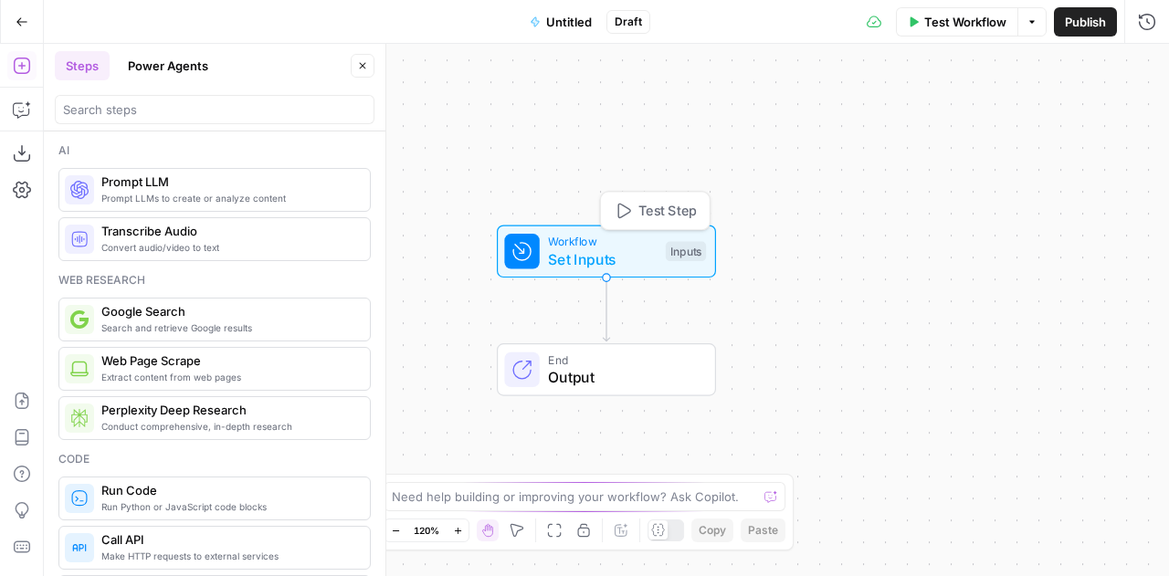
click at [597, 266] on span "Set Inputs" at bounding box center [602, 259] width 109 height 22
click at [1145, 204] on icon "button" at bounding box center [1139, 204] width 11 height 11
click at [1151, 65] on icon "button" at bounding box center [1146, 65] width 11 height 11
click at [610, 360] on span "End" at bounding box center [622, 360] width 149 height 17
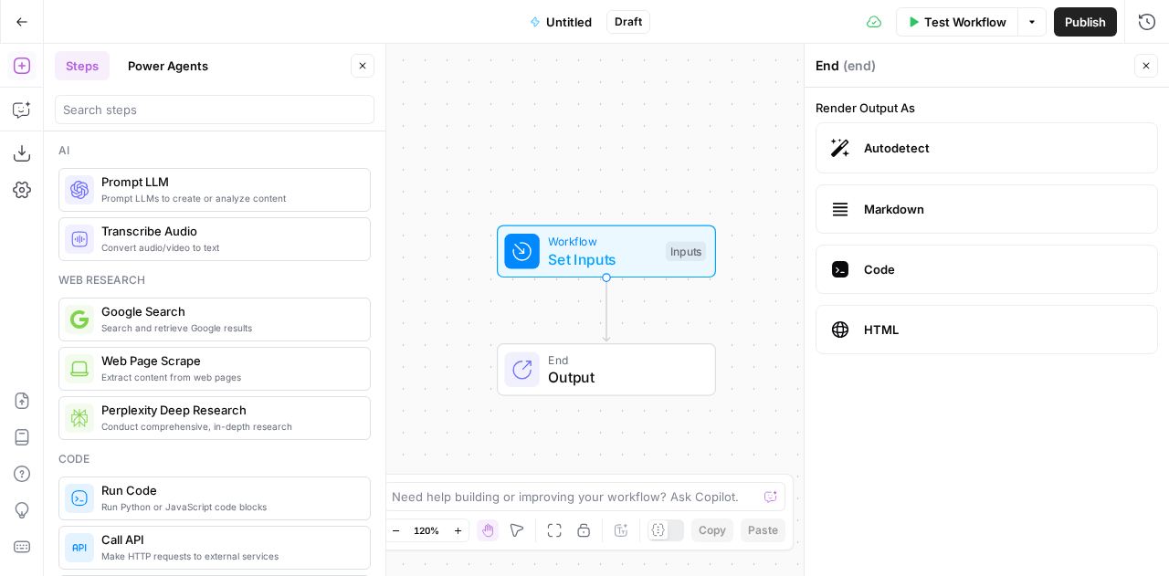
click at [488, 169] on div "Workflow Set Inputs Inputs End Output" at bounding box center [606, 310] width 1125 height 533
click at [1145, 61] on icon "button" at bounding box center [1146, 65] width 11 height 11
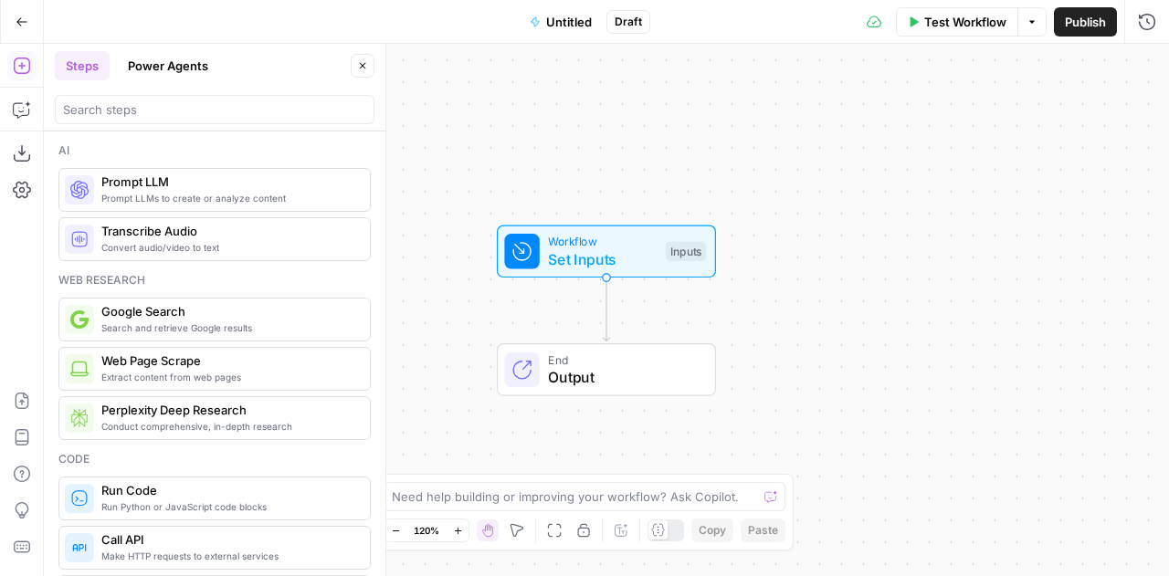
click at [196, 364] on span "Web Page Scrape" at bounding box center [228, 361] width 254 height 18
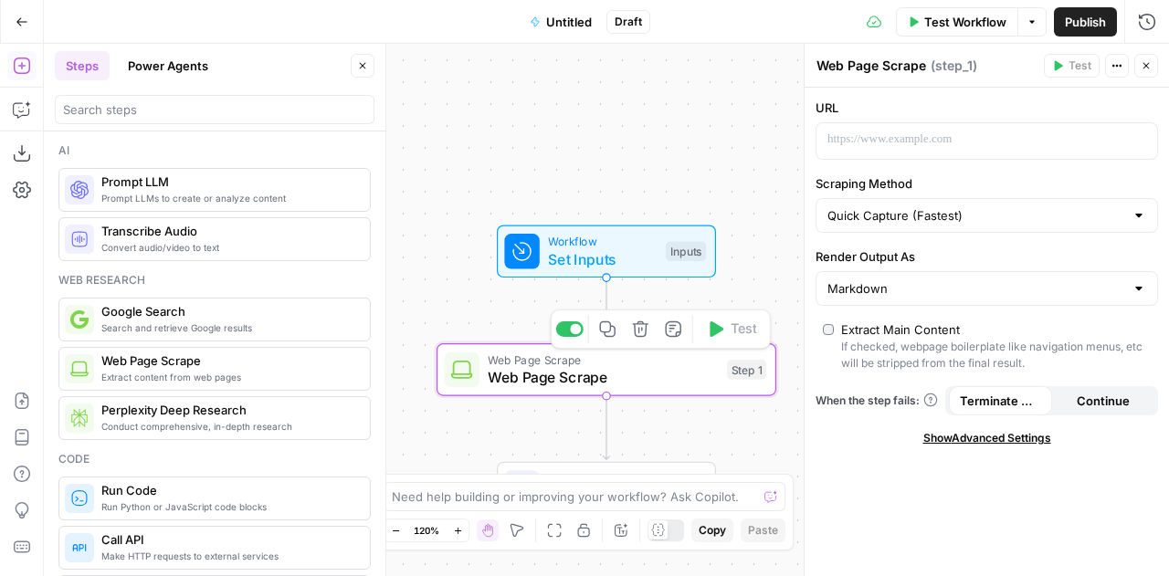
click at [645, 331] on icon "button" at bounding box center [640, 329] width 17 height 17
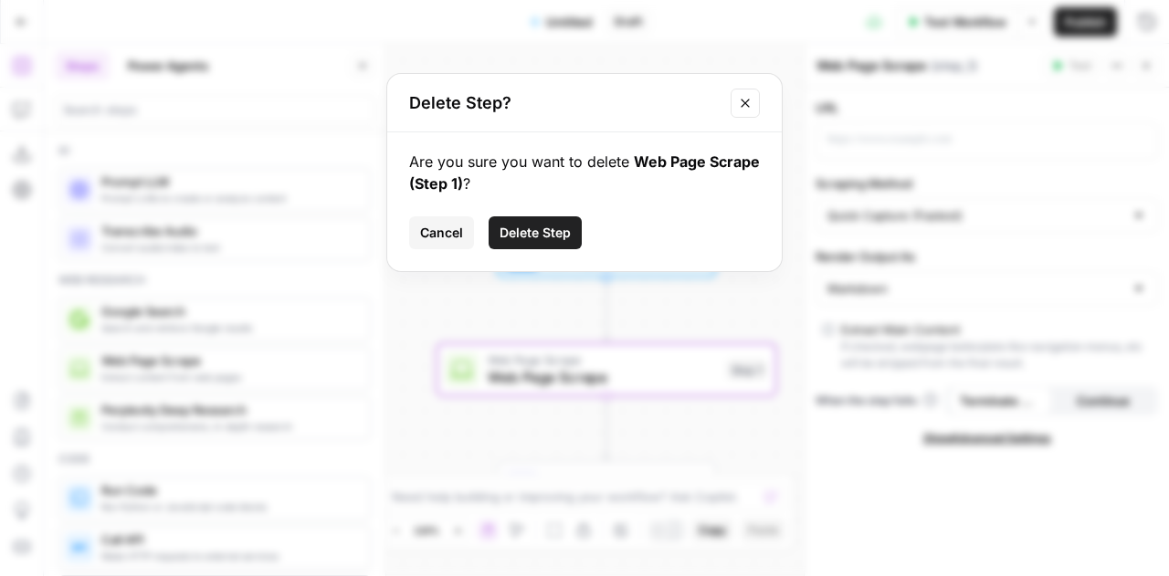
click at [469, 223] on button "Cancel" at bounding box center [441, 232] width 65 height 33
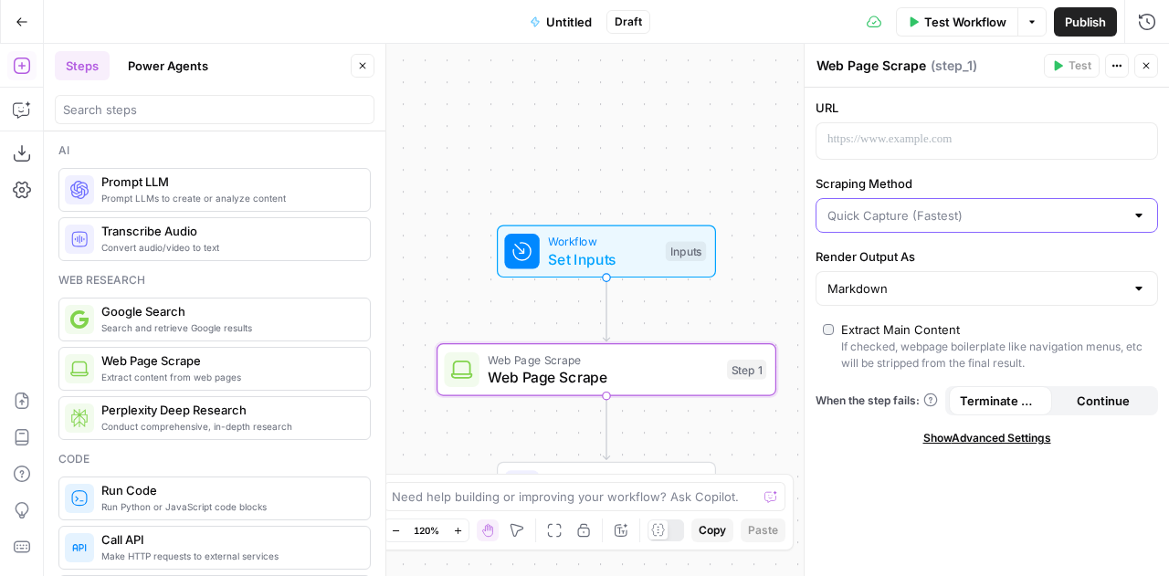
click at [1045, 221] on input "Scraping Method" at bounding box center [976, 215] width 297 height 18
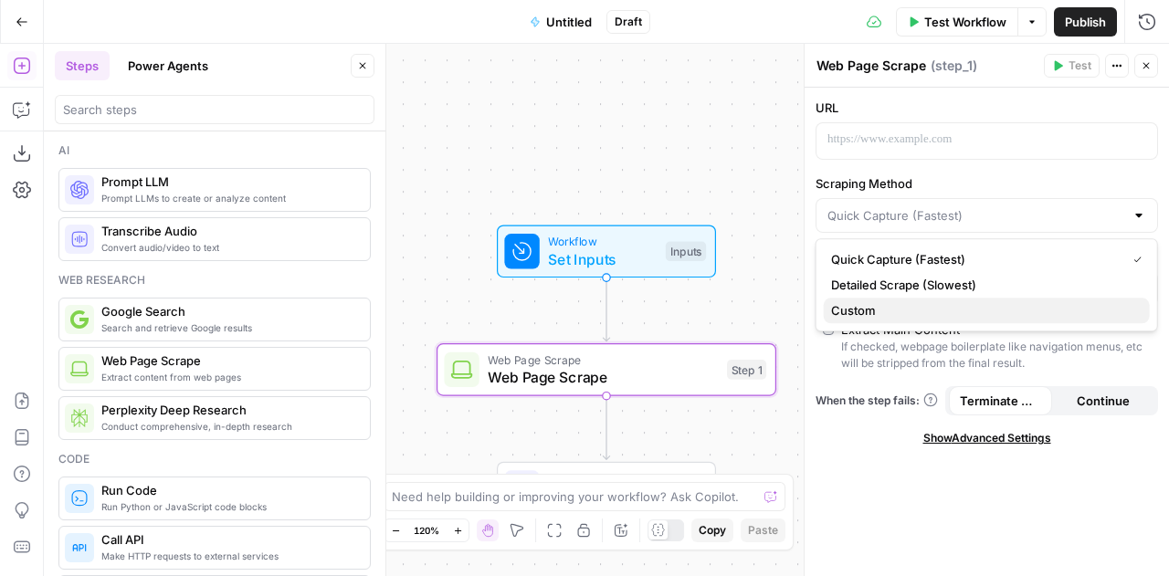
click at [939, 311] on span "Custom" at bounding box center [983, 310] width 304 height 18
type input "Custom"
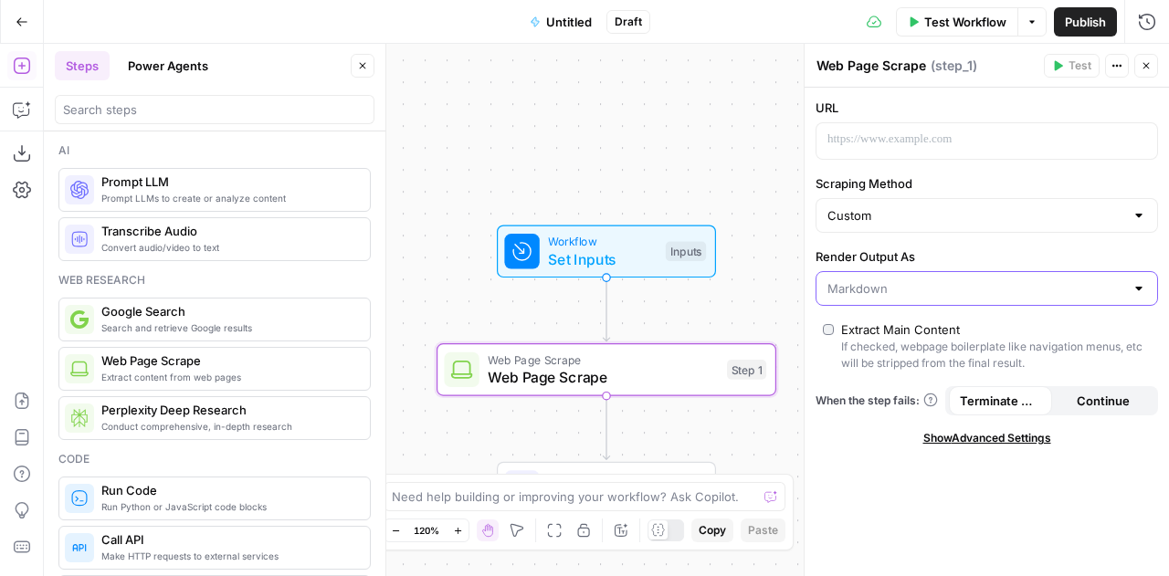
click at [919, 280] on input "Render Output As" at bounding box center [976, 289] width 297 height 18
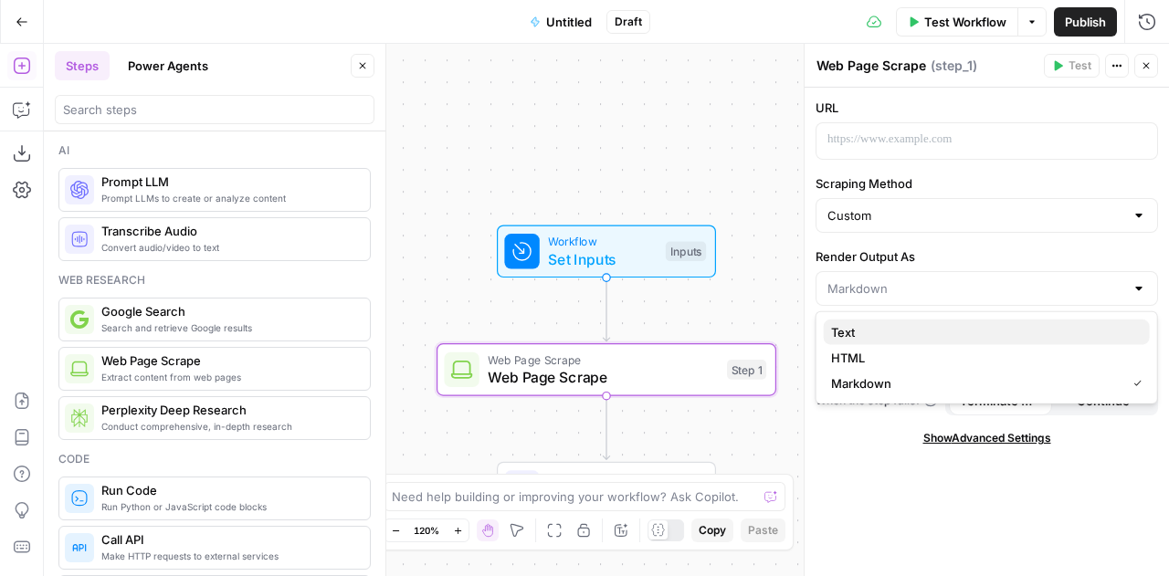
click at [870, 331] on span "Text" at bounding box center [983, 332] width 304 height 18
type input "Text"
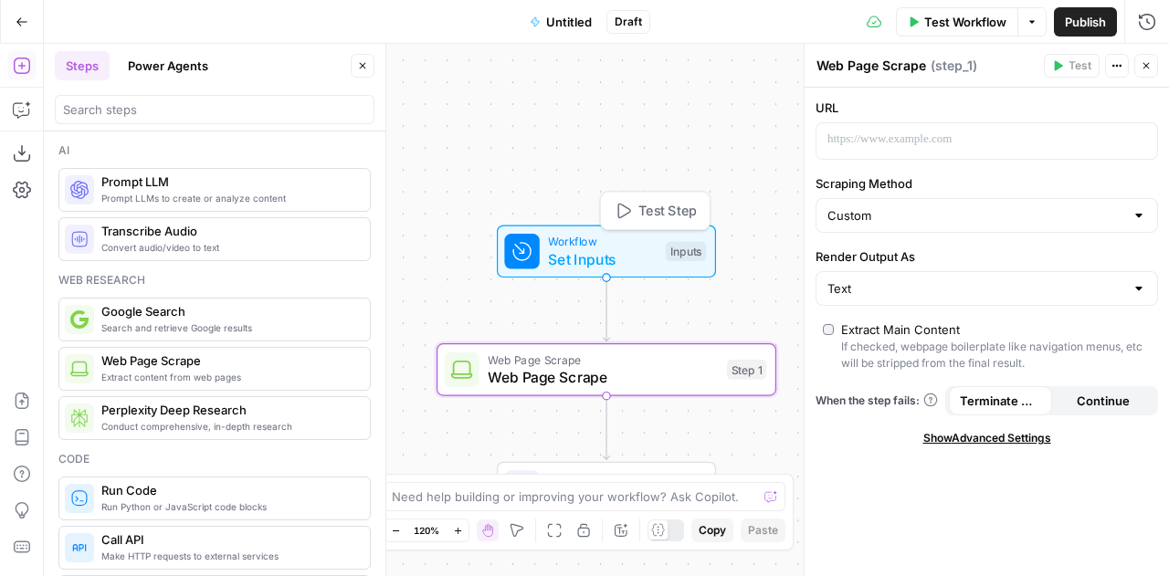
click at [591, 260] on span "Set Inputs" at bounding box center [602, 259] width 109 height 22
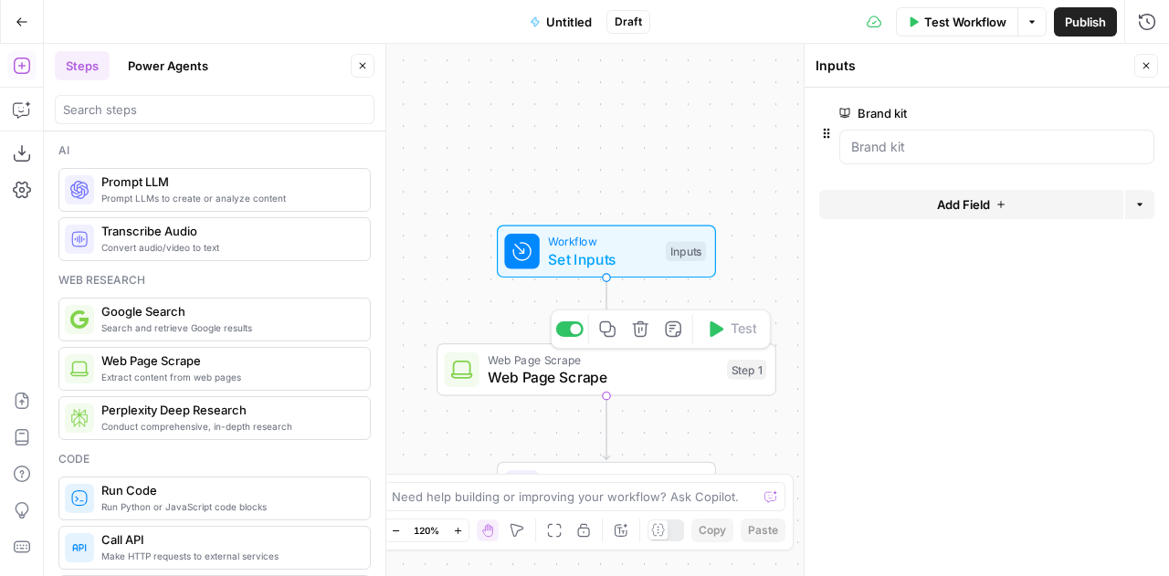
click at [584, 372] on span "Web Page Scrape" at bounding box center [603, 377] width 230 height 22
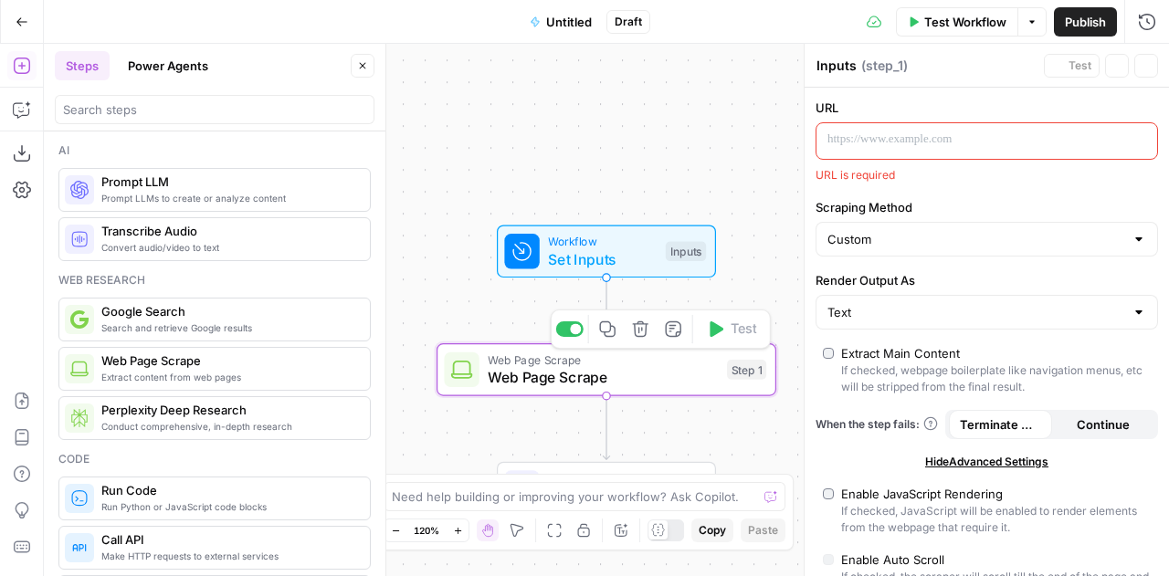
type textarea "Web Page Scrape"
click at [912, 147] on p at bounding box center [973, 140] width 290 height 18
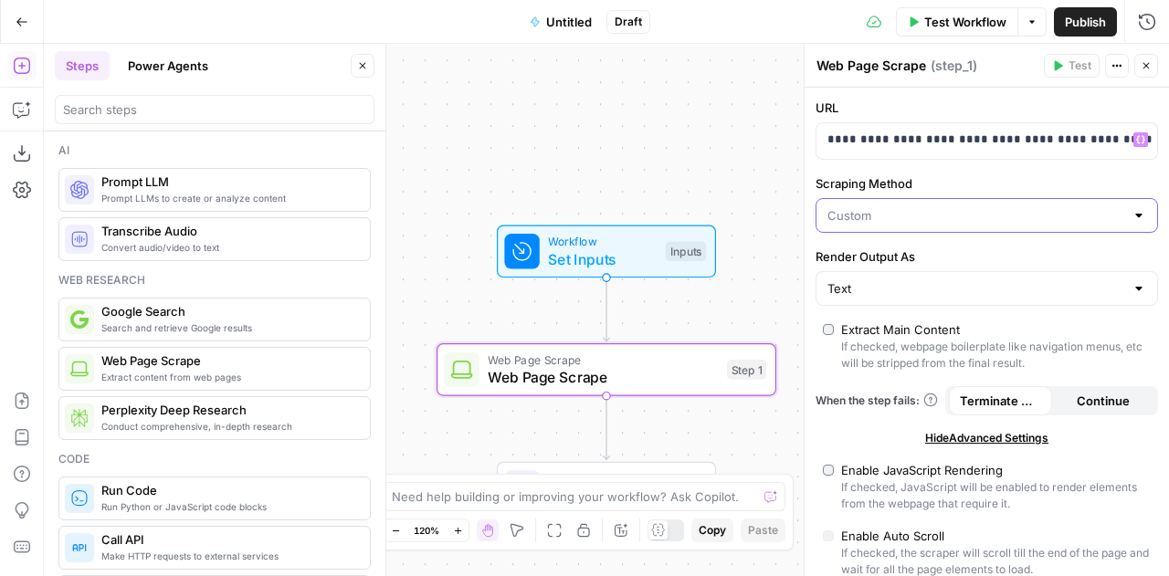
click at [1091, 206] on input "Scraping Method" at bounding box center [976, 215] width 297 height 18
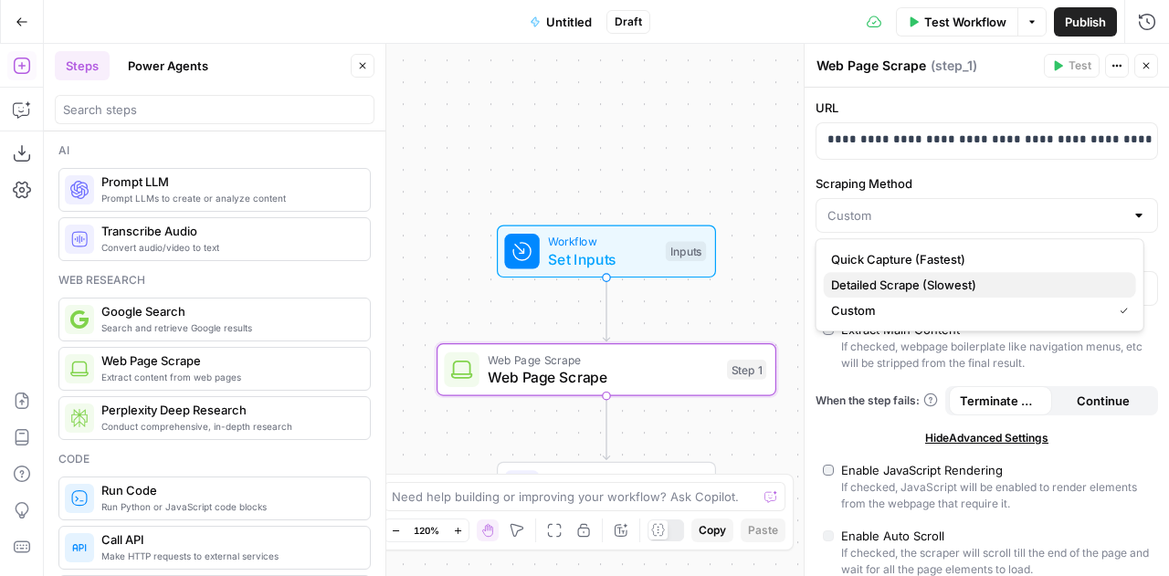
click at [938, 275] on button "Detailed Scrape (Slowest)" at bounding box center [980, 285] width 312 height 26
type input "Detailed Scrape (Slowest)"
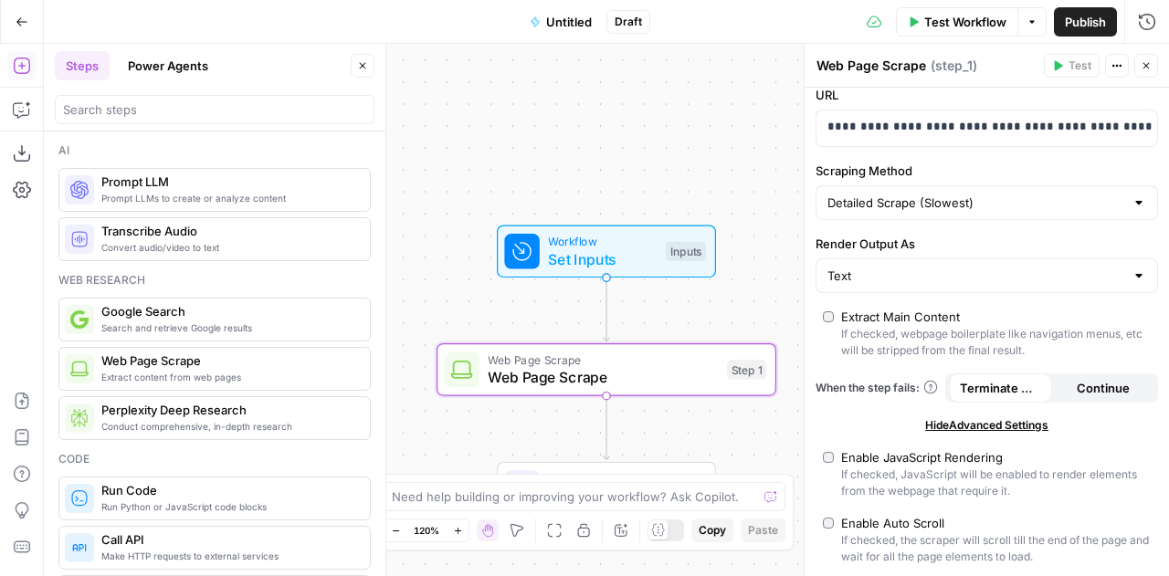
scroll to position [13, 0]
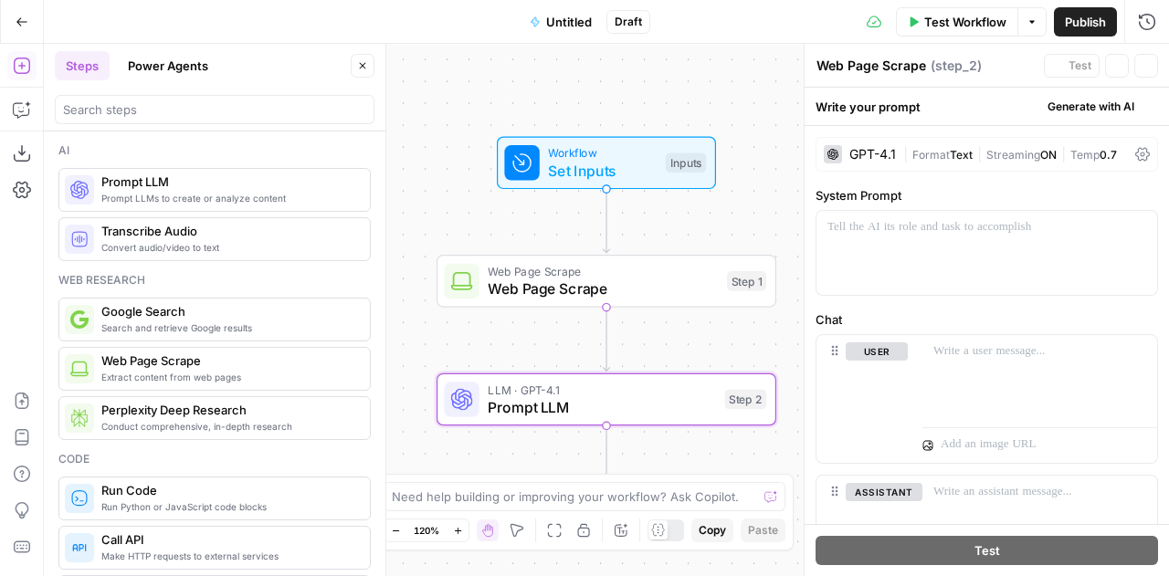
type textarea "Prompt LLM"
click at [916, 252] on div at bounding box center [987, 253] width 341 height 84
click at [887, 157] on div "GPT-4.1" at bounding box center [872, 154] width 47 height 13
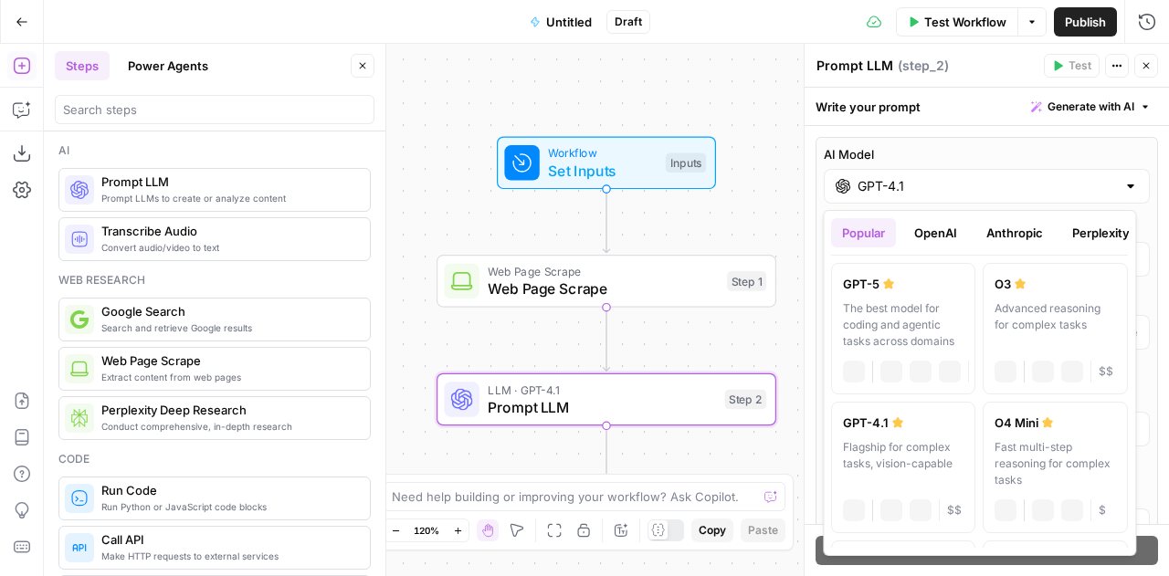
click at [897, 181] on input "GPT-4.1" at bounding box center [987, 186] width 258 height 18
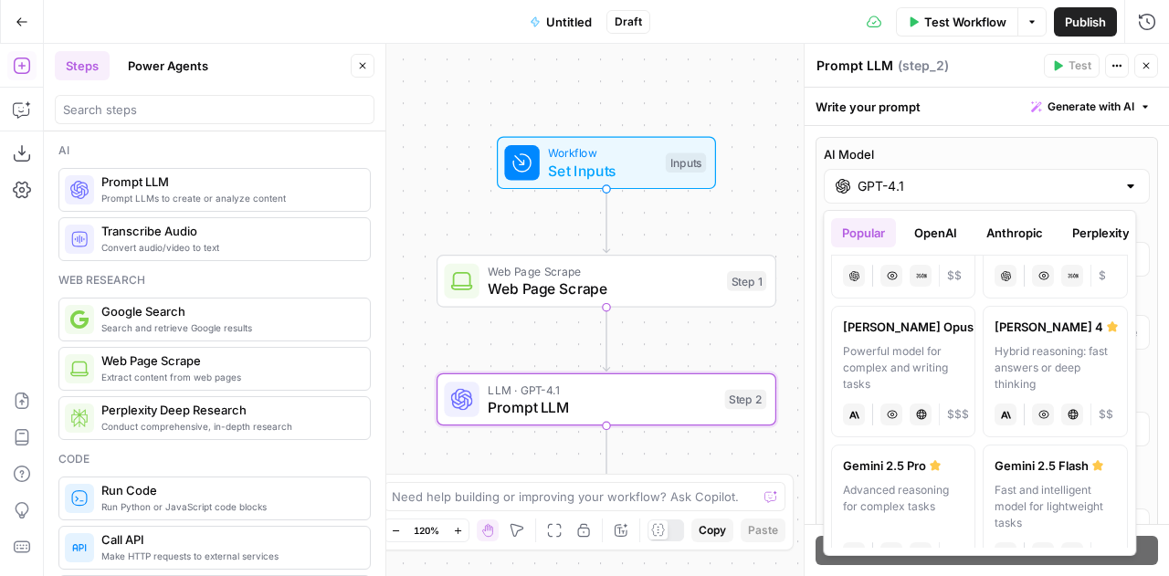
scroll to position [234, 0]
click at [919, 363] on div "Powerful model for complex and writing tasks" at bounding box center [903, 368] width 121 height 49
type input "[PERSON_NAME] Opus 4.1"
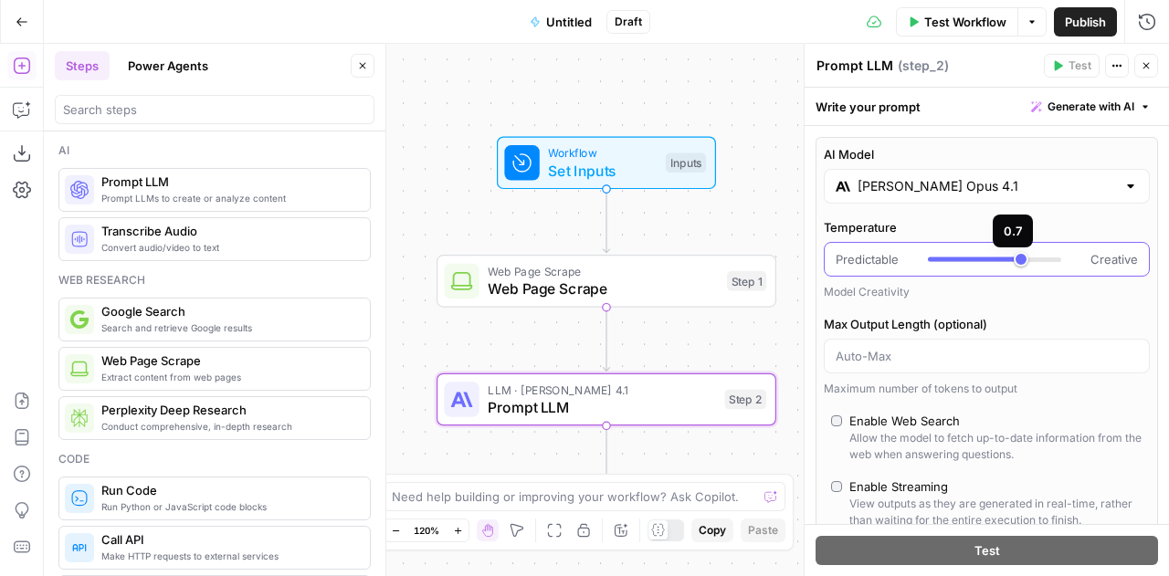
click at [930, 255] on div at bounding box center [994, 259] width 133 height 18
type input "*"
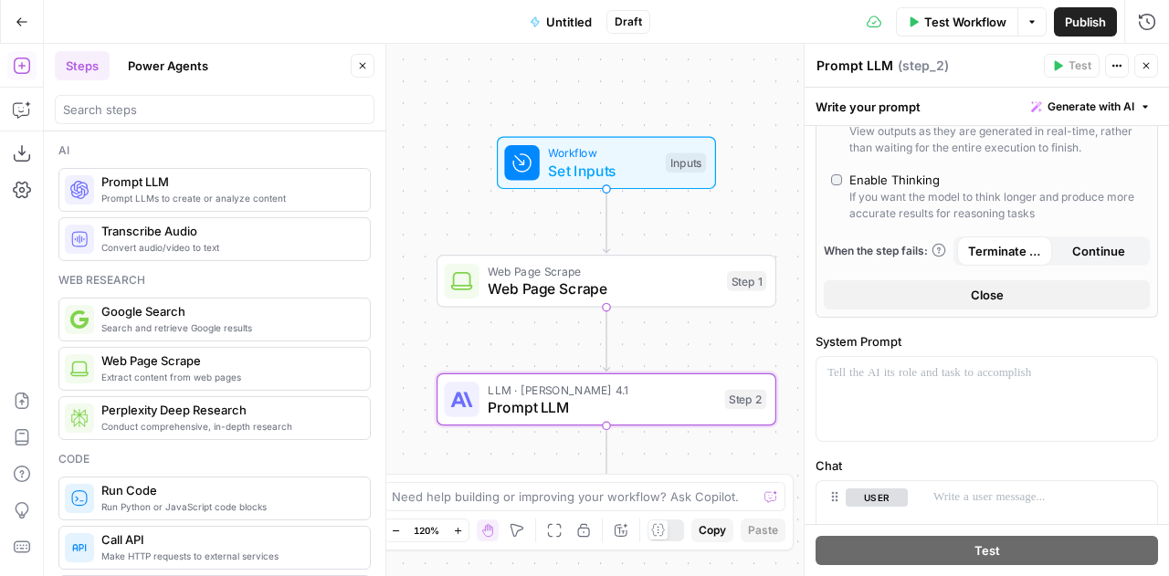
scroll to position [374, 0]
click at [908, 378] on div at bounding box center [987, 397] width 341 height 84
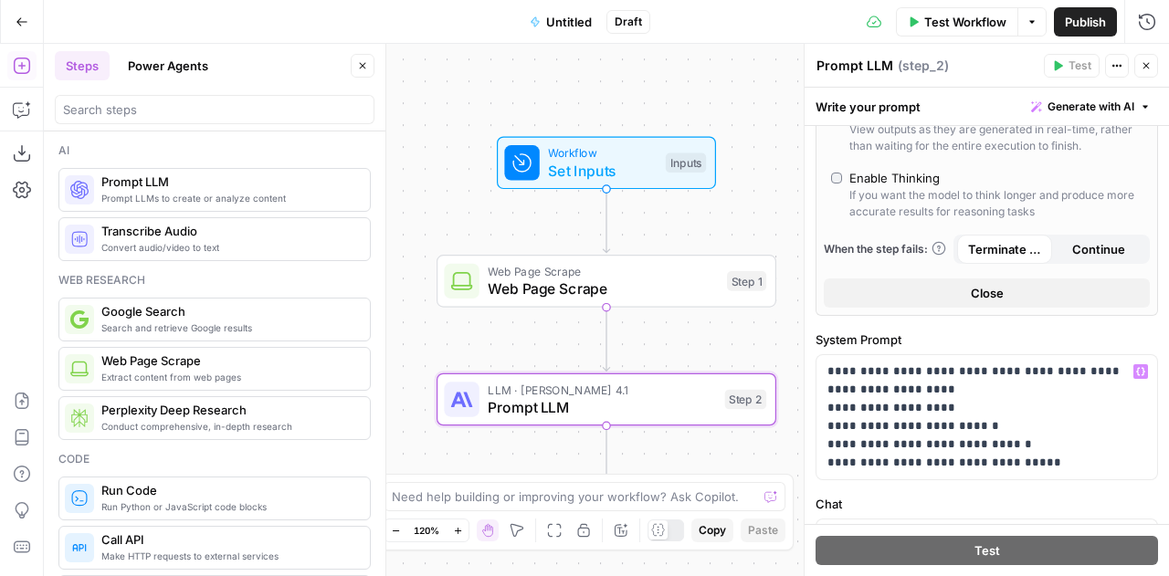
click at [856, 64] on textarea "Prompt LLM" at bounding box center [855, 66] width 77 height 18
click at [566, 156] on span "Workflow" at bounding box center [602, 152] width 109 height 17
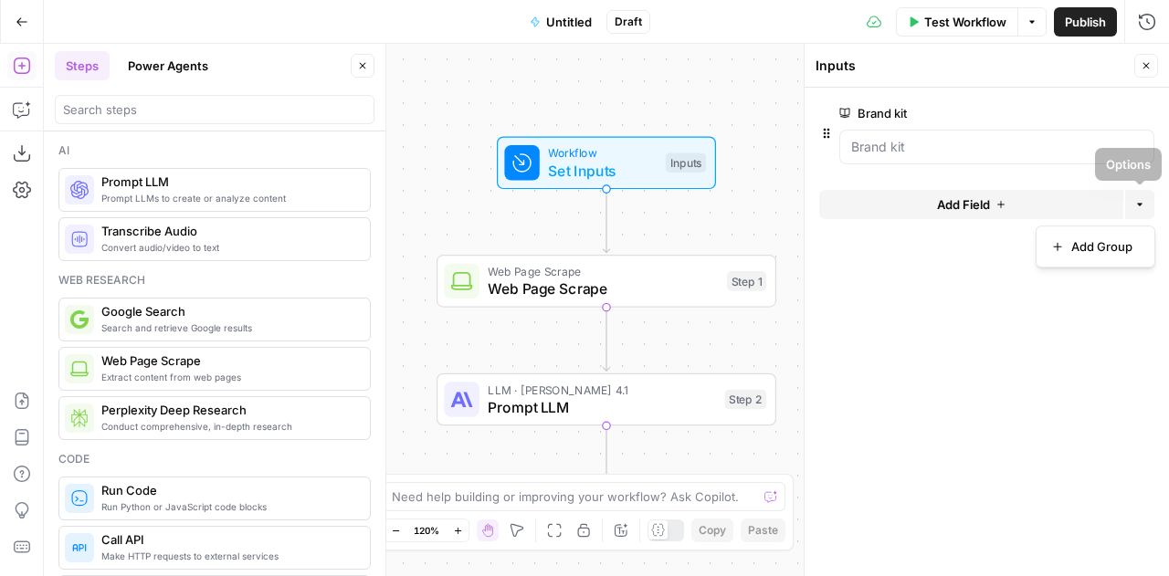
click at [1133, 209] on button "Options" at bounding box center [1139, 204] width 29 height 29
click at [1008, 204] on button "Add Field" at bounding box center [971, 204] width 304 height 29
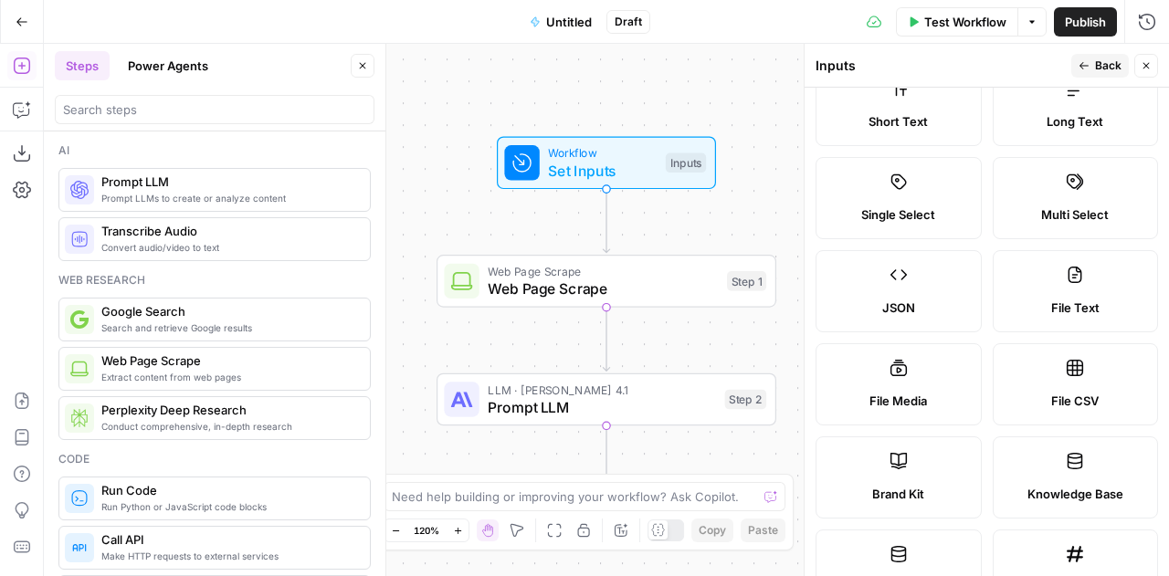
scroll to position [0, 0]
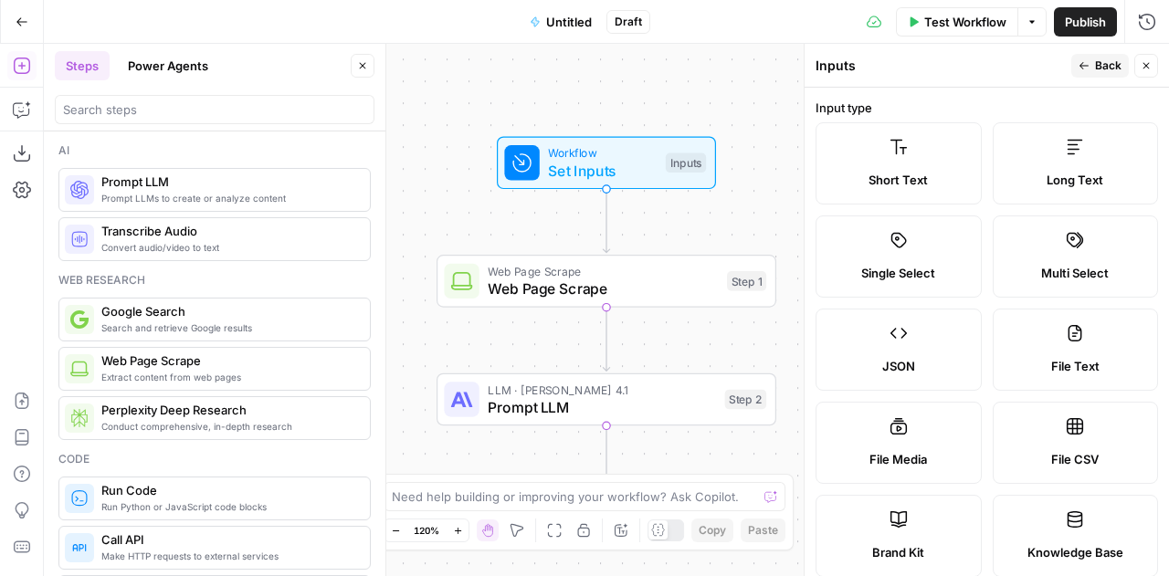
click at [1080, 129] on label "Long Text" at bounding box center [1076, 163] width 166 height 82
click at [1106, 69] on span "Back" at bounding box center [1108, 66] width 26 height 16
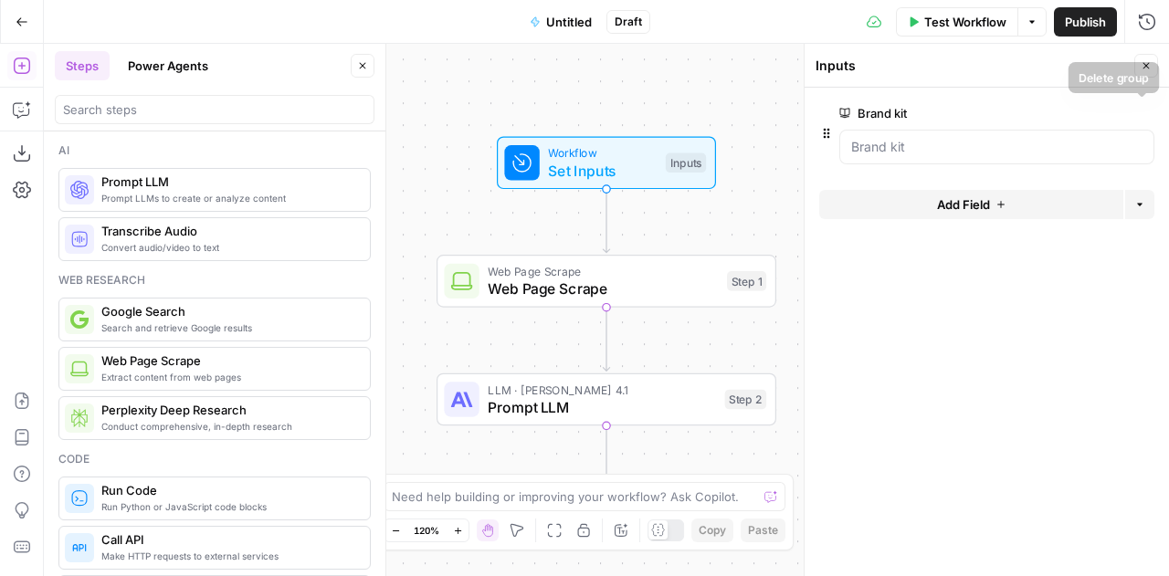
click at [1145, 112] on icon "button" at bounding box center [1144, 114] width 10 height 10
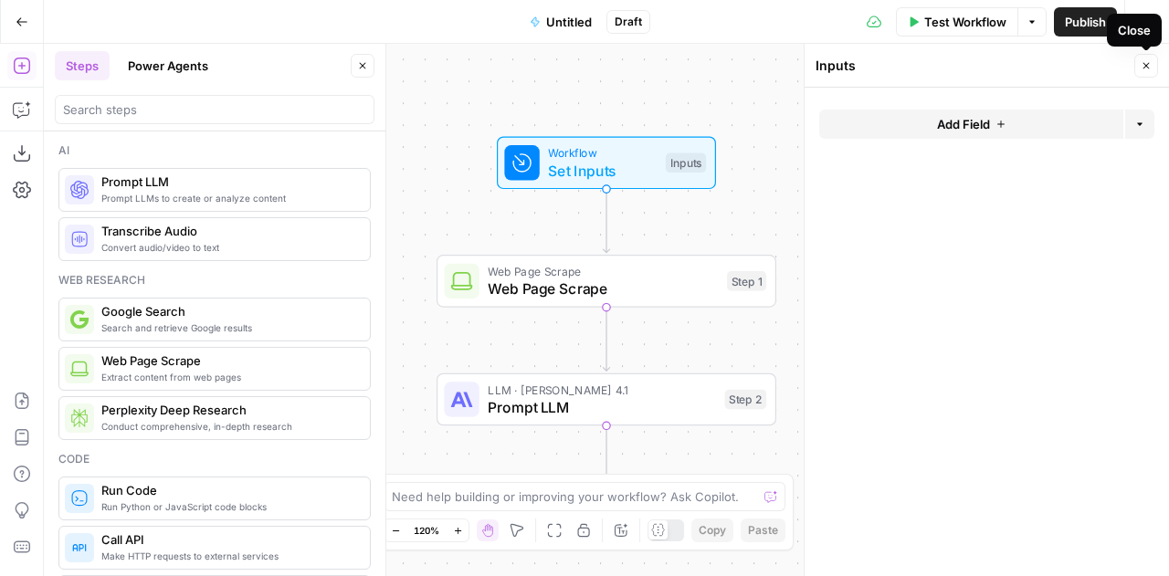
click at [1147, 66] on icon "button" at bounding box center [1146, 65] width 11 height 11
click at [569, 20] on span "Untitled" at bounding box center [569, 22] width 46 height 18
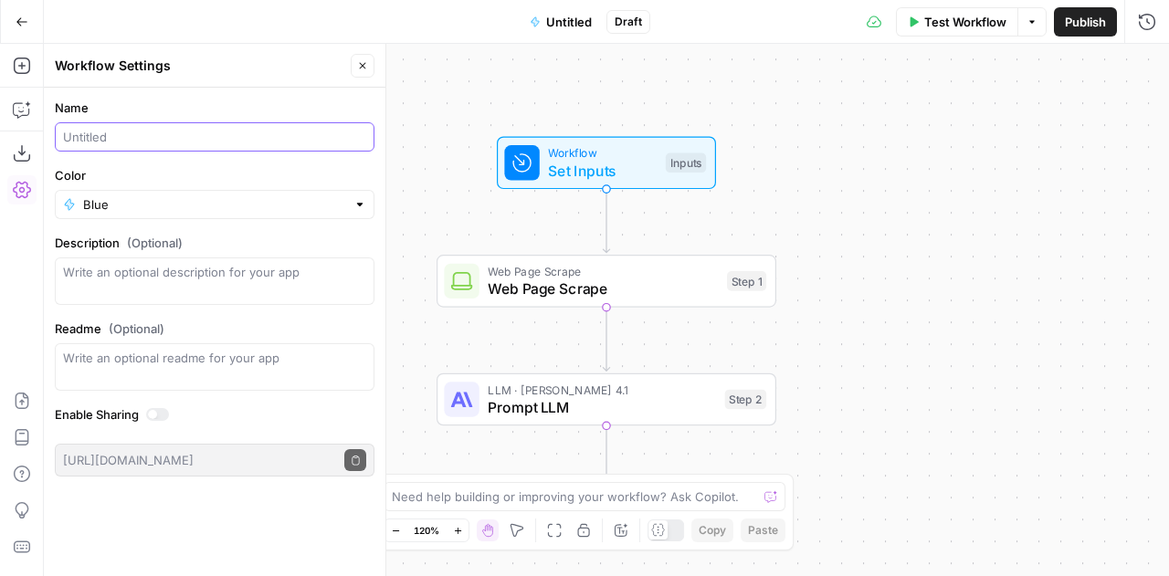
click at [88, 140] on input "Name" at bounding box center [214, 137] width 303 height 18
type input "S"
type input "M"
type input "TEST_MULTI_TRANSLATIONS_BULK"
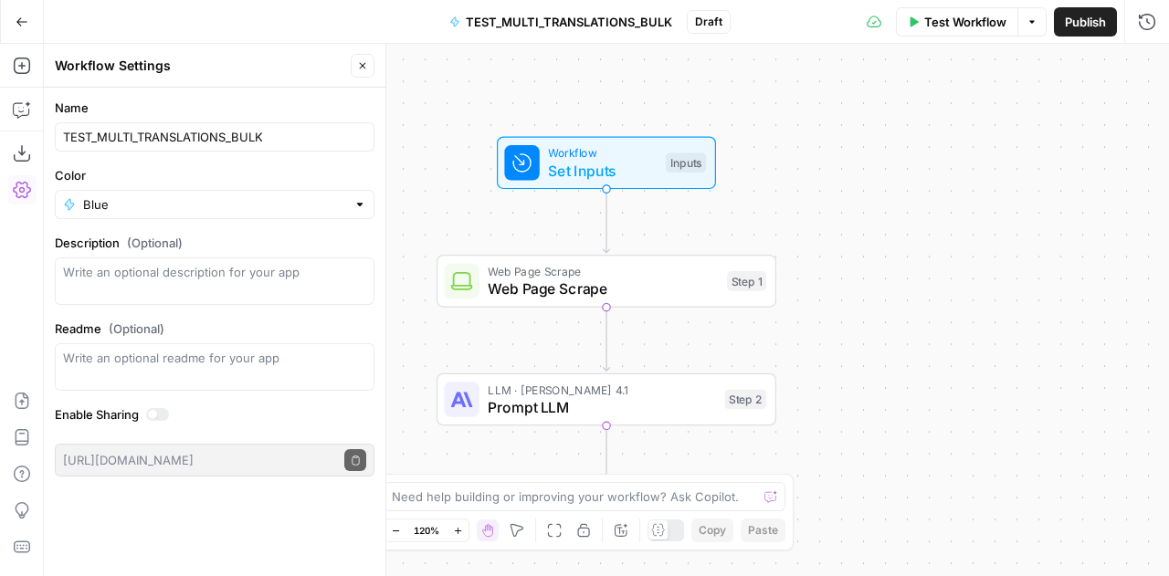
click at [570, 110] on div "Workflow Set Inputs Inputs Web Page Scrape Web Page Scrape Step 1 LLM · [PERSON…" at bounding box center [606, 310] width 1125 height 533
click at [587, 406] on span "Prompt LLM" at bounding box center [602, 407] width 228 height 22
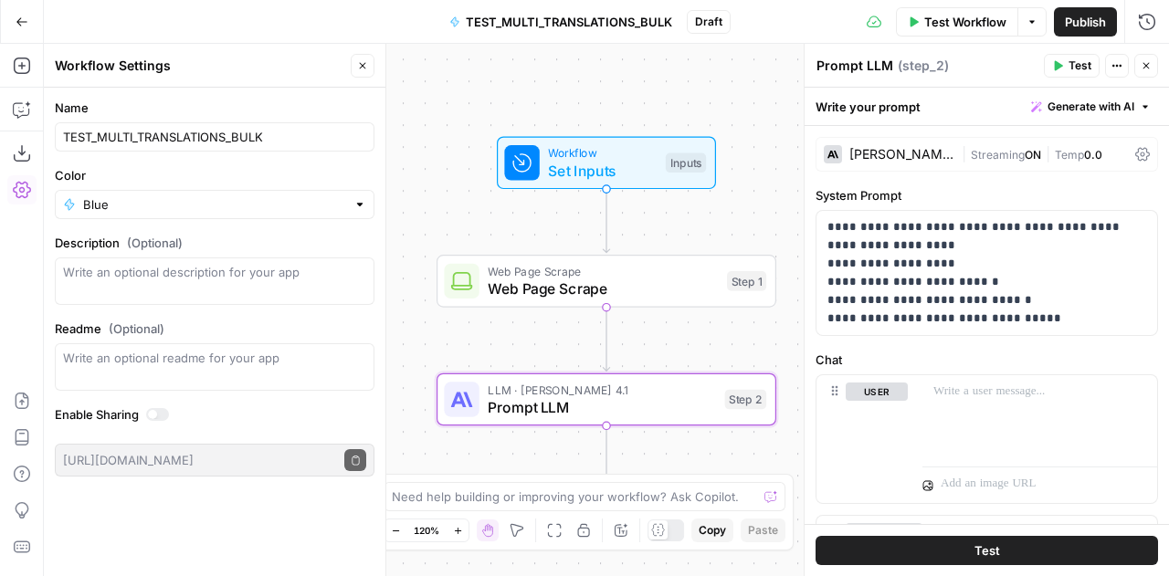
click at [859, 69] on textarea "Prompt LLM" at bounding box center [855, 66] width 77 height 18
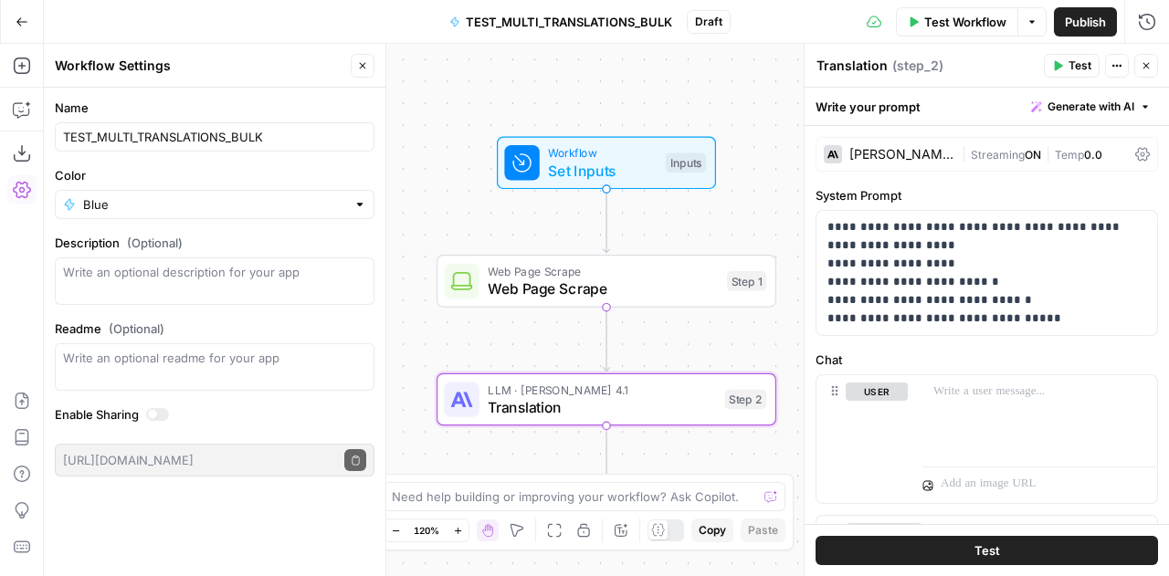
click at [857, 66] on textarea "Translation" at bounding box center [852, 66] width 71 height 18
type textarea "Translation"
click at [1012, 264] on p "**********" at bounding box center [981, 273] width 306 height 110
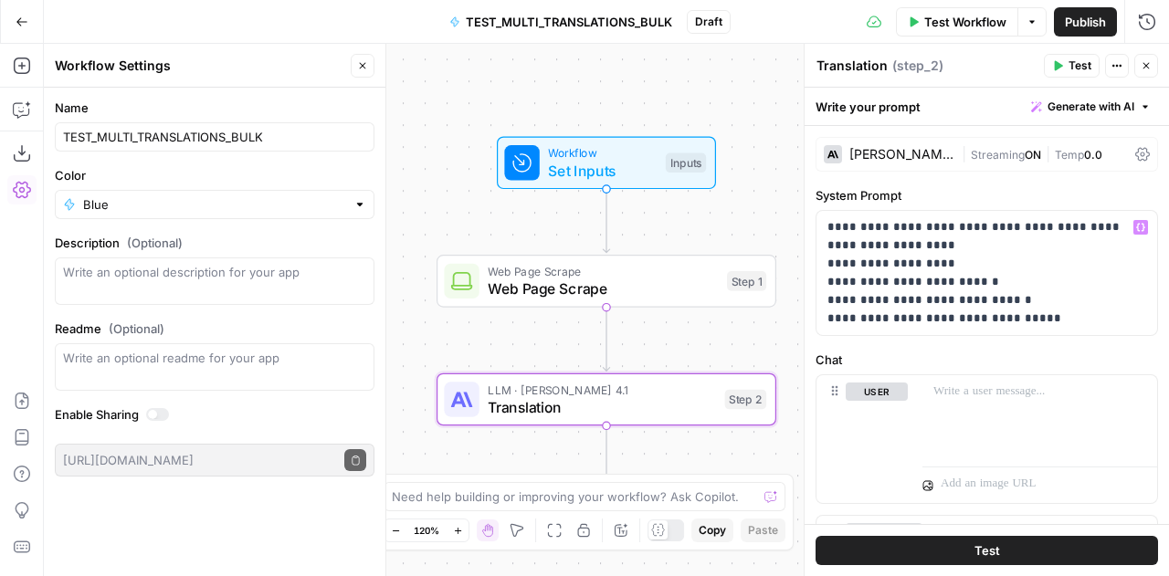
click at [358, 69] on icon "button" at bounding box center [362, 65] width 11 height 11
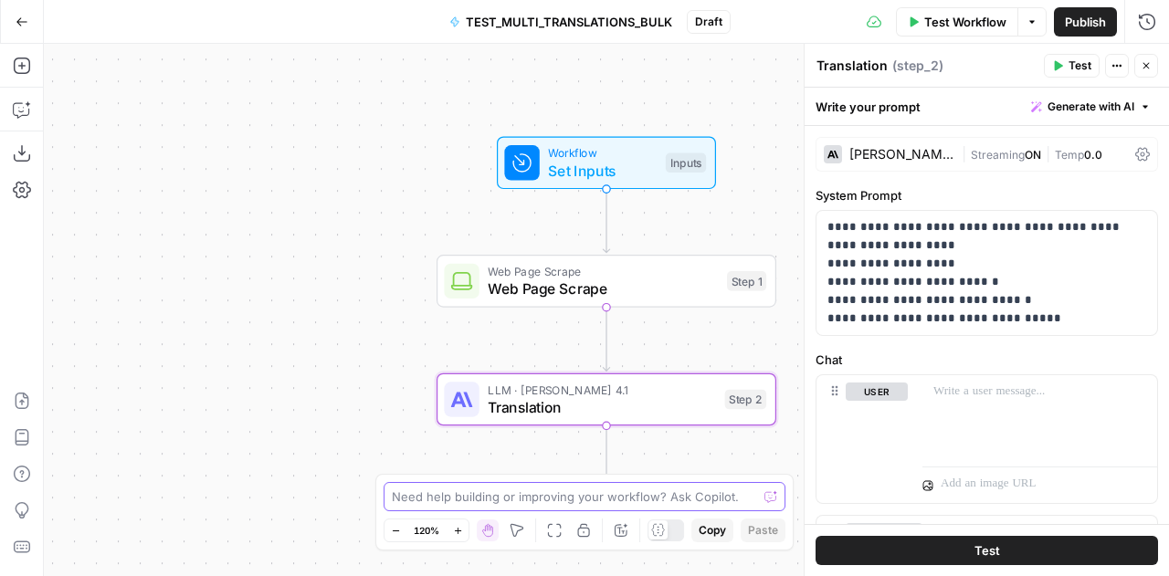
click at [630, 500] on textarea at bounding box center [574, 497] width 365 height 18
click at [511, 491] on textarea "I want to translate a german" at bounding box center [566, 497] width 349 height 18
paste textarea "I would like a german page to be translated and SEO optimized for multiple mark…"
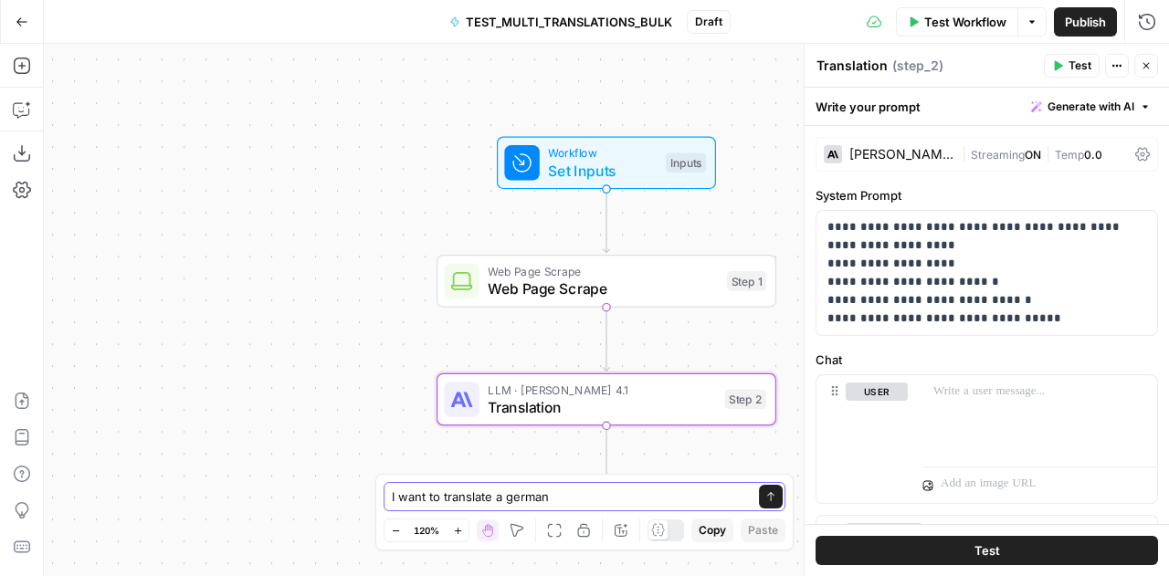
type textarea "I would like a german page to be translated and SEO optimized for multiple mark…"
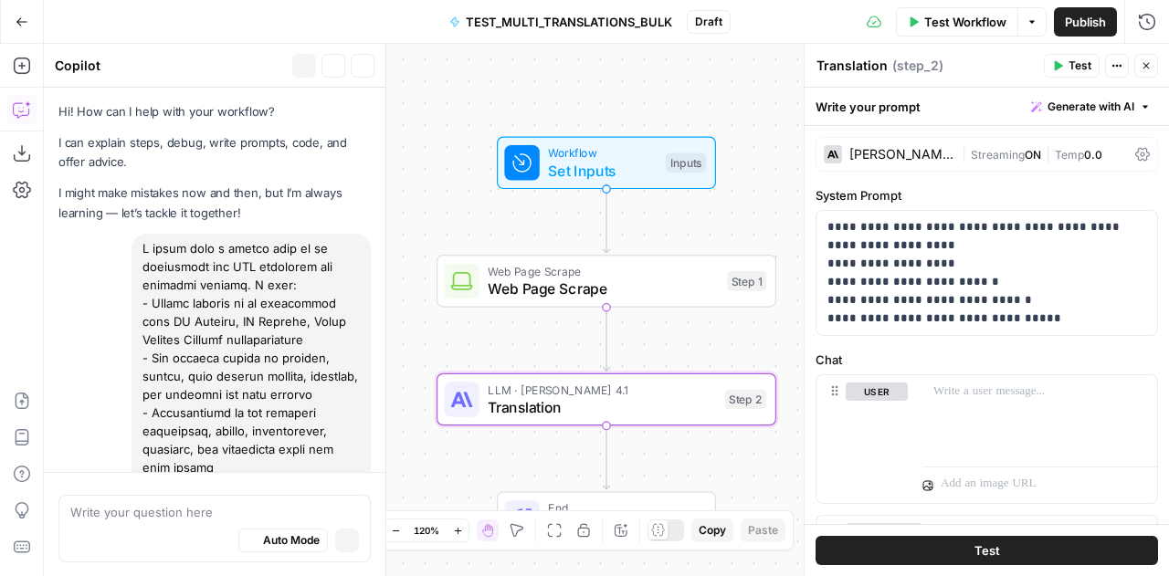
scroll to position [802, 0]
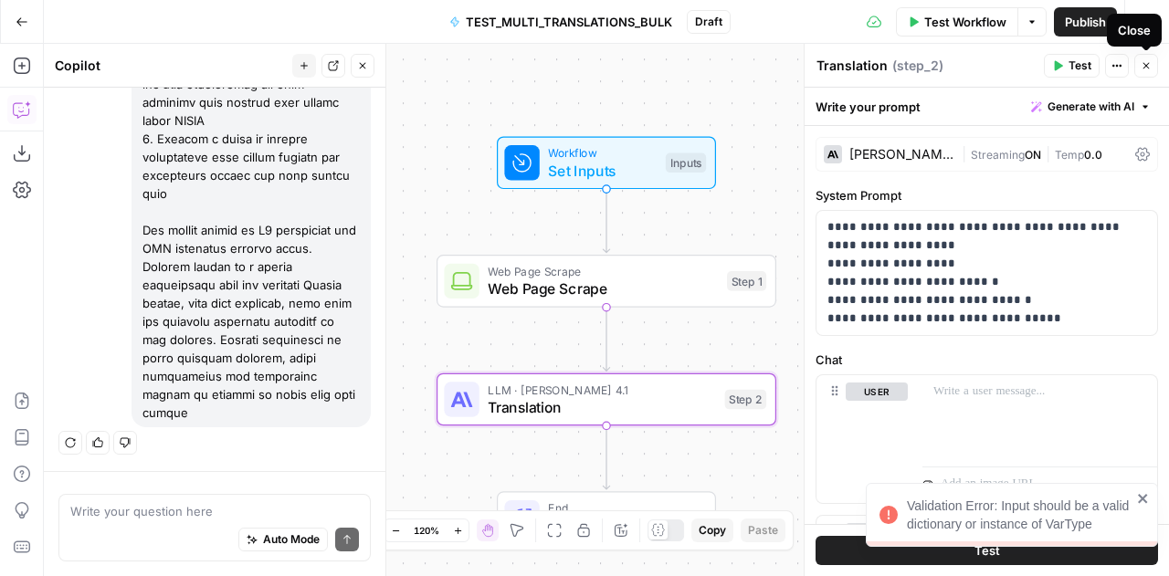
click at [1146, 66] on icon "button" at bounding box center [1147, 66] width 6 height 6
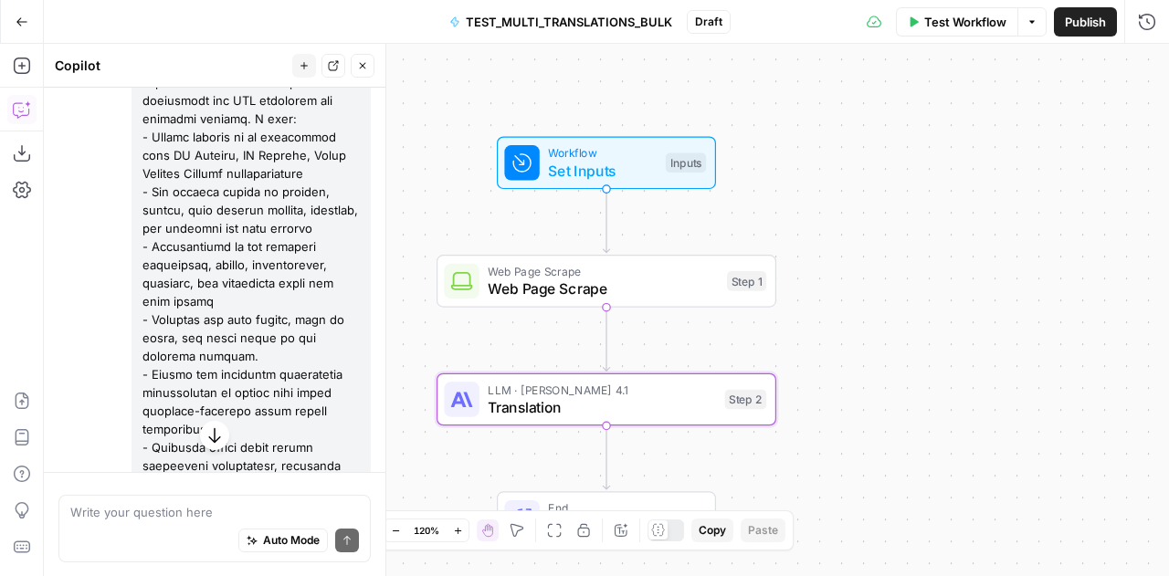
scroll to position [0, 0]
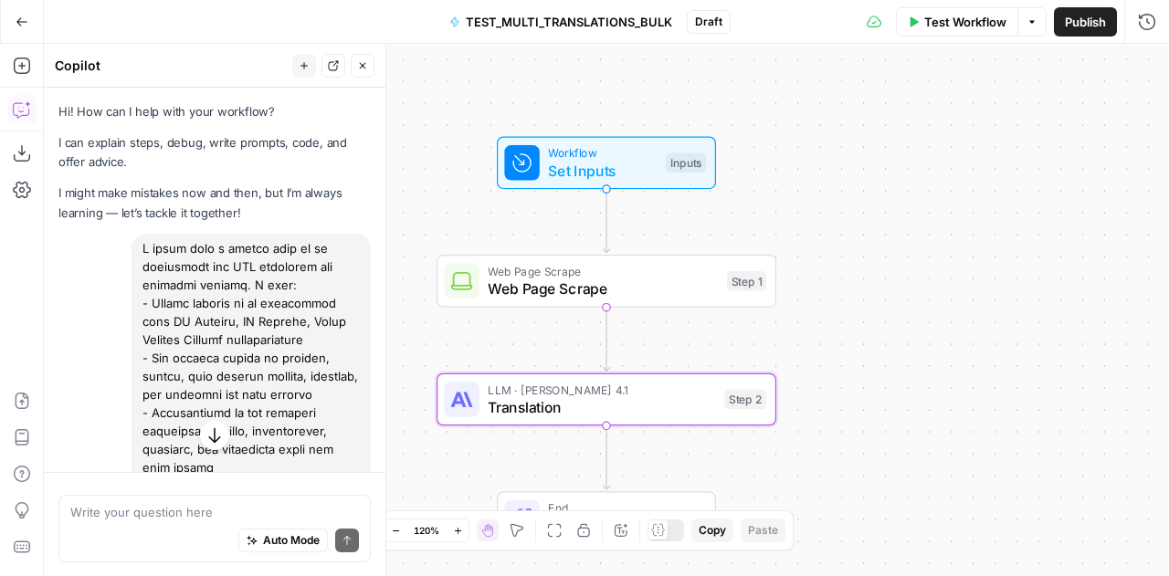
drag, startPoint x: 261, startPoint y: 425, endPoint x: 147, endPoint y: 252, distance: 207.0
copy div "I would like a german page to be translated and SEO optimized for multiple mark…"
click at [121, 513] on textarea at bounding box center [214, 511] width 289 height 18
paste textarea "I would like a german page to be translated and SEO optimized for multiple mark…"
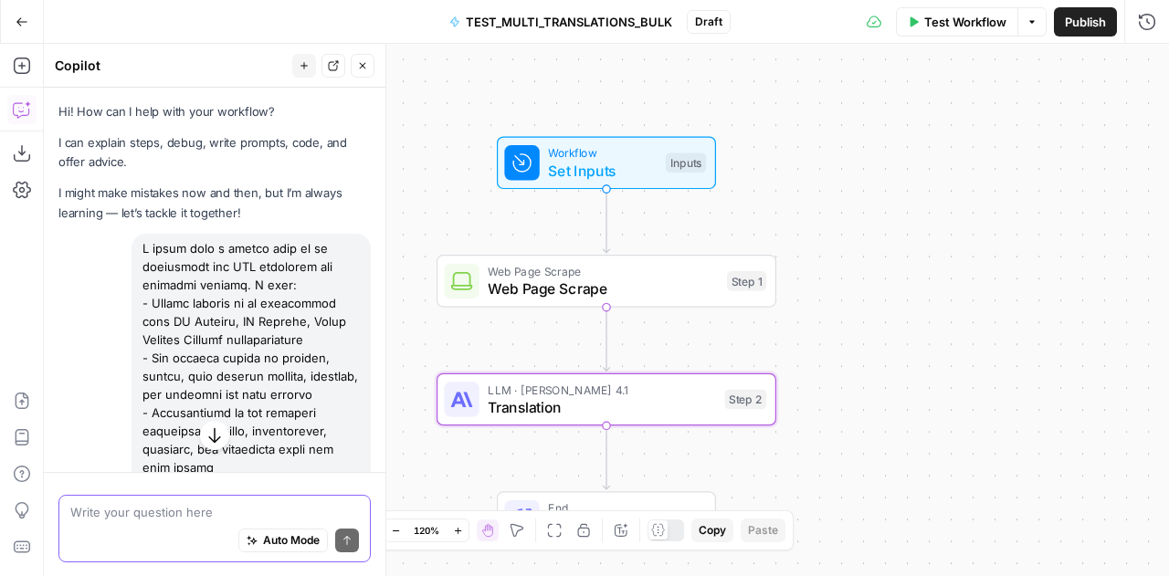
type textarea "I would like a german page to be translated and SEO optimized for multiple mark…"
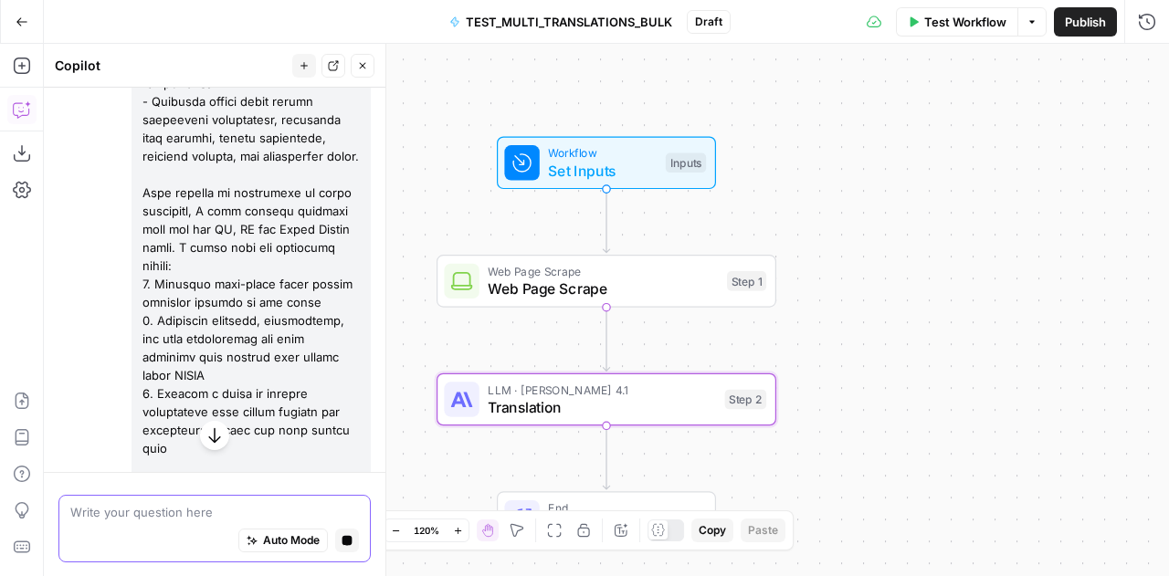
scroll to position [517, 0]
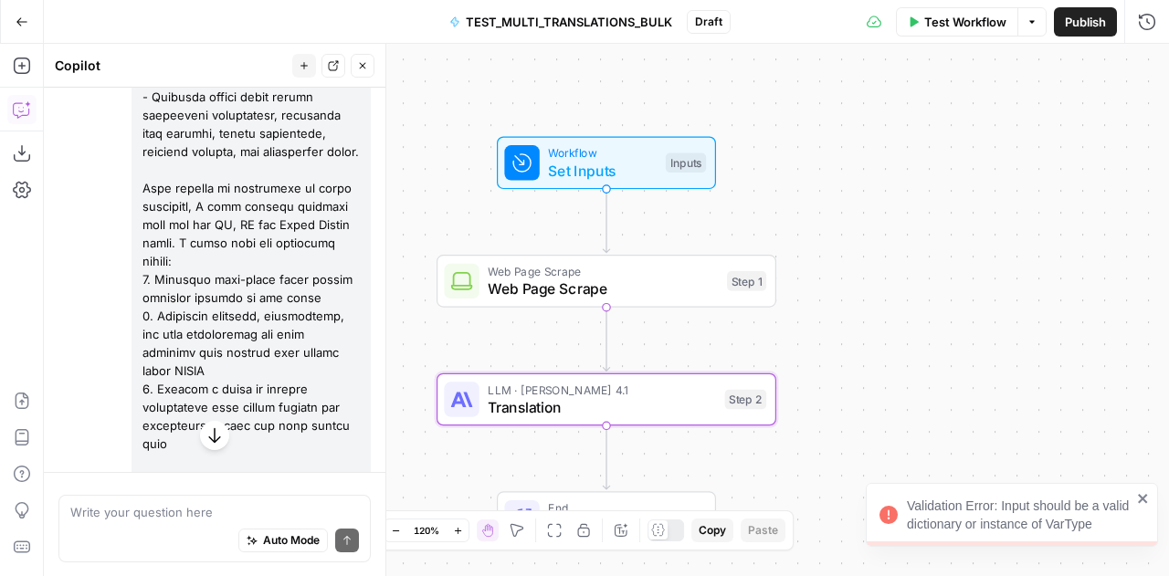
click at [999, 521] on div "Validation Error: Input should be a valid dictionary or instance of VarType" at bounding box center [1019, 515] width 225 height 37
click at [999, 521] on div "Validation Error: Input should be a valid dictionary or instance of VarType Sag…" at bounding box center [584, 288] width 1169 height 576
click at [999, 521] on div "Workflow Set Inputs Inputs Web Page Scrape Web Page Scrape Step 1 LLM · [PERSON…" at bounding box center [606, 310] width 1125 height 533
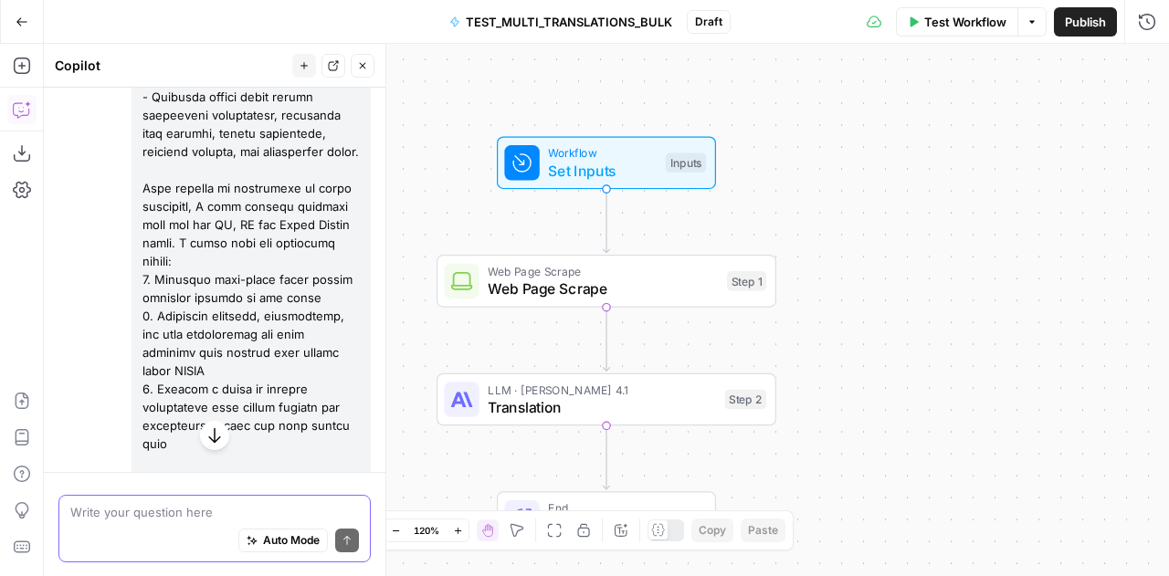
click at [156, 510] on textarea at bounding box center [214, 511] width 289 height 18
paste textarea "I would like a german page to be translated and SEO optimized for multiple mark…"
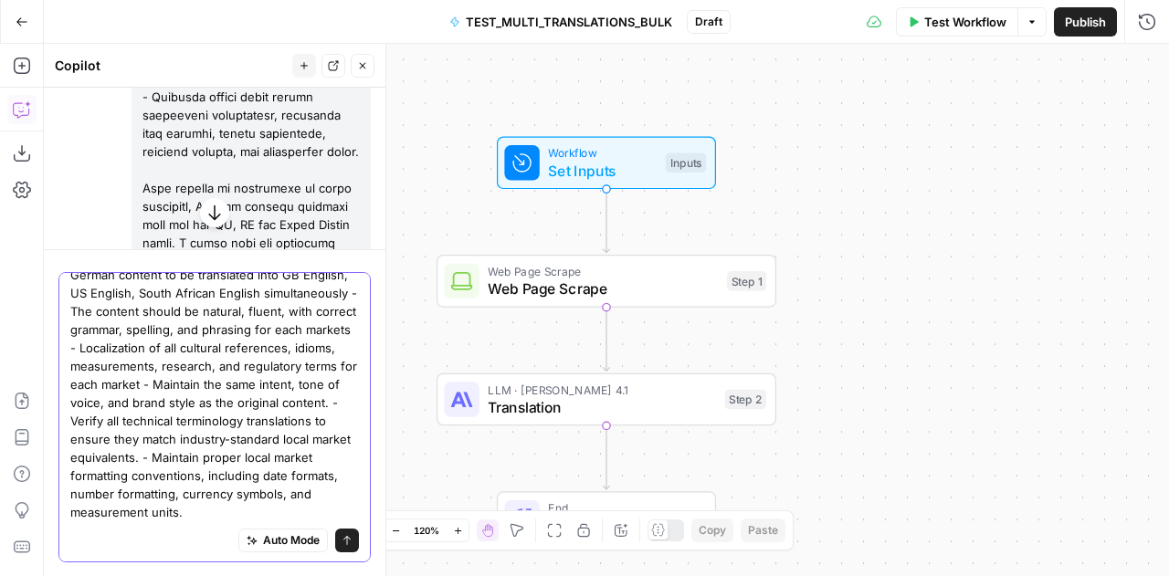
scroll to position [0, 0]
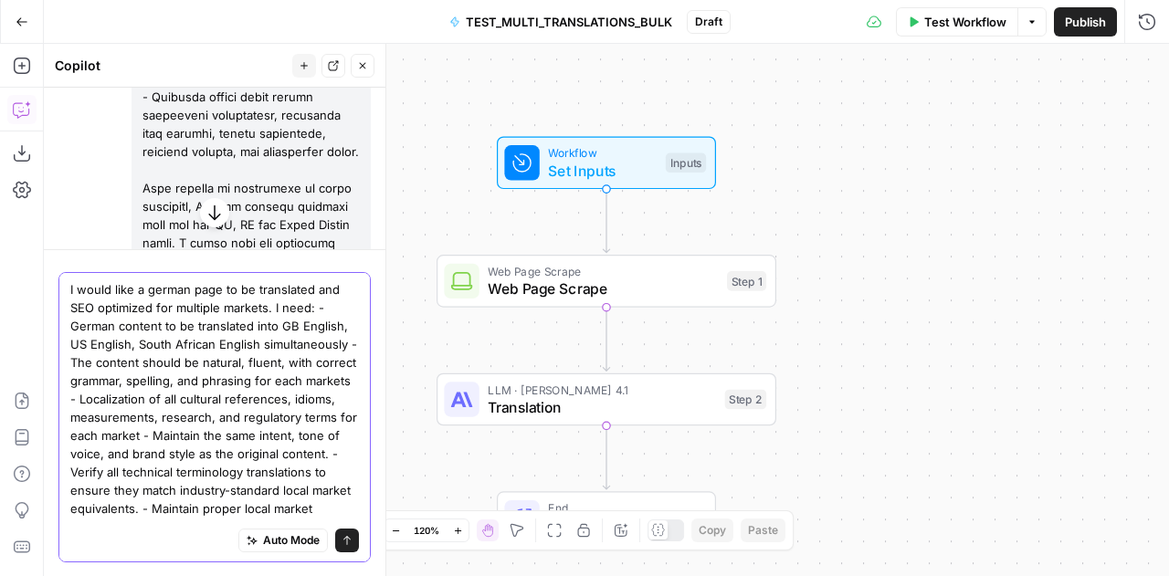
click at [105, 326] on textarea "I would like a german page to be translated and SEO optimized for multiple mark…" at bounding box center [214, 426] width 289 height 292
click at [154, 381] on textarea "I would like a german page to be translated and SEO optimized for multiple mark…" at bounding box center [214, 426] width 289 height 292
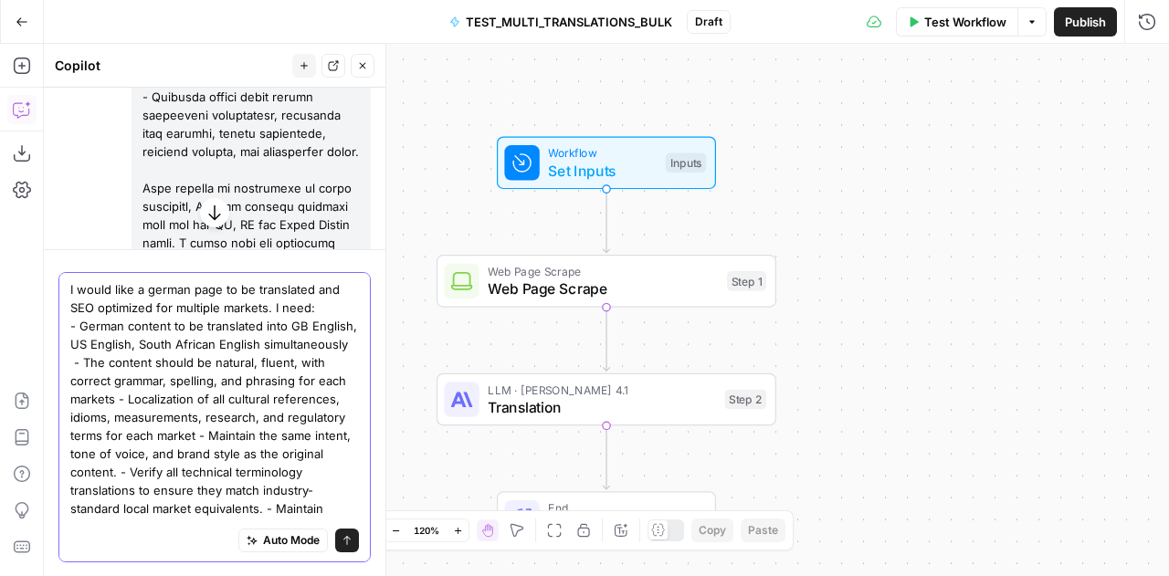
click at [150, 436] on textarea "I would like a german page to be translated and SEO optimized for multiple mark…" at bounding box center [214, 426] width 289 height 292
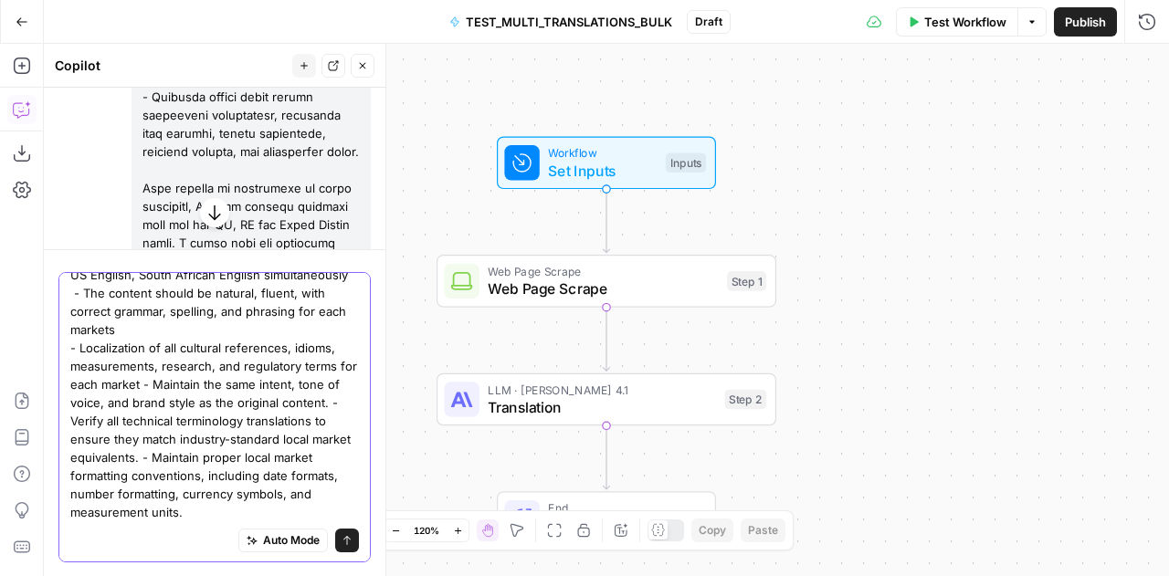
scroll to position [114, 0]
click at [256, 379] on textarea "I would like a german page to be translated and SEO optimized for multiple mark…" at bounding box center [214, 365] width 289 height 311
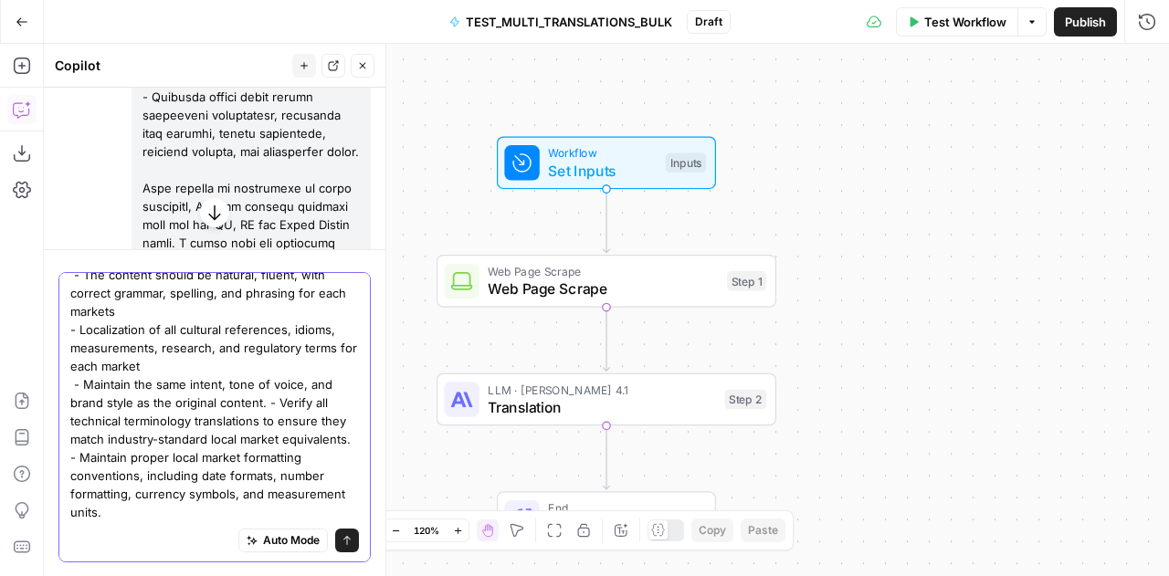
click at [266, 414] on textarea "I would like a german page to be translated and SEO optimized for multiple mark…" at bounding box center [214, 356] width 289 height 329
click at [184, 456] on textarea "I would like a german page to be translated and SEO optimized for multiple mark…" at bounding box center [214, 356] width 289 height 329
type textarea "I would like a german page to be translated and SEO optimized for multiple mark…"
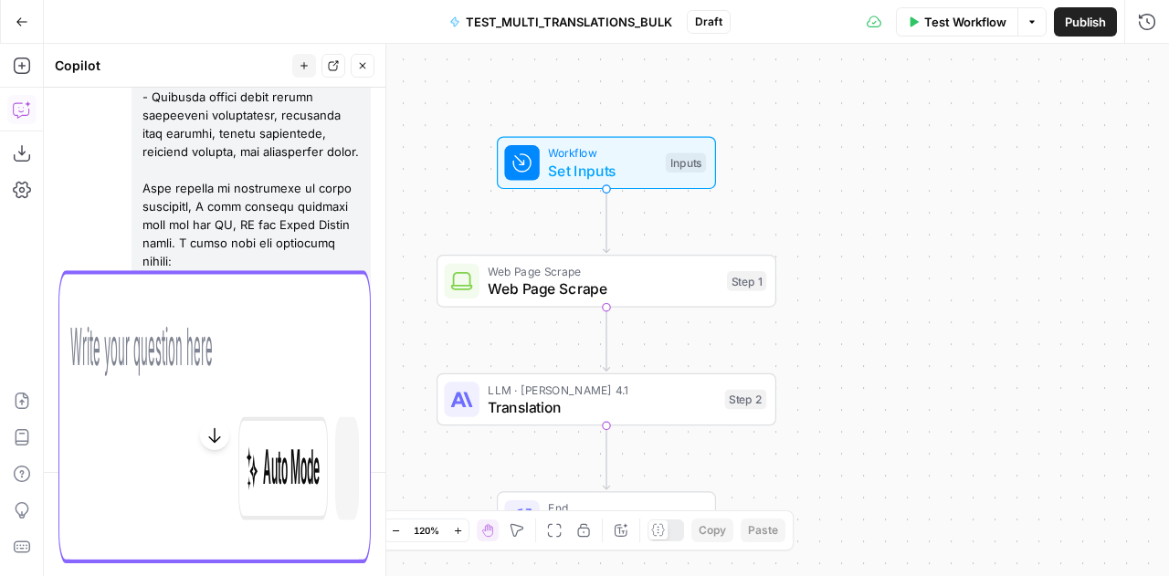
scroll to position [0, 0]
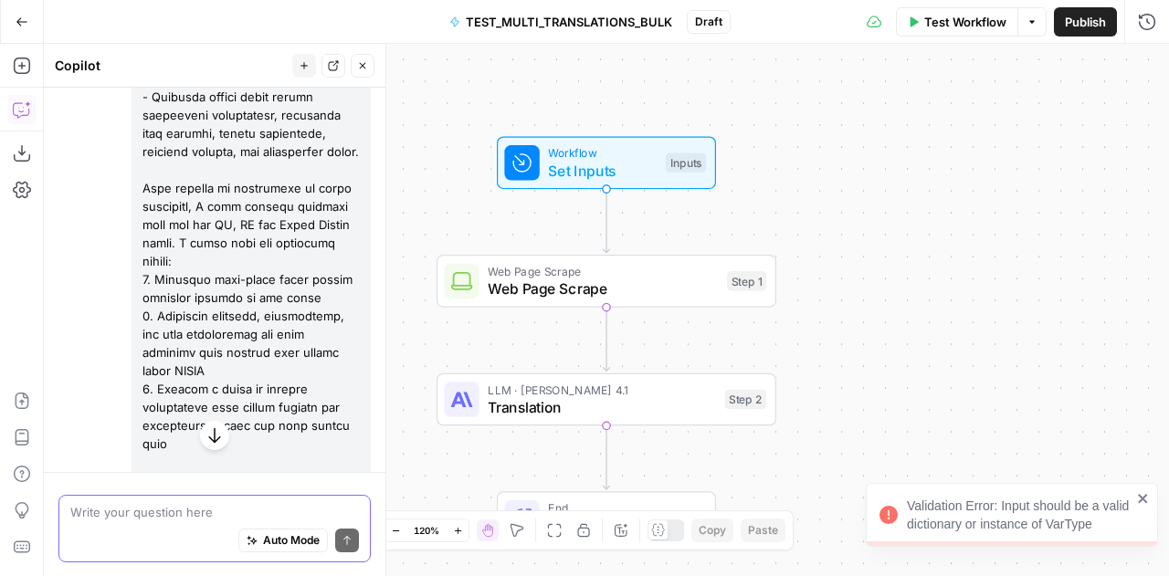
click at [323, 506] on textarea at bounding box center [214, 511] width 289 height 18
drag, startPoint x: 1103, startPoint y: 522, endPoint x: 899, endPoint y: 504, distance: 205.3
click at [899, 504] on div "Validation Error: Input should be a valid dictionary or instance of VarType" at bounding box center [1005, 514] width 263 height 47
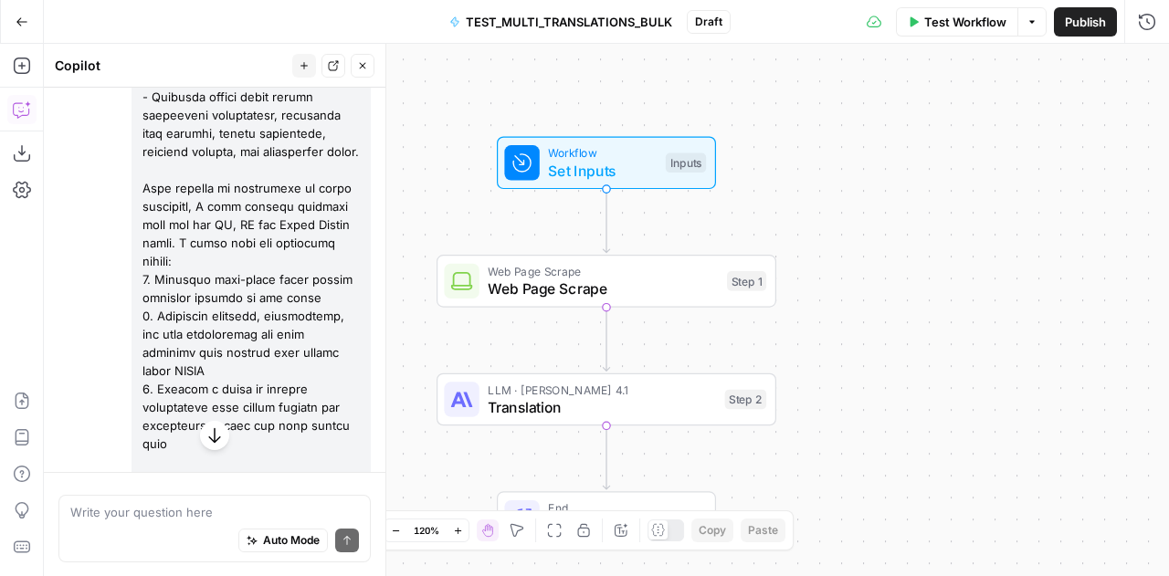
copy div "Validation Error: Input should be a valid dictionary or instance of VarType"
click at [136, 524] on div "Auto Mode Send" at bounding box center [214, 541] width 289 height 40
paste textarea "Validation Error: Input should be a valid dictionary or instance of VarType"
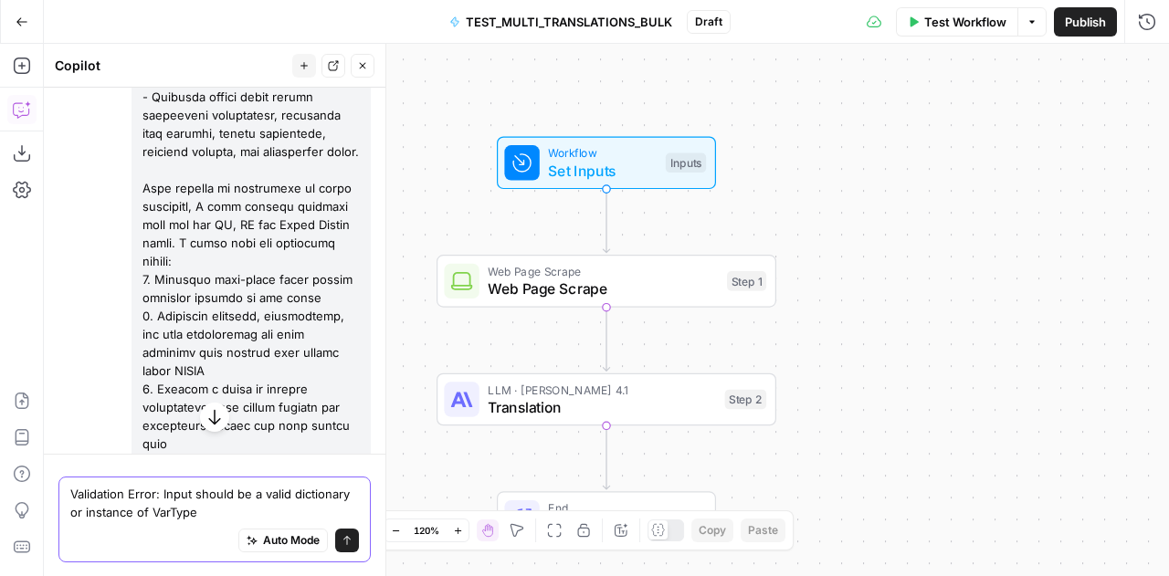
type textarea "Validation Error: Input should be a valid dictionary or instance of VarType"
click at [136, 524] on div "Auto Mode Send" at bounding box center [214, 541] width 289 height 40
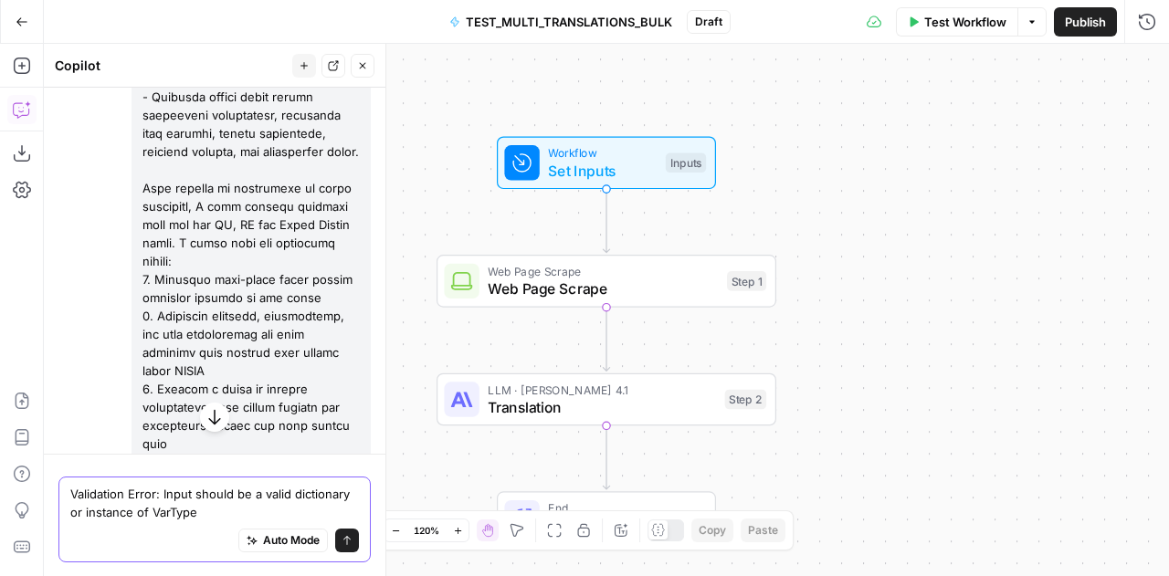
click at [139, 503] on textarea "Validation Error: Input should be a valid dictionary or instance of VarType" at bounding box center [214, 502] width 289 height 37
click at [242, 271] on div at bounding box center [251, 197] width 239 height 961
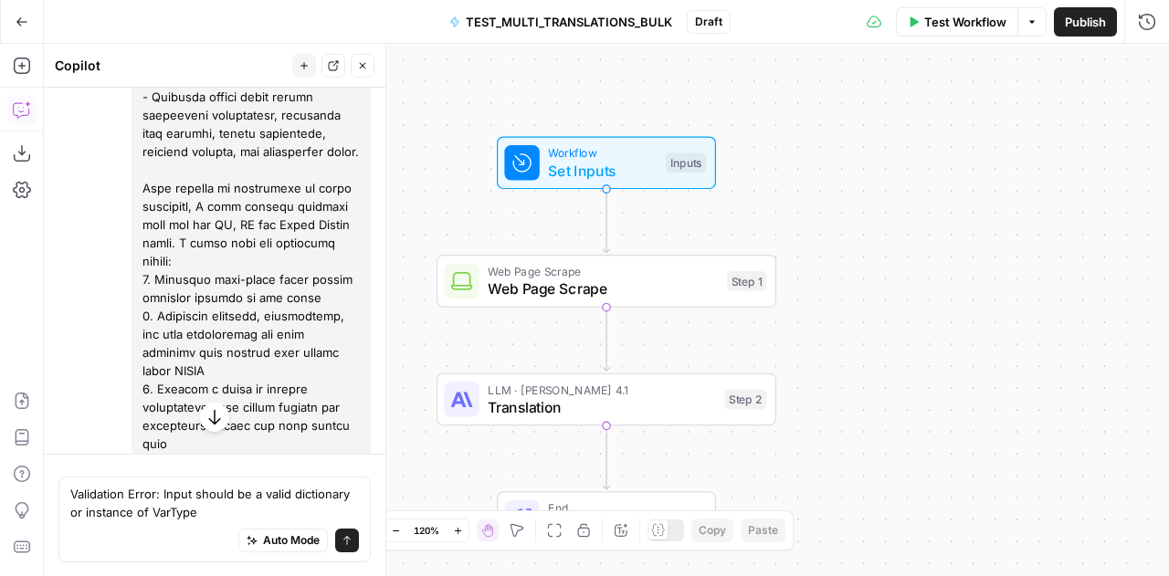
click at [242, 271] on div at bounding box center [251, 197] width 239 height 961
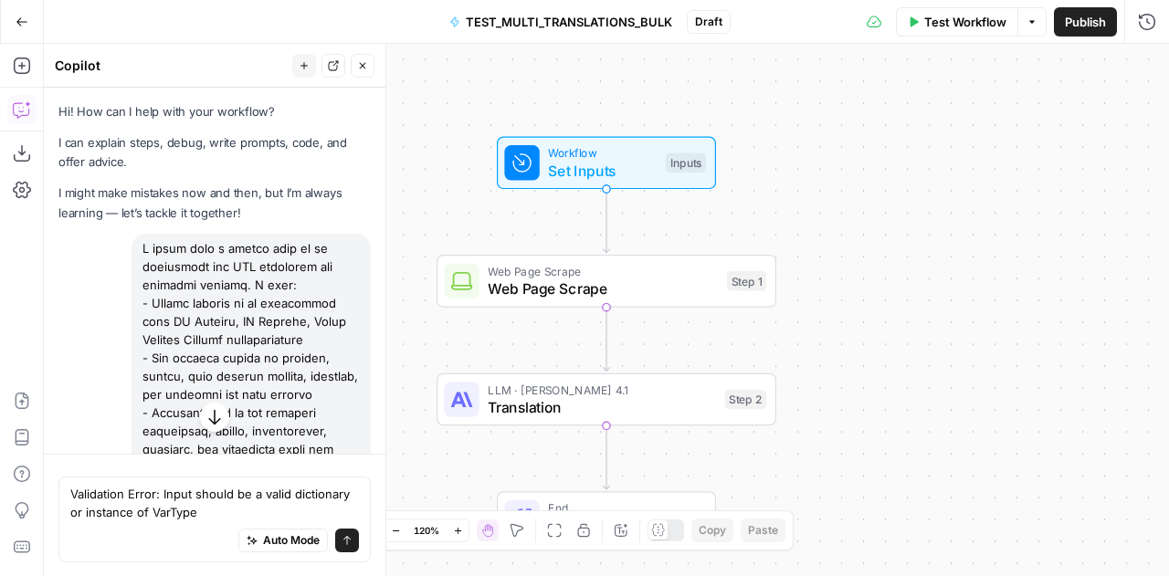
drag, startPoint x: 234, startPoint y: 417, endPoint x: 143, endPoint y: 255, distance: 186.0
copy div "I would like a german page to be translated and SEO optimized for multiple mark…"
click at [148, 512] on textarea "Validation Error: Input should be a valid dictionary or instance of VarType" at bounding box center [214, 502] width 289 height 37
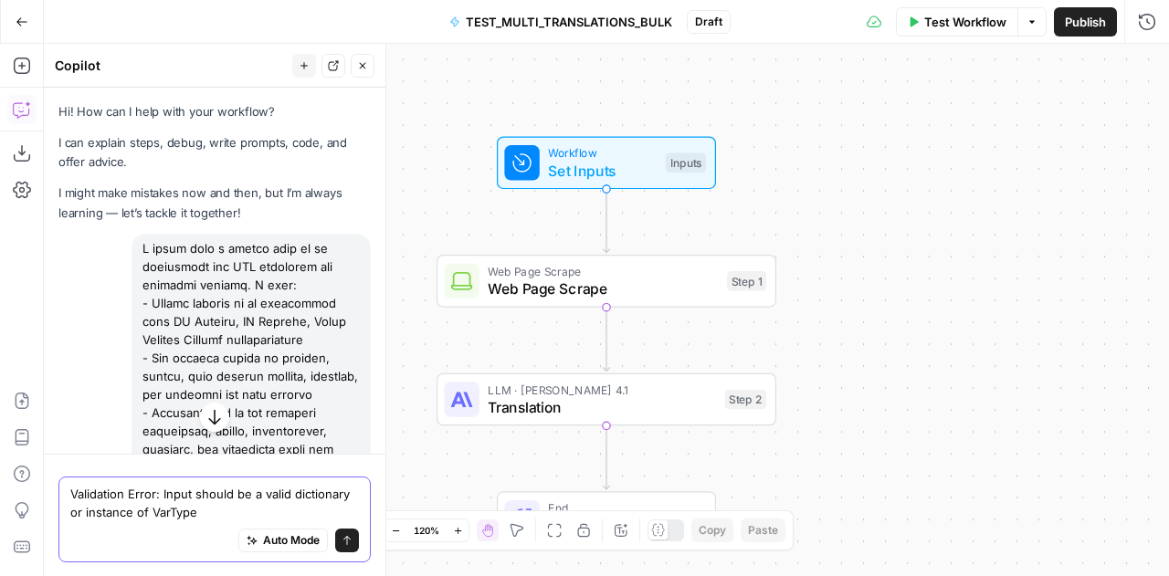
click at [148, 512] on textarea "Validation Error: Input should be a valid dictionary or instance of VarType" at bounding box center [214, 502] width 289 height 37
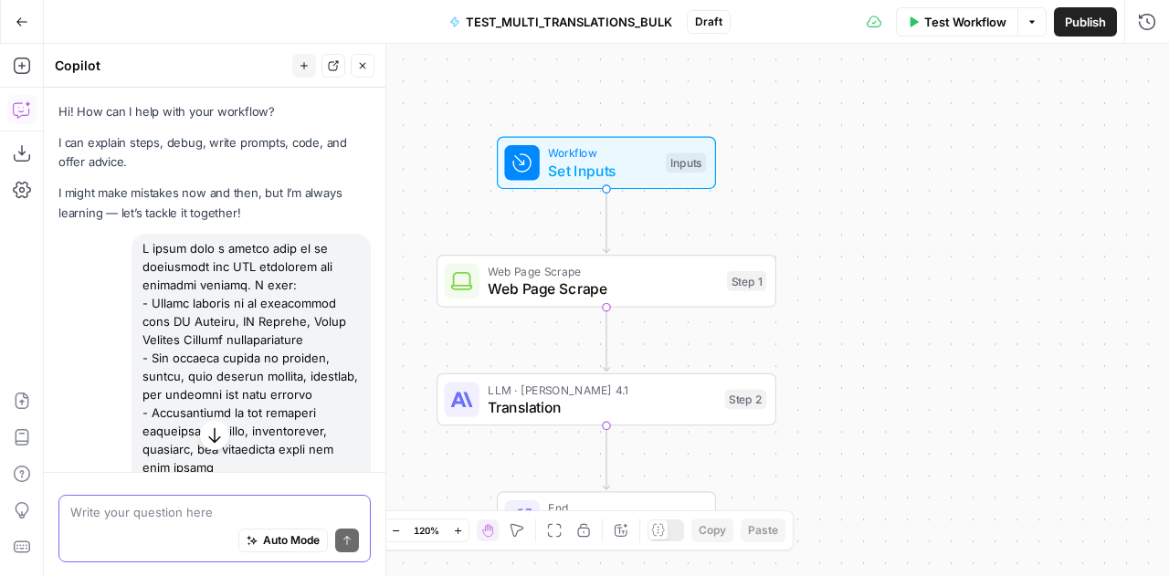
paste textarea "task: Translate and SEO optimize a German content page for multiple English-spe…"
type textarea "task: Translate and SEO optimize a German content page for multiple English-spe…"
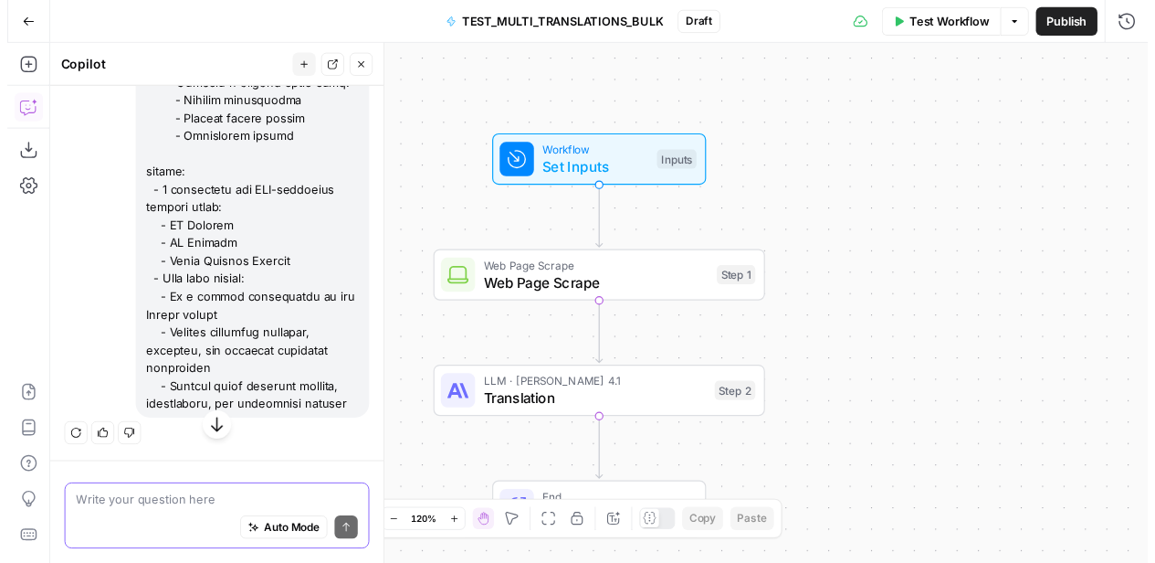
scroll to position [2914, 0]
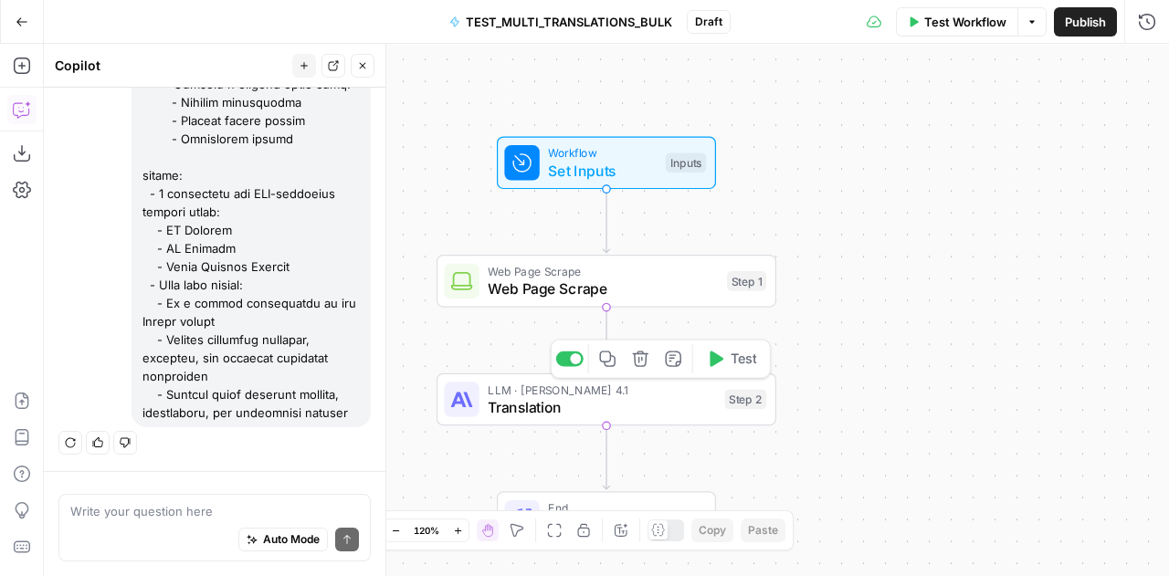
click at [578, 410] on span "Translation" at bounding box center [602, 407] width 228 height 22
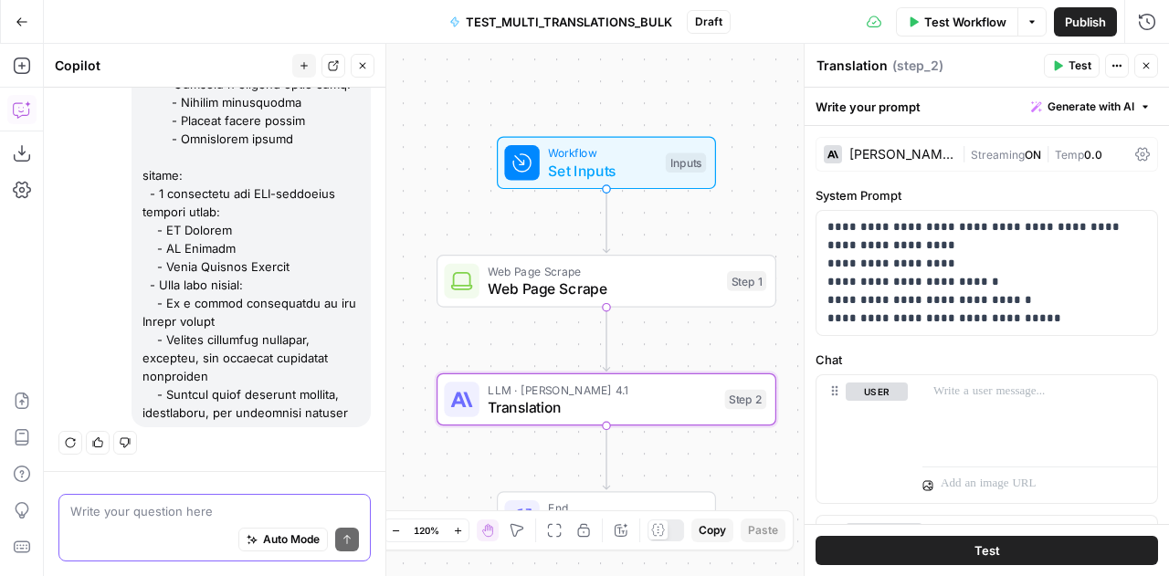
click at [197, 505] on textarea at bounding box center [214, 511] width 289 height 18
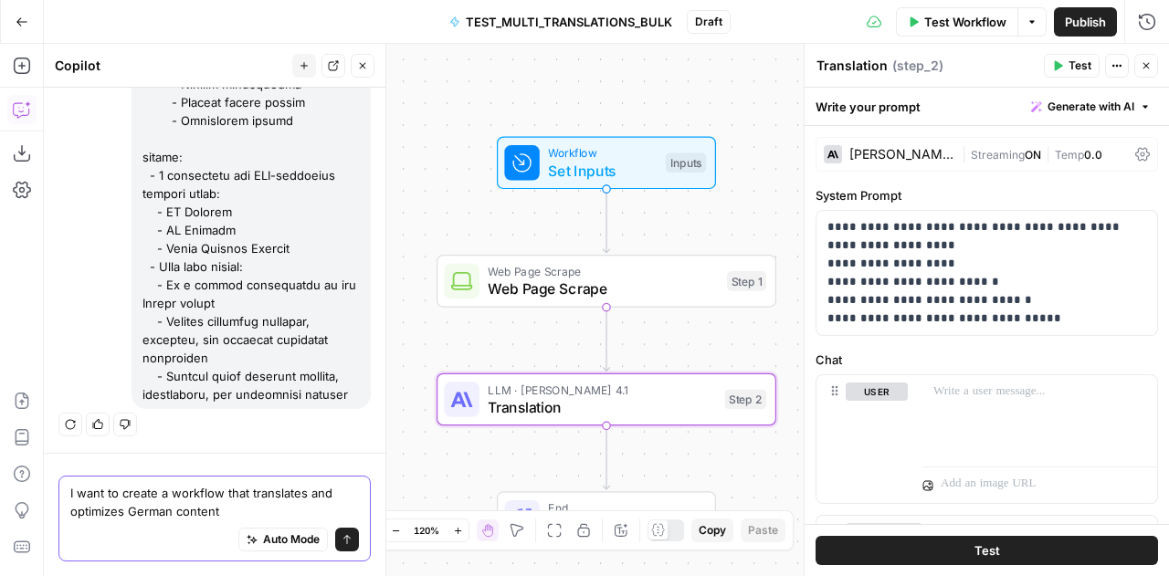
drag, startPoint x: 307, startPoint y: 496, endPoint x: 130, endPoint y: 511, distance: 177.8
click at [130, 511] on textarea "I want to create a workflow that translates and optimizes German content" at bounding box center [214, 502] width 289 height 37
click at [248, 496] on textarea "I want to create a workflow that translates and optimizes German content" at bounding box center [214, 502] width 289 height 37
drag, startPoint x: 248, startPoint y: 496, endPoint x: 248, endPoint y: 509, distance: 12.8
click at [248, 509] on textarea "I want to create a workflow that translates and optimizes German content" at bounding box center [214, 502] width 289 height 37
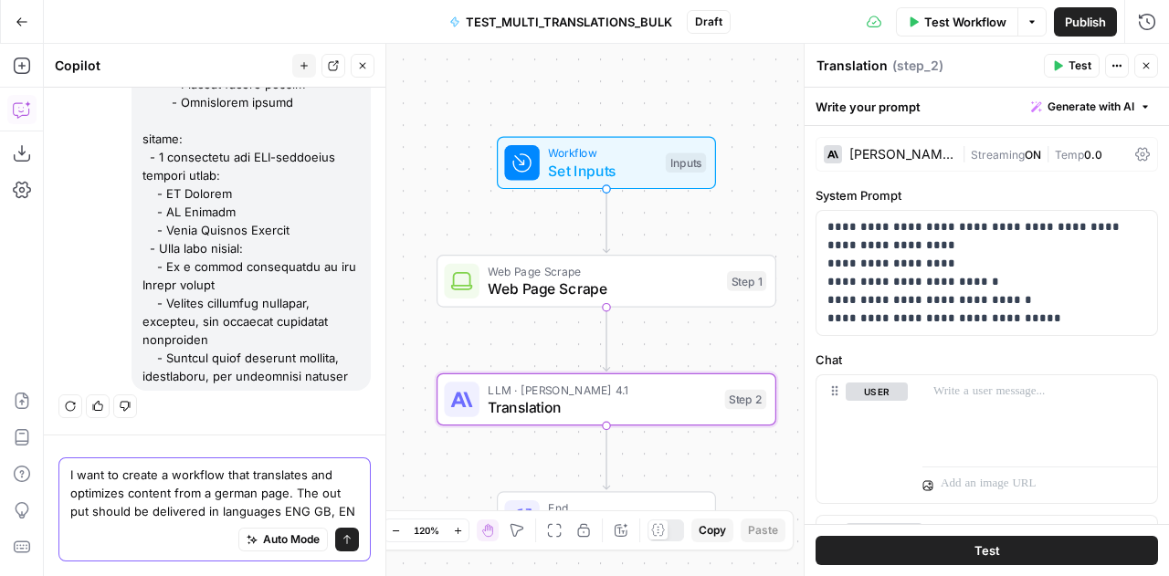
scroll to position [2969, 0]
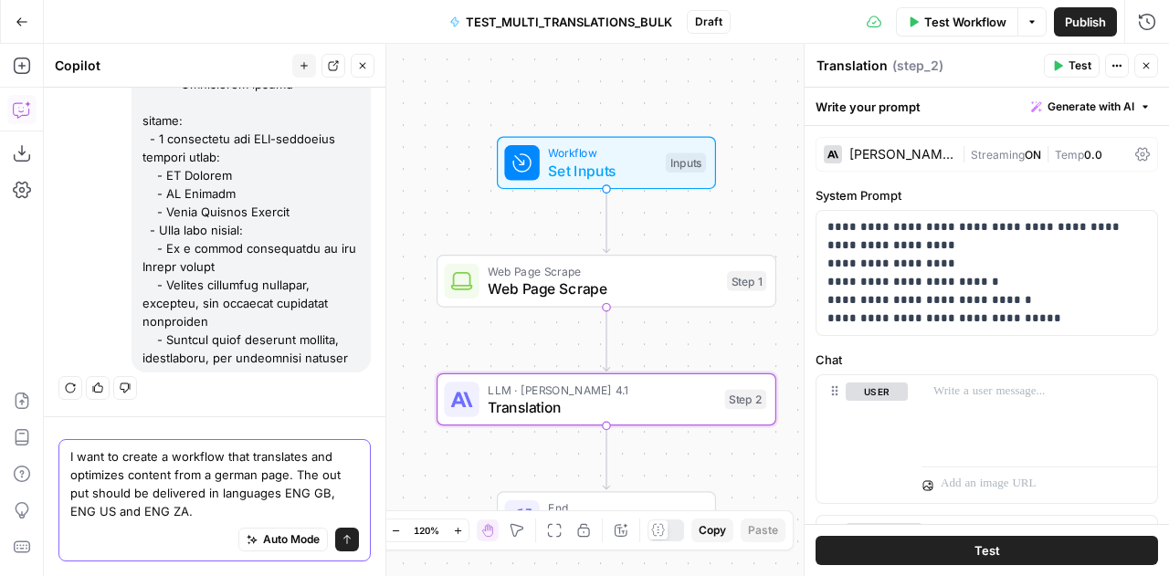
type textarea "I want to create a workflow that translates and optimizes content from a german…"
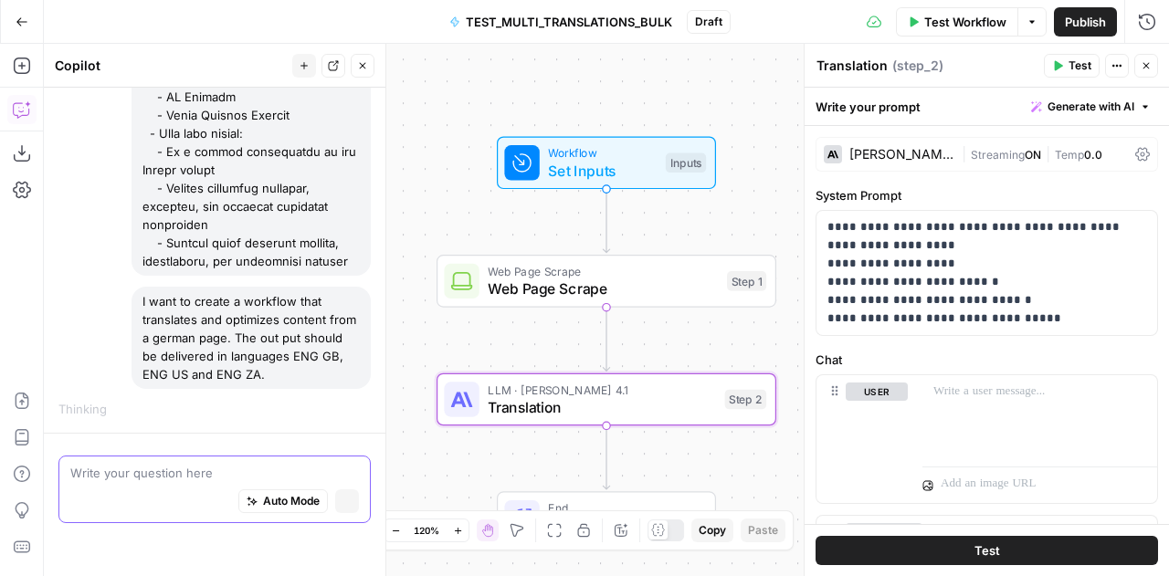
scroll to position [3027, 0]
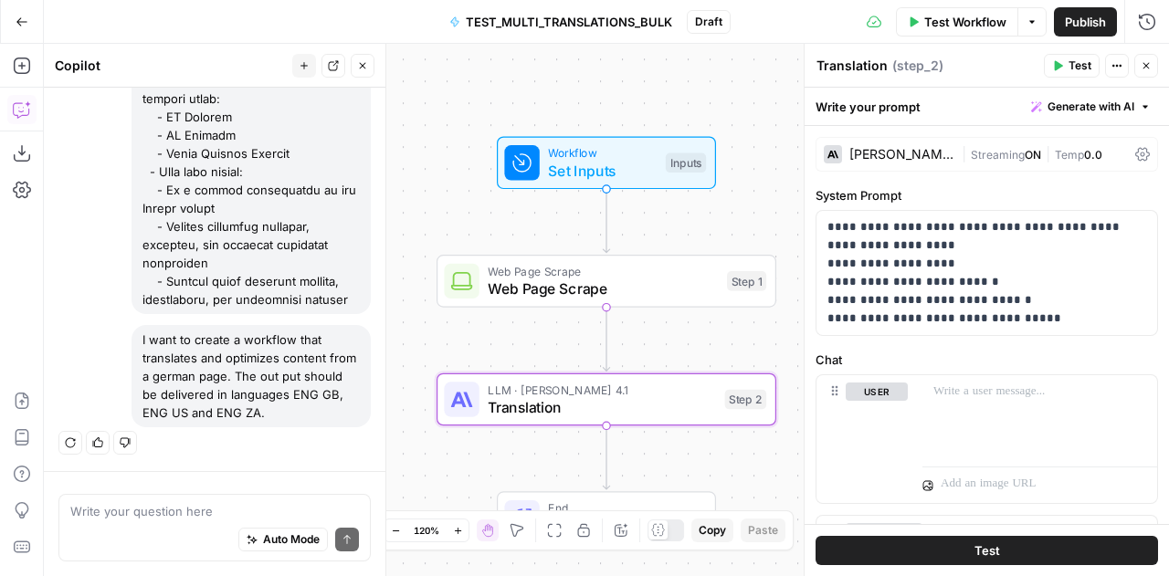
click at [362, 64] on icon "button" at bounding box center [363, 66] width 6 height 6
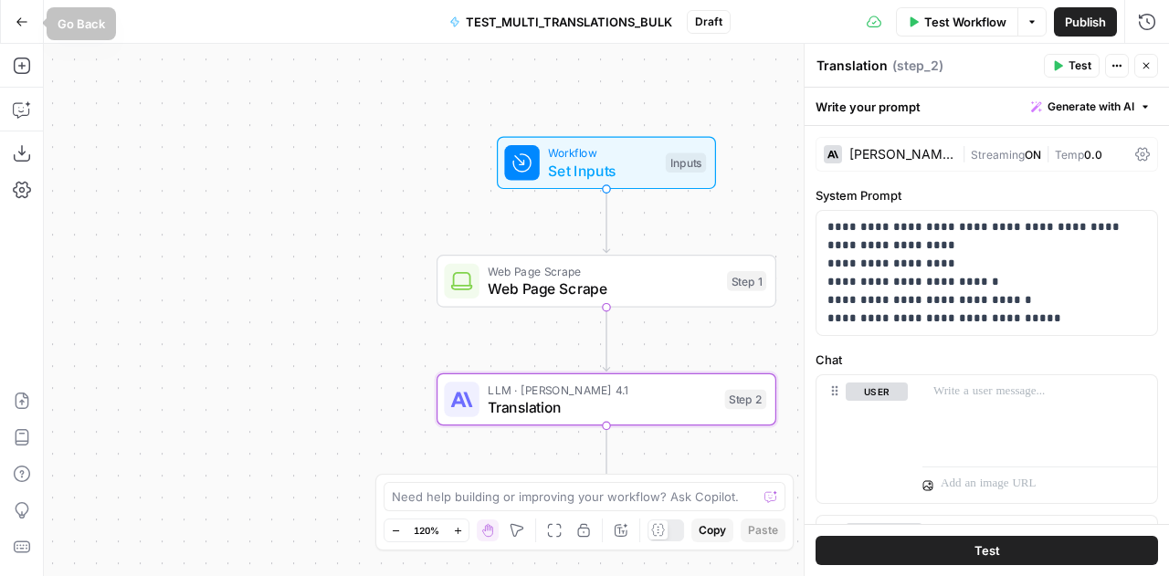
click at [13, 17] on button "Go Back" at bounding box center [21, 21] width 33 height 33
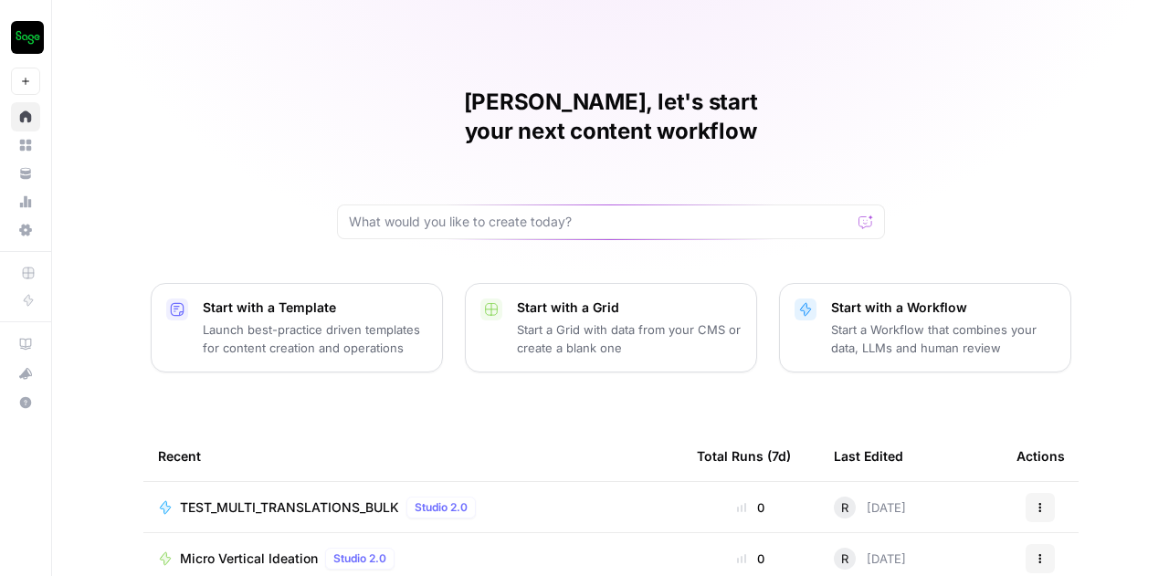
click at [1043, 493] on button "Actions" at bounding box center [1040, 507] width 29 height 29
click at [935, 434] on span "Delete" at bounding box center [952, 436] width 146 height 18
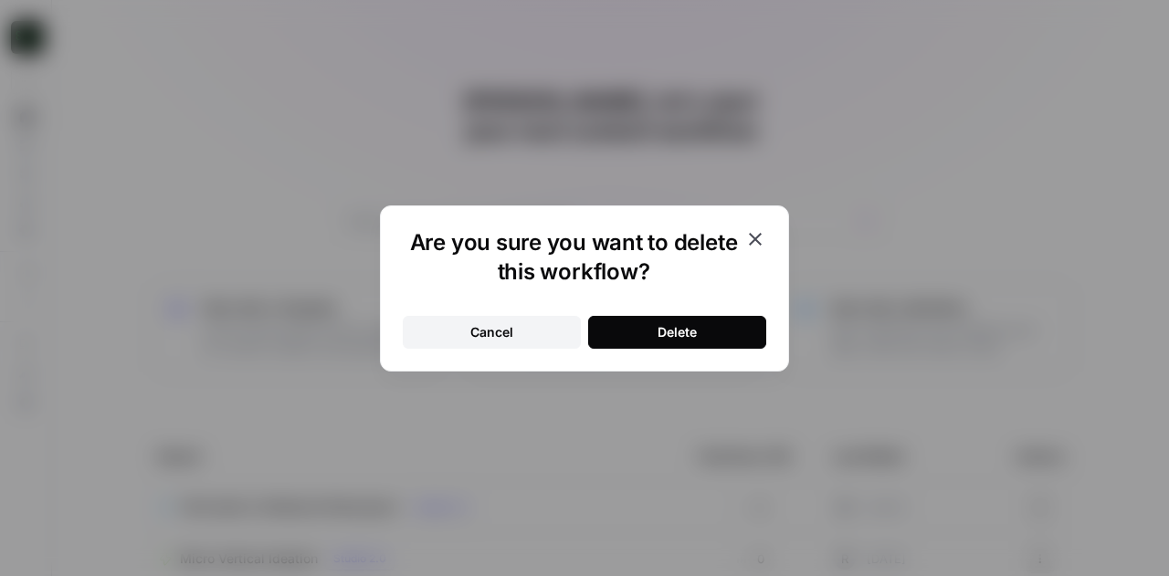
click at [701, 322] on button "Delete" at bounding box center [677, 332] width 178 height 33
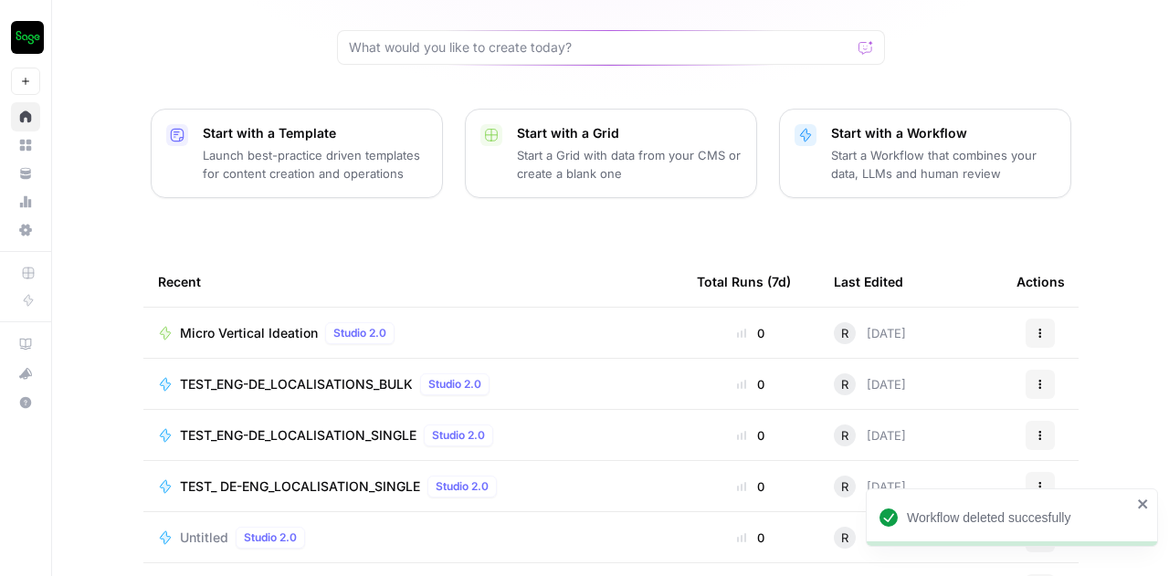
scroll to position [175, 0]
click at [195, 528] on span "Untitled" at bounding box center [204, 537] width 48 height 18
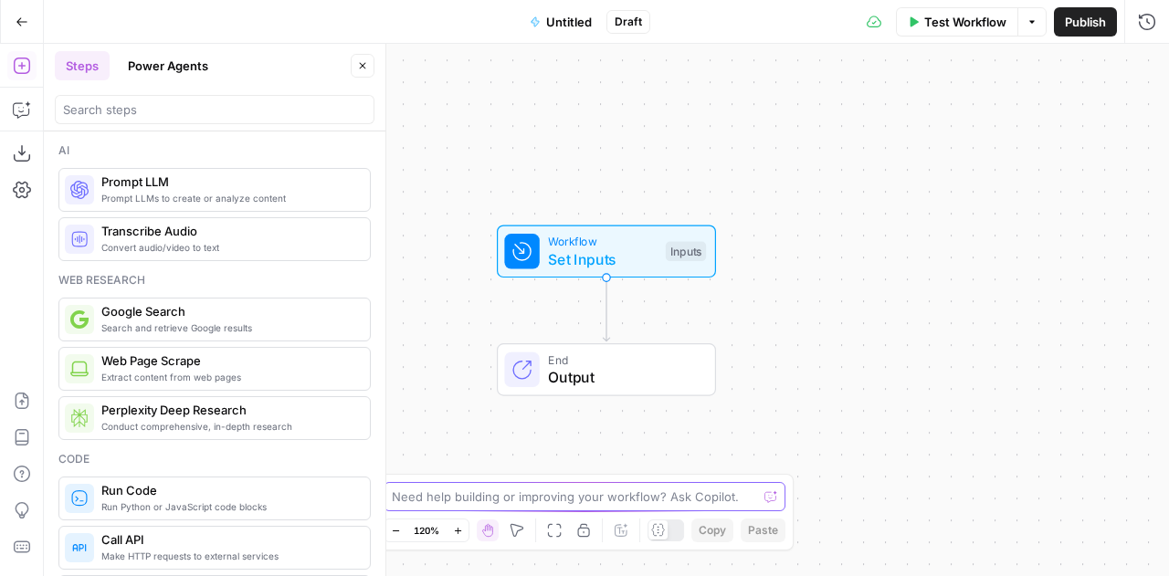
click at [478, 489] on textarea at bounding box center [574, 497] width 365 height 18
click at [504, 498] on textarea at bounding box center [574, 497] width 365 height 18
paste textarea "task: Translate and SEO optimize a German content page for multiple English-spe…"
type textarea "task: Translate and SEO optimize a German content page for multiple English-spe…"
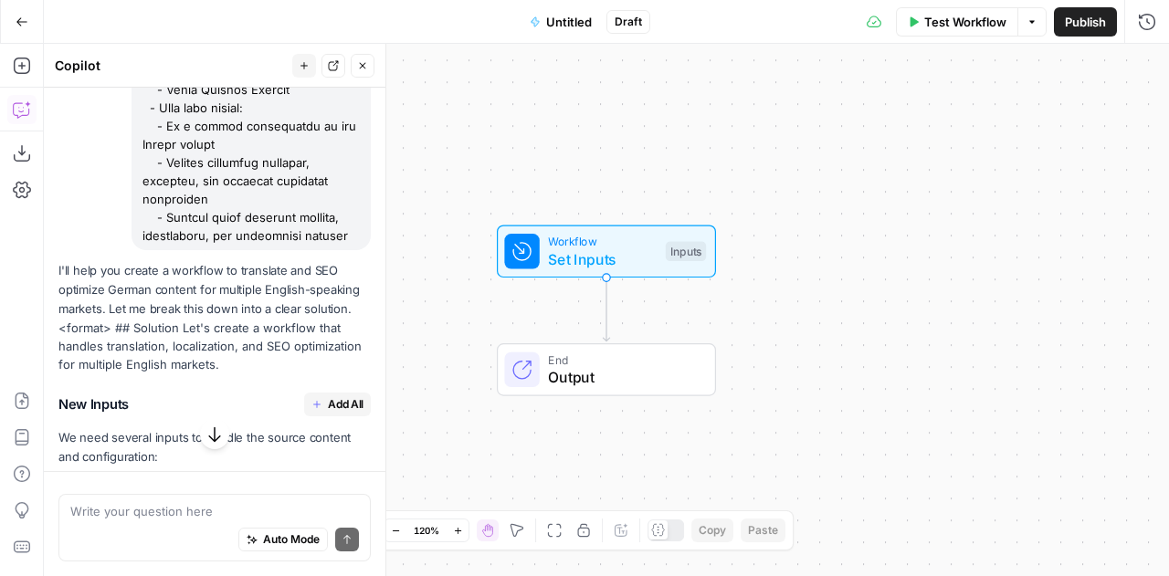
scroll to position [1073, 0]
click at [332, 412] on span "Add All" at bounding box center [346, 404] width 36 height 16
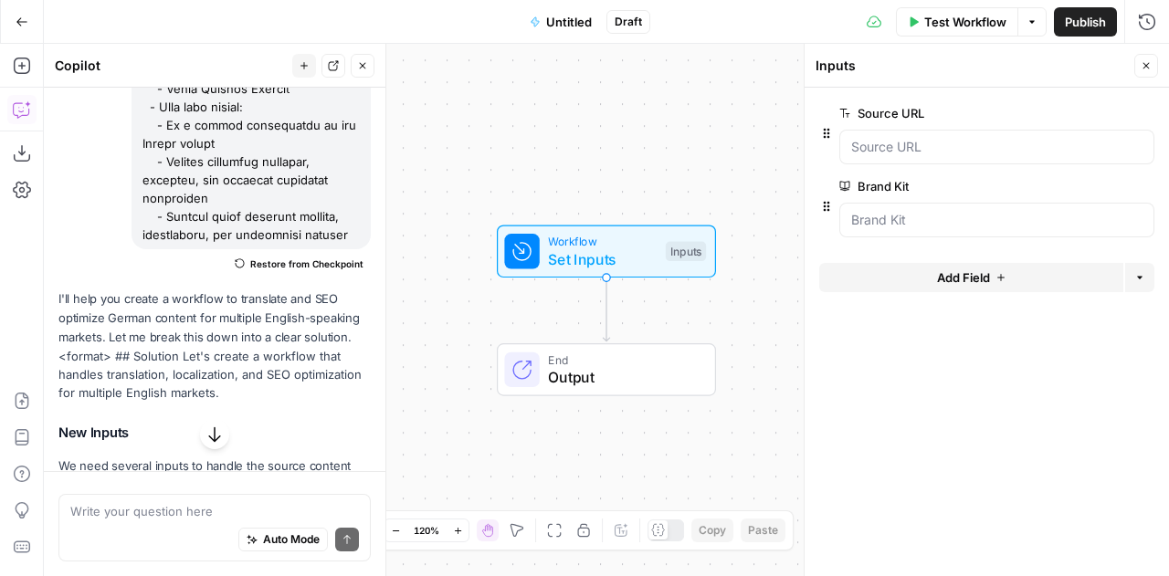
click at [923, 134] on div at bounding box center [996, 147] width 315 height 35
click at [887, 138] on URL "Source URL" at bounding box center [996, 147] width 291 height 18
click at [912, 153] on URL "Source URL" at bounding box center [996, 147] width 291 height 18
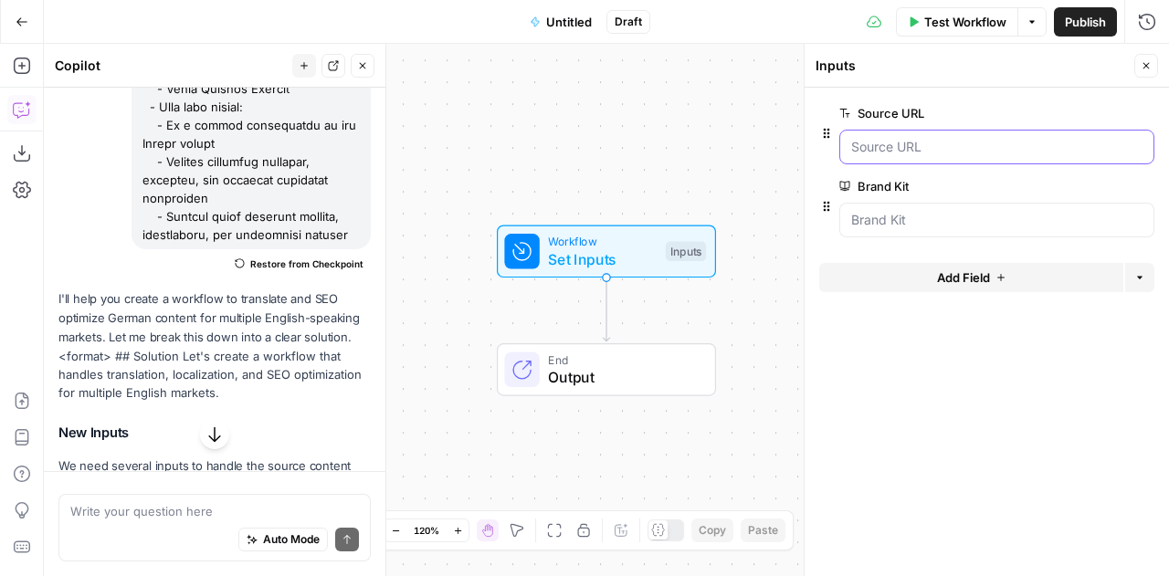
click at [912, 153] on URL "Source URL" at bounding box center [996, 147] width 291 height 18
click at [1091, 119] on span "edit field" at bounding box center [1086, 113] width 40 height 15
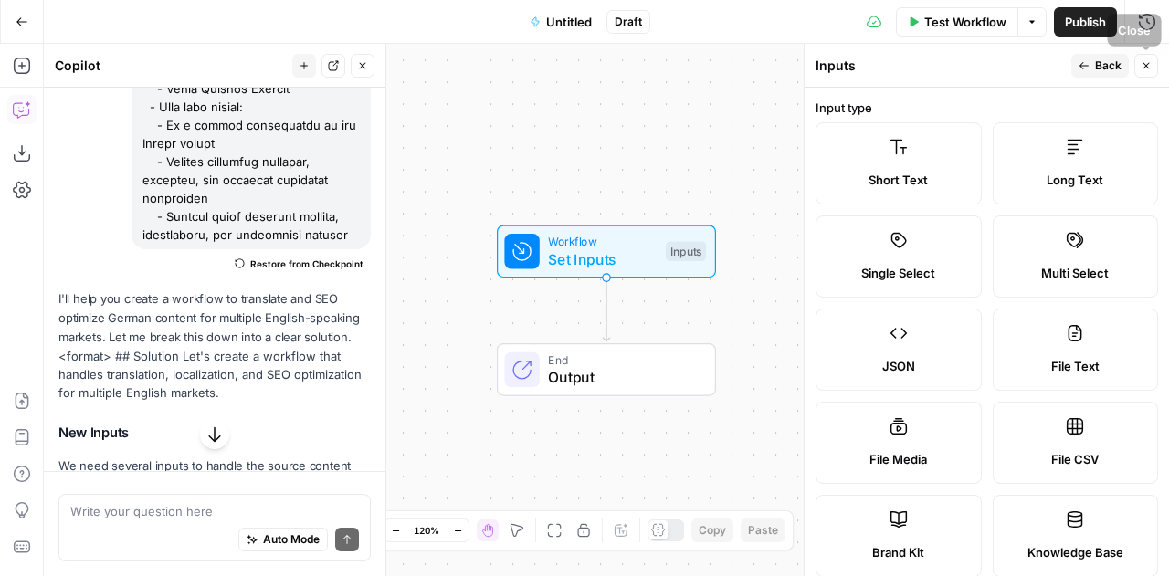
click at [1146, 61] on icon "button" at bounding box center [1146, 65] width 11 height 11
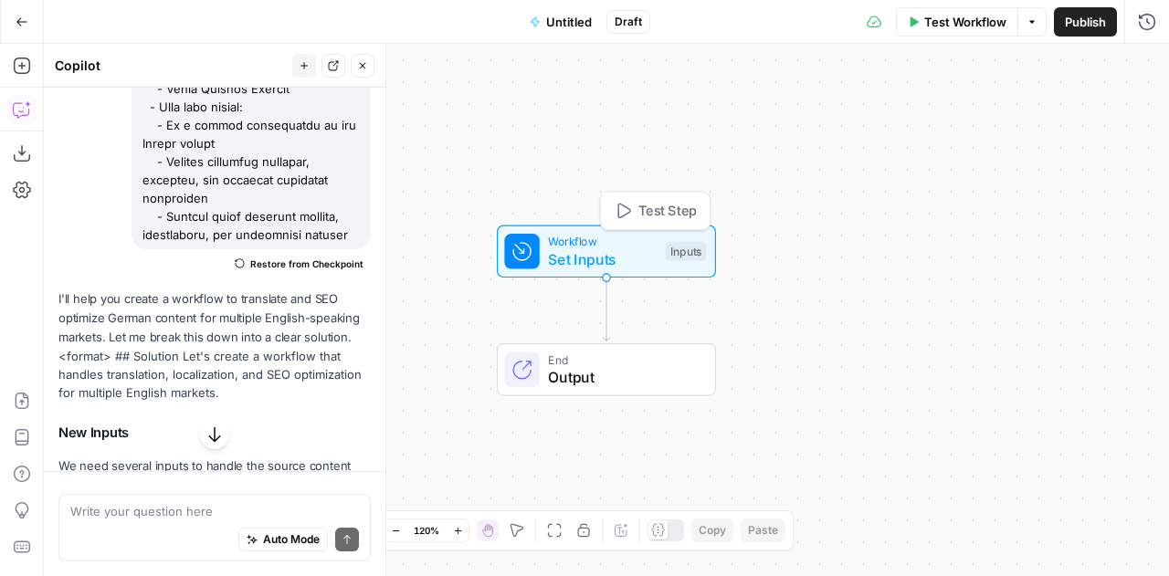
click at [588, 253] on span "Set Inputs" at bounding box center [602, 259] width 109 height 22
click at [915, 138] on URL "Source URL" at bounding box center [996, 147] width 291 height 18
click at [1102, 111] on span "edit field" at bounding box center [1086, 113] width 40 height 15
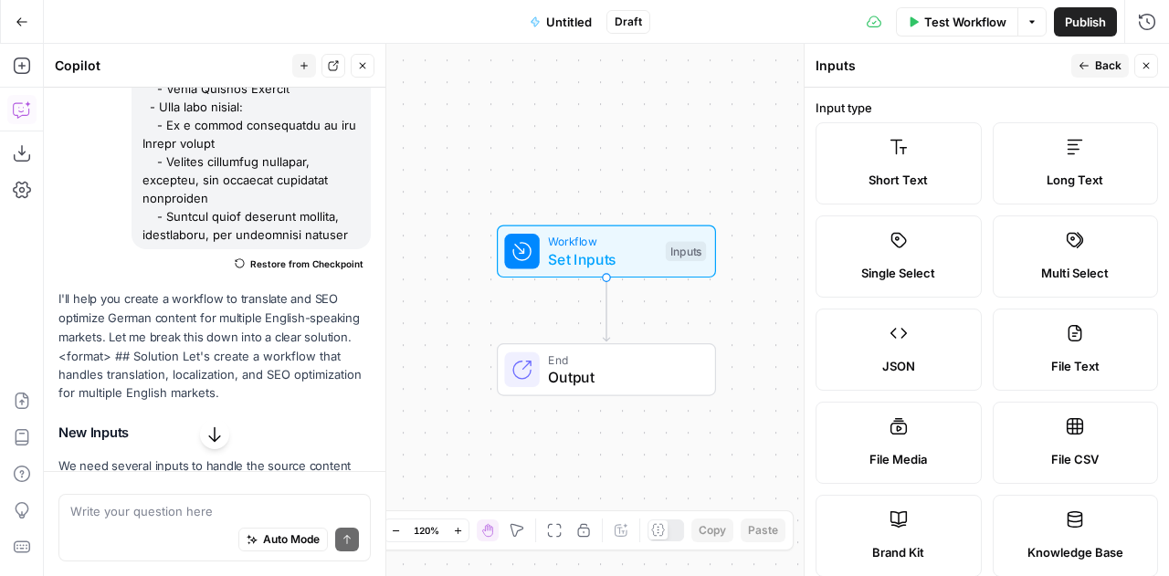
click at [1153, 63] on button "Close" at bounding box center [1146, 66] width 24 height 24
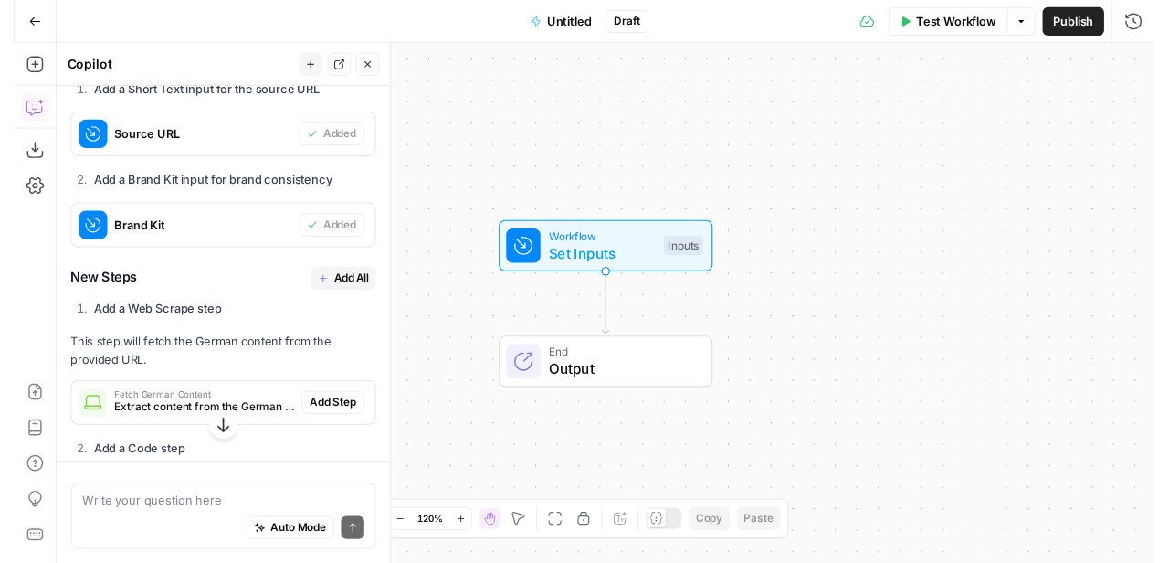
scroll to position [1532, 0]
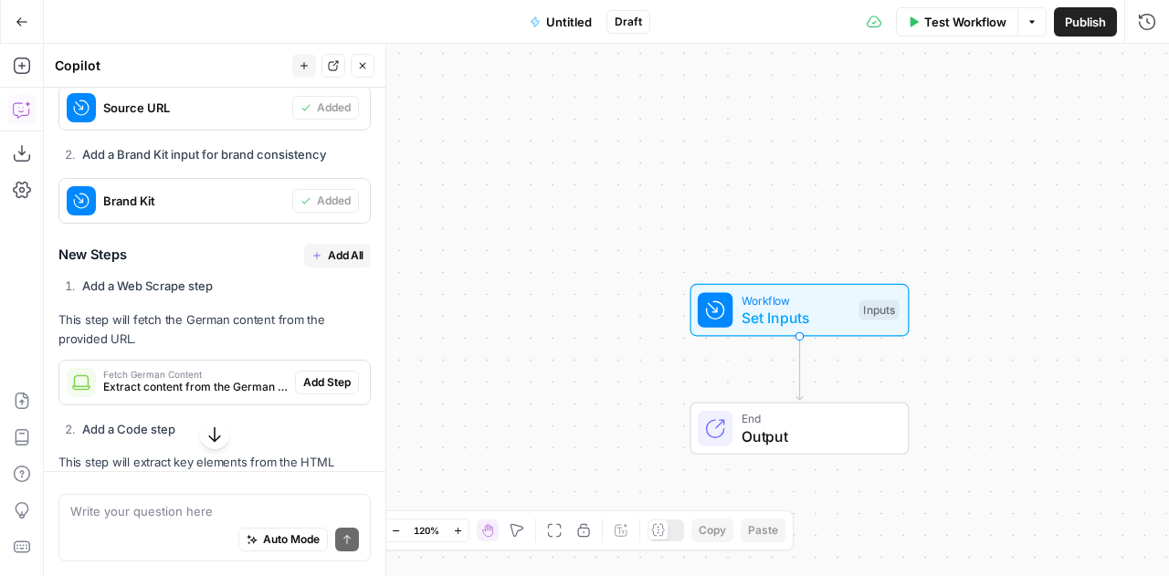
click at [329, 264] on span "Add All" at bounding box center [346, 256] width 36 height 16
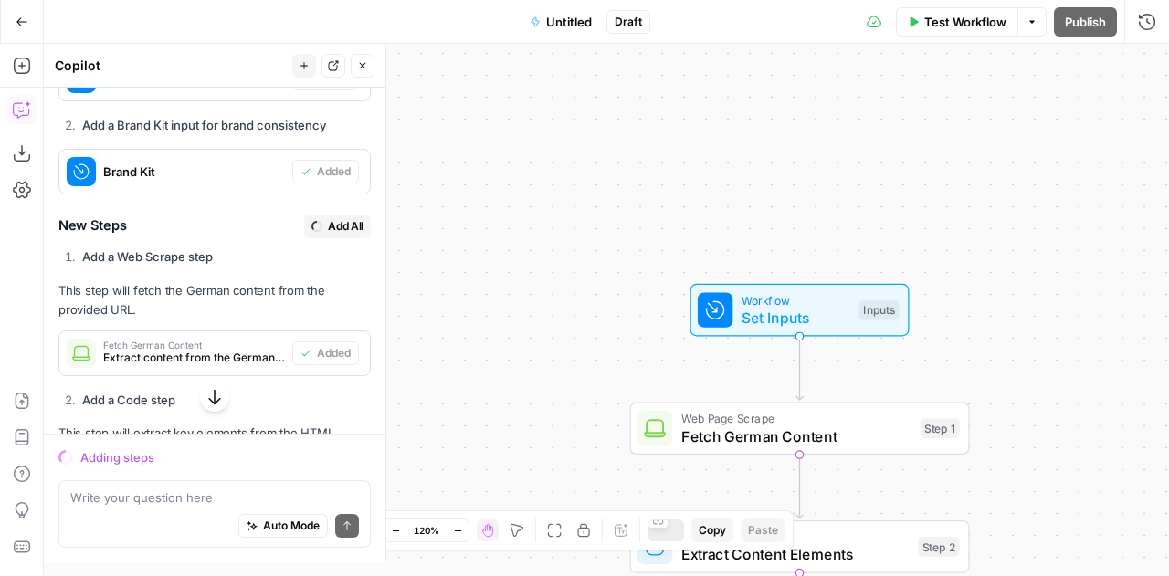
scroll to position [1503, 0]
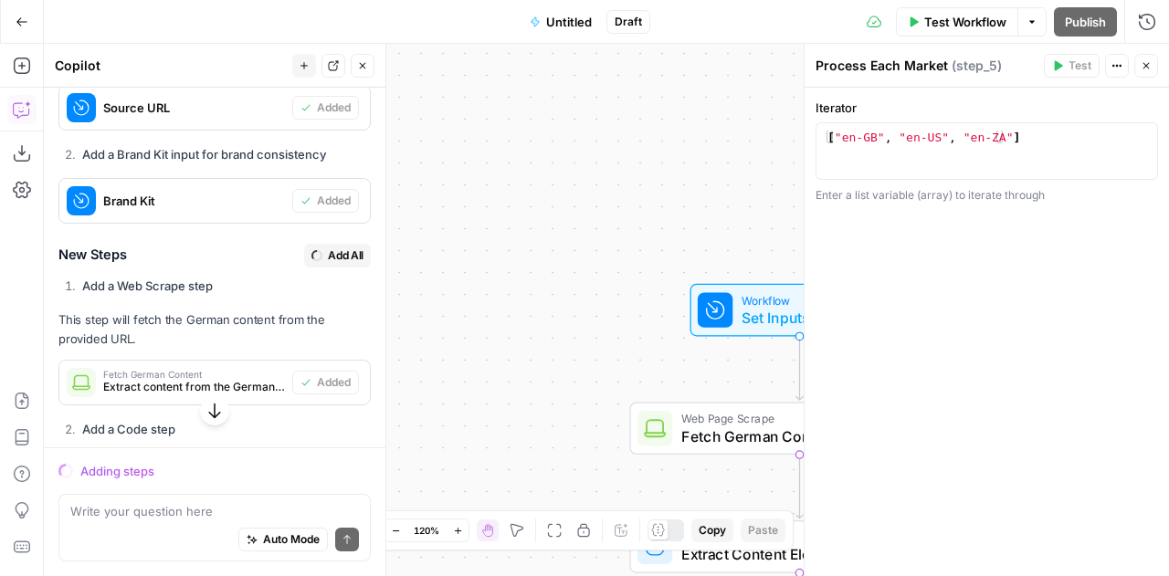
click at [1145, 68] on icon "button" at bounding box center [1147, 66] width 6 height 6
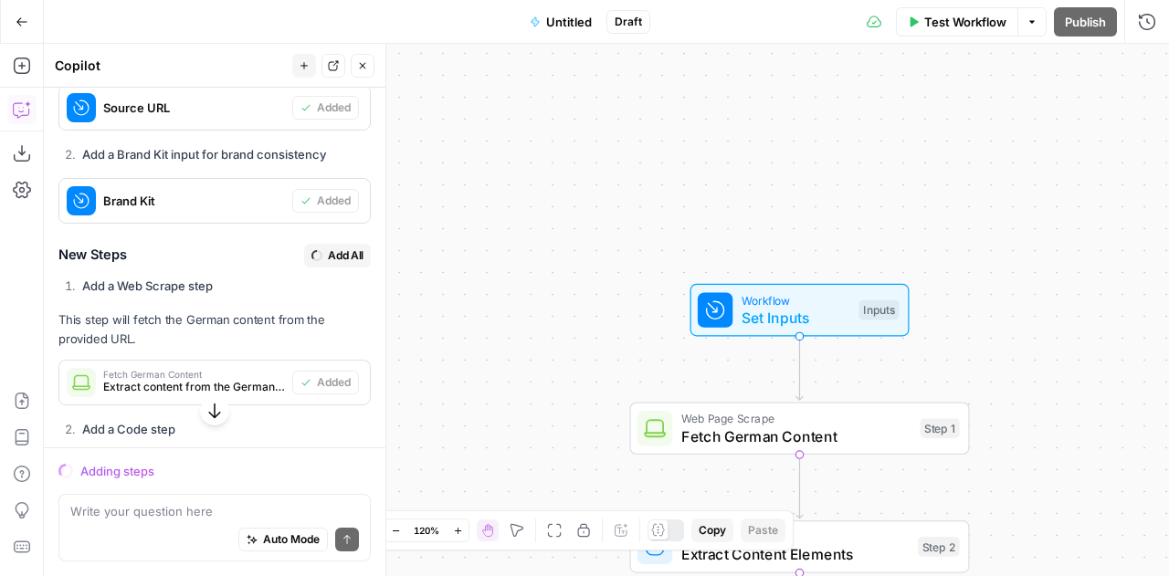
click at [796, 437] on span "Fetch German Content" at bounding box center [796, 437] width 230 height 22
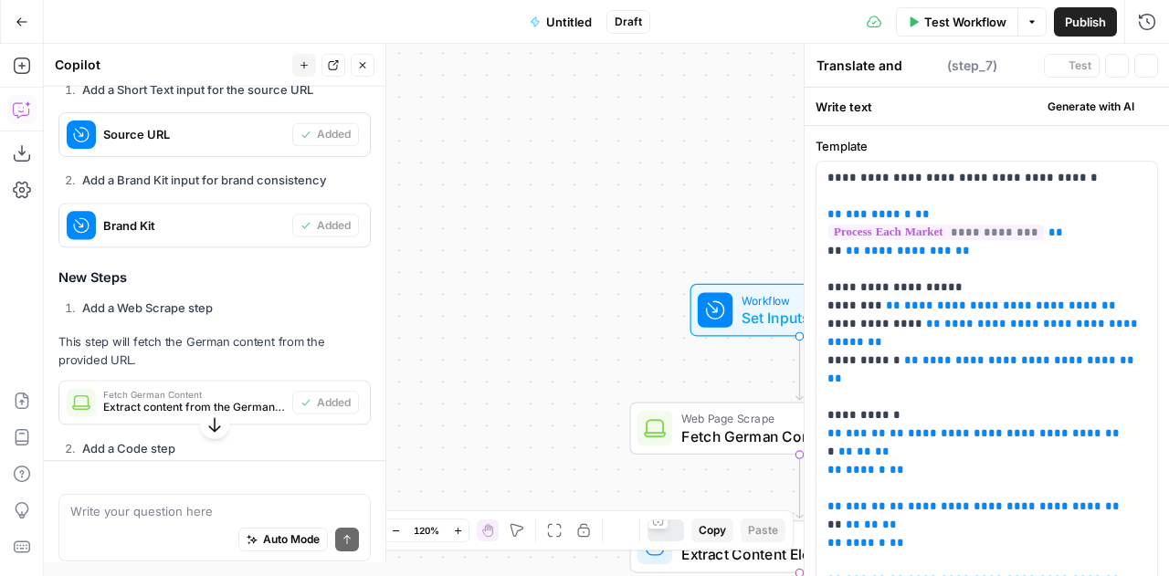
type textarea "Format Final Output"
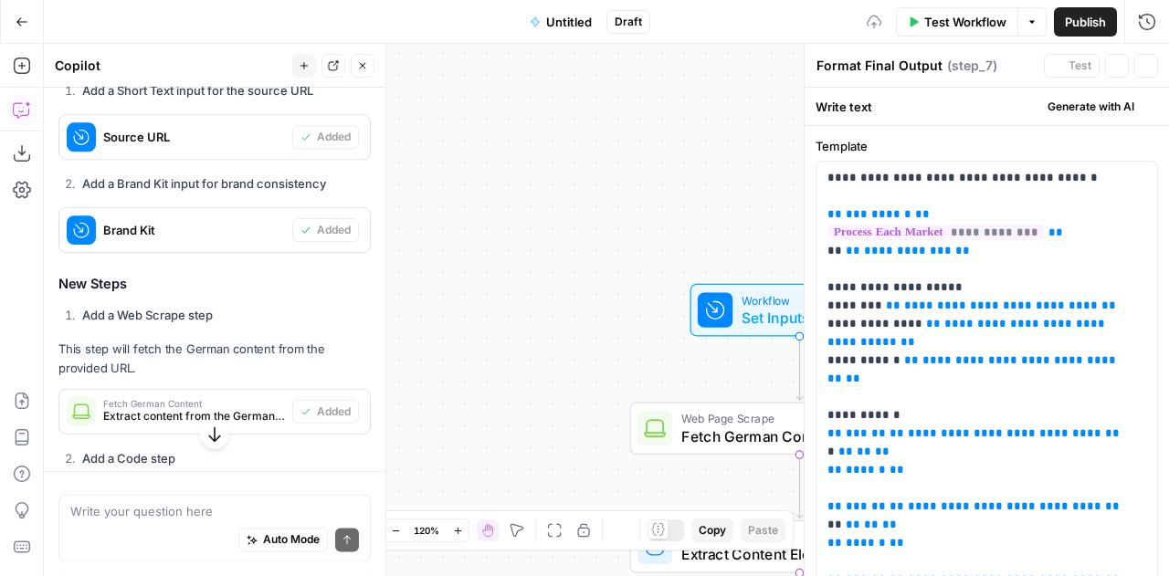
scroll to position [1532, 0]
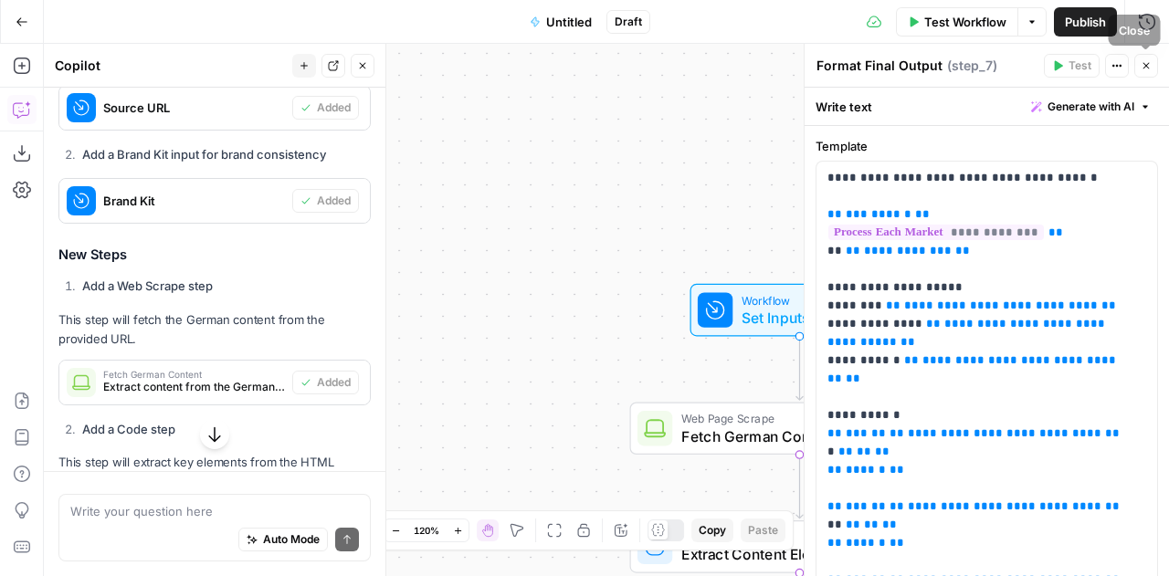
click at [1152, 66] on button "Close" at bounding box center [1146, 66] width 24 height 24
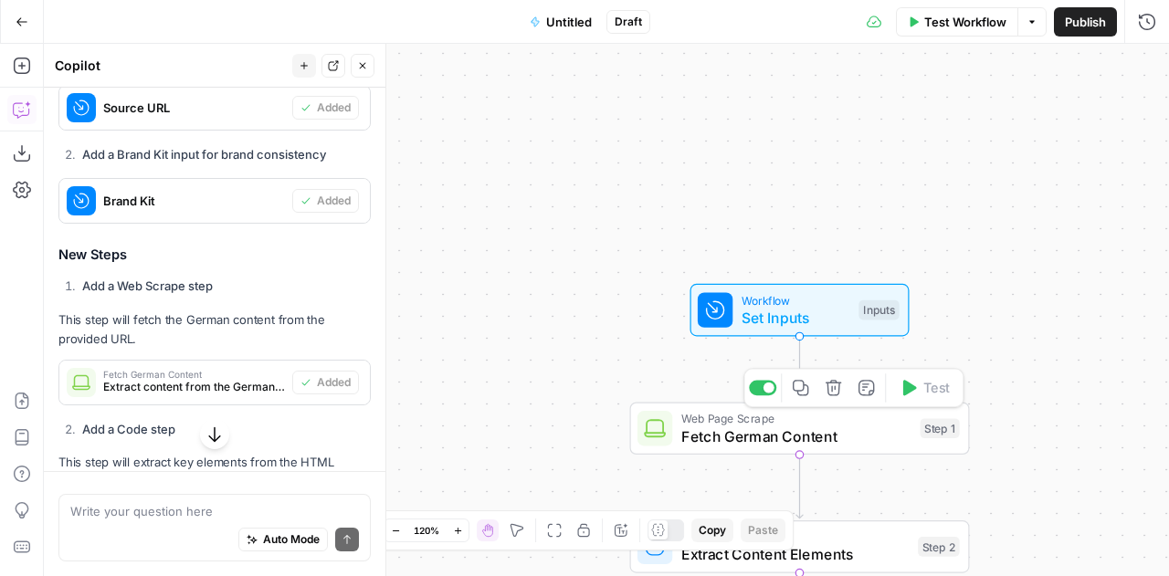
click at [754, 428] on span "Fetch German Content" at bounding box center [796, 437] width 230 height 22
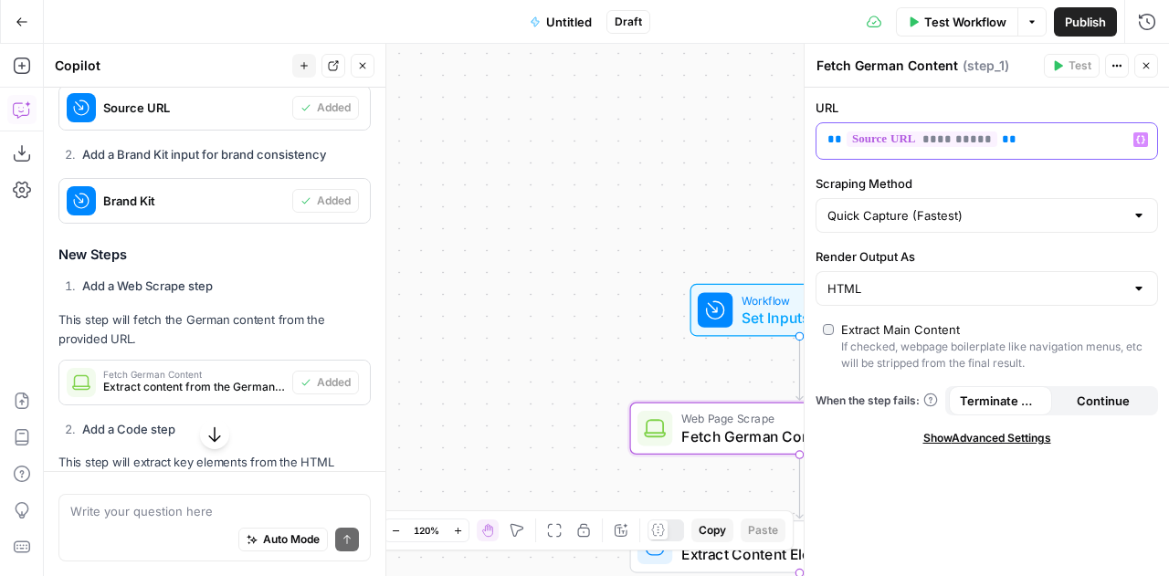
click at [1014, 136] on p "**********" at bounding box center [973, 140] width 290 height 18
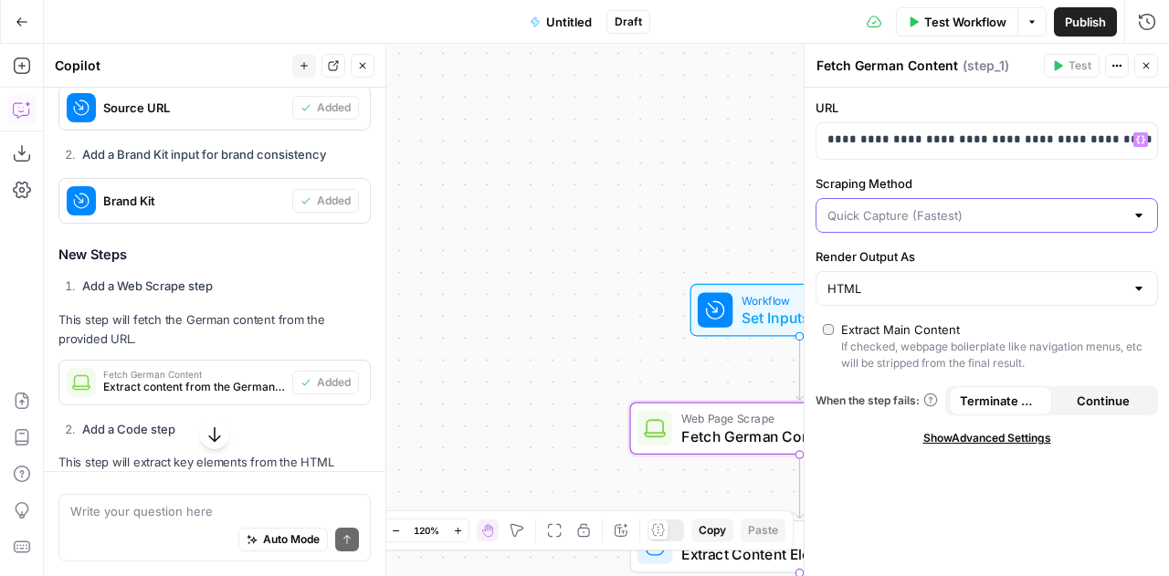
click at [1018, 207] on input "Scraping Method" at bounding box center [976, 215] width 297 height 18
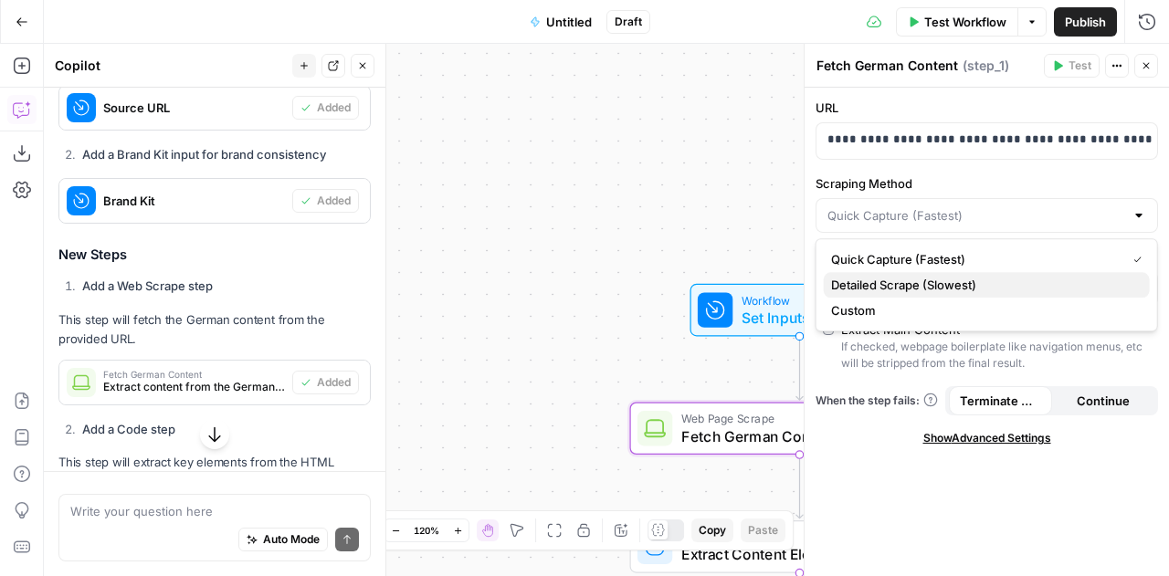
click at [999, 288] on span "Detailed Scrape (Slowest)" at bounding box center [983, 285] width 304 height 18
type input "Detailed Scrape (Slowest)"
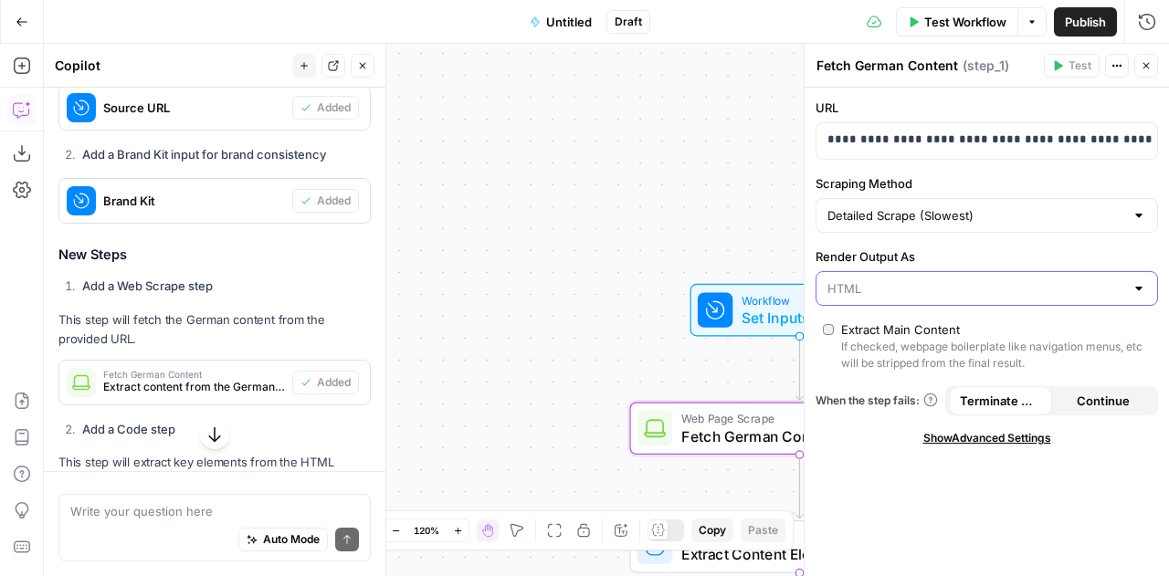
click at [999, 288] on input "Render Output As" at bounding box center [976, 289] width 297 height 18
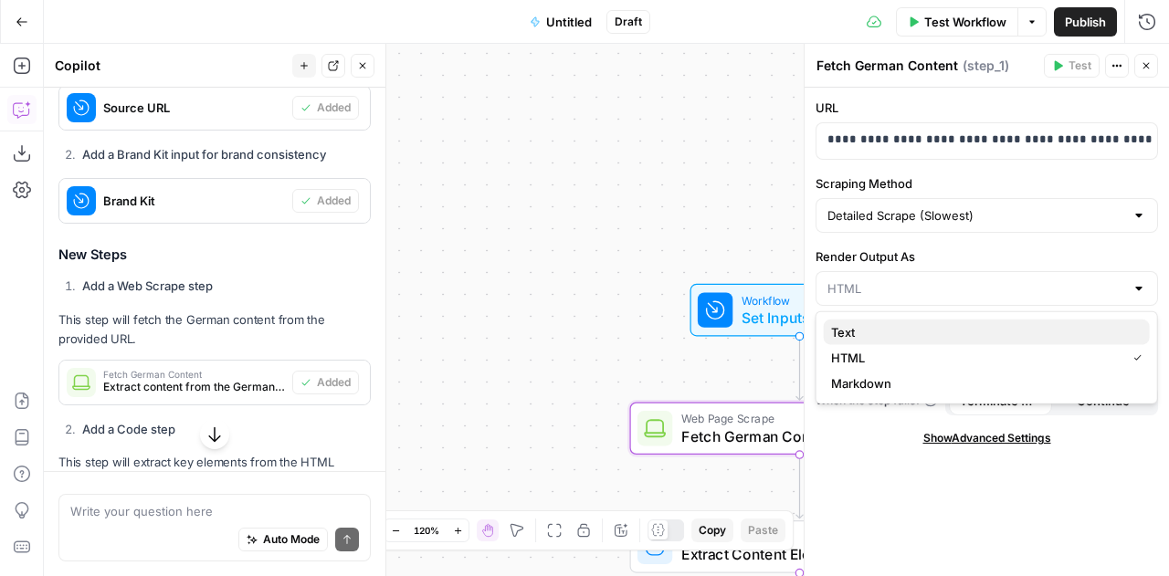
click at [963, 329] on span "Text" at bounding box center [983, 332] width 304 height 18
type input "Text"
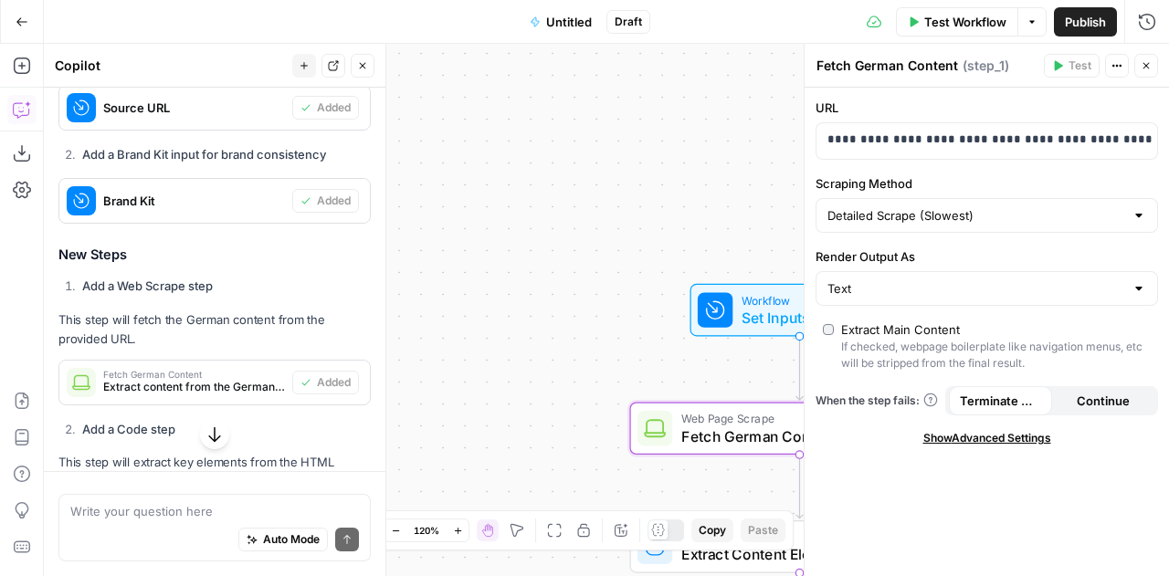
click at [680, 202] on div "Workflow Set Inputs Inputs Web Page Scrape Fetch German Content Step 1 Run Code…" at bounding box center [606, 310] width 1125 height 533
click at [1146, 74] on button "Close" at bounding box center [1146, 66] width 24 height 24
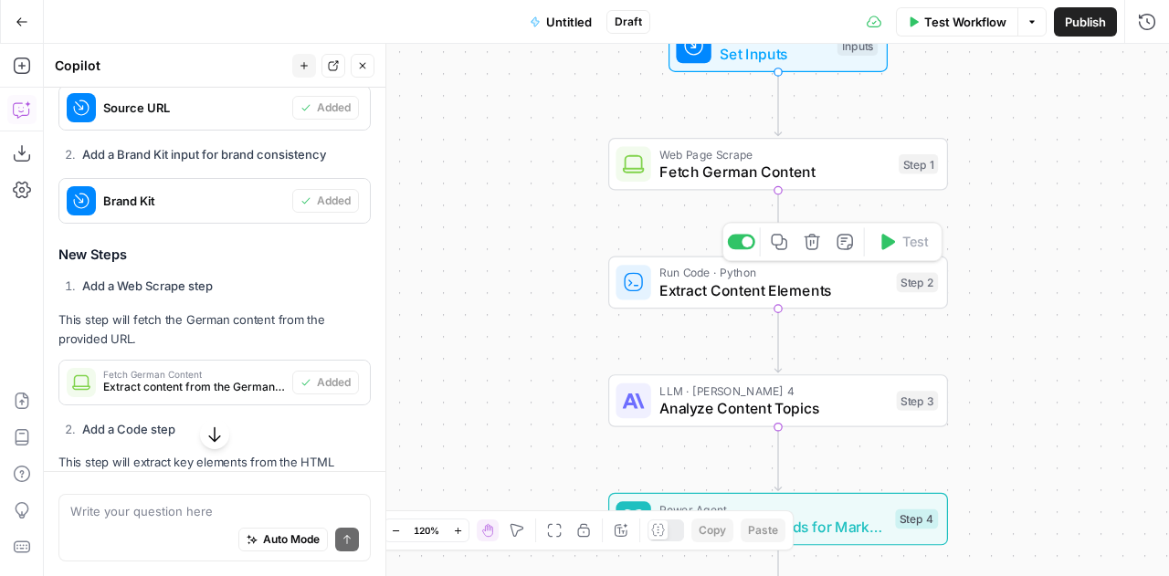
click at [796, 288] on span "Extract Content Elements" at bounding box center [773, 291] width 228 height 22
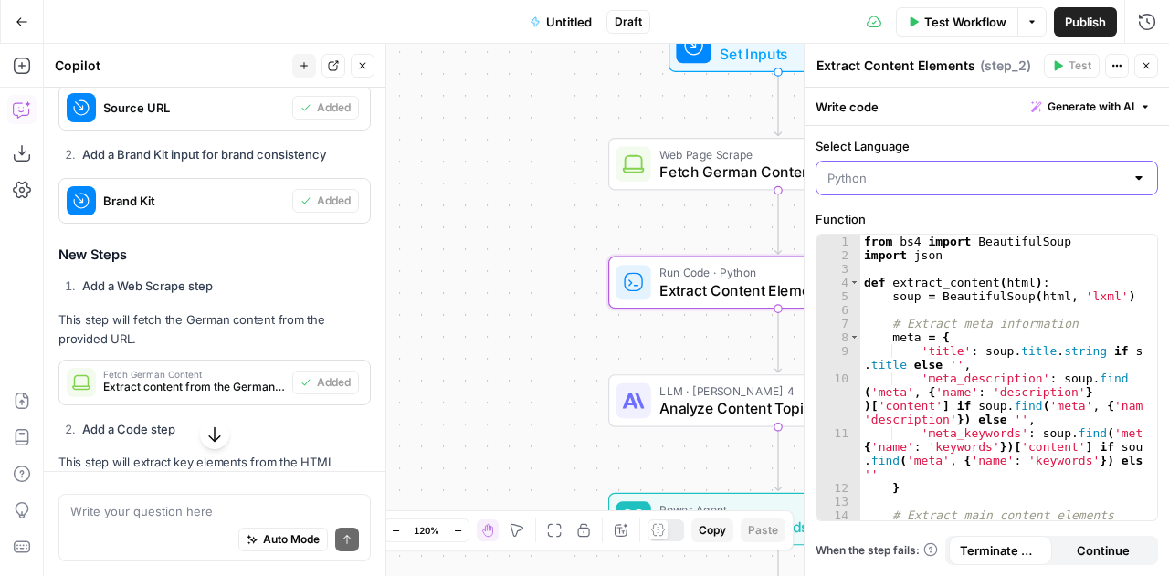
click at [901, 170] on input "Select Language" at bounding box center [976, 178] width 297 height 18
click at [1137, 174] on div at bounding box center [1139, 178] width 15 height 18
type input "Python"
click at [525, 225] on div "Workflow Set Inputs Inputs Web Page Scrape Fetch German Content Step 1 Run Code…" at bounding box center [606, 310] width 1125 height 533
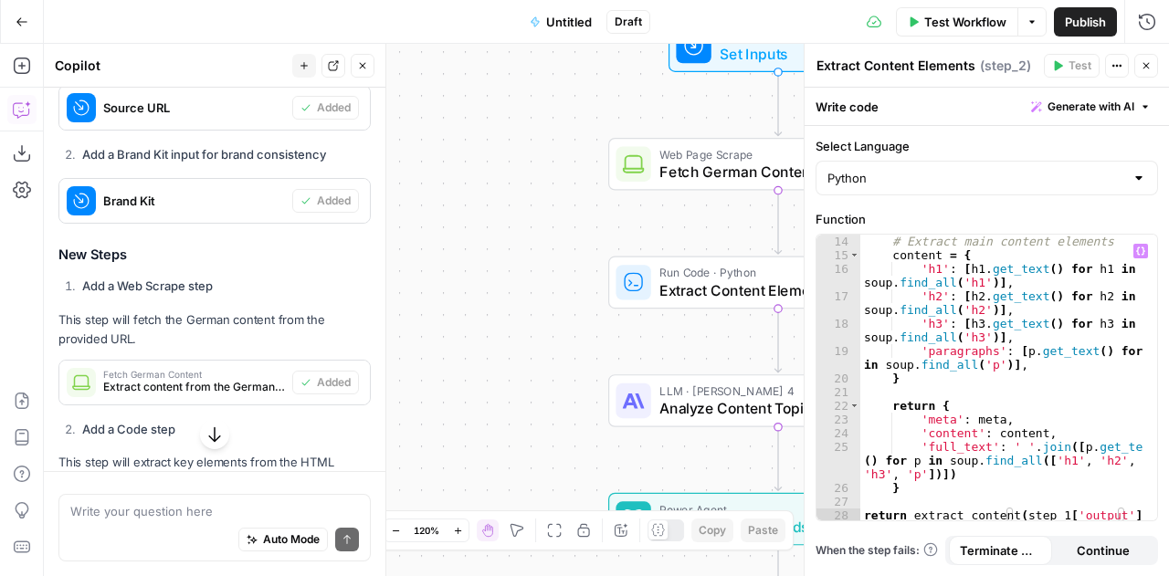
scroll to position [0, 0]
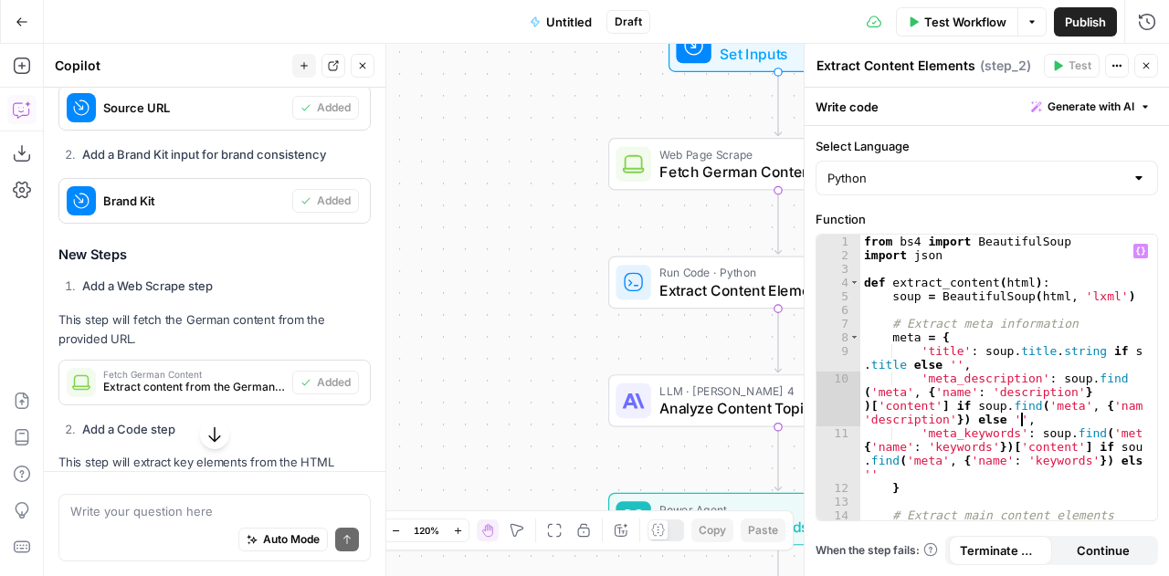
click at [1032, 425] on div "from bs4 import BeautifulSoup import json def extract_content ( html ) : soup =…" at bounding box center [1002, 392] width 284 height 315
type textarea "**********"
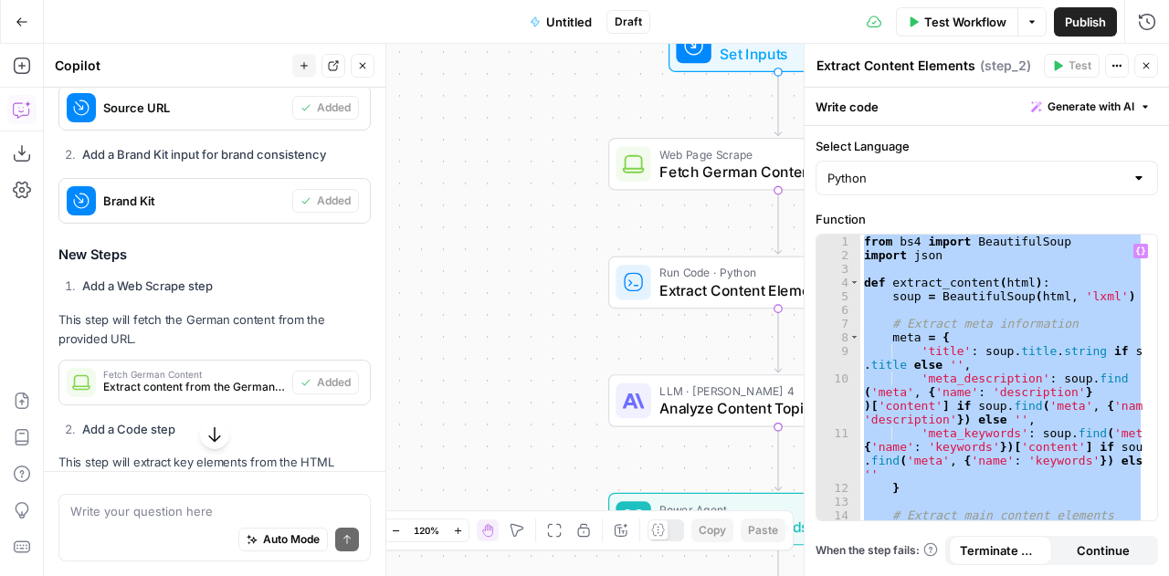
click at [1150, 64] on icon "button" at bounding box center [1146, 65] width 11 height 11
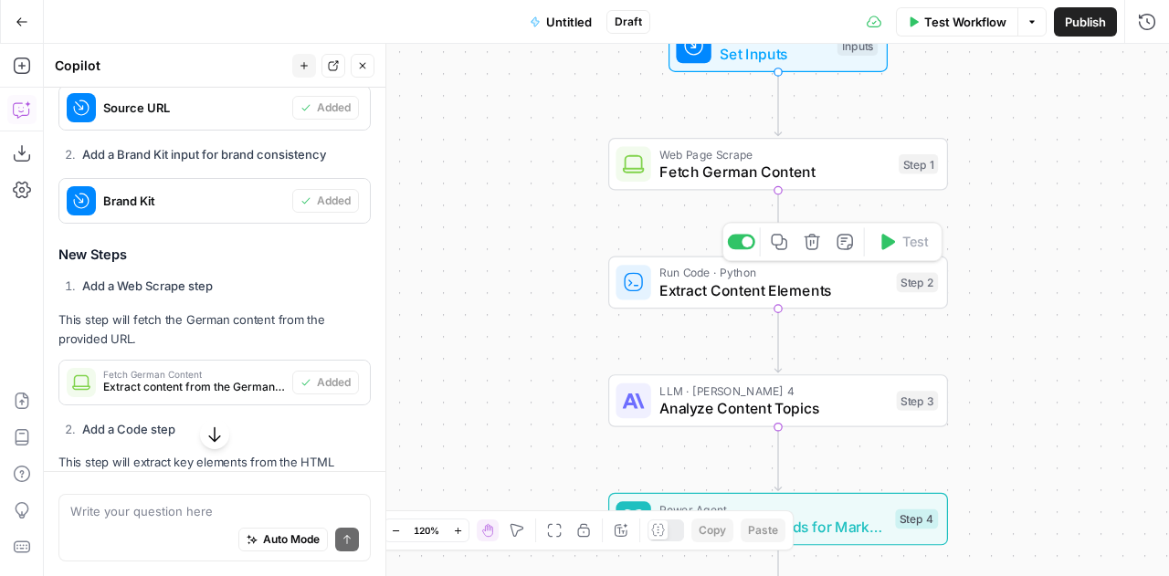
click at [819, 291] on span "Extract Content Elements" at bounding box center [773, 291] width 228 height 22
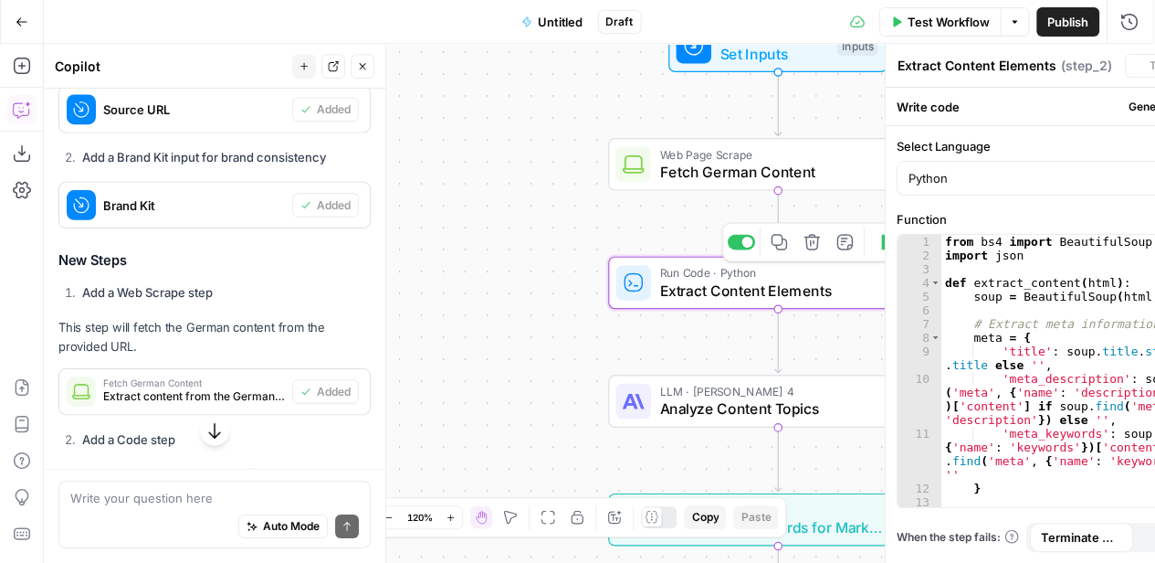
click at [819, 291] on div "Extract Content Elements Extract Content Elements ( step_2 ) Test Actions Close…" at bounding box center [972, 303] width 365 height 519
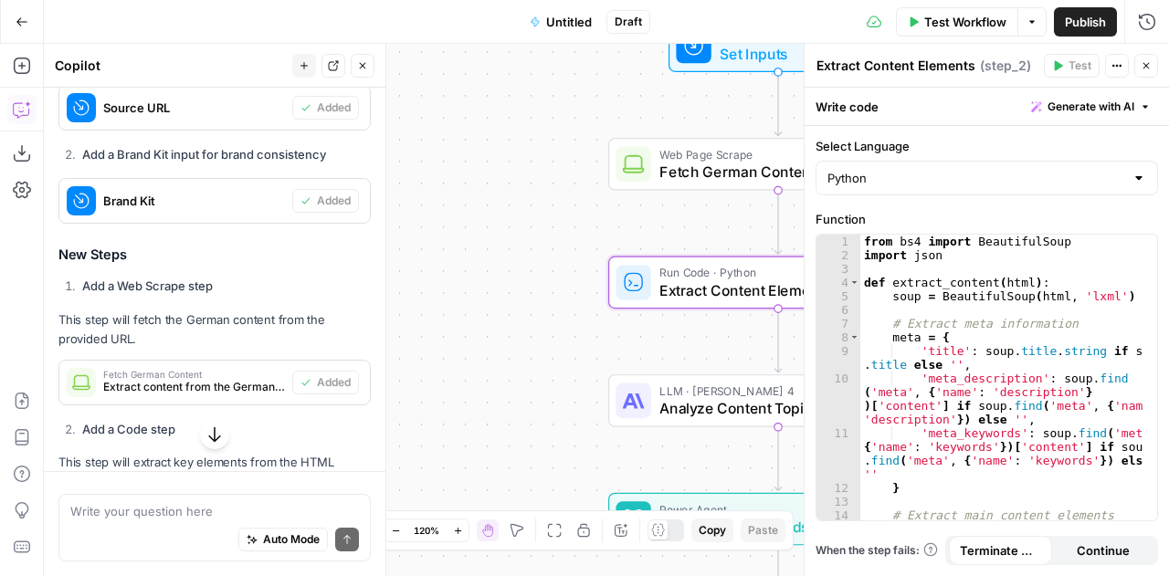
click at [885, 69] on textarea "Extract Content Elements" at bounding box center [896, 66] width 159 height 18
click at [957, 381] on div "from bs4 import BeautifulSoup import json def extract_content ( html ) : soup =…" at bounding box center [1002, 392] width 284 height 315
type textarea "**********"
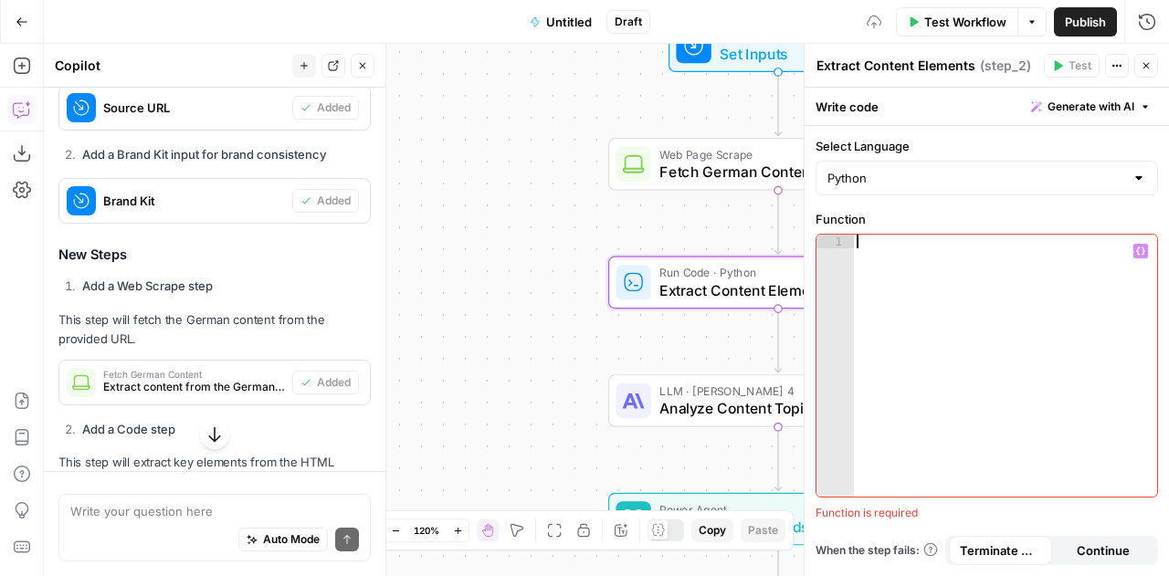
scroll to position [356, 0]
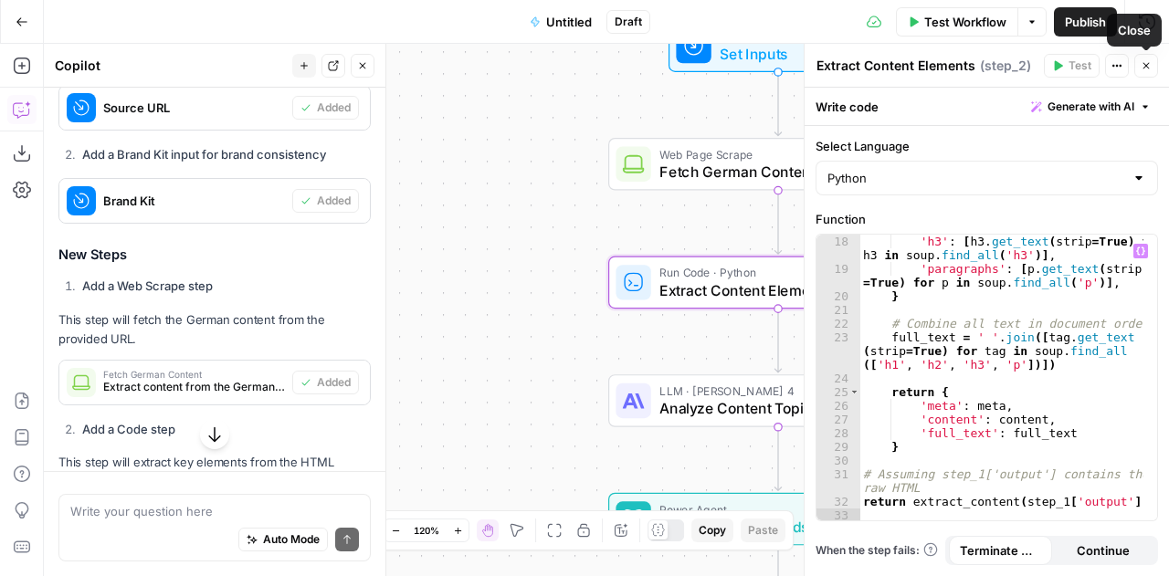
click at [1151, 68] on icon "button" at bounding box center [1146, 65] width 11 height 11
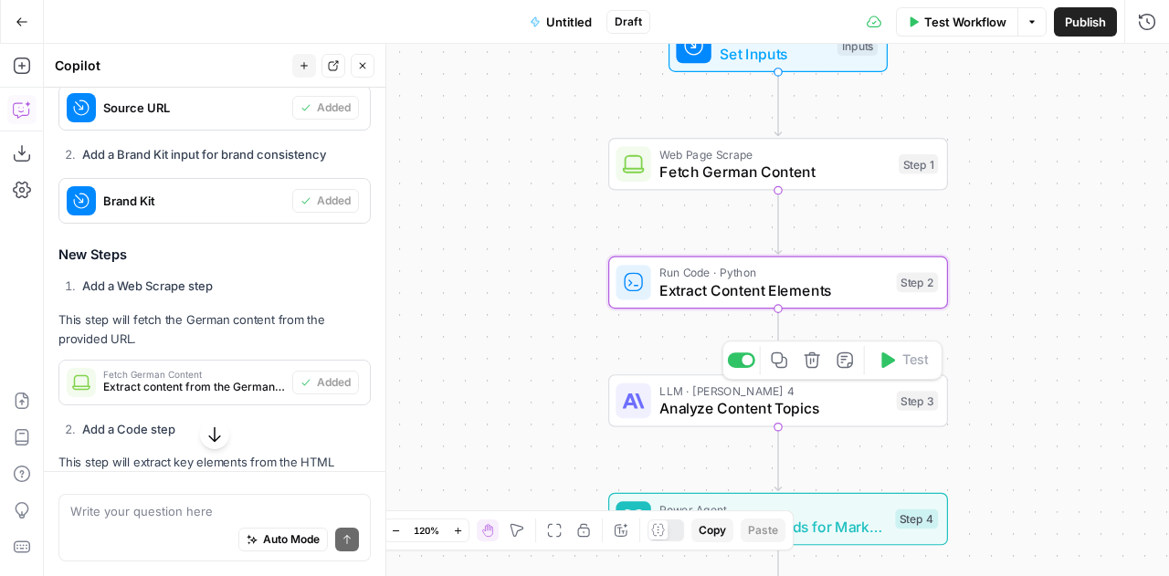
click at [703, 399] on span "Analyze Content Topics" at bounding box center [773, 408] width 228 height 22
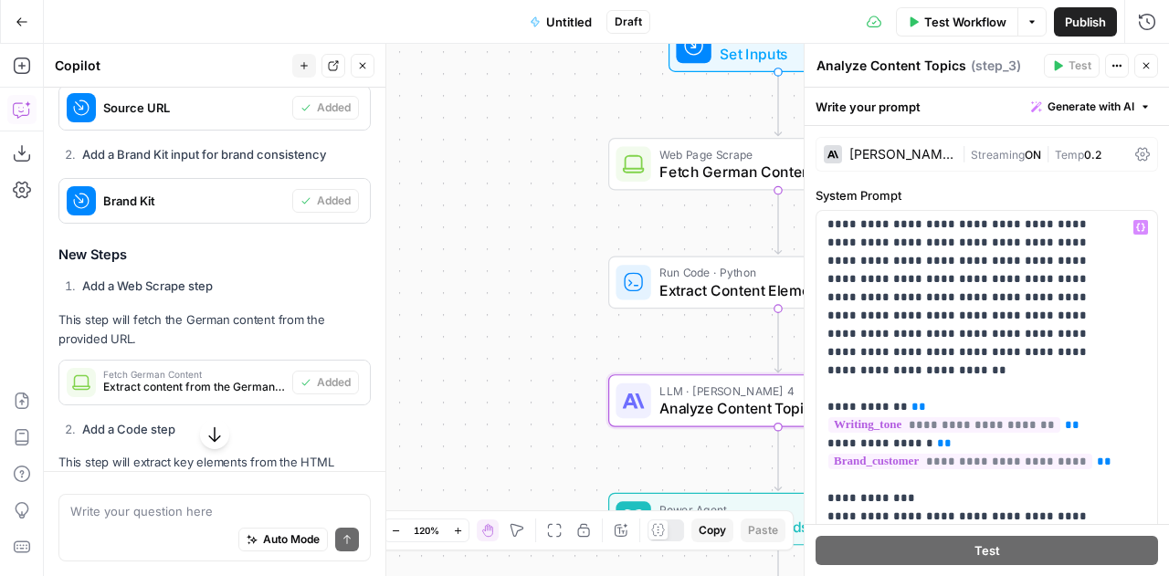
scroll to position [4, 0]
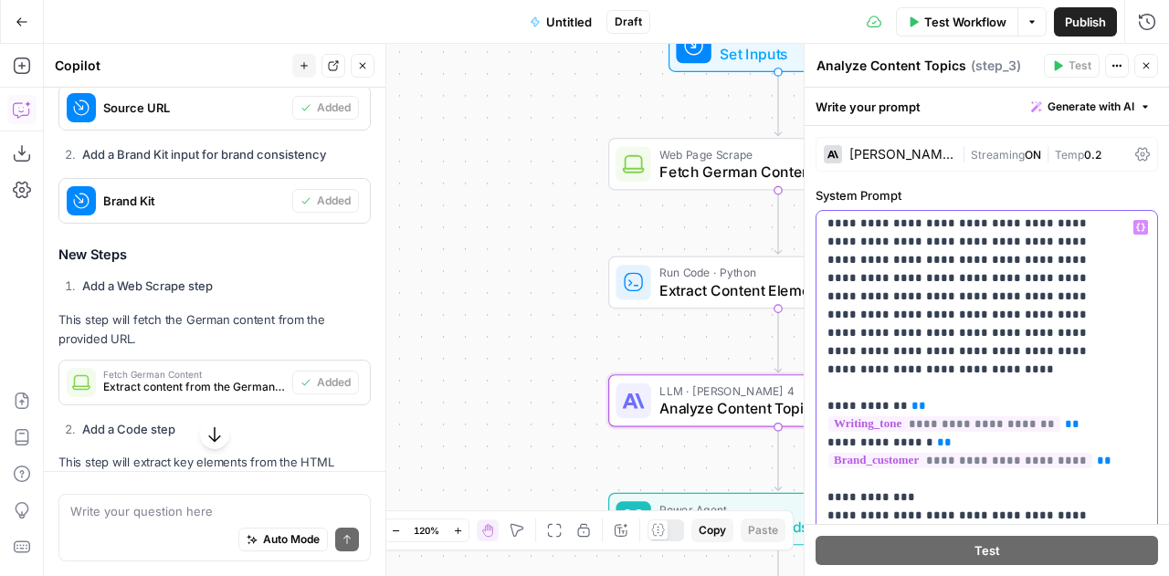
drag, startPoint x: 931, startPoint y: 333, endPoint x: 822, endPoint y: 334, distance: 108.7
click at [822, 334] on div "**********" at bounding box center [981, 583] width 328 height 744
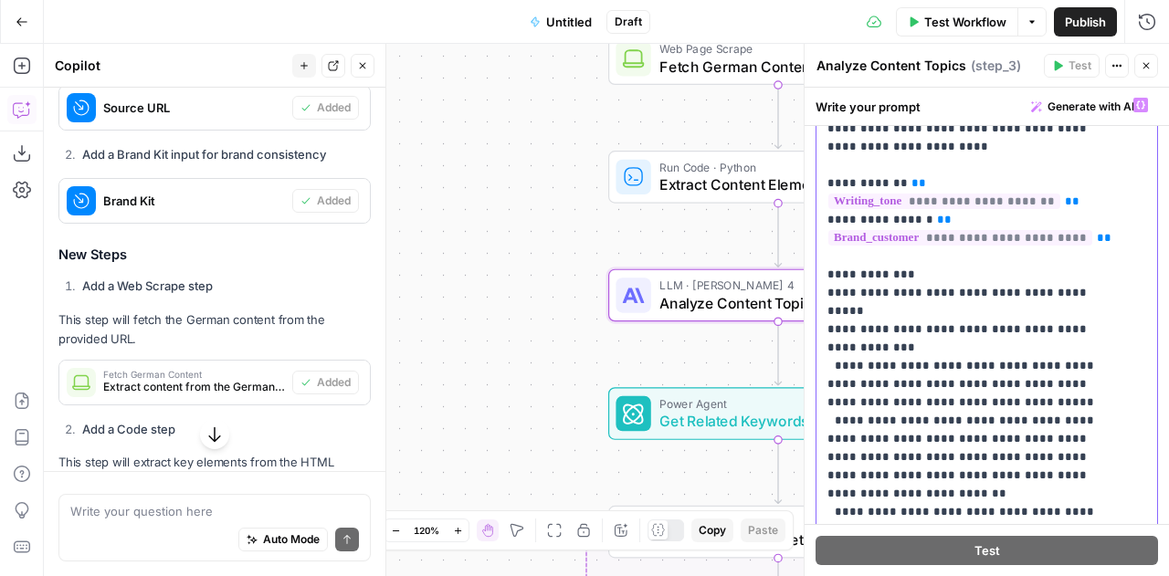
scroll to position [0, 0]
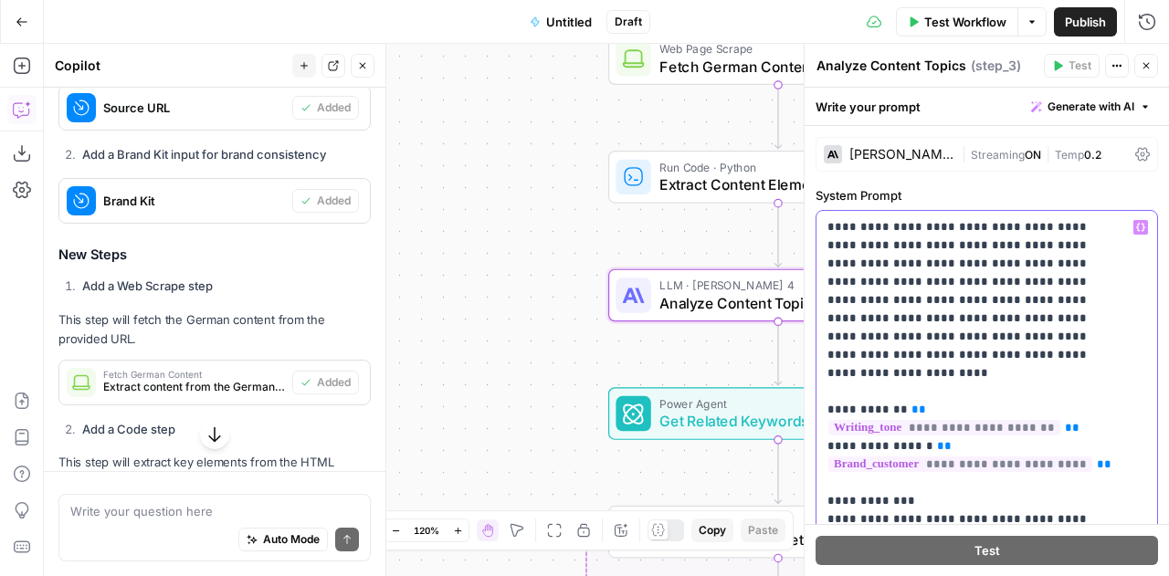
drag, startPoint x: 990, startPoint y: 408, endPoint x: 828, endPoint y: 231, distance: 240.5
copy p "**********"
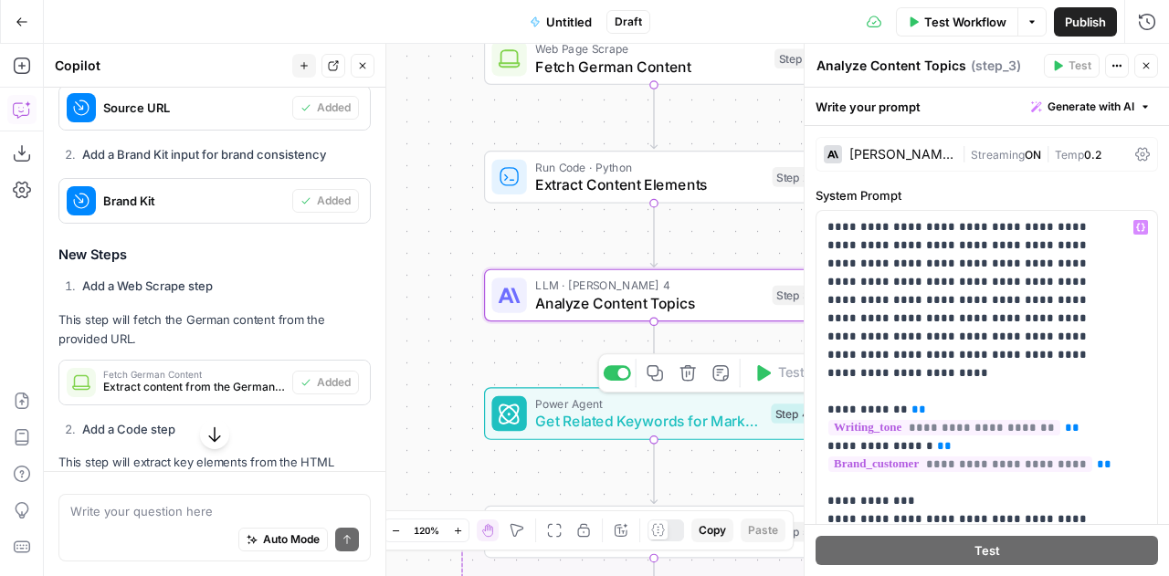
click at [569, 424] on span "Get Related Keywords for Markets" at bounding box center [648, 421] width 227 height 22
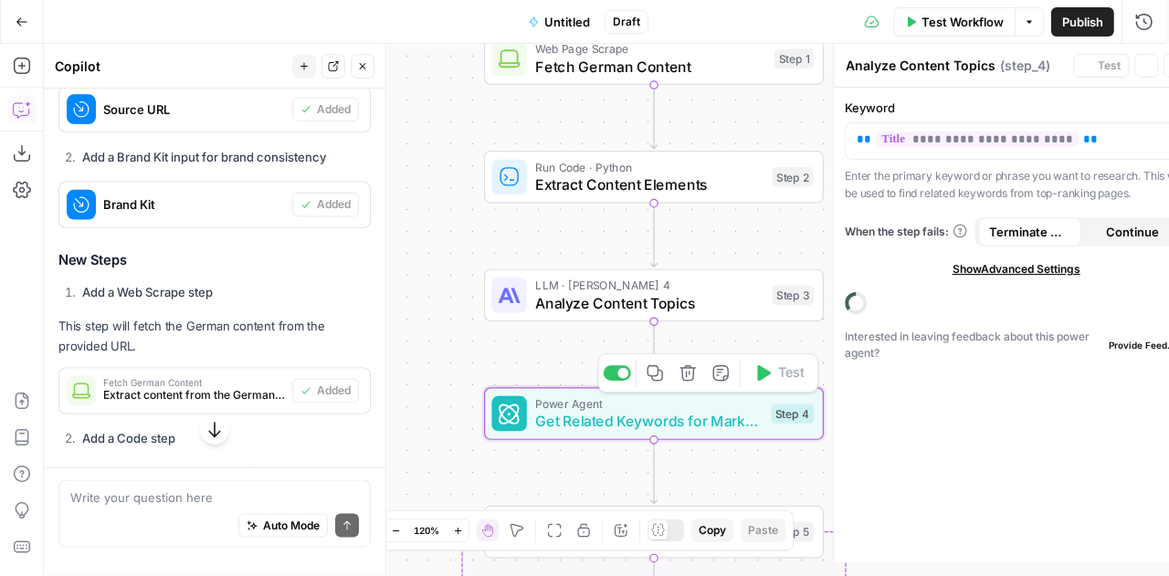
type textarea "Get Related Keywords for Markets"
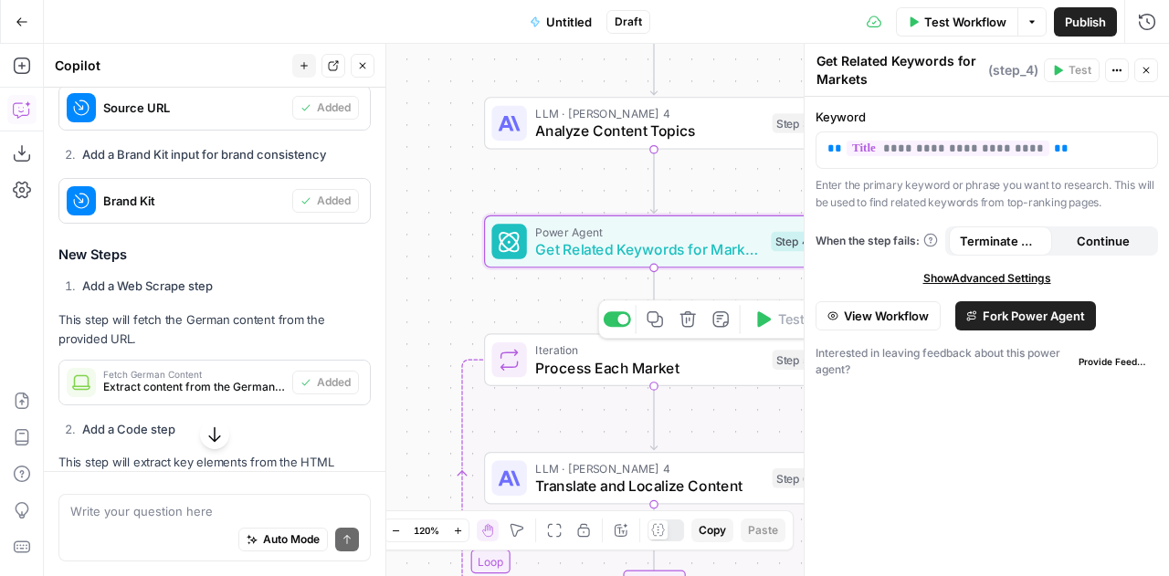
click at [597, 381] on div "Iteration Process Each Market Step 5 Copy step Delete step Add Note Test" at bounding box center [654, 359] width 340 height 53
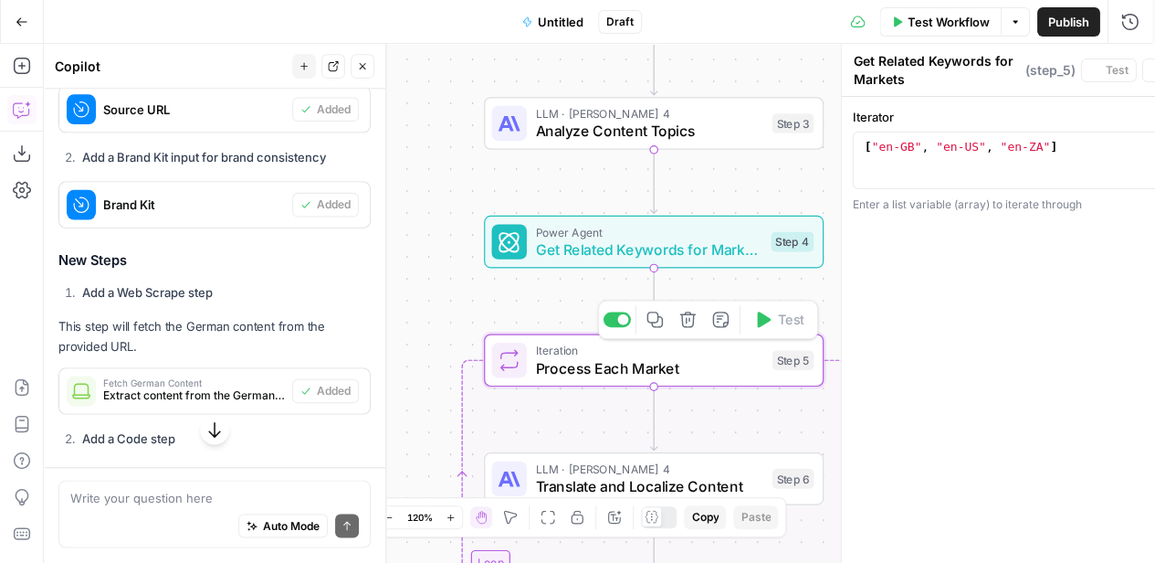
type textarea "Process Each Market"
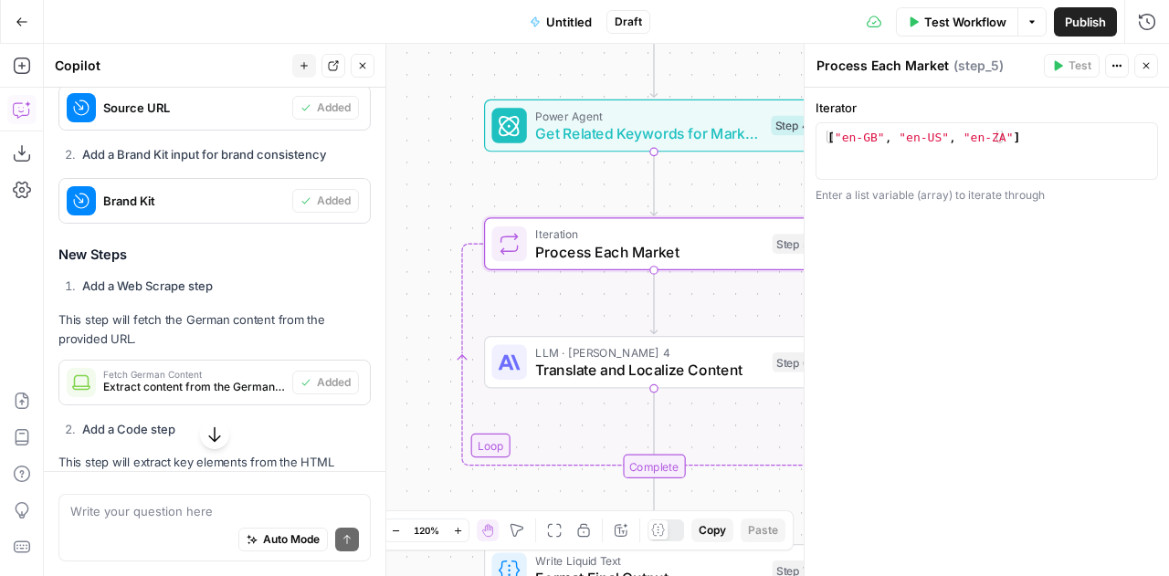
click at [597, 381] on div "LLM · [PERSON_NAME] 4 Translate and Localize Content Step 6 Copy step Delete st…" at bounding box center [654, 362] width 340 height 53
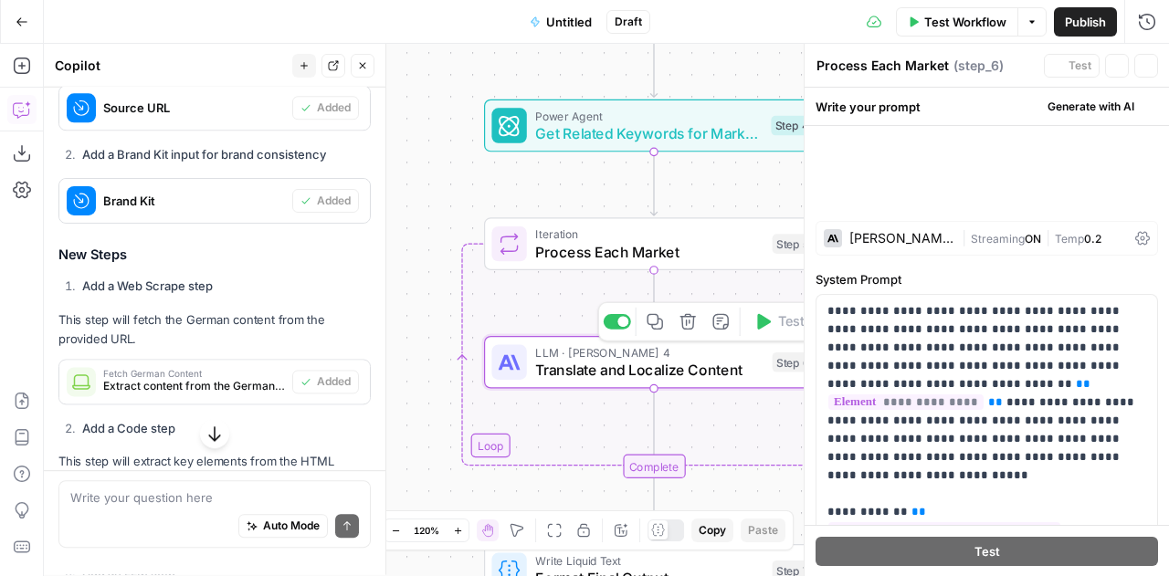
type textarea "Translate and Localize Content"
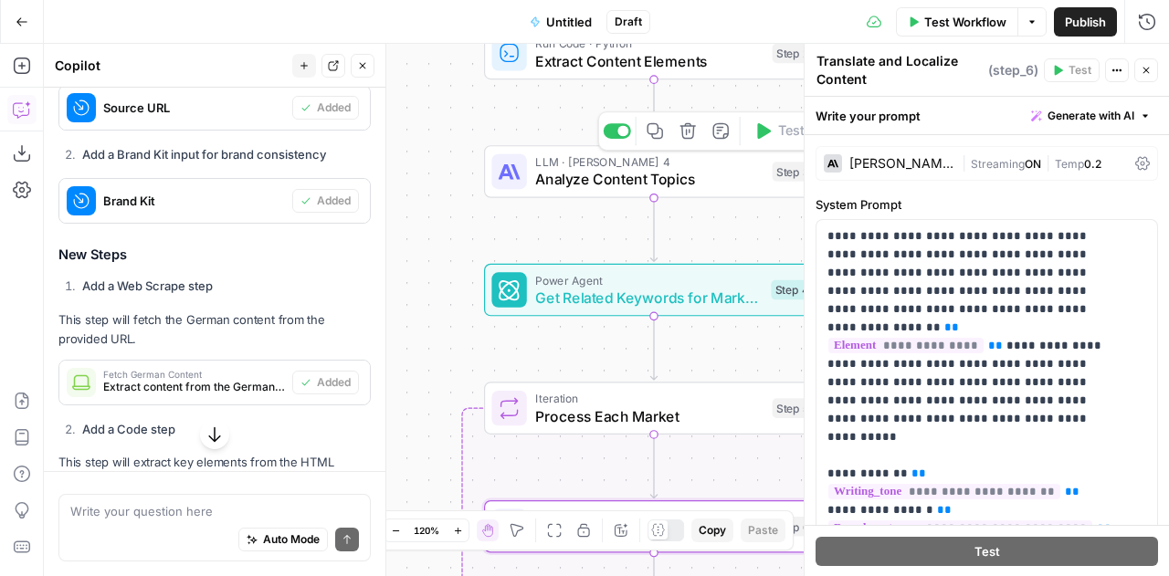
click at [696, 141] on button "Delete step" at bounding box center [688, 131] width 28 height 28
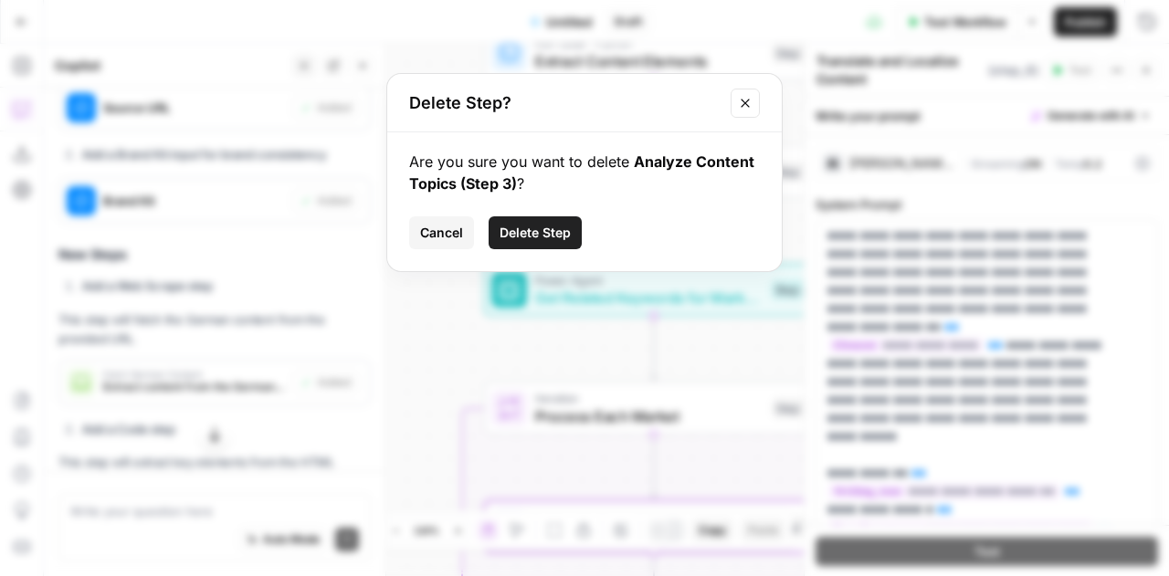
click at [543, 235] on span "Delete Step" at bounding box center [535, 233] width 71 height 18
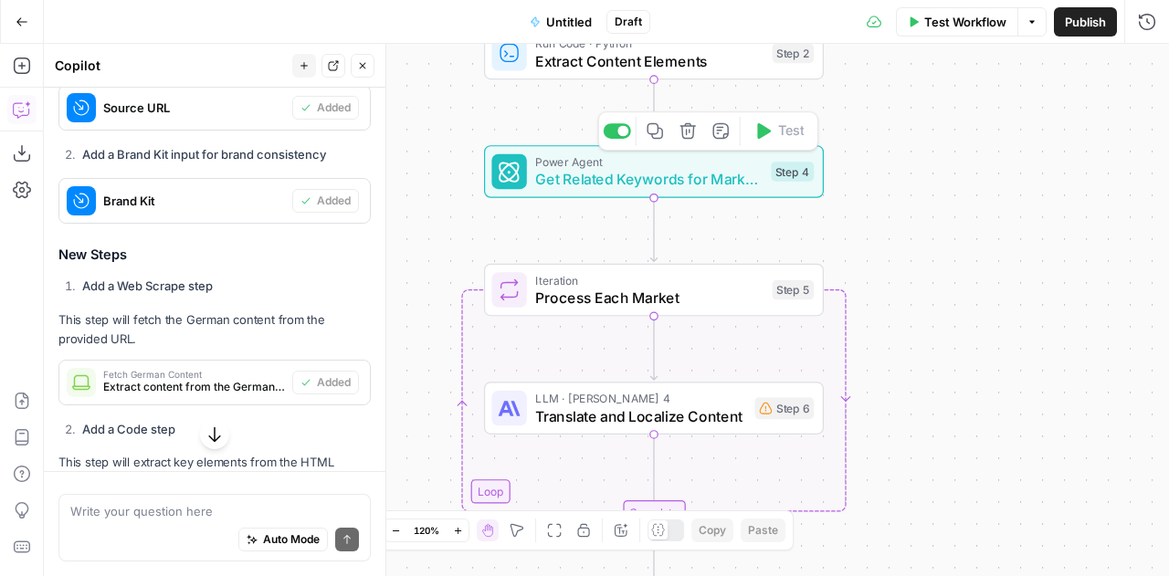
click at [620, 187] on span "Get Related Keywords for Markets" at bounding box center [648, 179] width 227 height 22
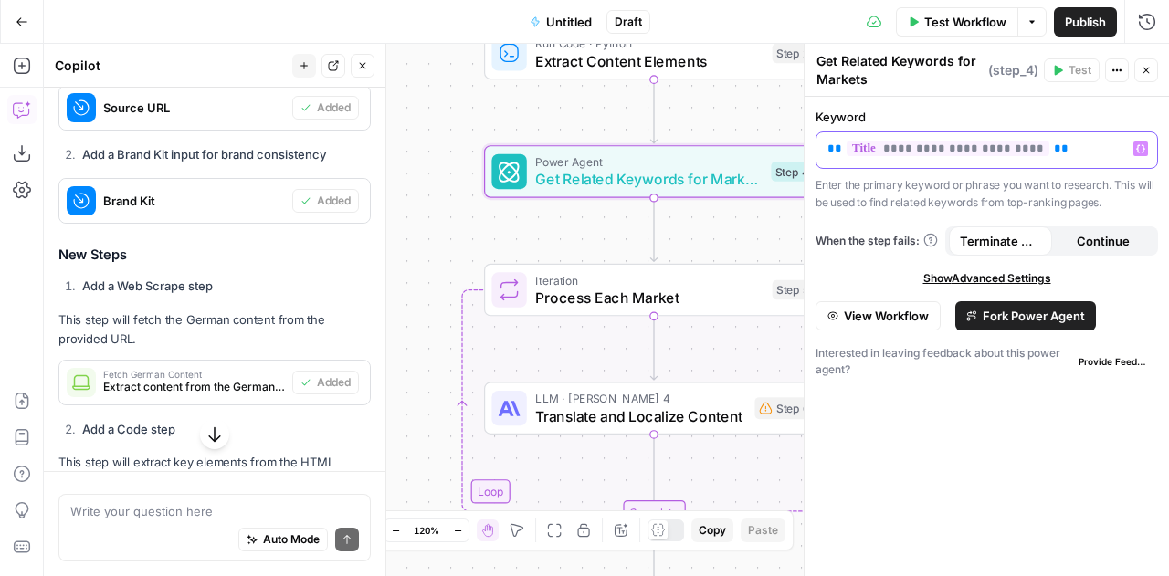
click at [1043, 143] on p "**********" at bounding box center [988, 149] width 320 height 18
copy p "**********"
click at [994, 315] on span "Fork Power Agent" at bounding box center [1034, 316] width 102 height 18
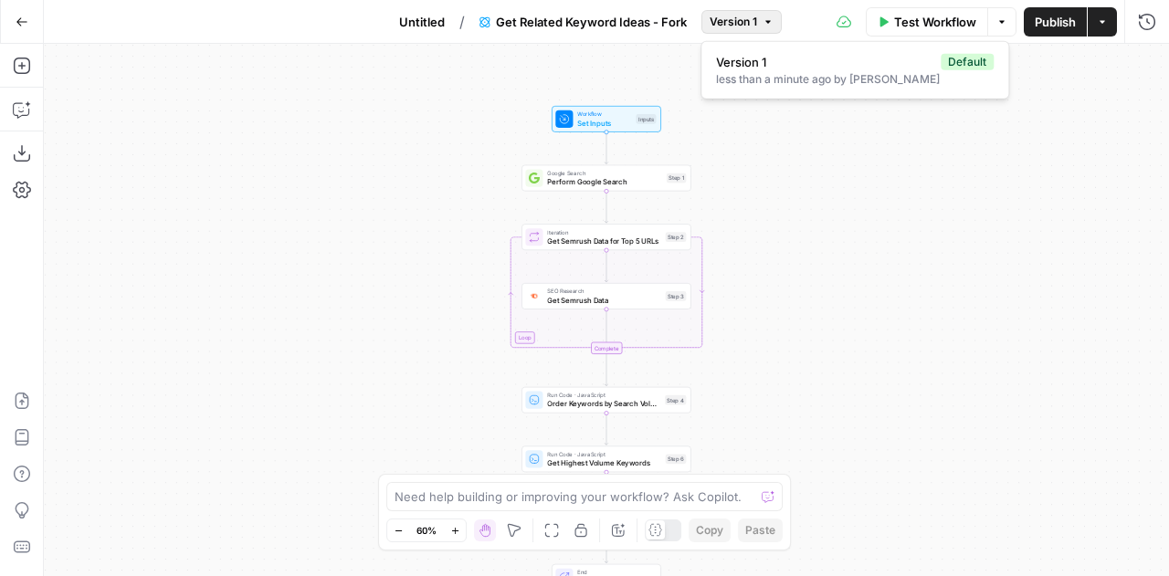
click at [769, 22] on icon "button" at bounding box center [768, 21] width 11 height 11
click at [866, 241] on div "Workflow Set Inputs Inputs Google Search Perform Google Search Step 1 Loop Iter…" at bounding box center [606, 310] width 1125 height 533
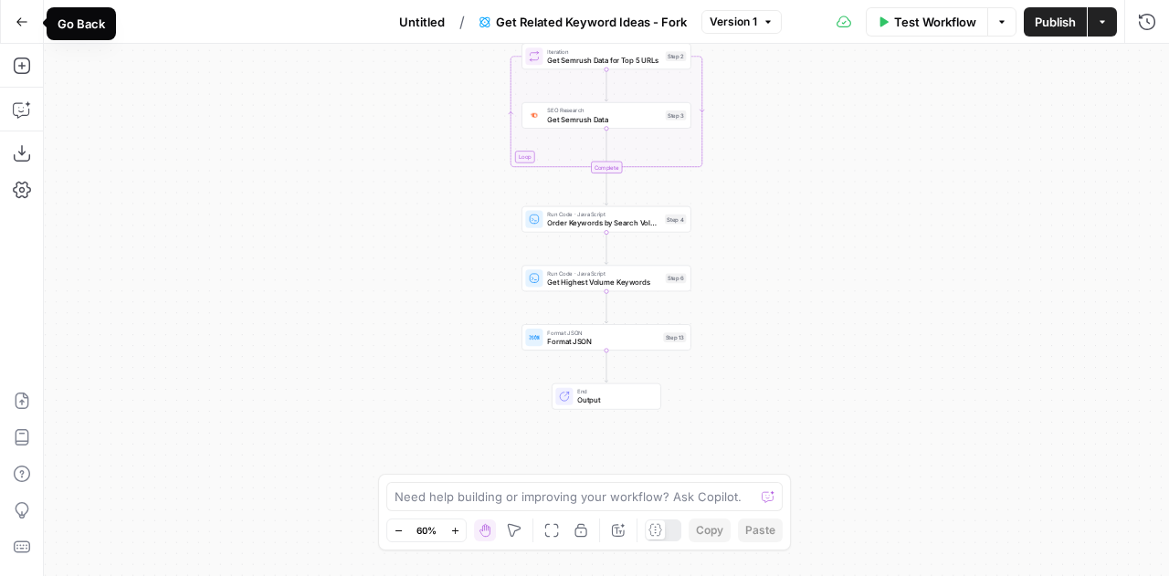
click at [21, 26] on icon "button" at bounding box center [22, 22] width 13 height 13
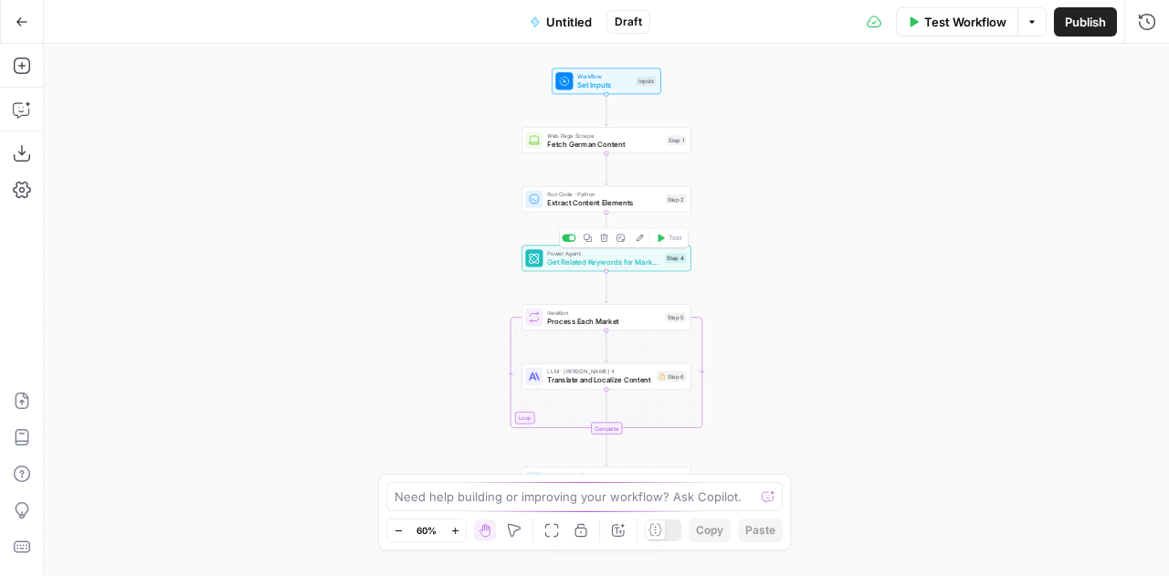
click at [609, 261] on span "Get Related Keywords for Markets" at bounding box center [603, 262] width 113 height 11
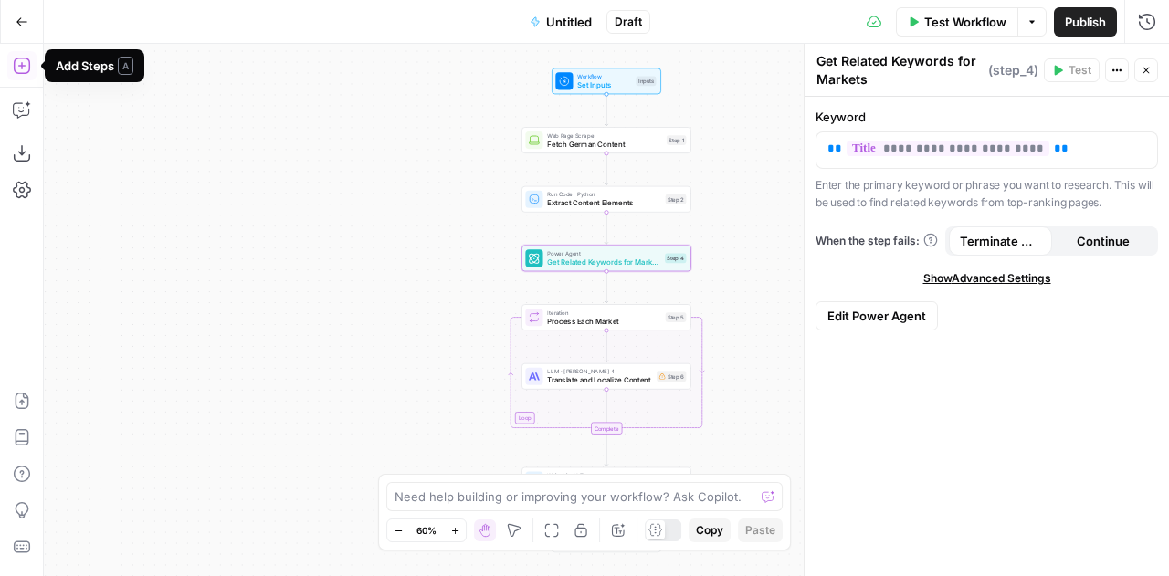
click at [26, 69] on icon "button" at bounding box center [22, 66] width 18 height 18
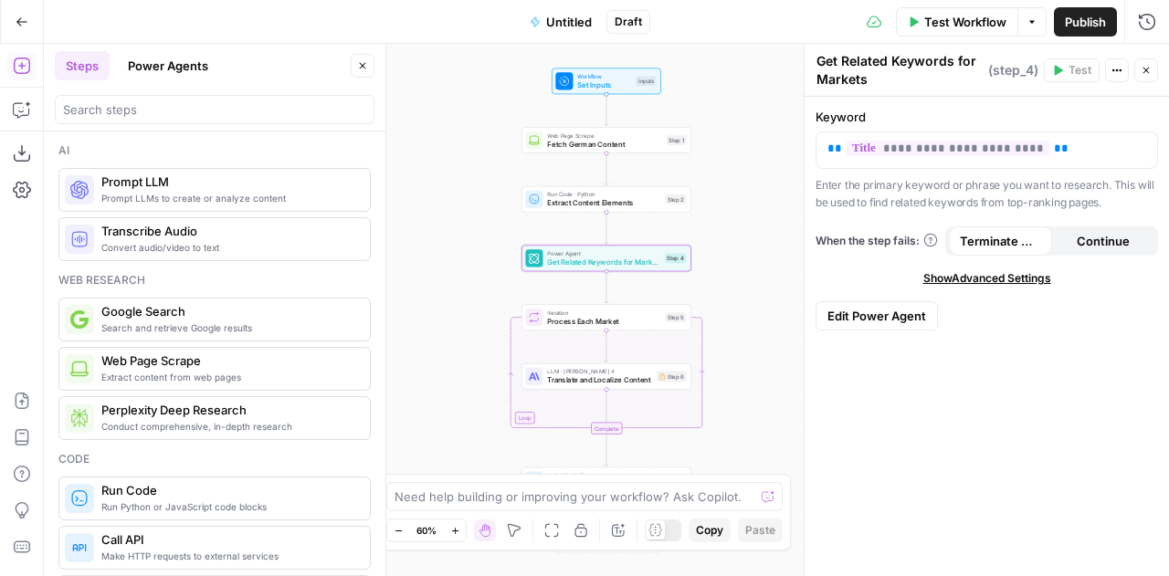
click at [133, 98] on div at bounding box center [215, 109] width 320 height 29
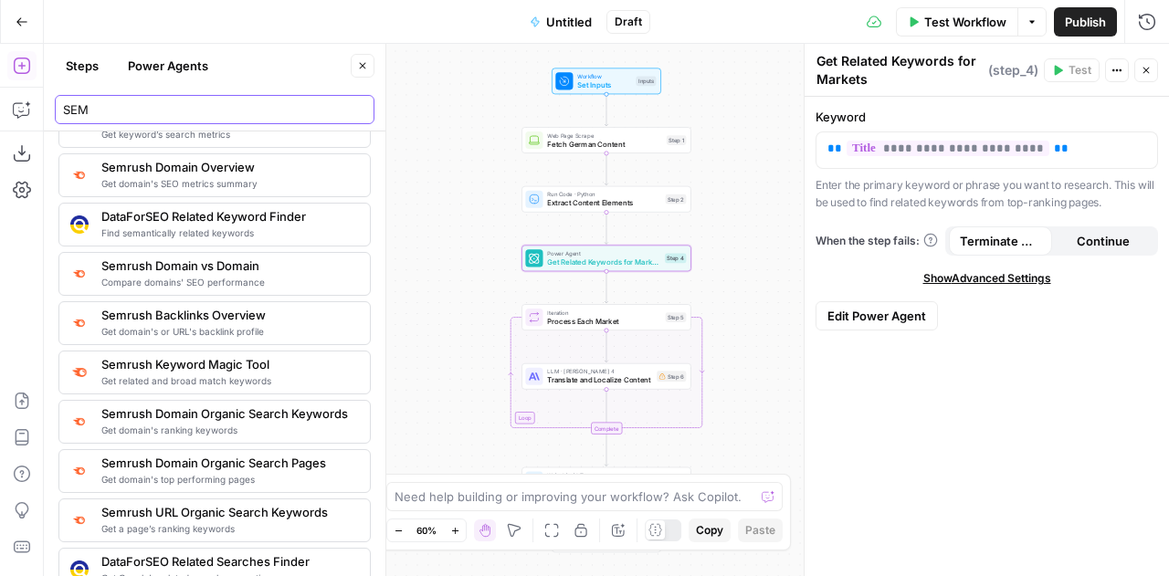
scroll to position [69, 0]
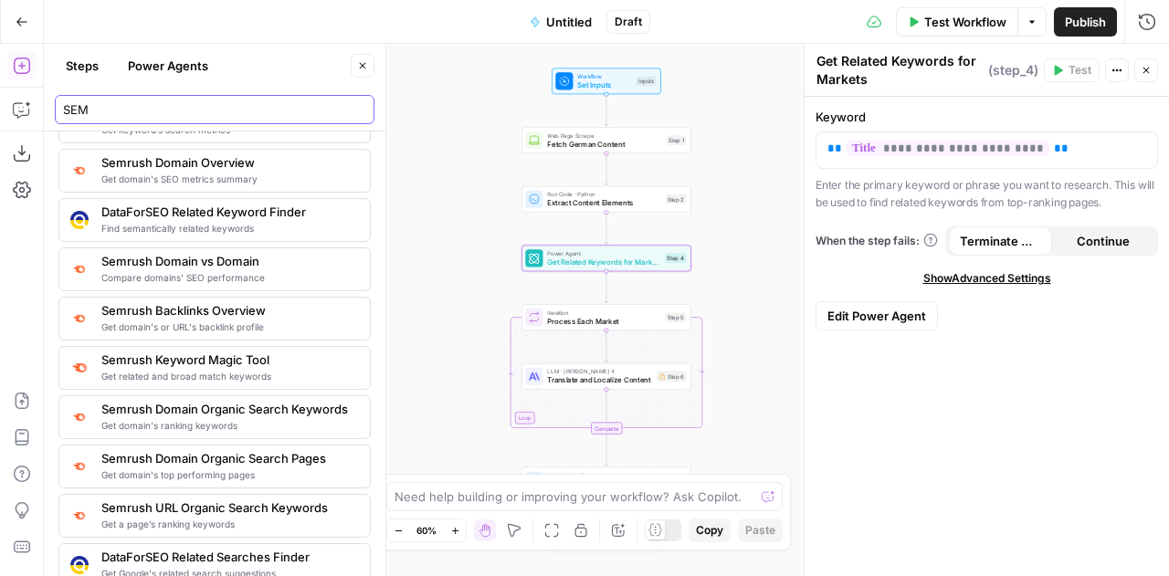
type input "SEM"
click at [98, 314] on div "Get domain's or URL's backlink profile Semrush Backlinks Overview" at bounding box center [214, 318] width 298 height 31
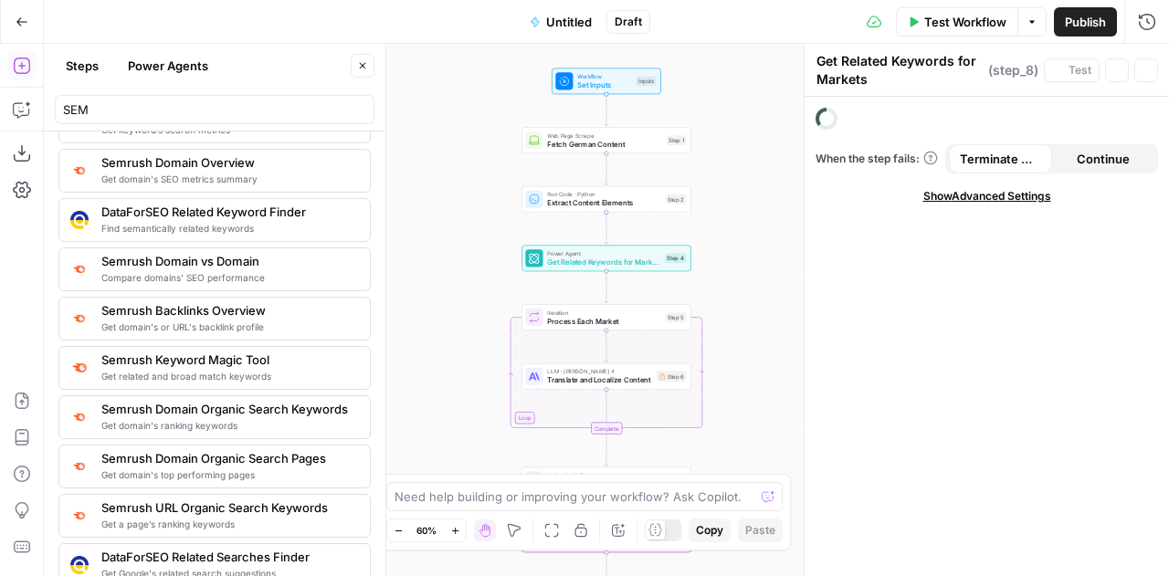
type textarea "Semrush Backlinks Overview"
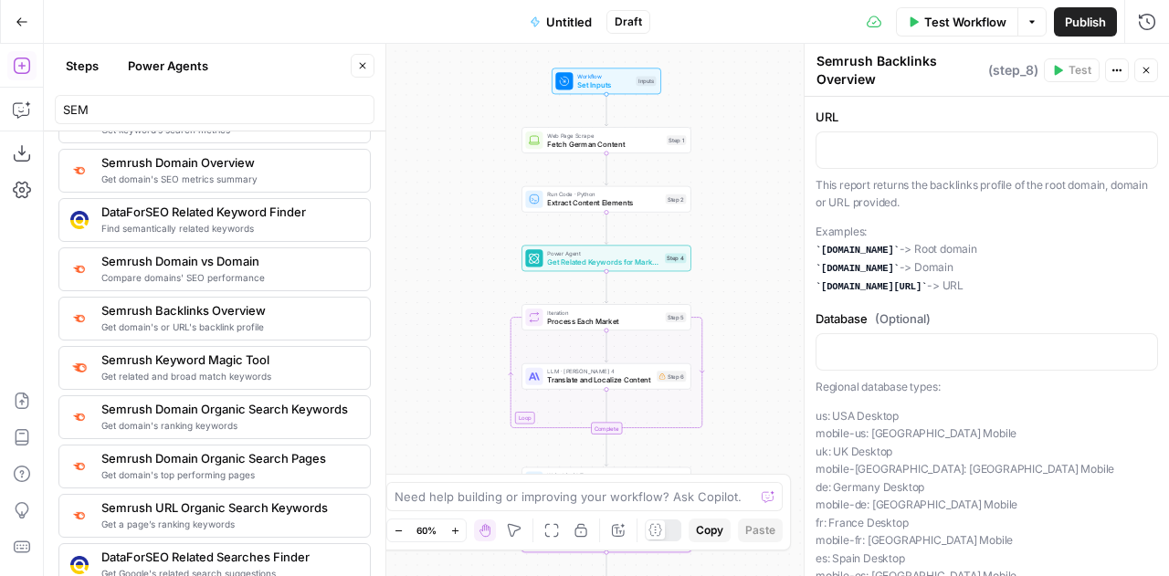
scroll to position [0, 0]
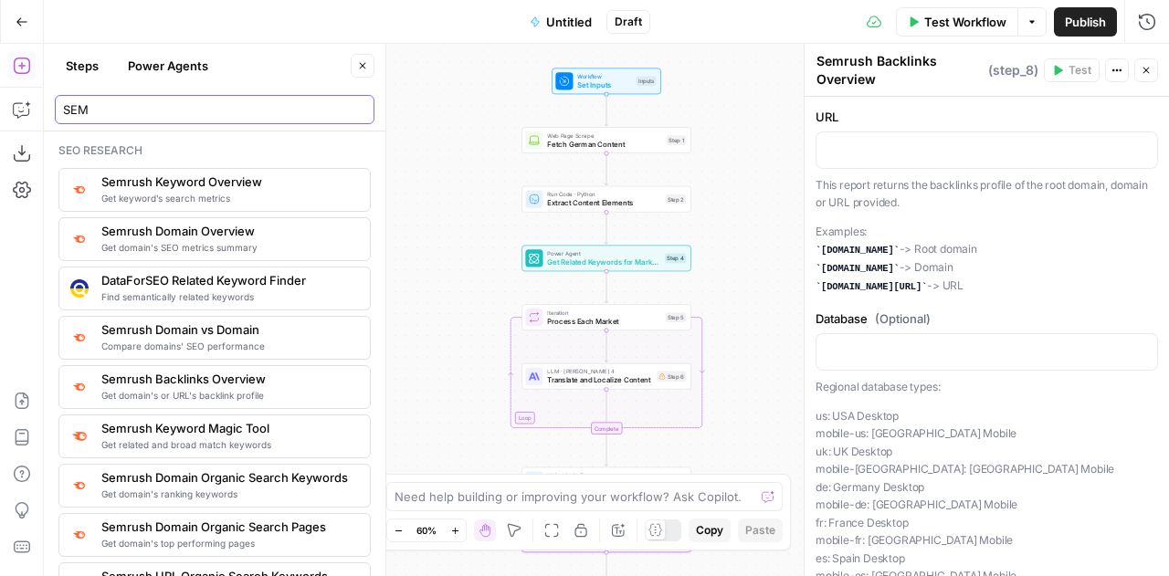
click at [115, 111] on input "SEM" at bounding box center [214, 109] width 303 height 18
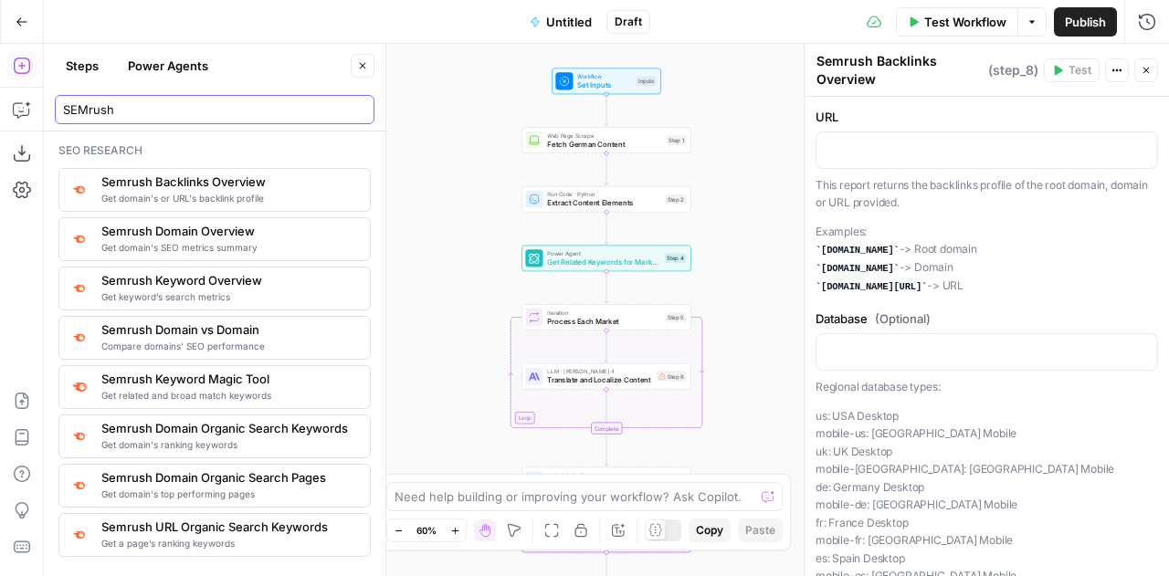
type input "SEMrush"
click at [1036, 227] on p "Examples: [DOMAIN_NAME] -> Root domain [DOMAIN_NAME] -> Domain [DOMAIN_NAME][UR…" at bounding box center [987, 259] width 343 height 73
click at [1147, 69] on icon "button" at bounding box center [1147, 71] width 6 height 6
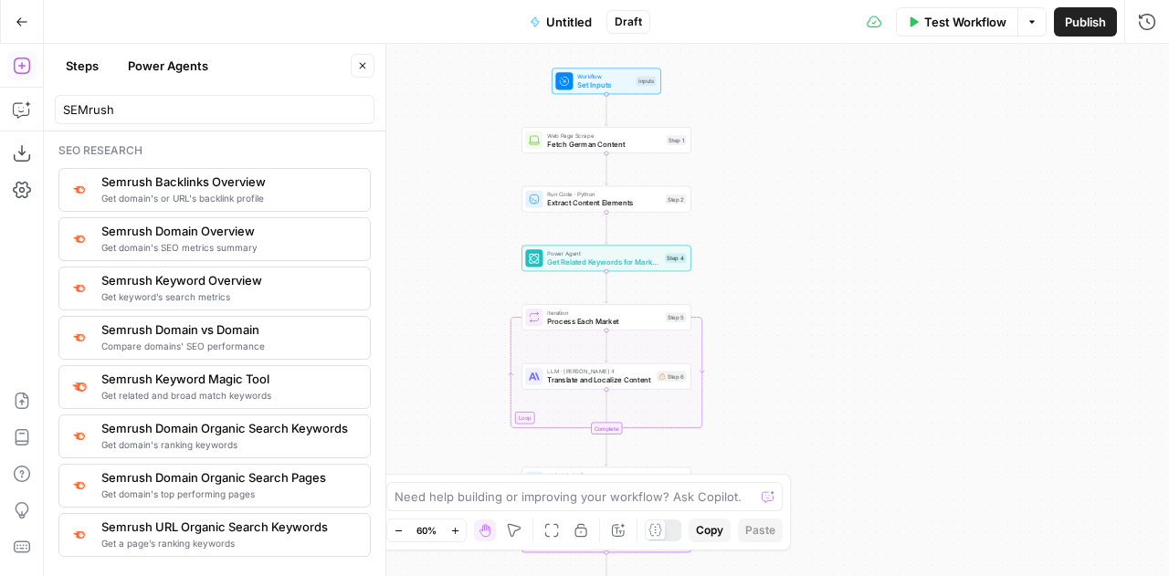
click at [367, 64] on icon "button" at bounding box center [362, 65] width 11 height 11
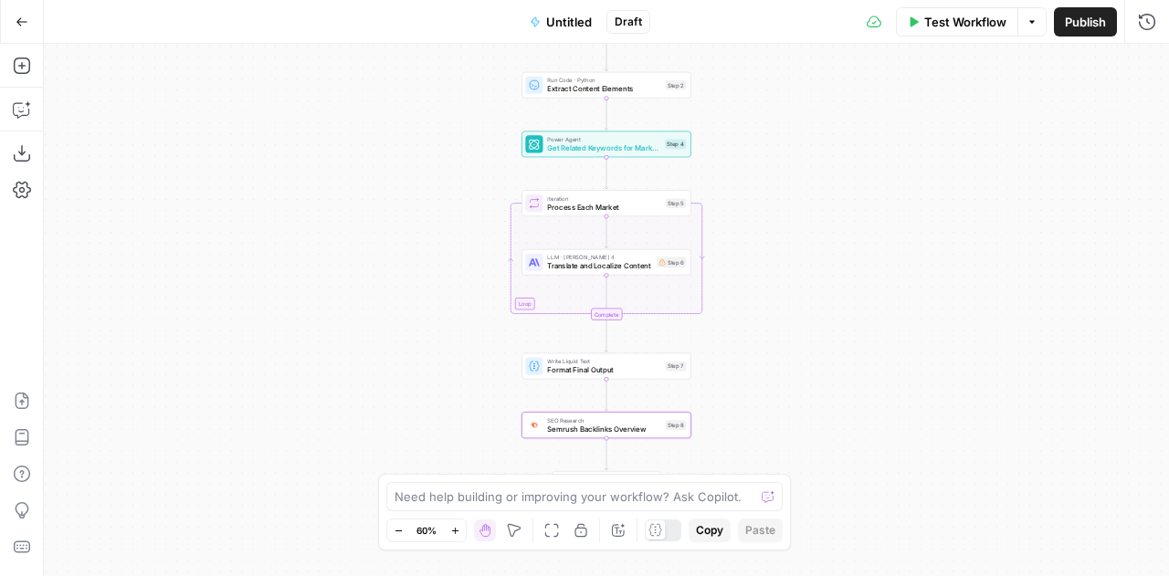
click at [1076, 251] on div "Workflow Set Inputs Inputs Web Page Scrape Fetch German Content Step 1 Run Code…" at bounding box center [606, 310] width 1125 height 533
click at [617, 203] on span "Process Each Market" at bounding box center [604, 207] width 114 height 11
click at [1149, 68] on icon "button" at bounding box center [1147, 66] width 6 height 6
click at [590, 149] on span "Get Related Keywords for Markets" at bounding box center [603, 147] width 113 height 11
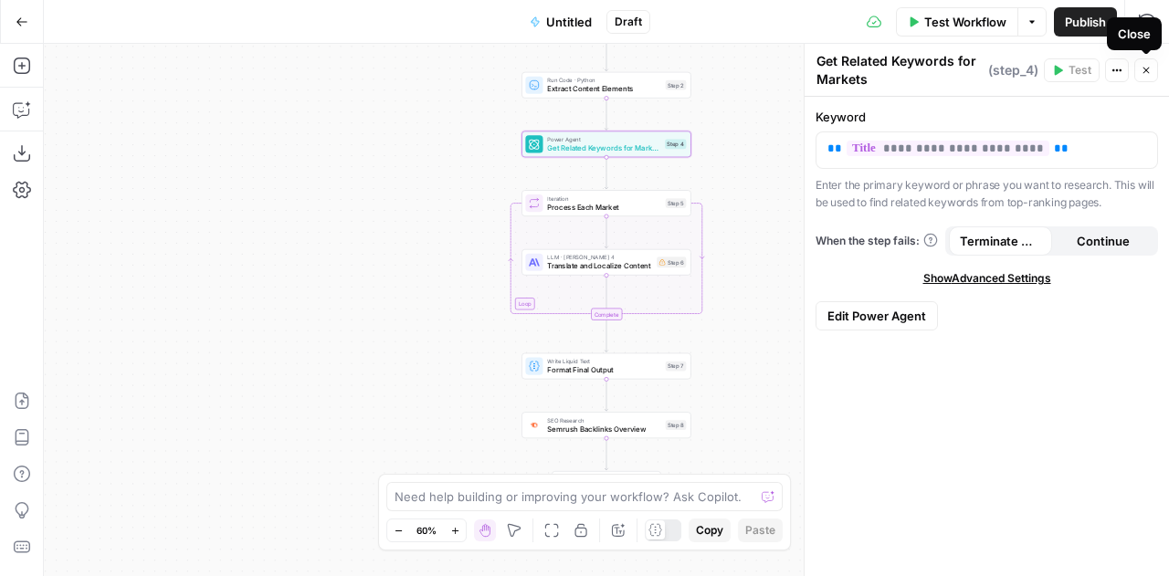
click at [1149, 69] on icon "button" at bounding box center [1146, 70] width 11 height 11
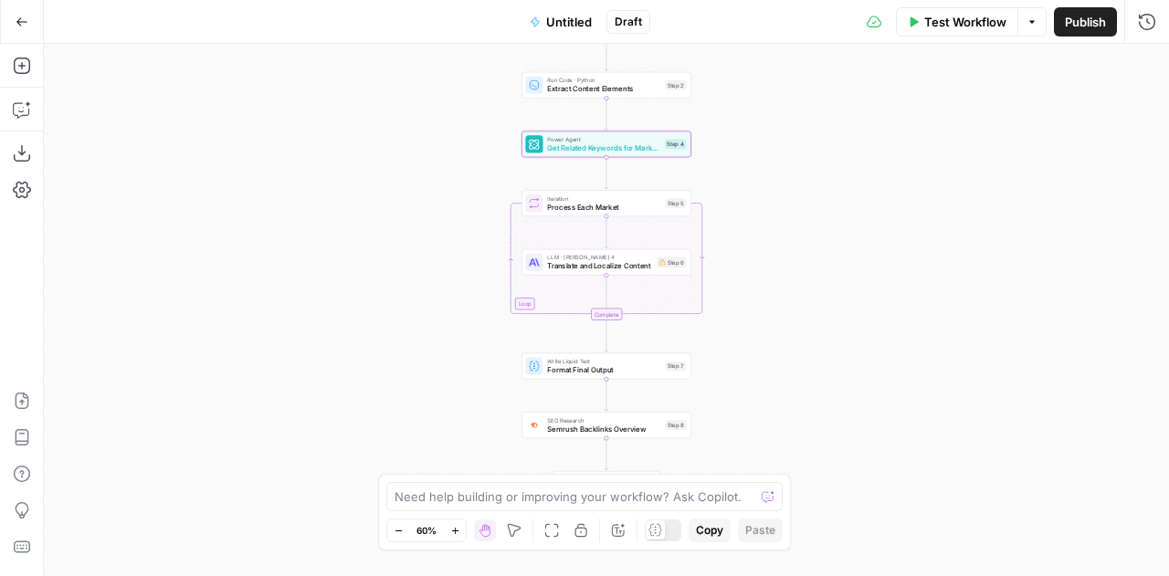
click at [1048, 185] on div "Workflow Set Inputs Inputs Web Page Scrape Fetch German Content Step 1 Run Code…" at bounding box center [606, 310] width 1125 height 533
click at [27, 69] on icon "button" at bounding box center [22, 66] width 18 height 18
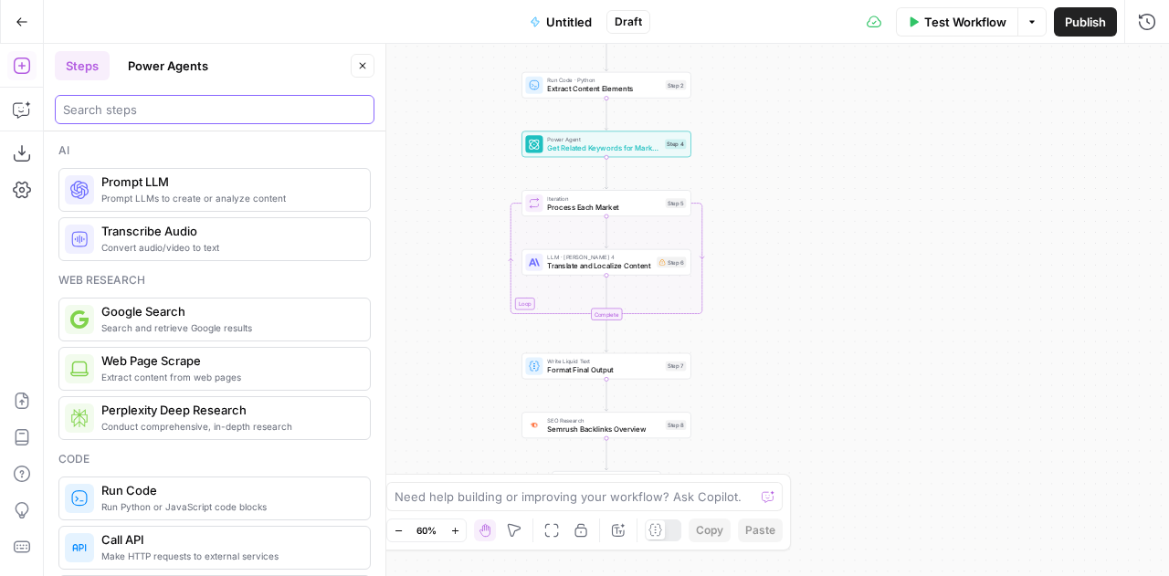
click at [179, 110] on input "search" at bounding box center [214, 109] width 303 height 18
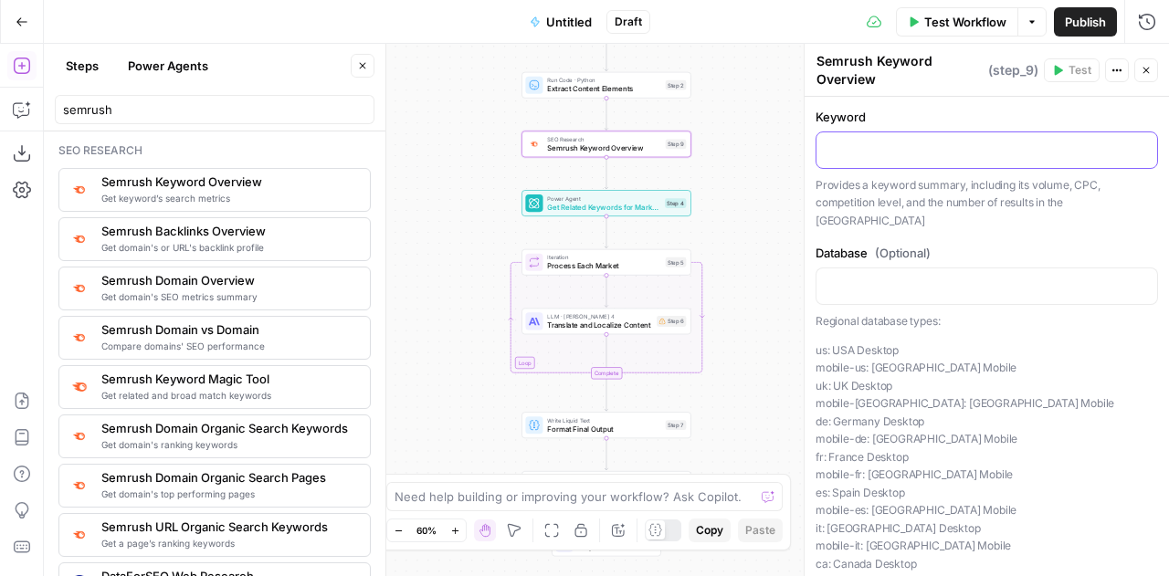
click at [952, 147] on p at bounding box center [987, 149] width 319 height 18
click at [625, 127] on icon "button" at bounding box center [623, 124] width 9 height 9
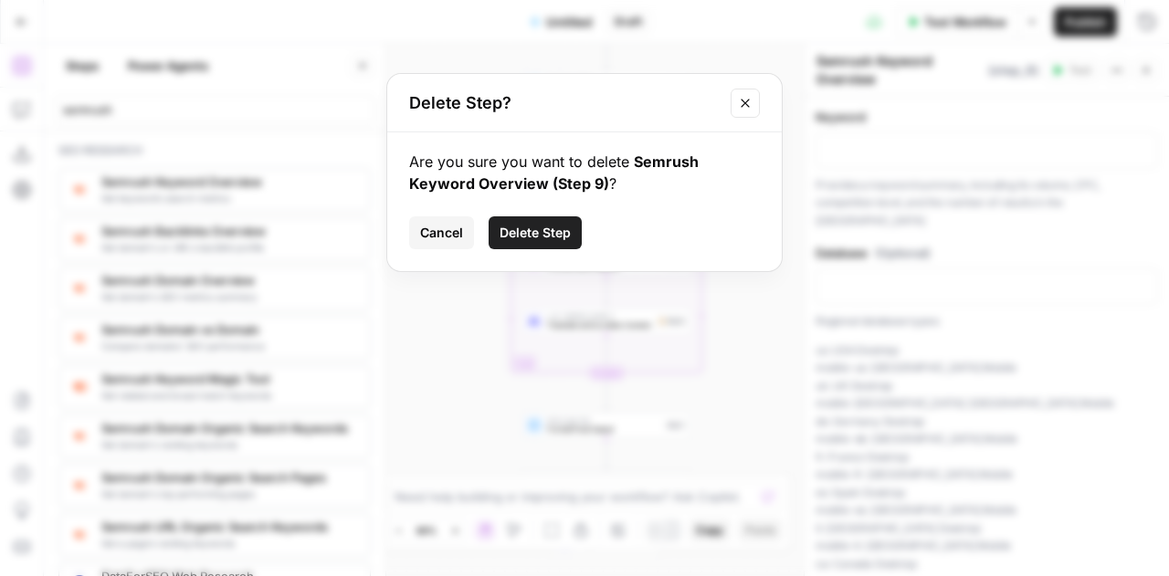
click at [546, 232] on span "Delete Step" at bounding box center [535, 233] width 71 height 18
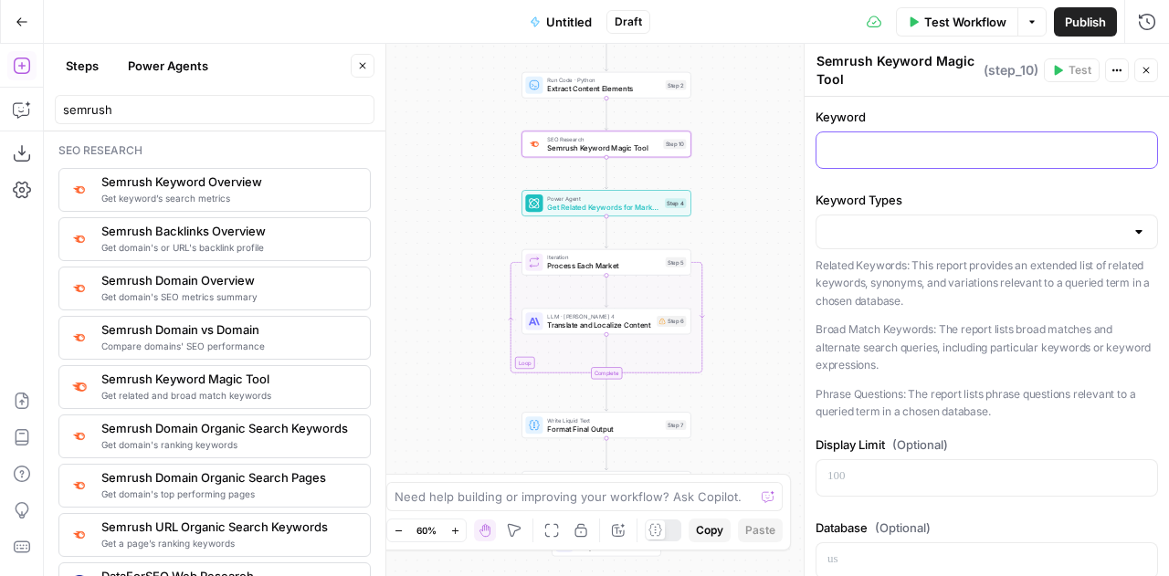
click at [957, 142] on p at bounding box center [987, 149] width 319 height 18
click at [624, 131] on div "Copy step Delete step Add Note Test" at bounding box center [633, 124] width 110 height 20
click at [623, 121] on icon "button" at bounding box center [623, 124] width 9 height 9
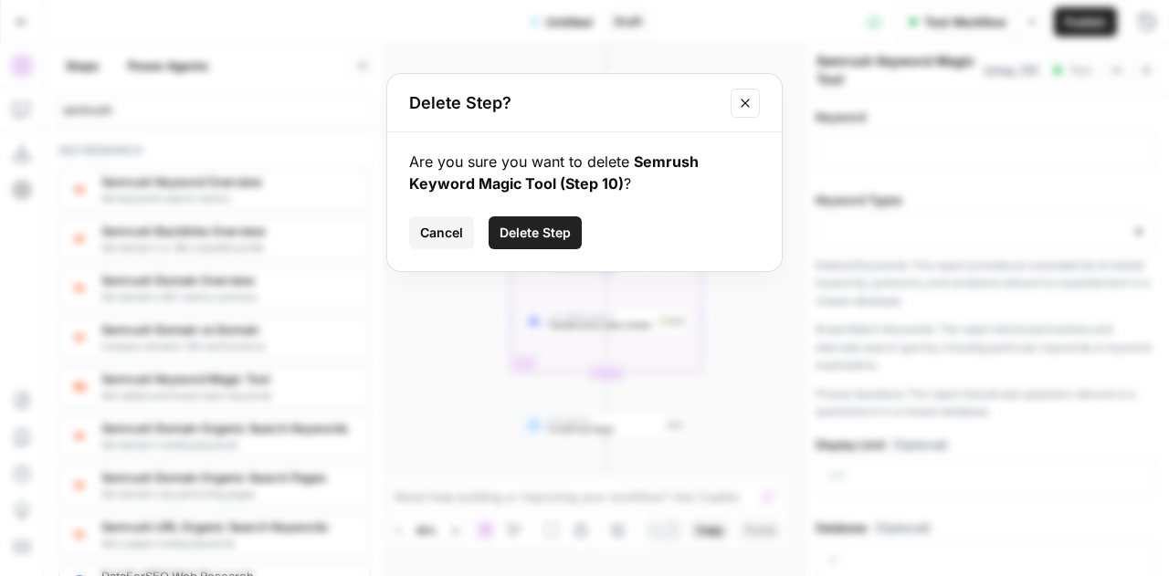
click at [537, 227] on span "Delete Step" at bounding box center [535, 233] width 71 height 18
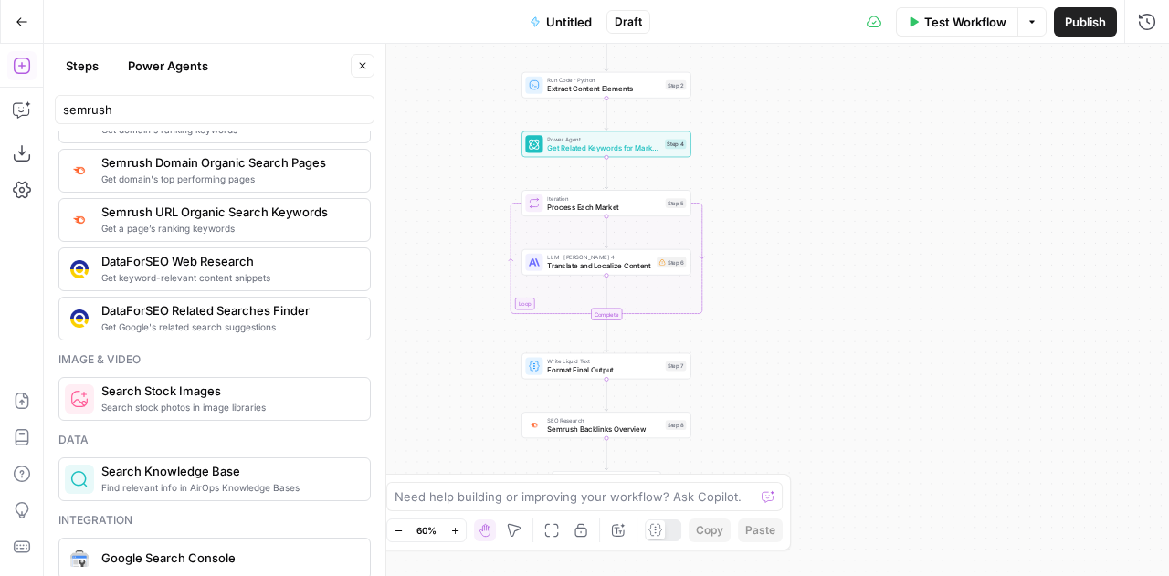
scroll to position [316, 0]
click at [585, 145] on span "Get Related Keywords for Markets" at bounding box center [603, 147] width 113 height 11
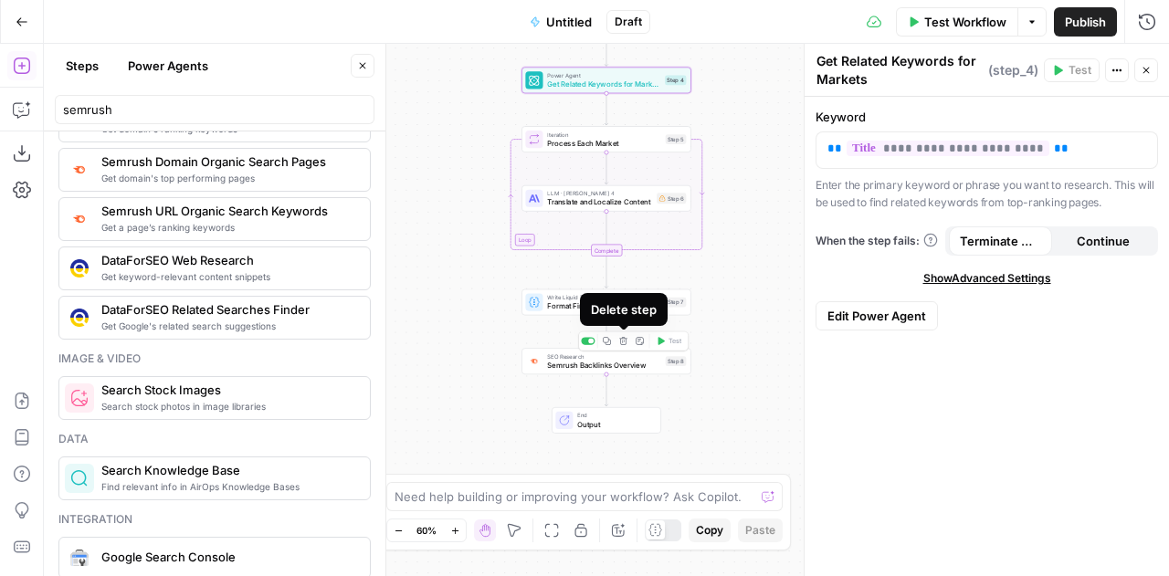
click at [625, 343] on icon "button" at bounding box center [623, 341] width 9 height 9
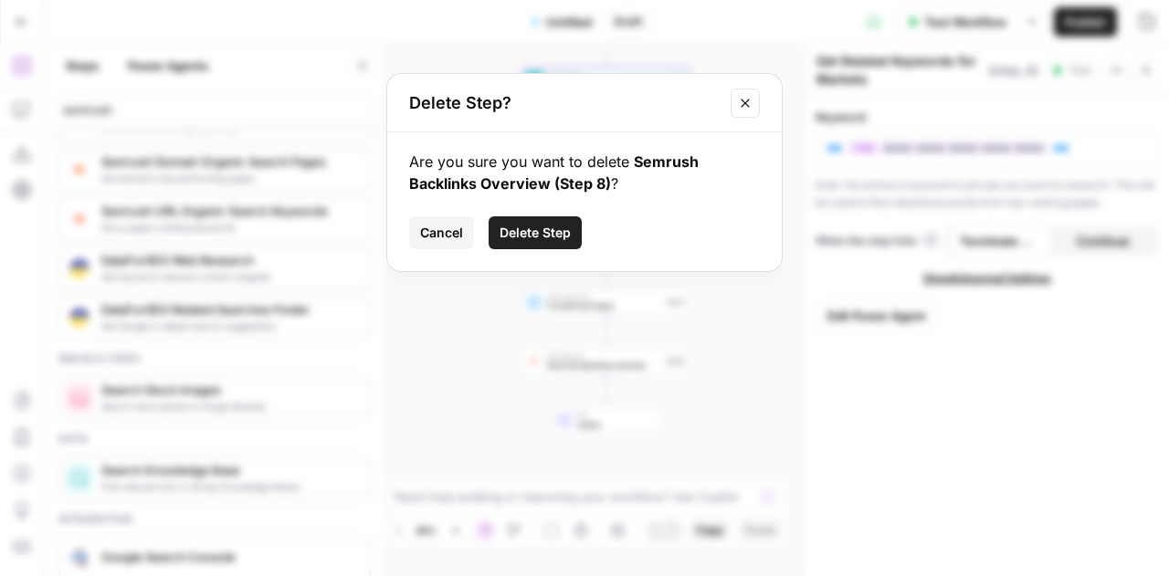
click at [509, 205] on div "Are you sure you want to delete Semrush Backlinks Overview (Step 8) ? Cancel De…" at bounding box center [584, 201] width 395 height 139
click at [513, 233] on span "Delete Step" at bounding box center [535, 233] width 71 height 18
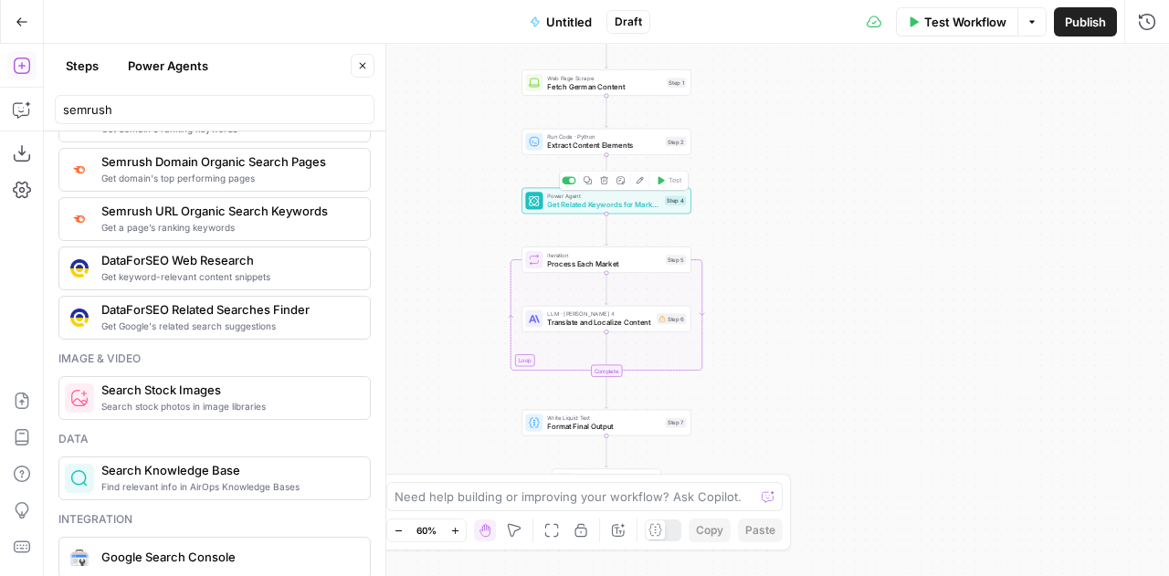
click at [594, 204] on span "Get Related Keywords for Markets" at bounding box center [603, 204] width 113 height 11
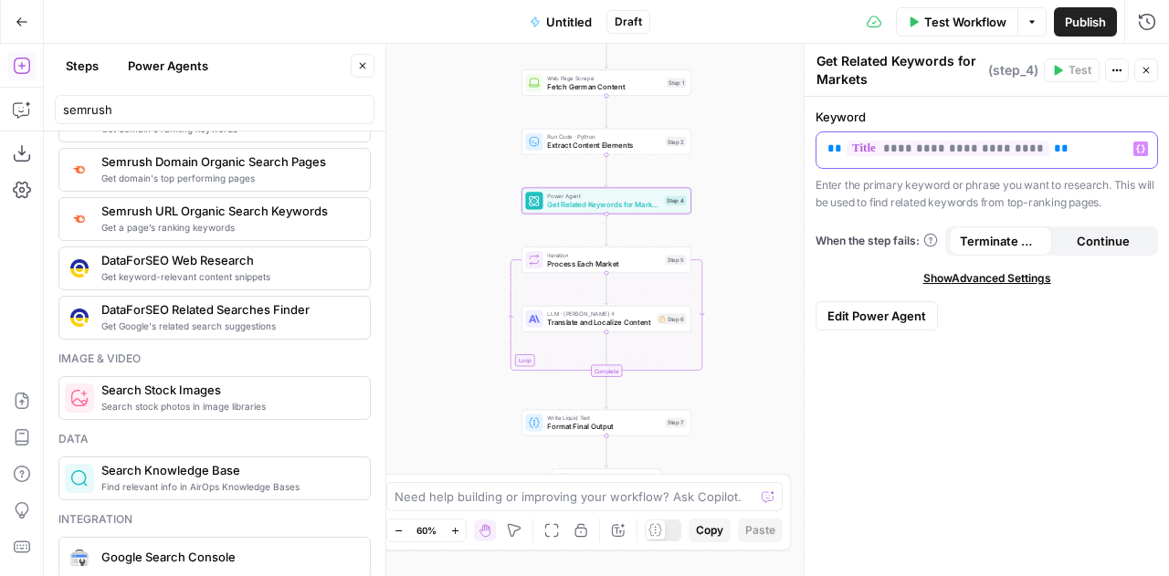
drag, startPoint x: 1050, startPoint y: 147, endPoint x: 808, endPoint y: 149, distance: 241.1
click at [808, 149] on div "**********" at bounding box center [986, 310] width 365 height 533
copy p "**********"
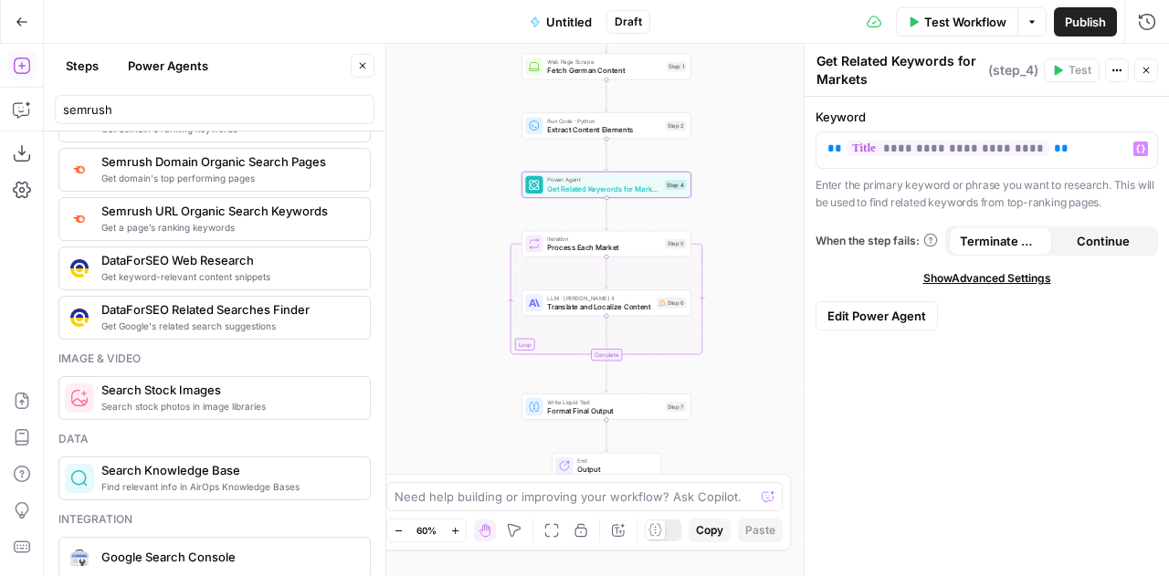
click at [1148, 71] on icon "button" at bounding box center [1147, 71] width 6 height 6
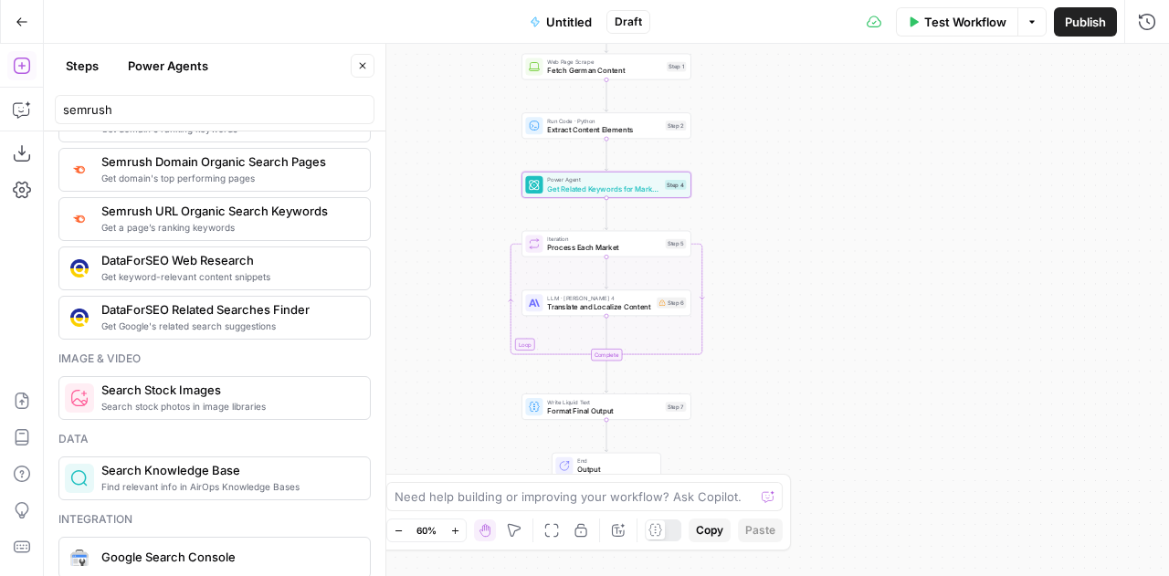
drag, startPoint x: 510, startPoint y: 480, endPoint x: 1029, endPoint y: 487, distance: 518.9
click at [1029, 487] on body "Sage SEO New Home Browse Your Data Usage Settings Recent Grids Micro Vertical I…" at bounding box center [584, 288] width 1169 height 576
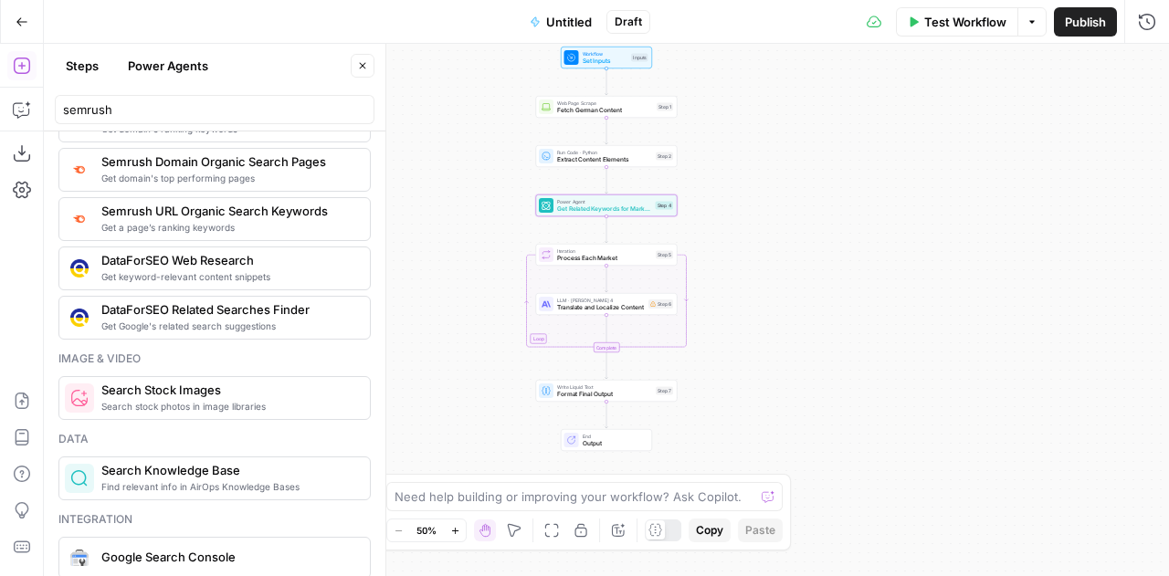
click at [1067, 305] on div "Workflow Set Inputs Inputs Web Page Scrape Fetch German Content Step 1 Run Code…" at bounding box center [606, 310] width 1125 height 533
click at [596, 211] on span "Get Related Keywords for Markets" at bounding box center [604, 209] width 95 height 9
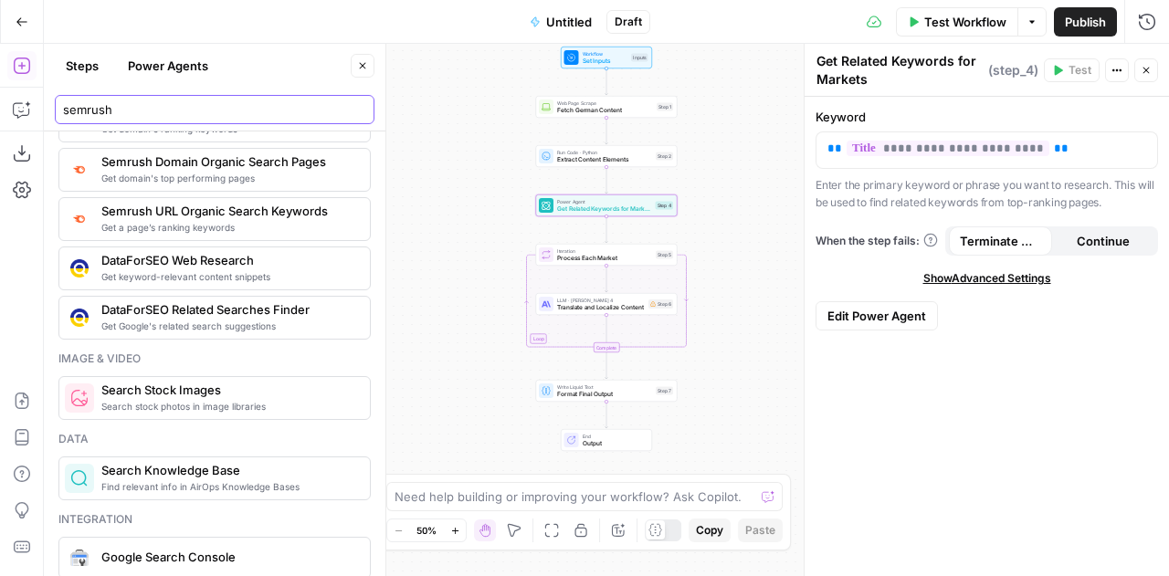
click at [101, 112] on input "semrush" at bounding box center [214, 109] width 303 height 18
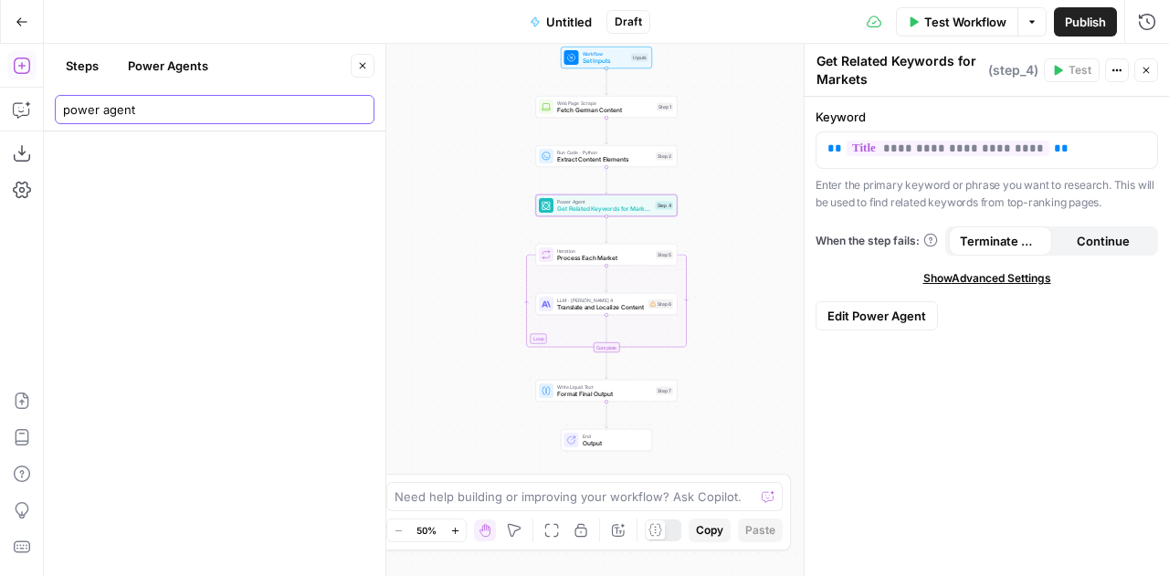
type input "power agent"
click at [169, 63] on button "Power Agents" at bounding box center [168, 65] width 102 height 29
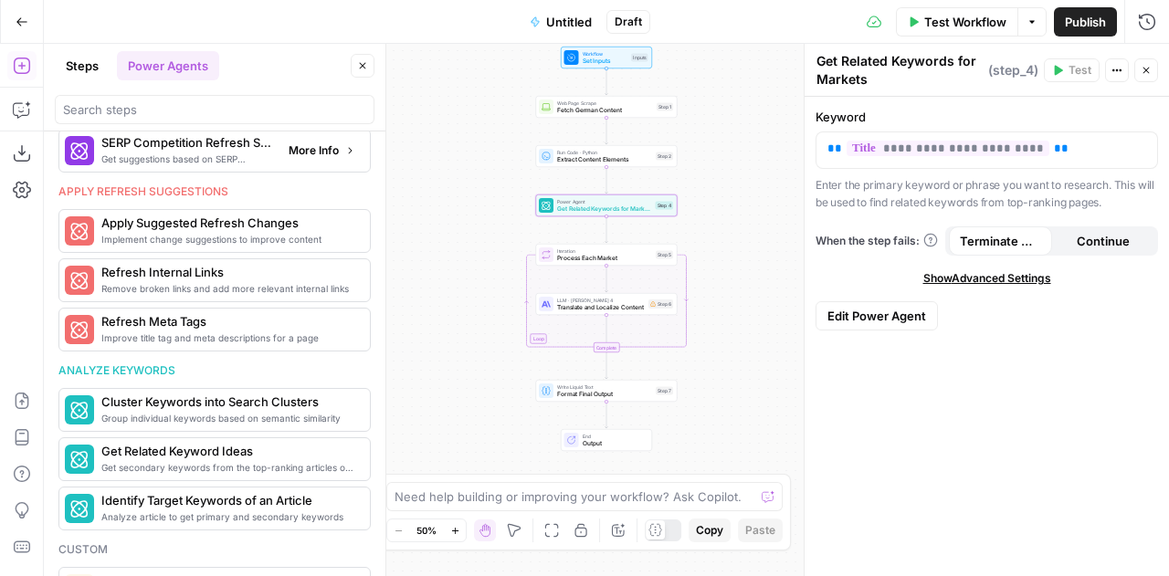
scroll to position [913, 0]
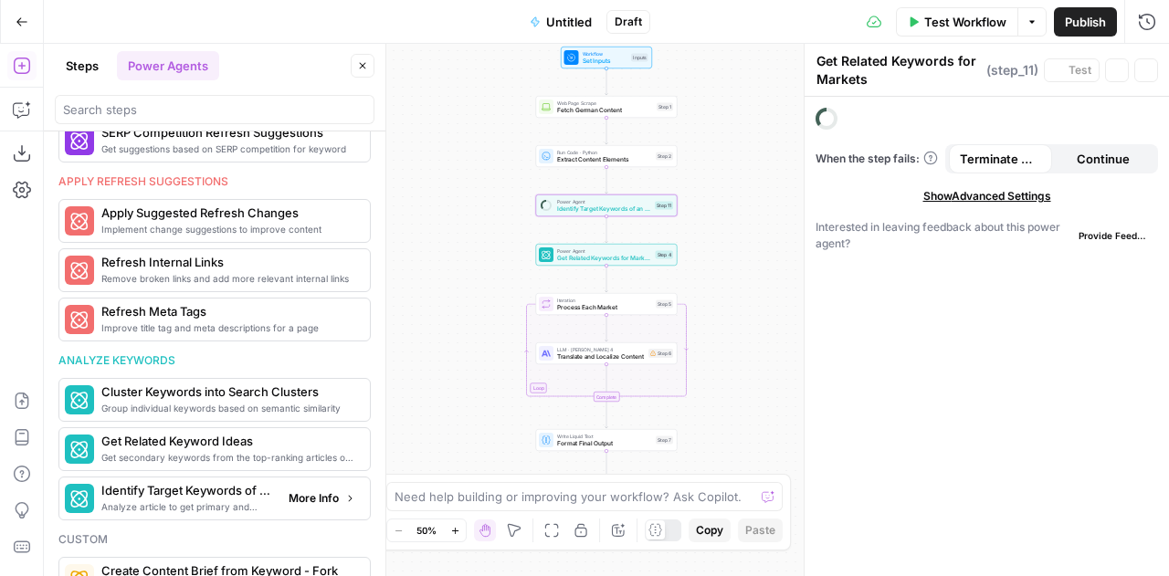
type textarea "Identify Target Keywords of an Article"
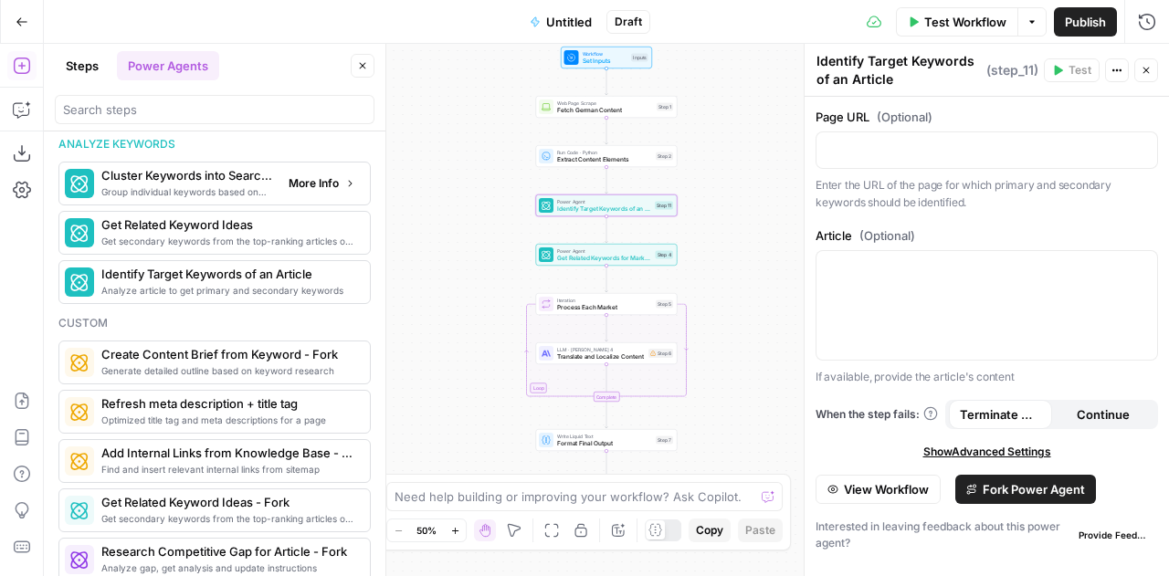
scroll to position [1283, 0]
click at [218, 491] on span "Get Related Keyword Ideas - Fork" at bounding box center [187, 500] width 173 height 18
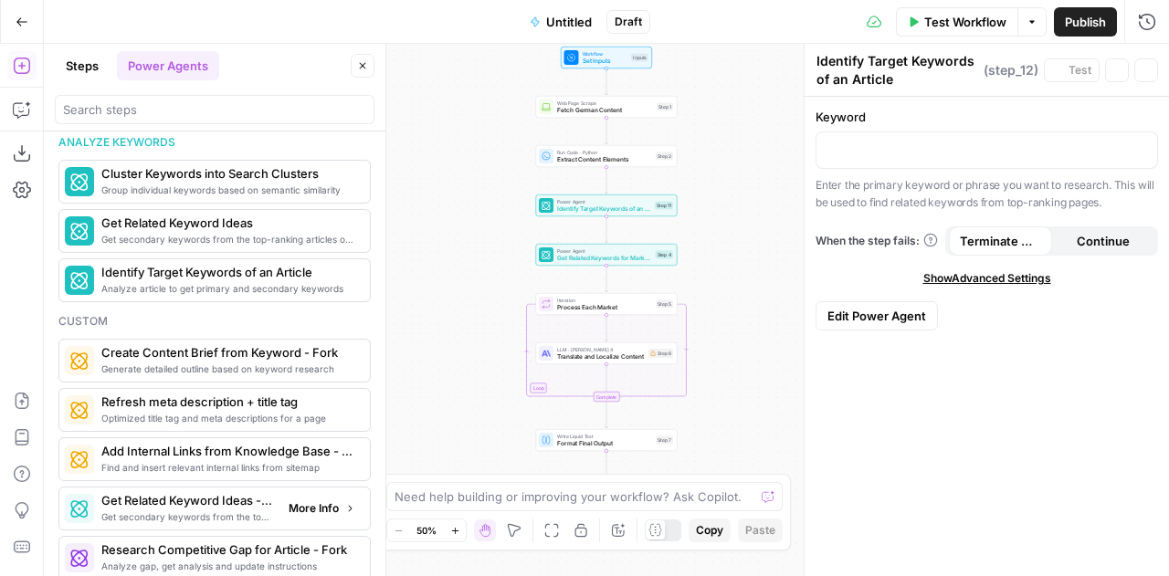
type textarea "Get Related Keyword Ideas - Fork"
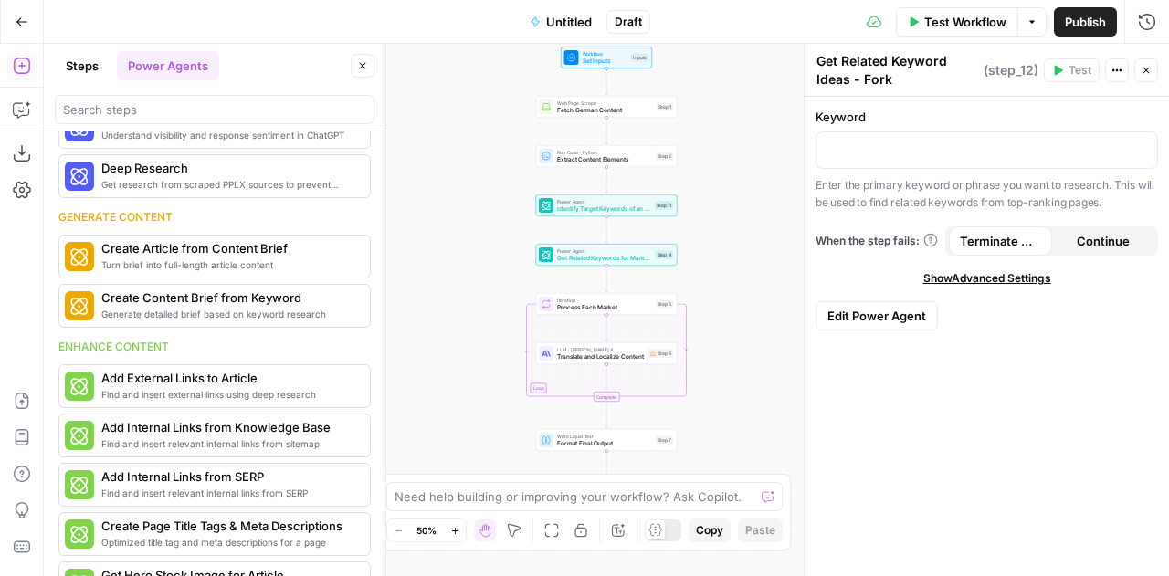
scroll to position [96, 0]
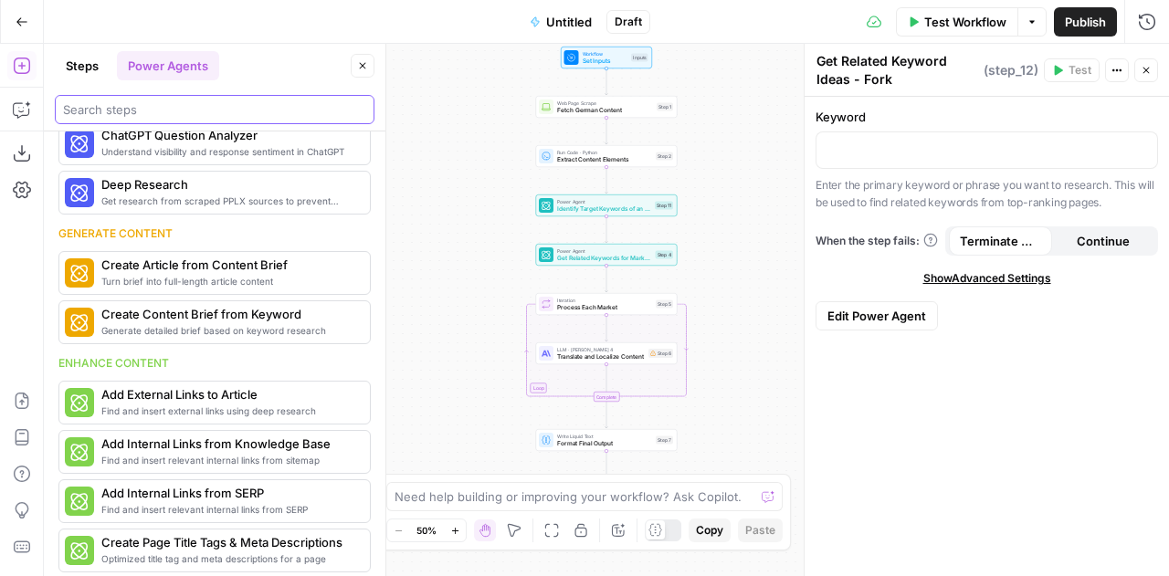
click at [137, 109] on input "search" at bounding box center [214, 109] width 303 height 18
paste input "Power Agent Module ×3"
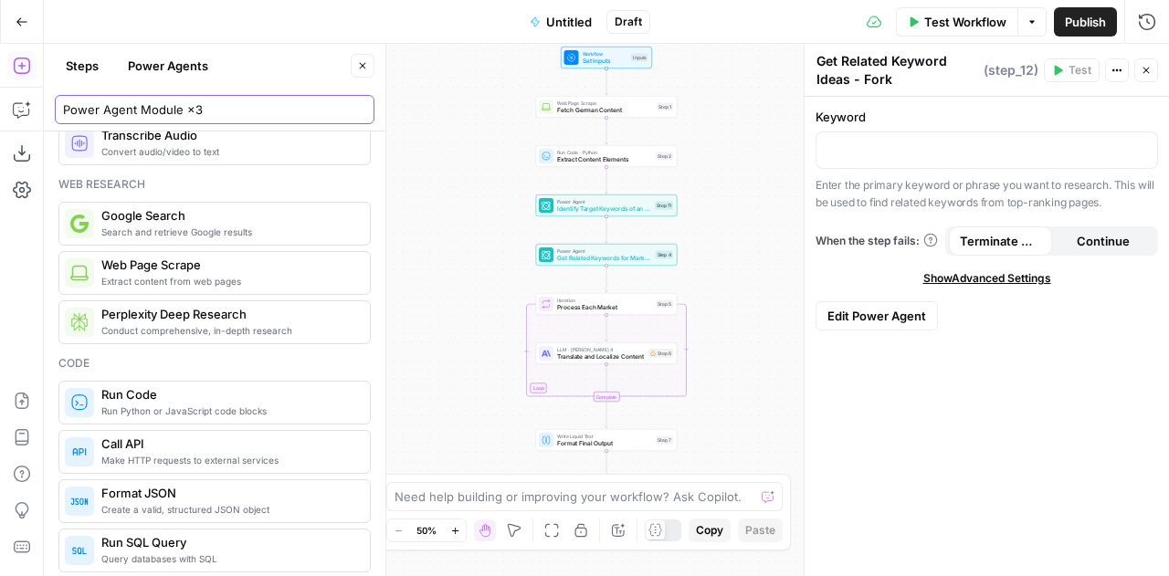
scroll to position [0, 0]
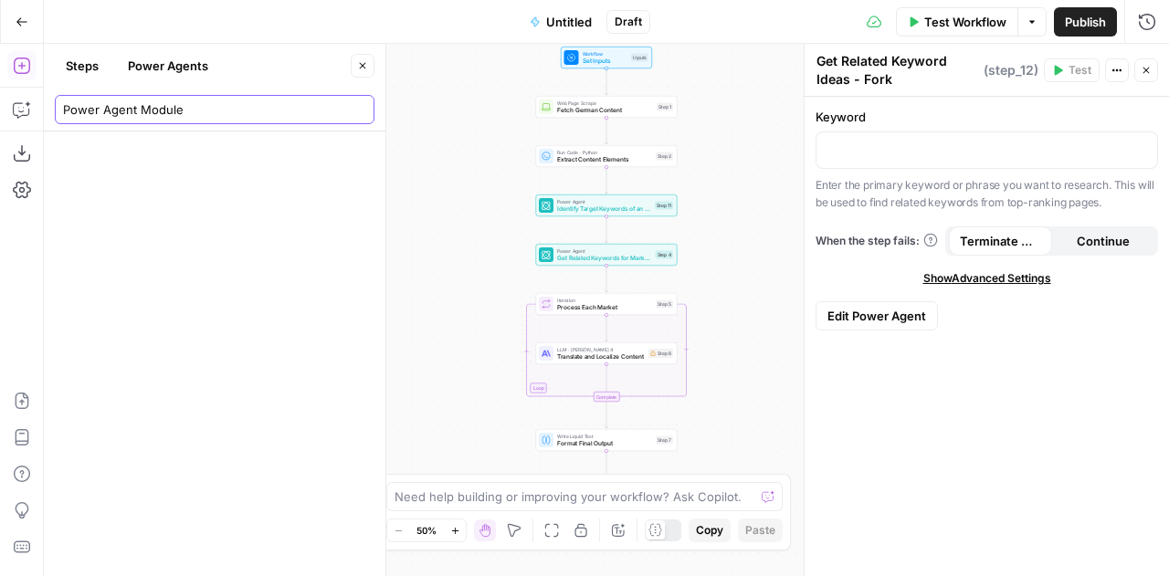
type input "Power Agent Module"
click at [93, 68] on button "Steps" at bounding box center [82, 65] width 55 height 29
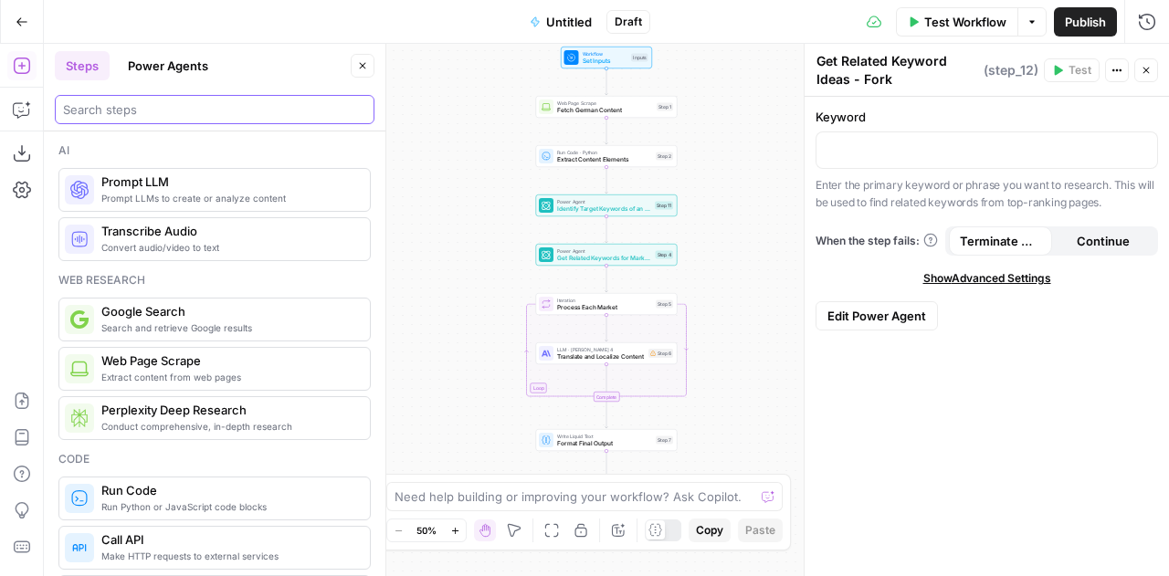
click at [144, 105] on input "search" at bounding box center [214, 109] width 303 height 18
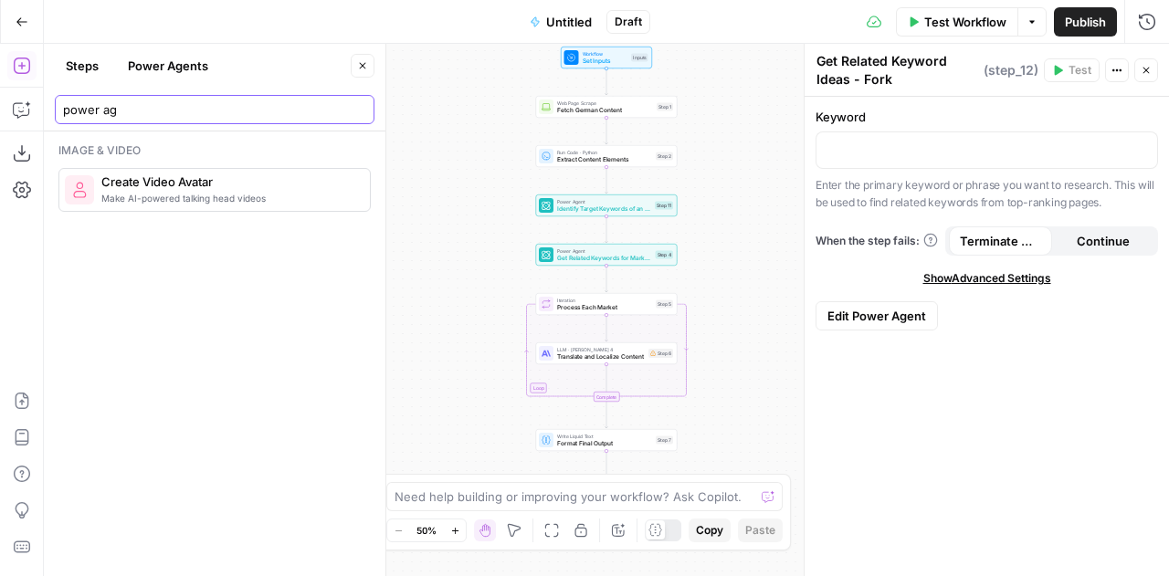
type input "power ag"
click at [164, 72] on button "Power Agents" at bounding box center [168, 65] width 102 height 29
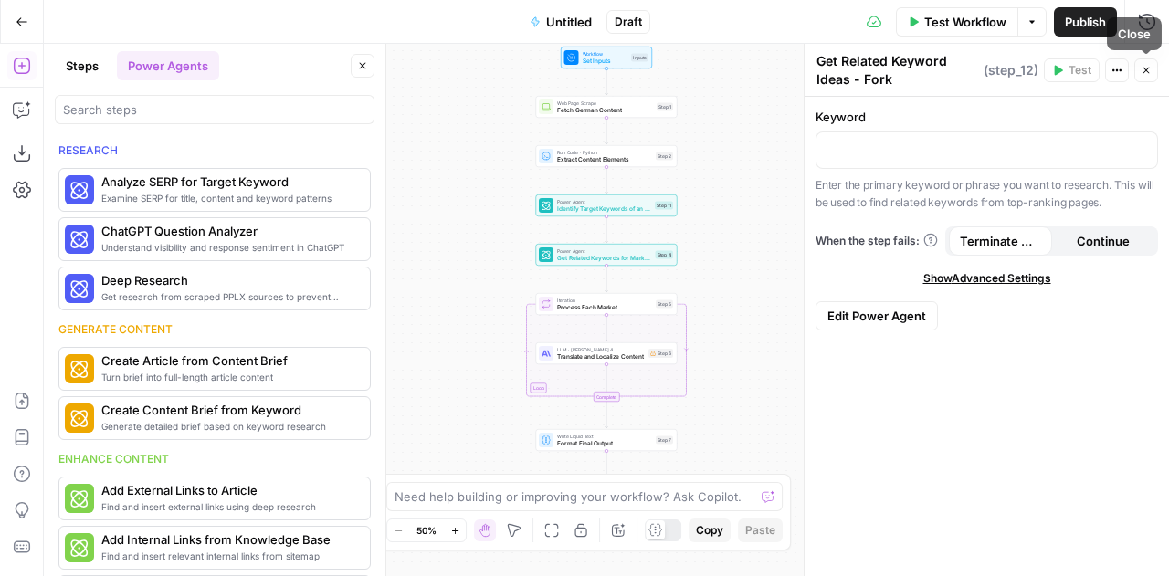
click at [1151, 74] on icon "button" at bounding box center [1146, 70] width 11 height 11
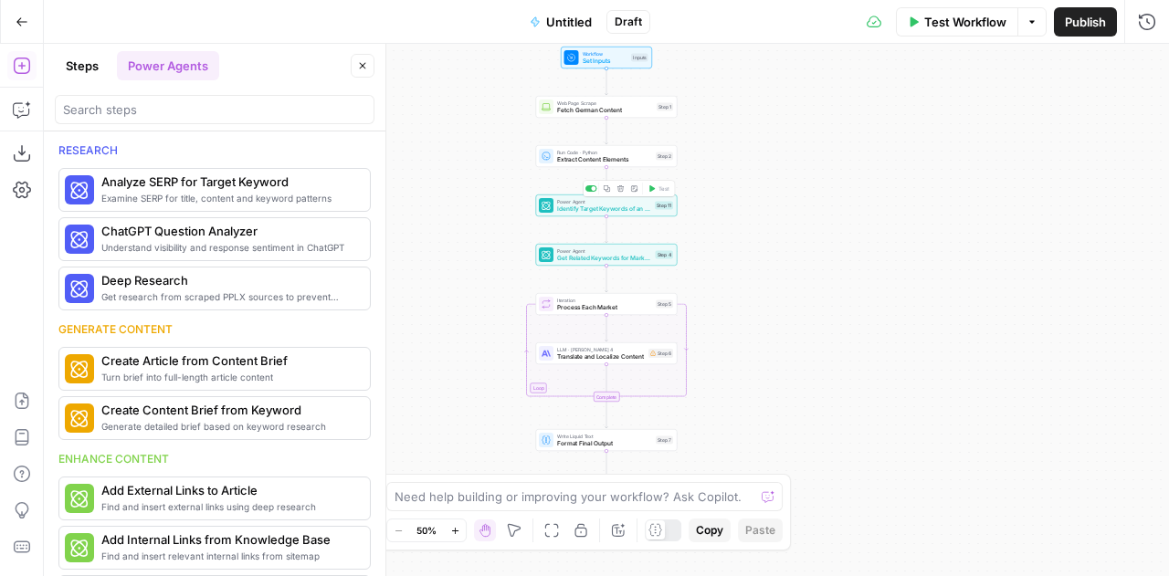
click at [616, 211] on span "Identify Target Keywords of an Article" at bounding box center [604, 209] width 94 height 9
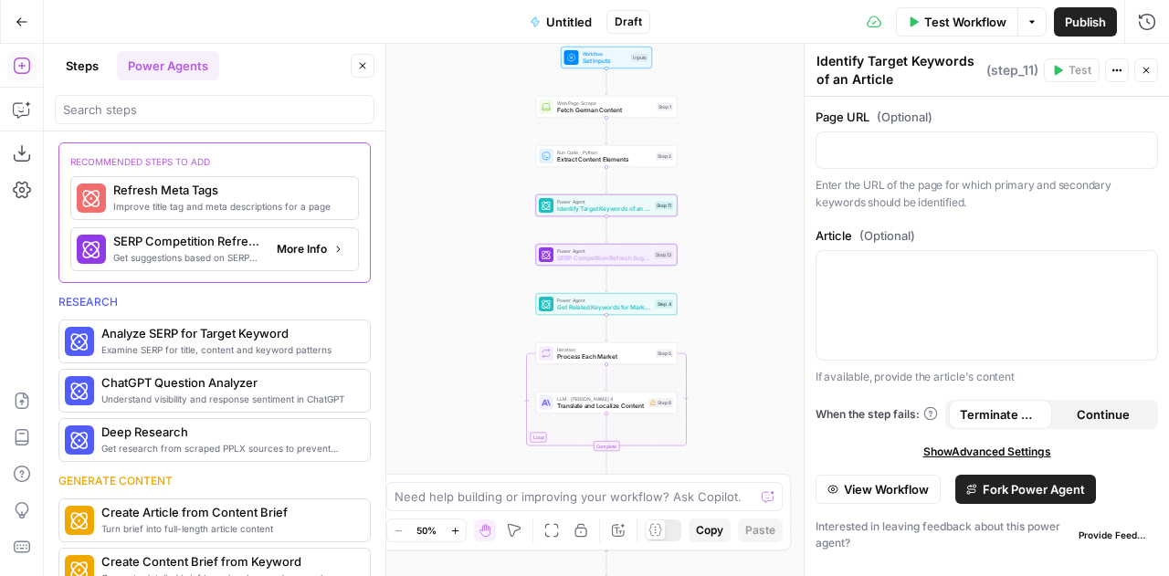
click at [205, 242] on span "SERP Competition Refresh Suggestions" at bounding box center [187, 241] width 149 height 18
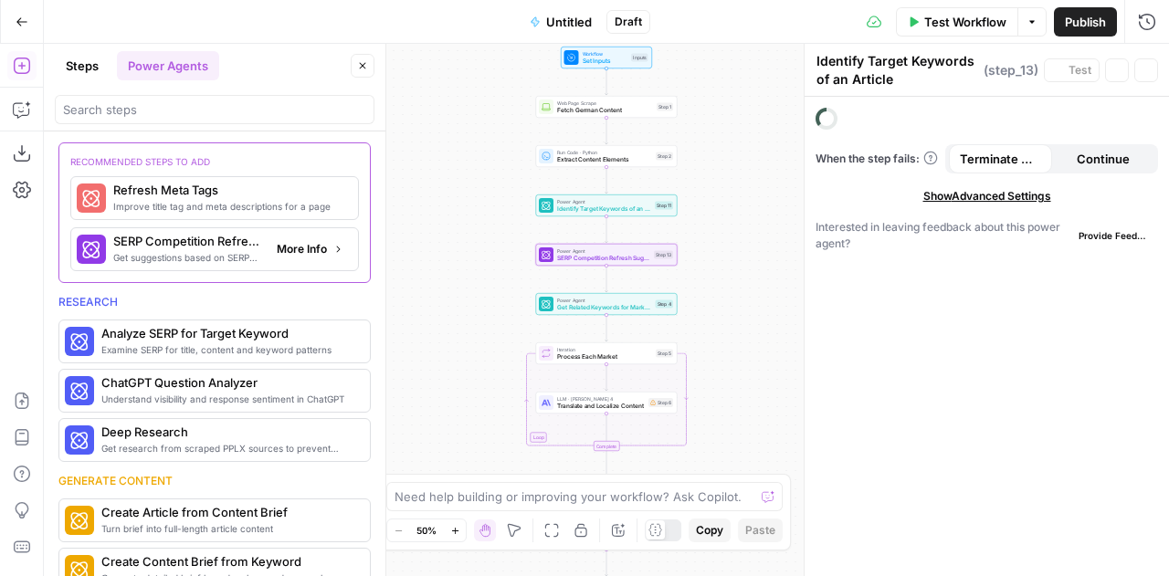
type textarea "SERP Competition Refresh Suggestions"
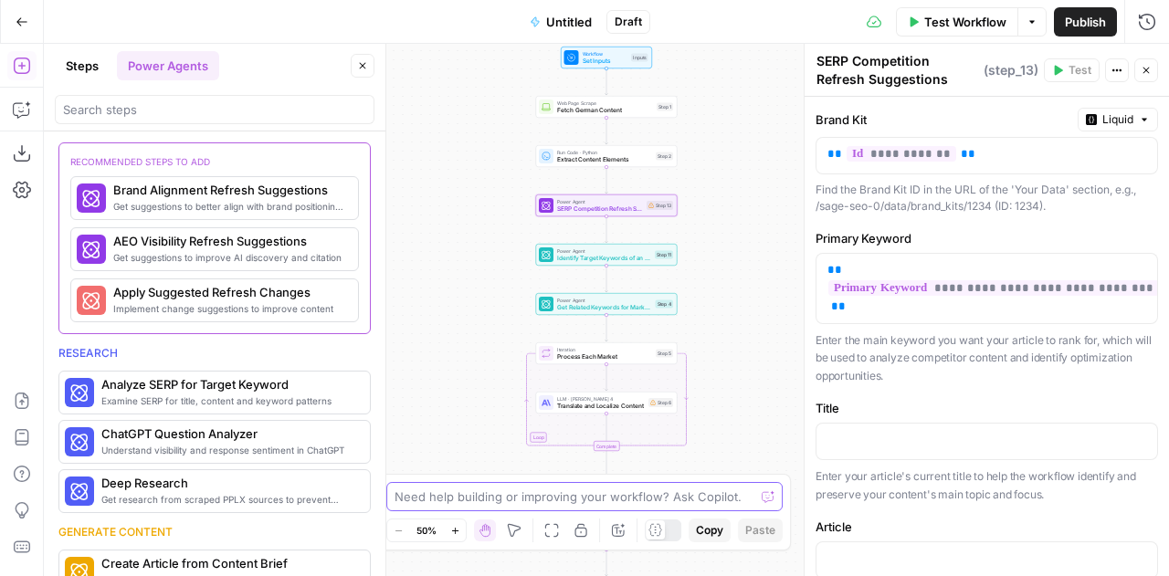
click at [521, 496] on textarea at bounding box center [575, 497] width 360 height 18
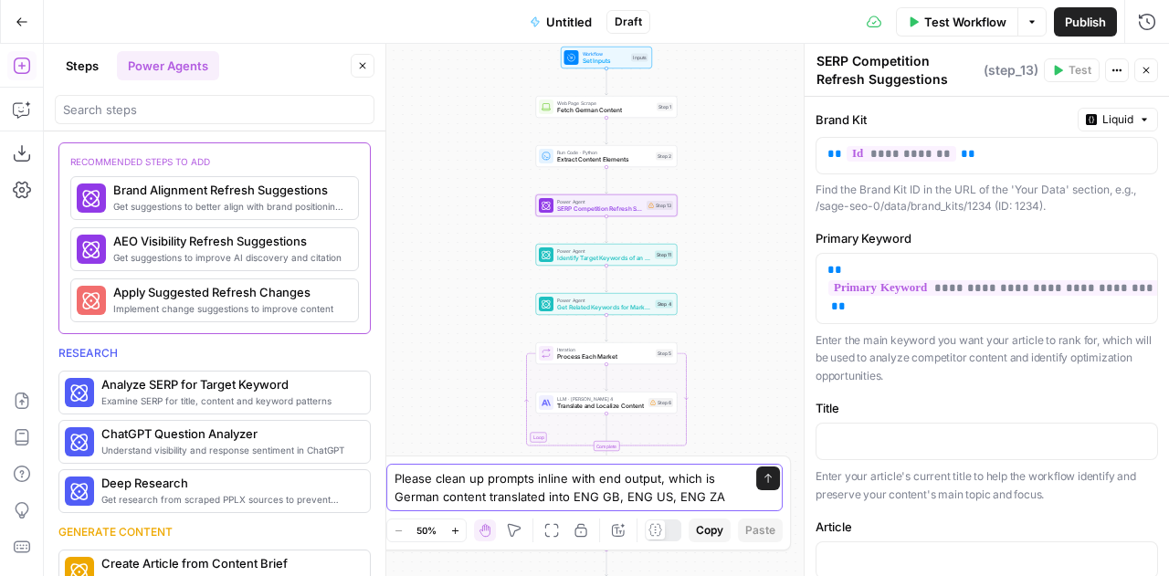
click at [554, 481] on textarea "Please clean up prompts inline with end output, which is German content transla…" at bounding box center [566, 487] width 343 height 37
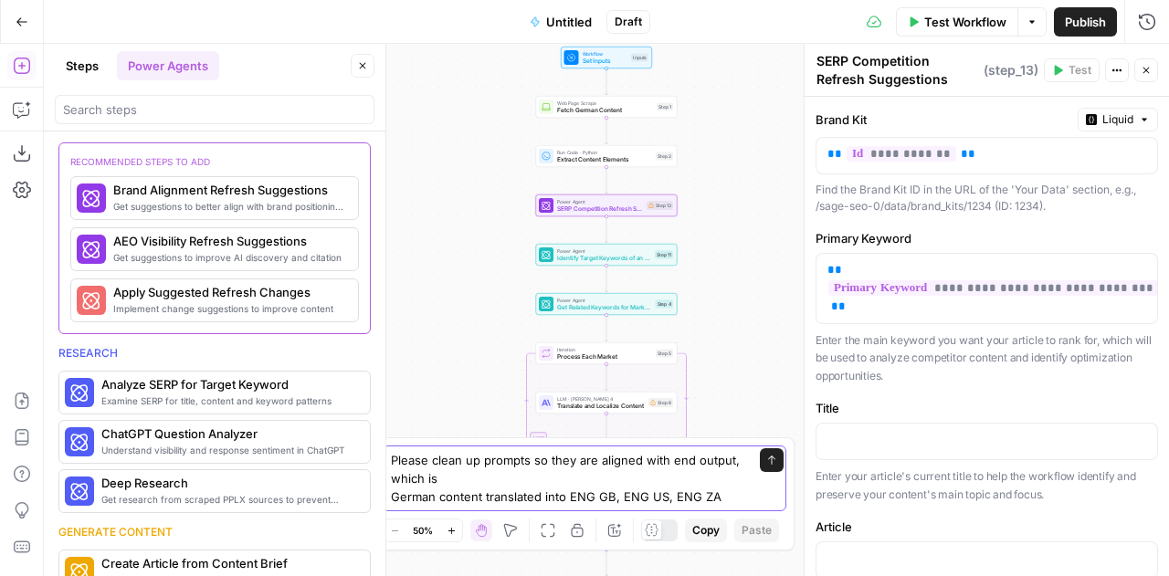
click at [730, 499] on textarea "Please clean up prompts so they are aligned with end output, which is German co…" at bounding box center [566, 478] width 351 height 55
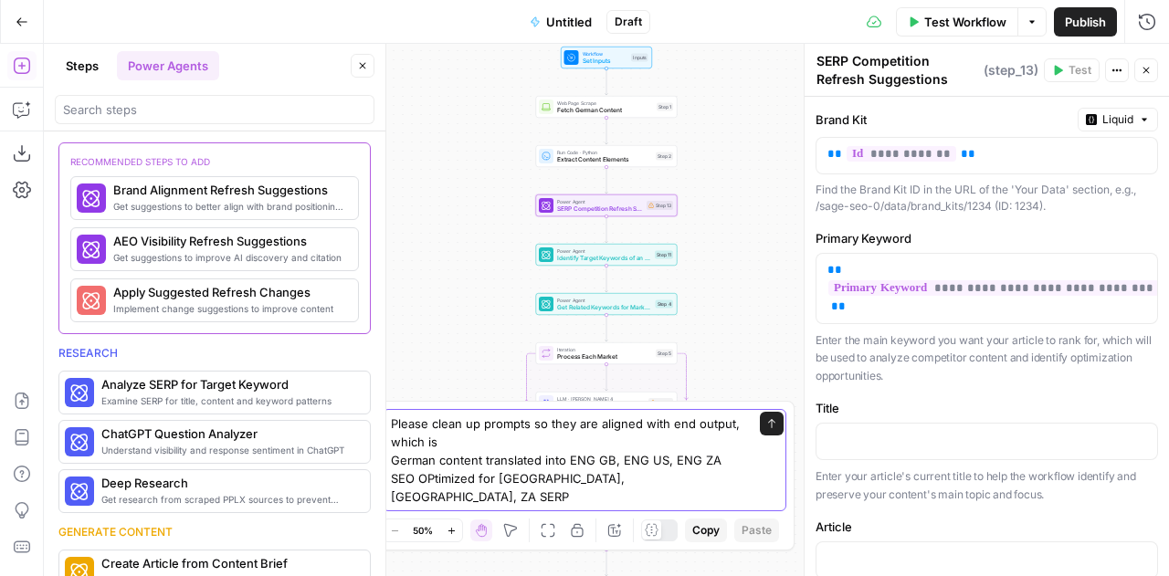
type textarea "Please clean up prompts so they are aligned with end output, which is German co…"
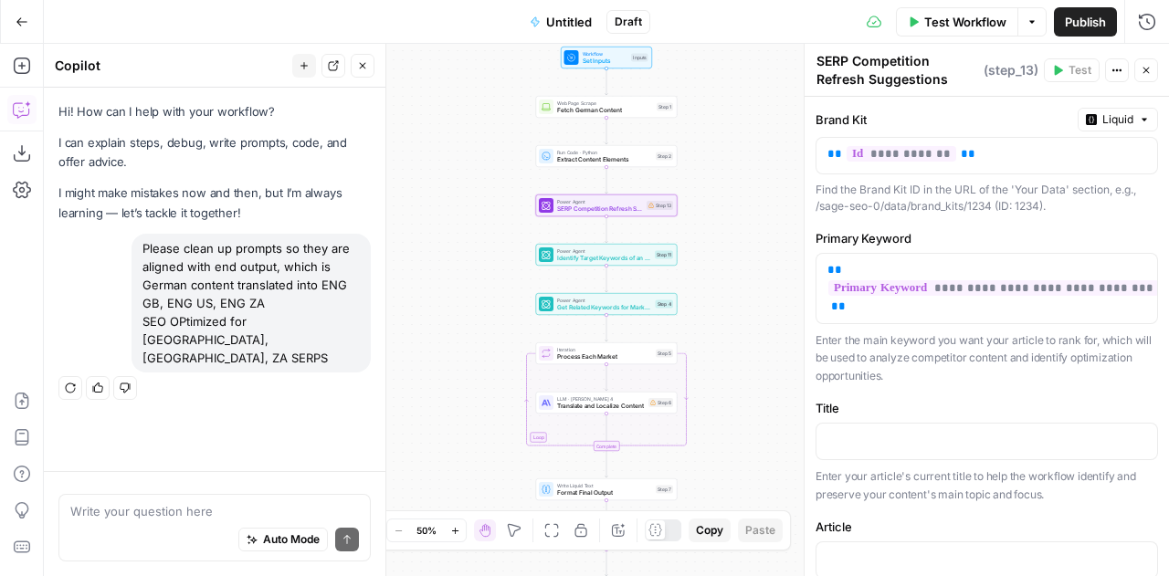
type textarea "s"
click at [569, 19] on span "Untitled" at bounding box center [569, 22] width 46 height 18
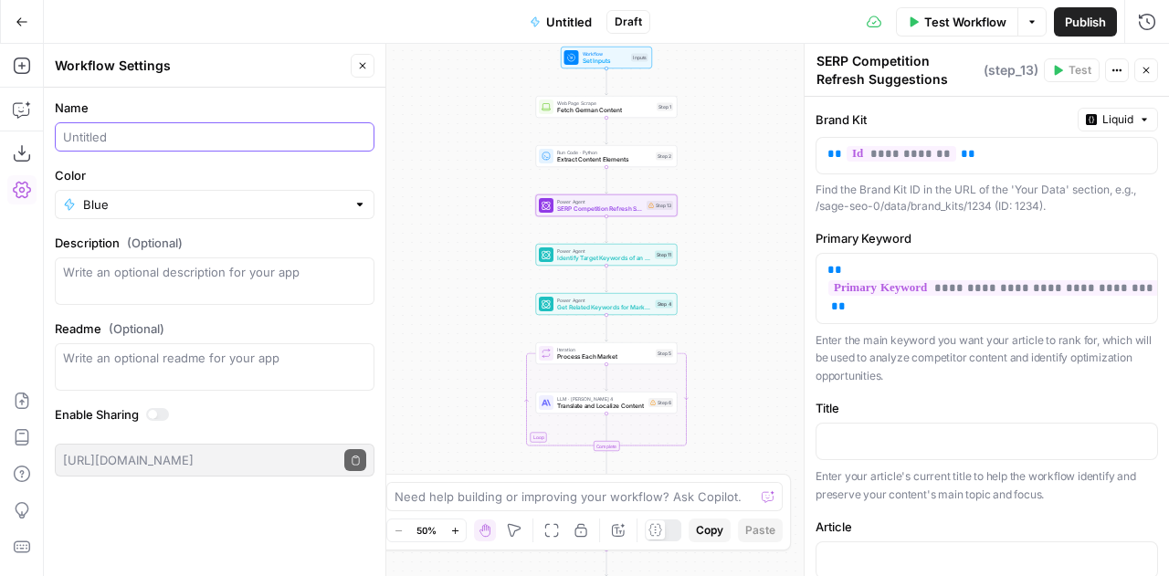
click at [154, 142] on input "Name" at bounding box center [214, 137] width 303 height 18
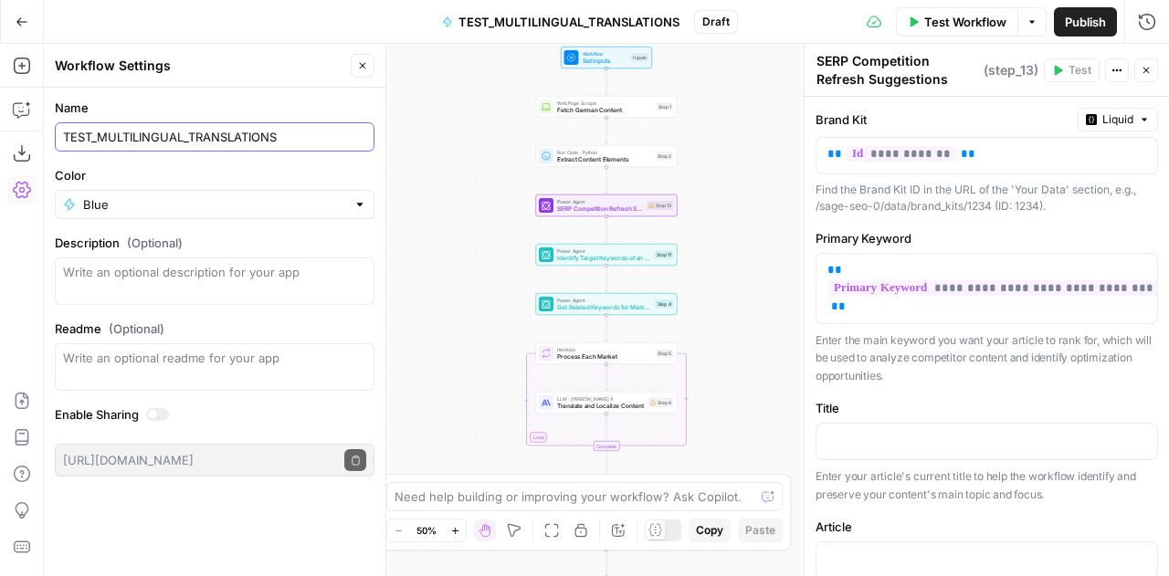
type input "TEST_MULTILINGUAL_TRANSLATIONS"
click at [182, 273] on textarea "Description (Optional)" at bounding box center [214, 281] width 303 height 37
click at [123, 272] on textarea "translating one page source into multiple" at bounding box center [214, 281] width 303 height 37
click at [121, 291] on textarea "translating and optimizing one page source into multiple" at bounding box center [214, 281] width 303 height 37
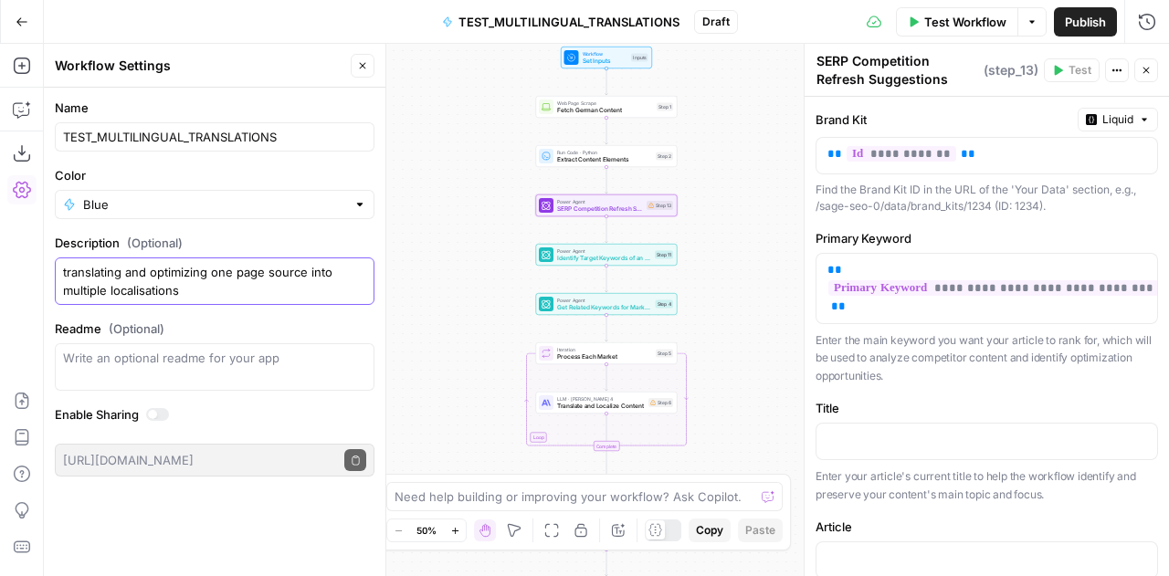
type textarea "translating and optimizing one page source into multiple localisations"
click at [152, 412] on div at bounding box center [152, 414] width 9 height 9
click at [217, 417] on label "Enable Sharing" at bounding box center [215, 415] width 320 height 18
click at [1148, 70] on icon "button" at bounding box center [1146, 70] width 11 height 11
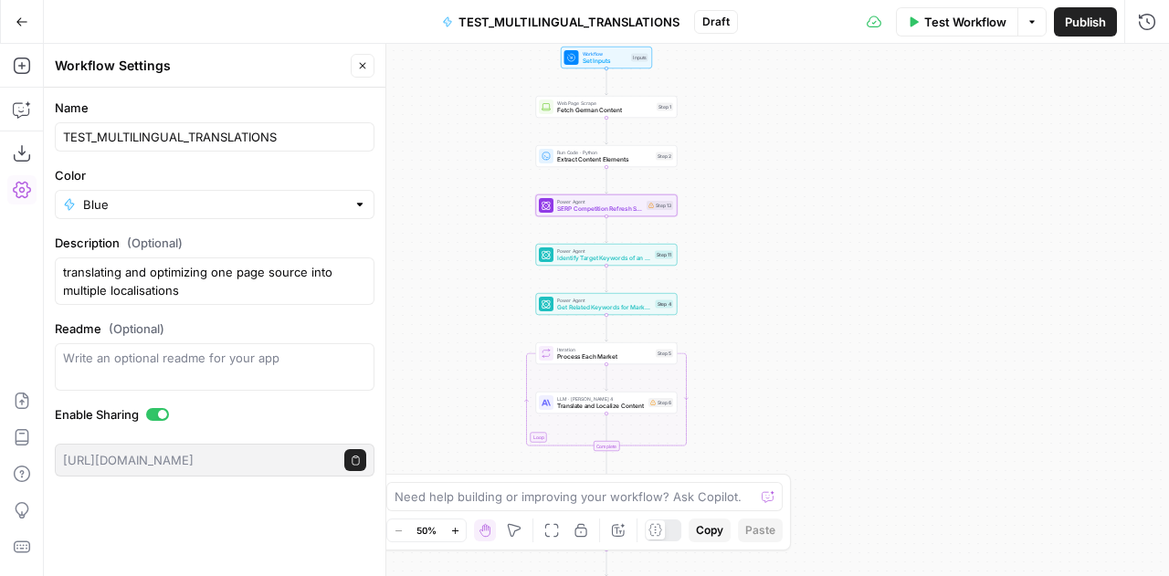
click at [371, 78] on header "Workflow Settings Close" at bounding box center [215, 66] width 342 height 44
click at [365, 63] on icon "button" at bounding box center [362, 65] width 11 height 11
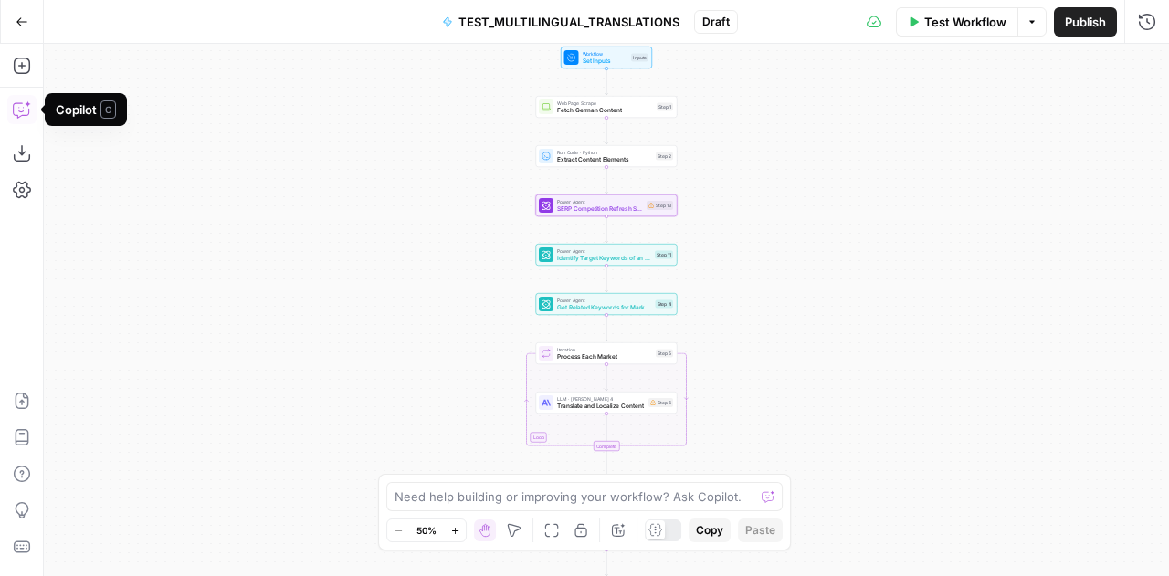
click at [23, 109] on icon "button" at bounding box center [22, 109] width 18 height 18
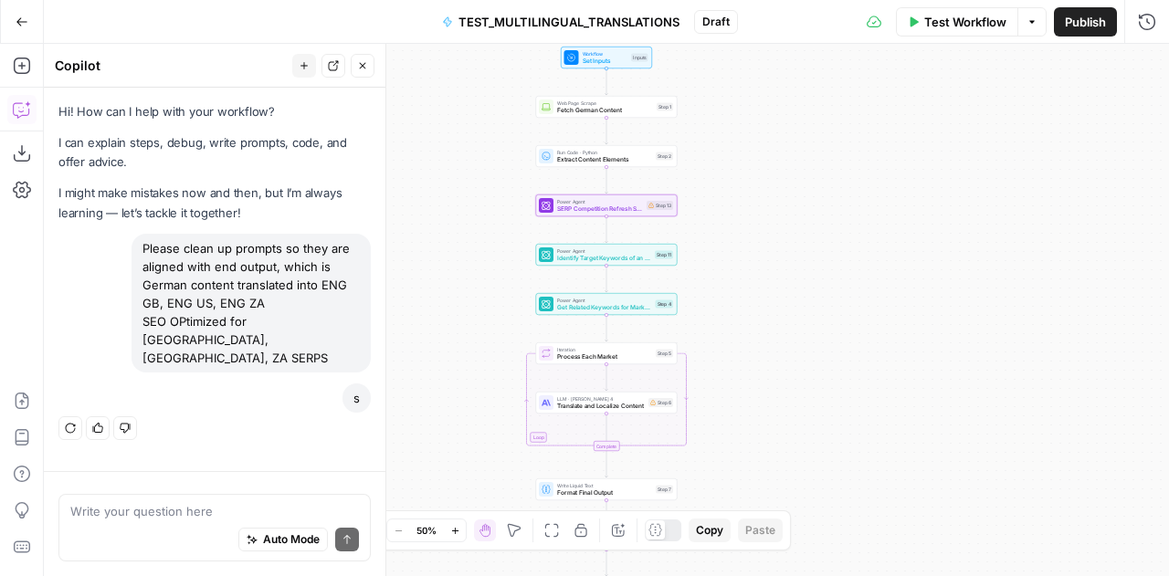
click at [246, 294] on div "Please clean up prompts so they are aligned with end output, which is German co…" at bounding box center [251, 303] width 239 height 139
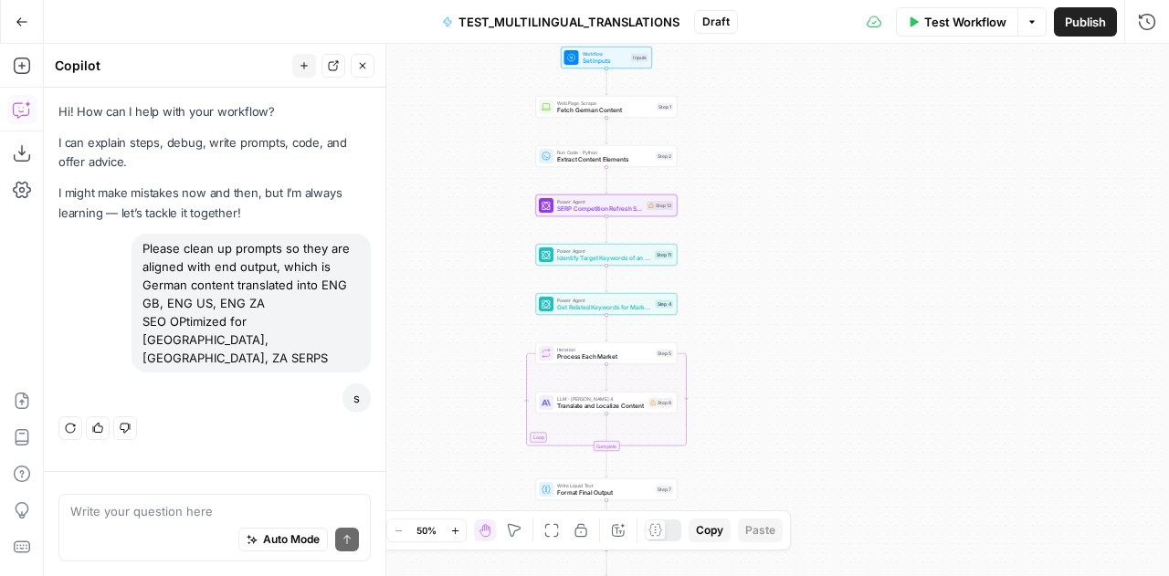
click at [246, 294] on div "Please clean up prompts so they are aligned with end output, which is German co…" at bounding box center [251, 303] width 239 height 139
drag, startPoint x: 356, startPoint y: 320, endPoint x: 144, endPoint y: 248, distance: 223.6
click at [144, 248] on div "Please clean up prompts so they are aligned with end output, which is German co…" at bounding box center [251, 303] width 239 height 139
copy div "Please clean up prompts so they are aligned with end output, which is German co…"
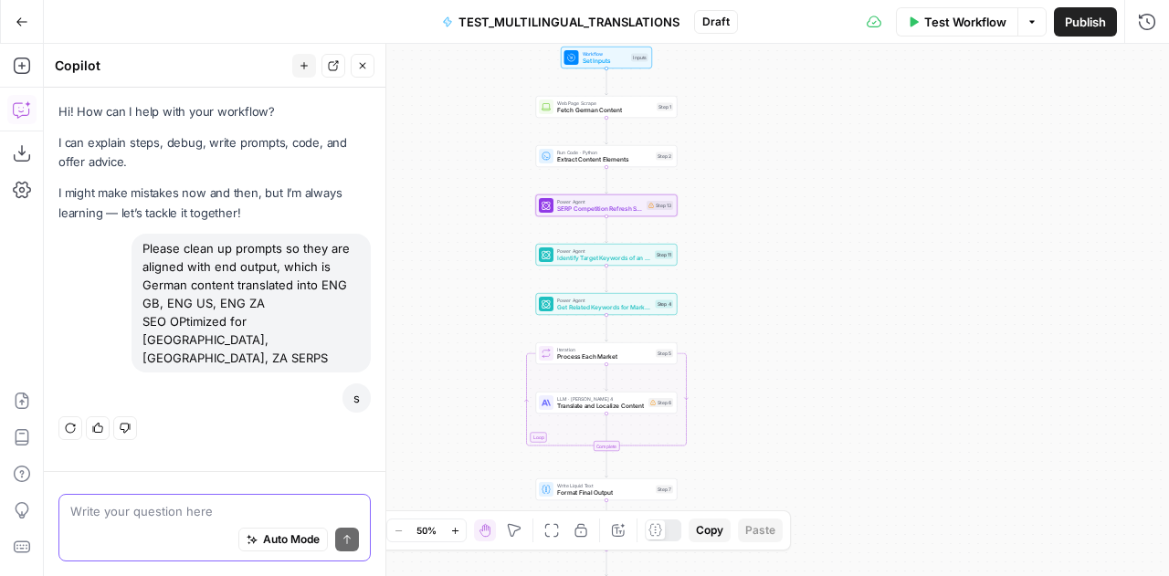
click at [146, 517] on textarea at bounding box center [214, 511] width 289 height 18
paste textarea "Please clean up prompts so they are aligned with end output, which is German co…"
type textarea "Please clean up prompts so they are aligned with end output, which is German co…"
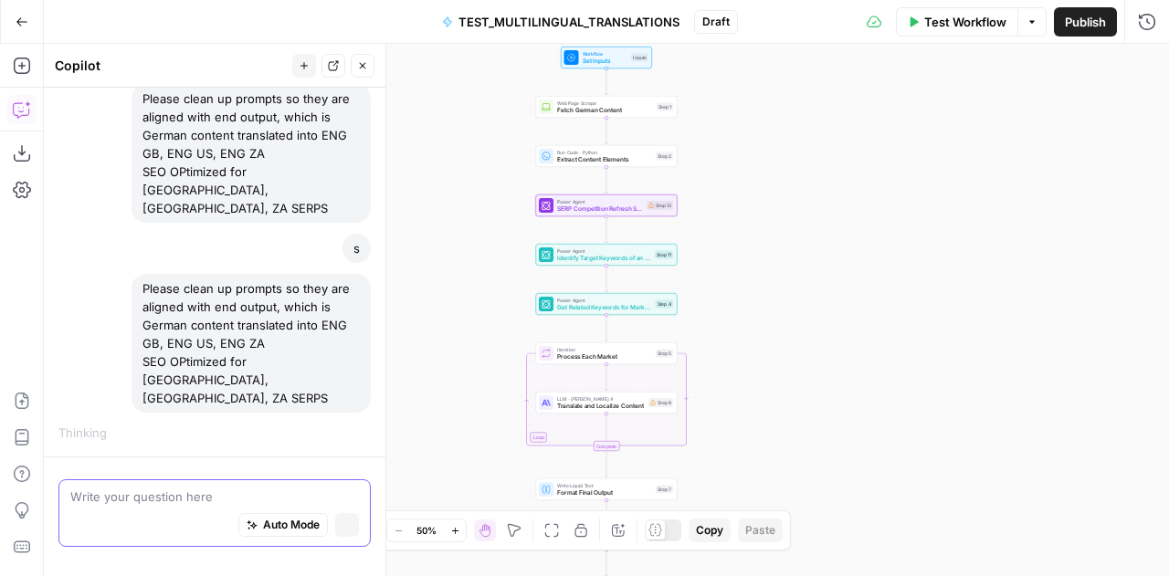
scroll to position [133, 0]
